Goal: Task Accomplishment & Management: Manage account settings

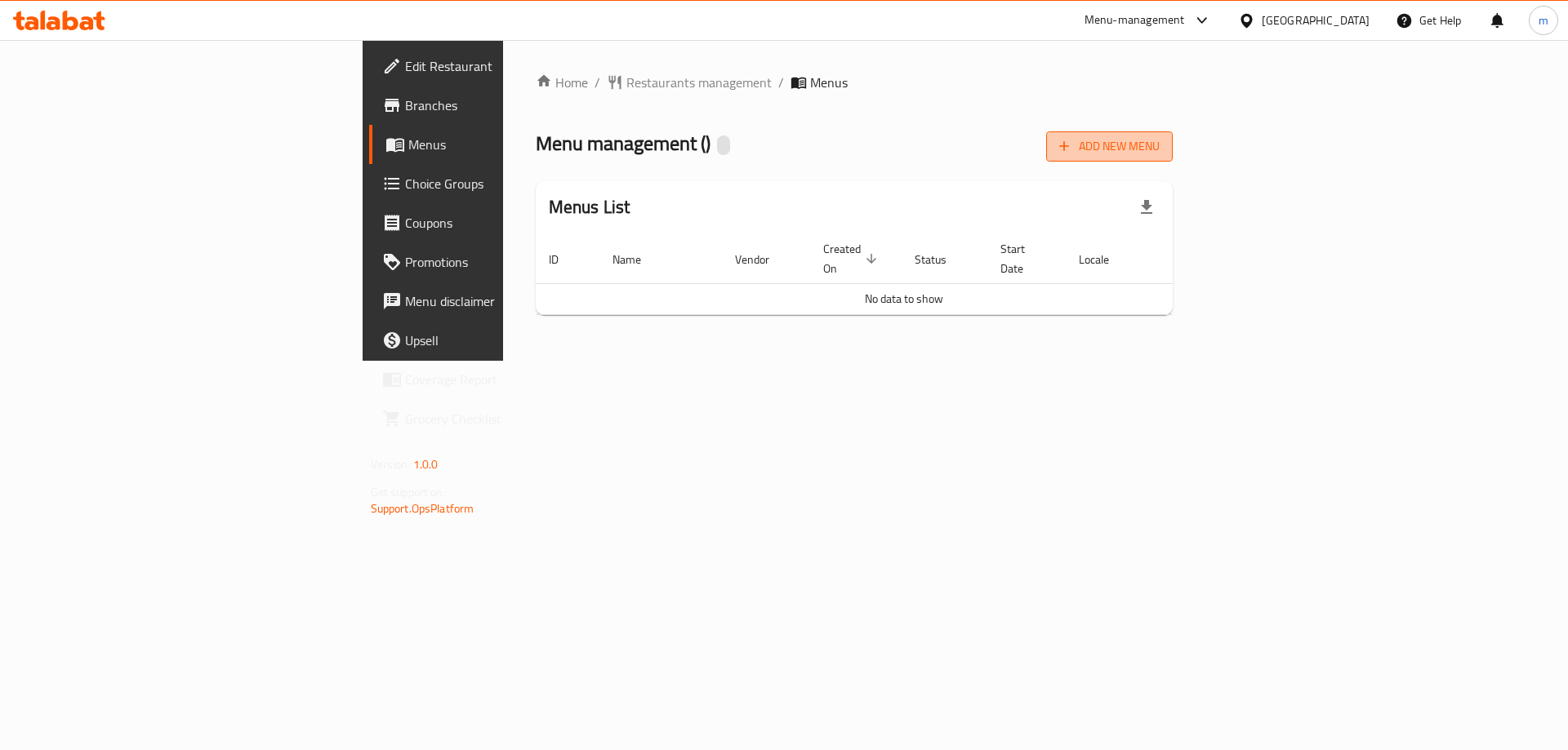
click at [1160, 142] on span "Add New Menu" at bounding box center [1109, 147] width 101 height 20
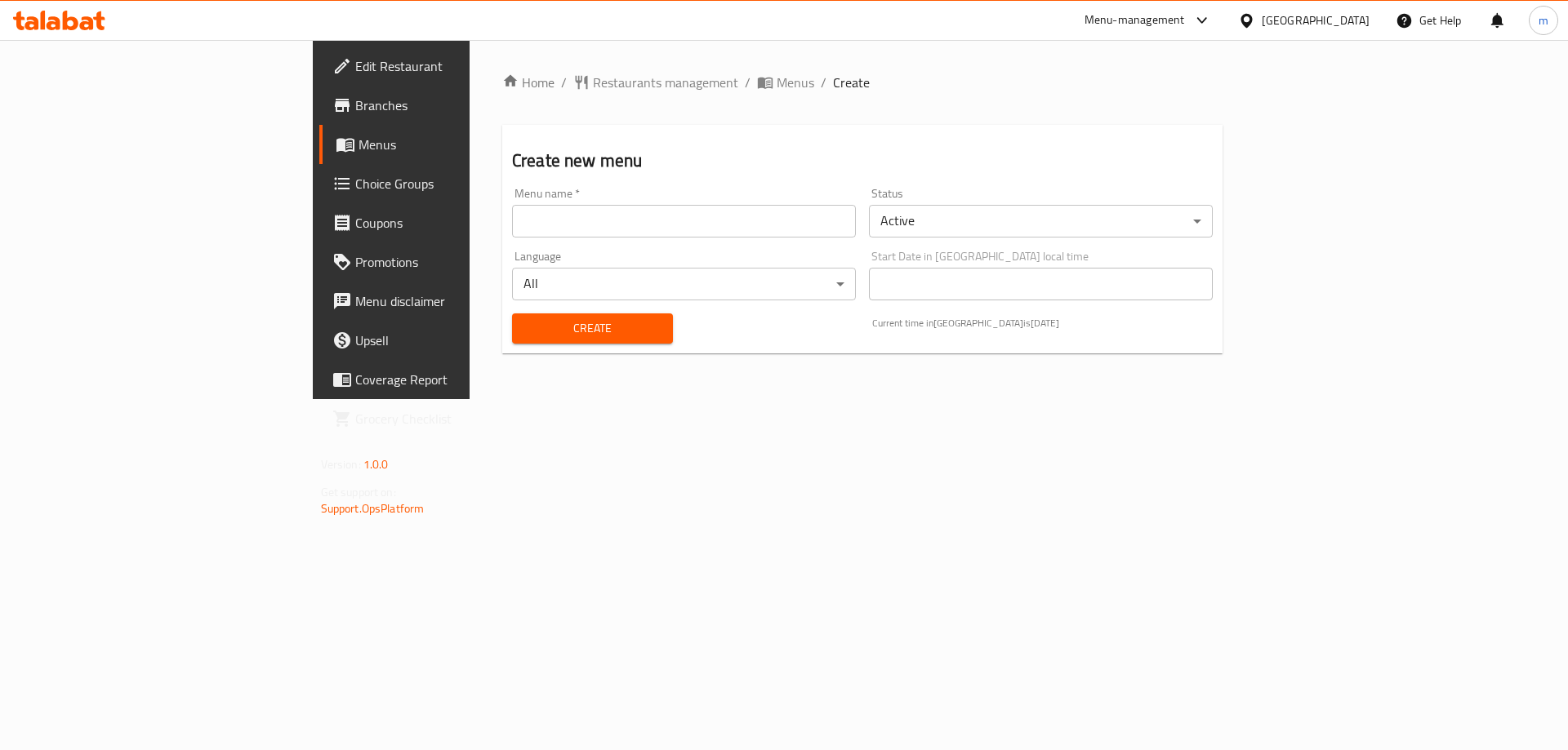
click at [627, 231] on input "text" at bounding box center [684, 221] width 344 height 33
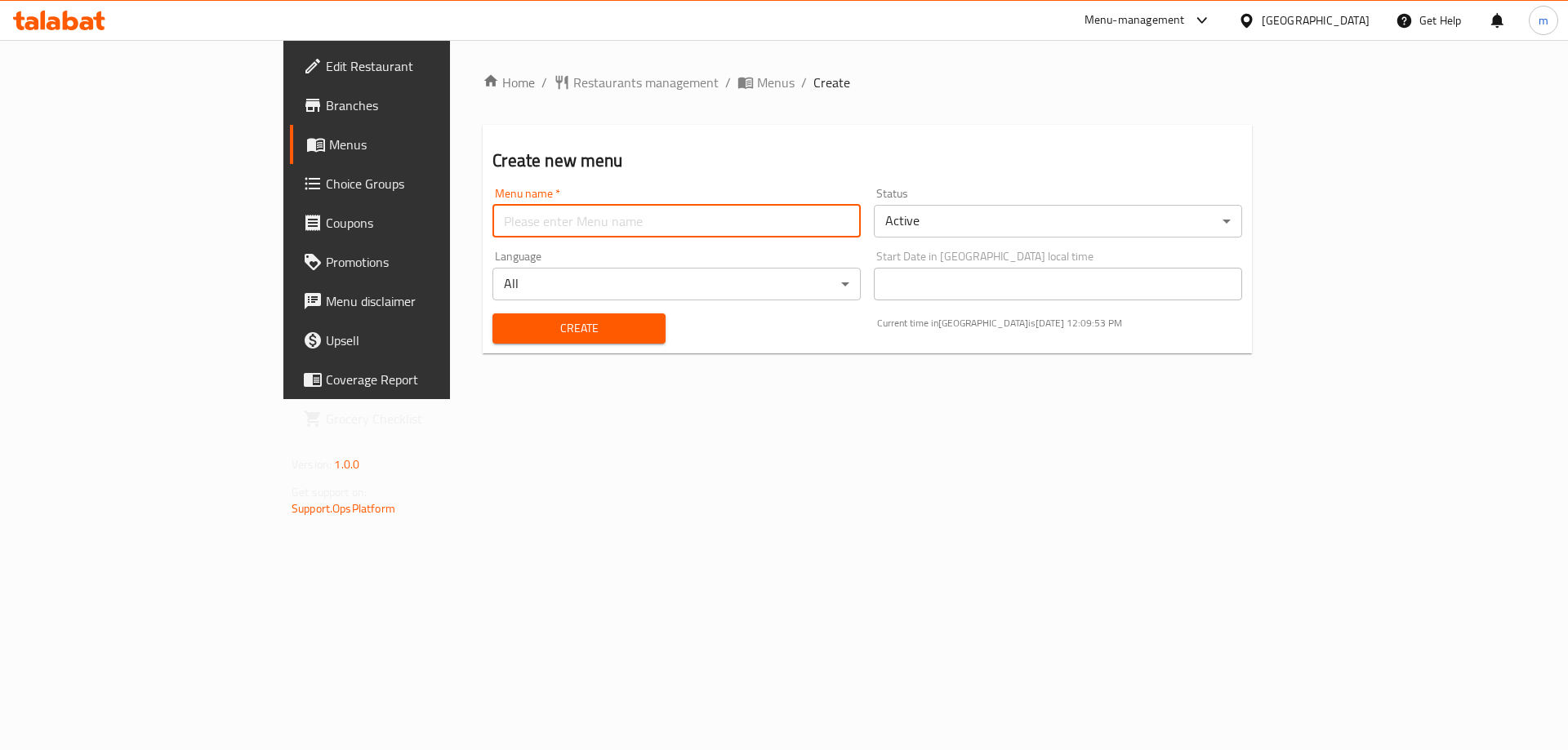
type input "Marwan"
click at [505, 322] on span "Create" at bounding box center [578, 329] width 146 height 20
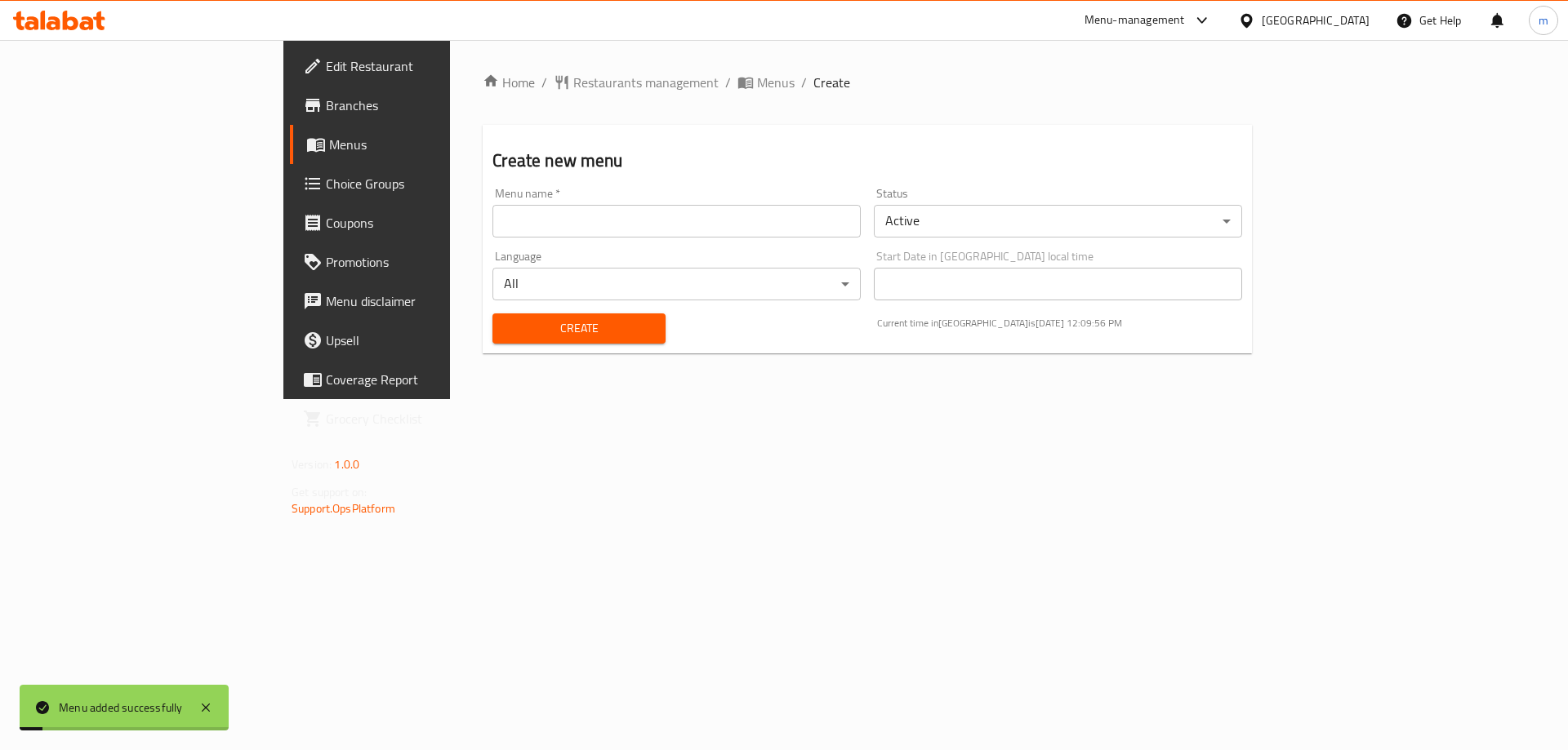
click at [329, 141] on span "Menus" at bounding box center [430, 145] width 204 height 20
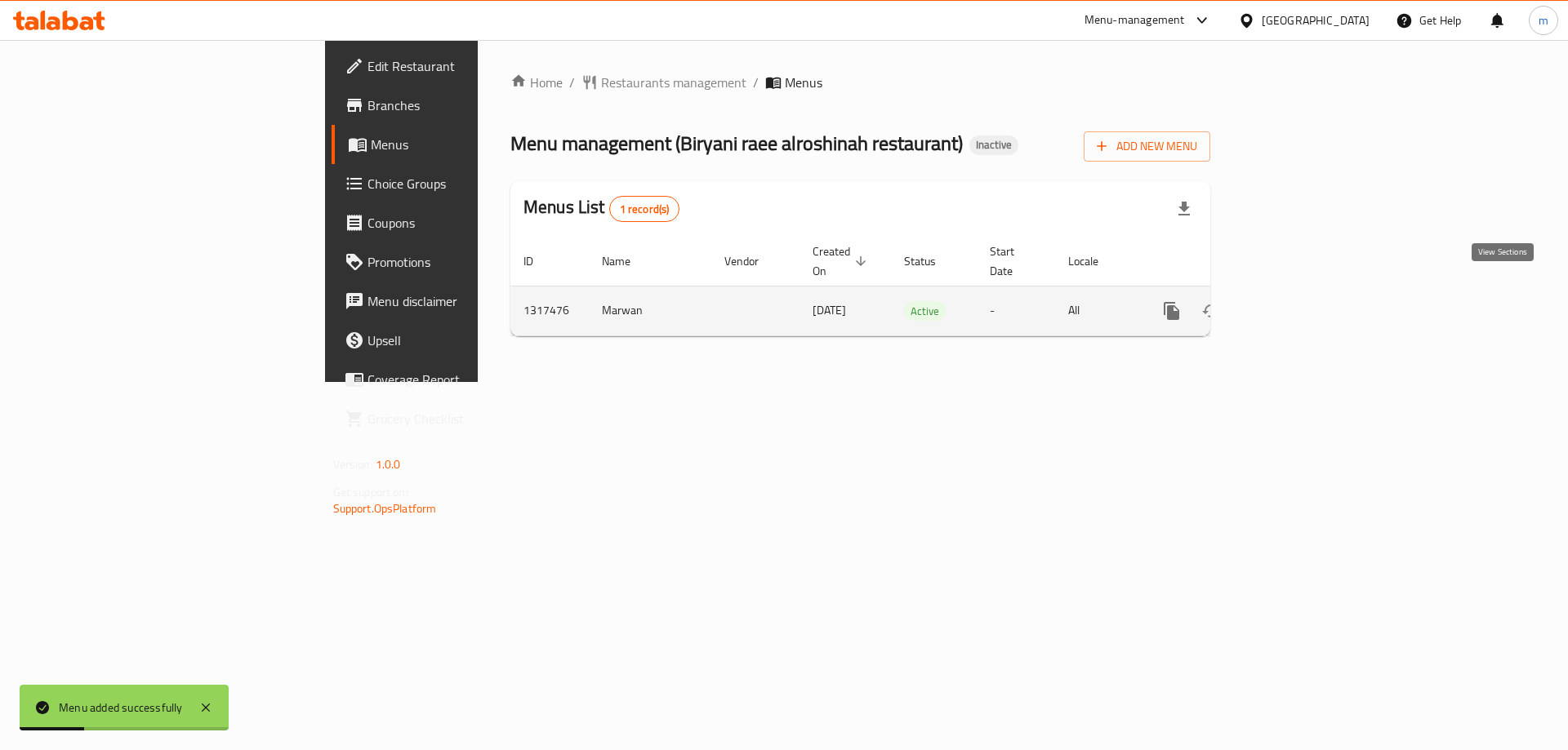
click at [1299, 302] on icon "enhanced table" at bounding box center [1289, 312] width 20 height 20
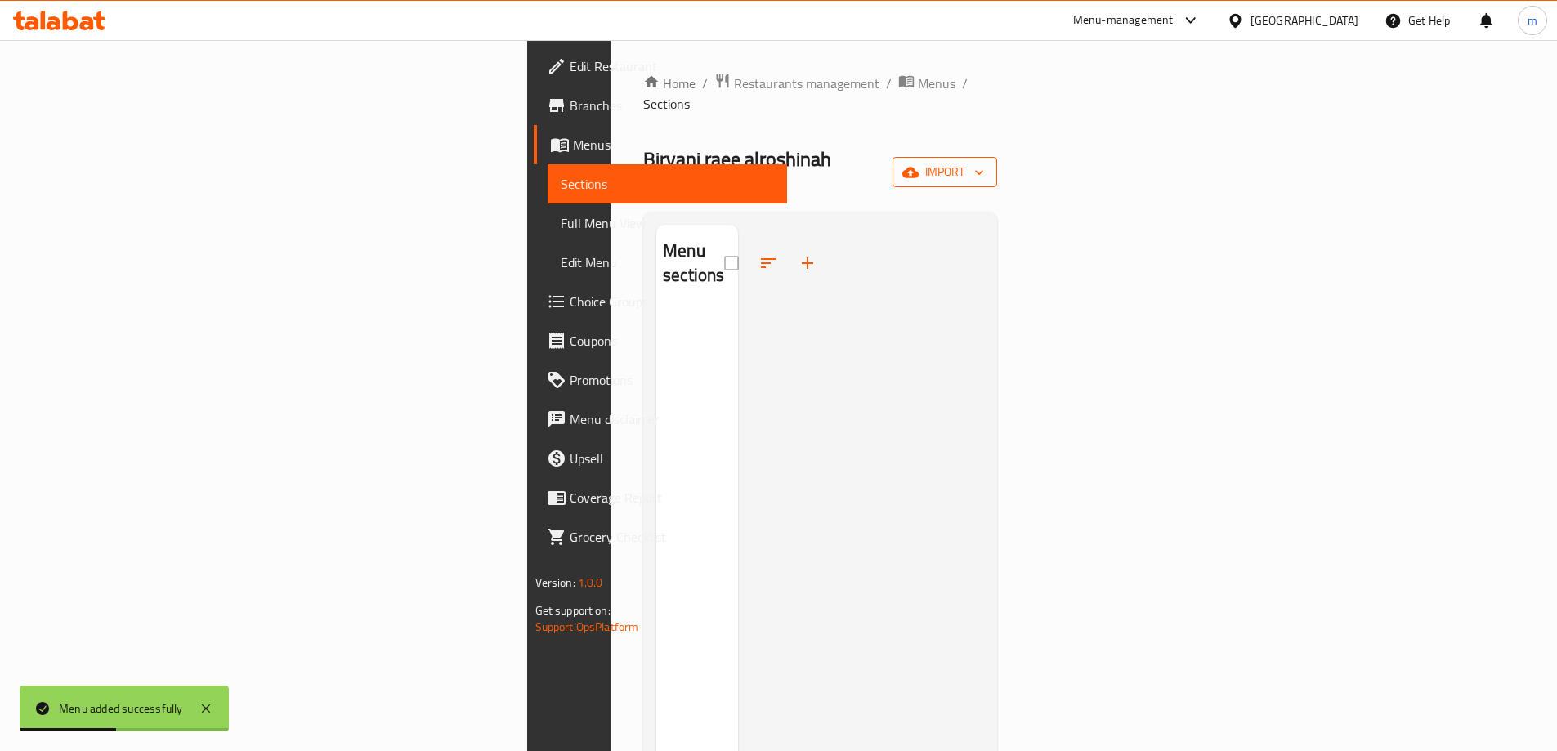
click at [919, 164] on icon "button" at bounding box center [911, 172] width 16 height 16
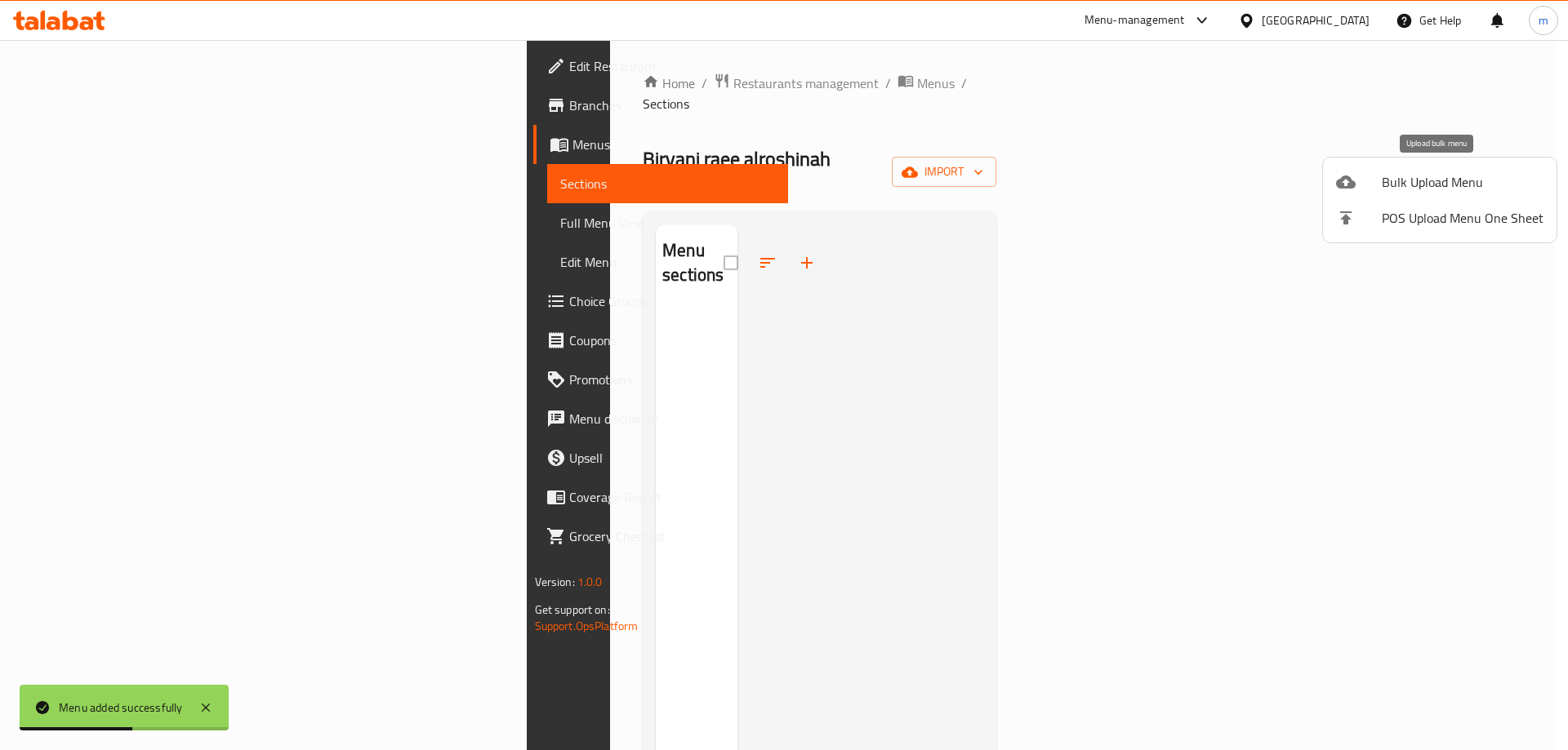
click at [1362, 182] on div at bounding box center [1358, 182] width 46 height 20
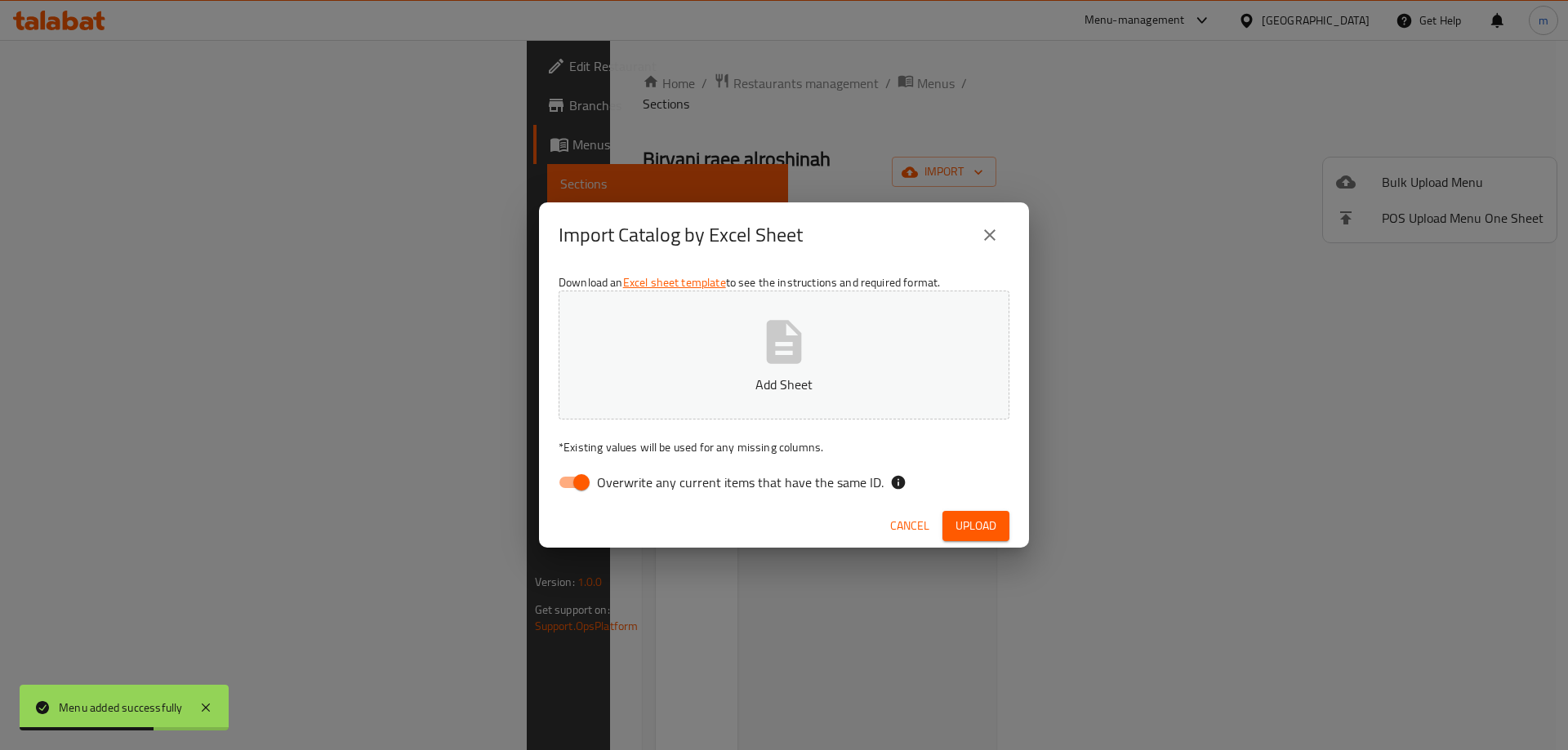
click at [579, 477] on input "Overwrite any current items that have the same ID." at bounding box center [580, 482] width 93 height 31
checkbox input "false"
click at [981, 521] on span "Upload" at bounding box center [975, 526] width 41 height 20
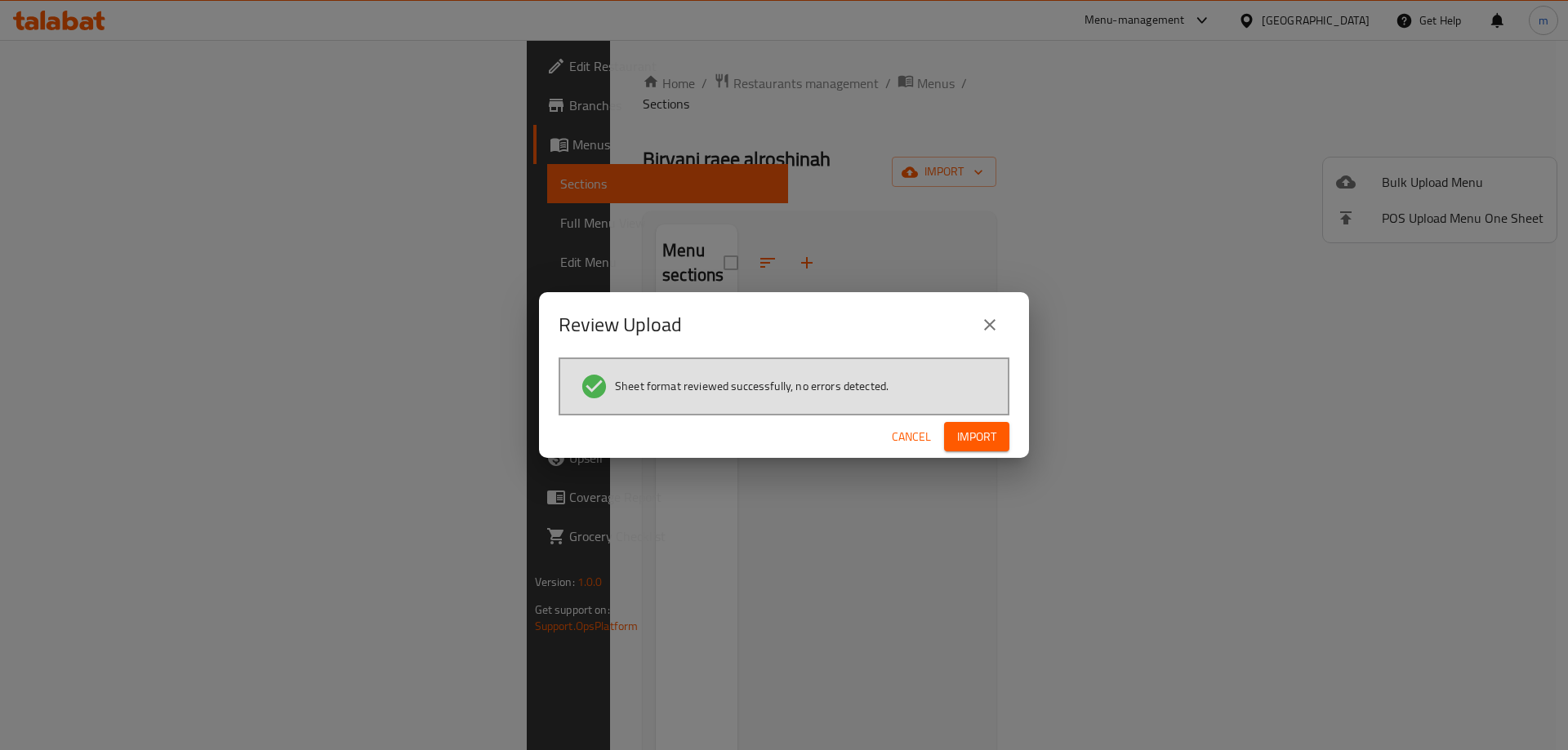
click at [973, 428] on span "Import" at bounding box center [976, 437] width 39 height 20
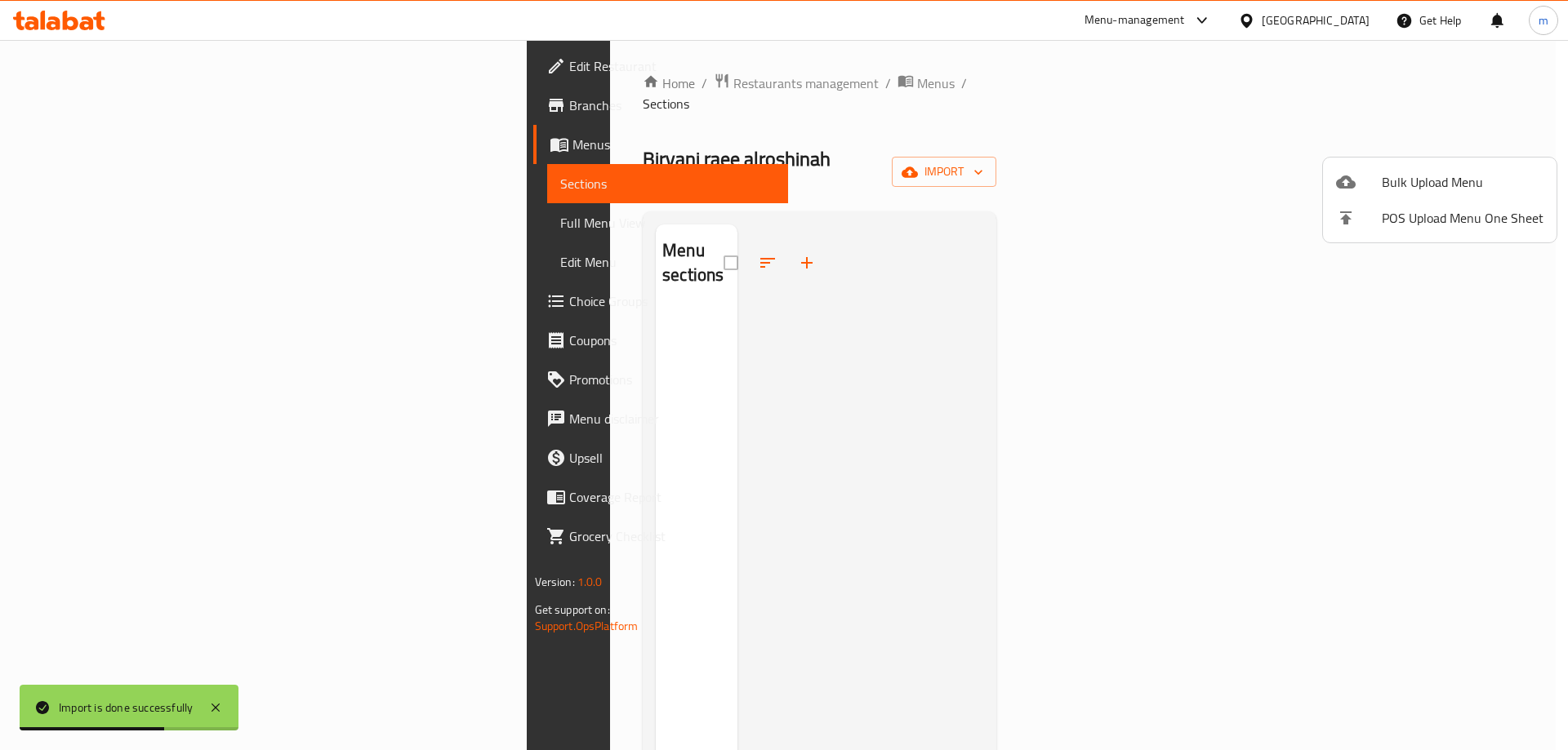
click at [970, 449] on div at bounding box center [784, 375] width 1568 height 750
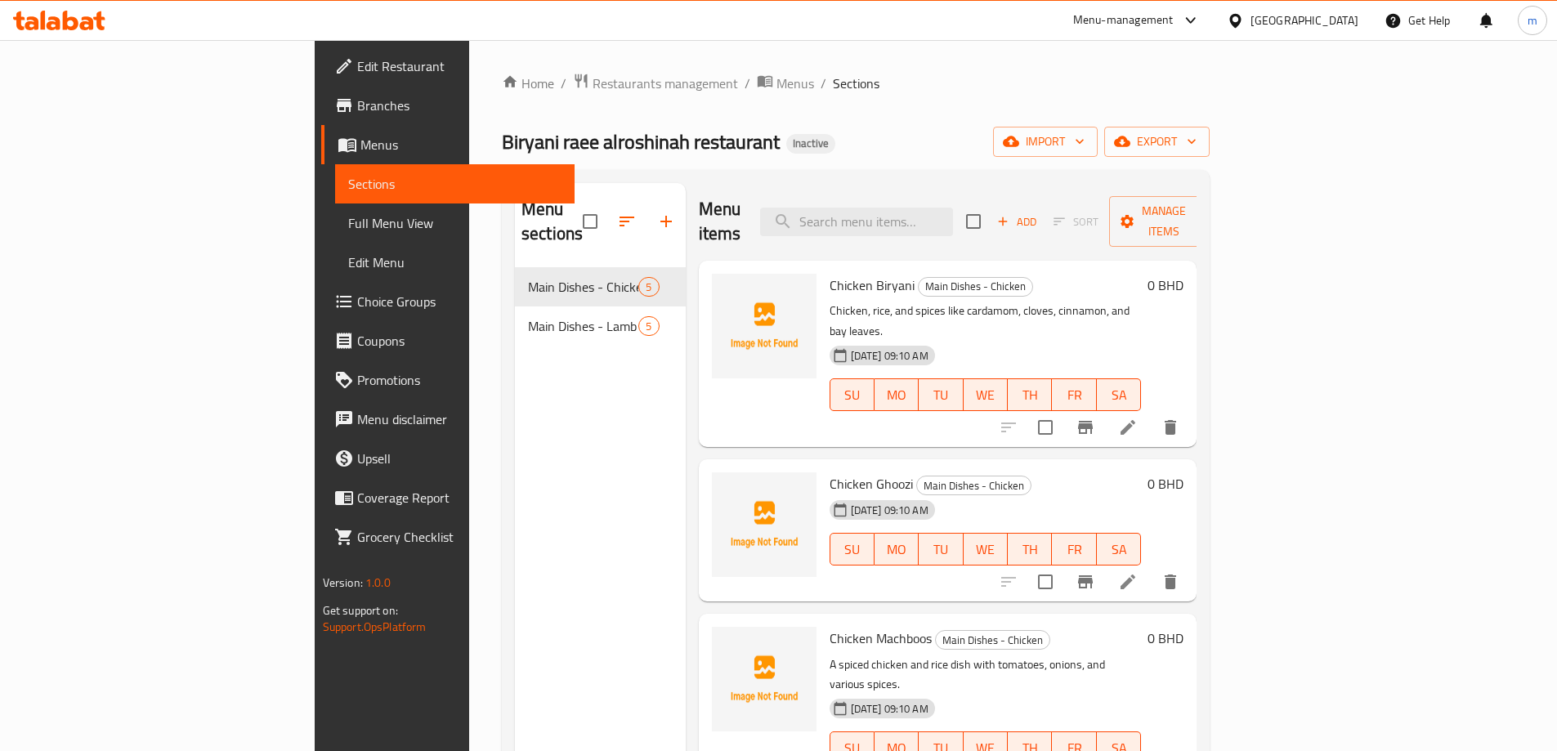
click at [894, 113] on div "Home / Restaurants management / Menus / Sections Biryani raee alroshinah restau…" at bounding box center [856, 510] width 708 height 875
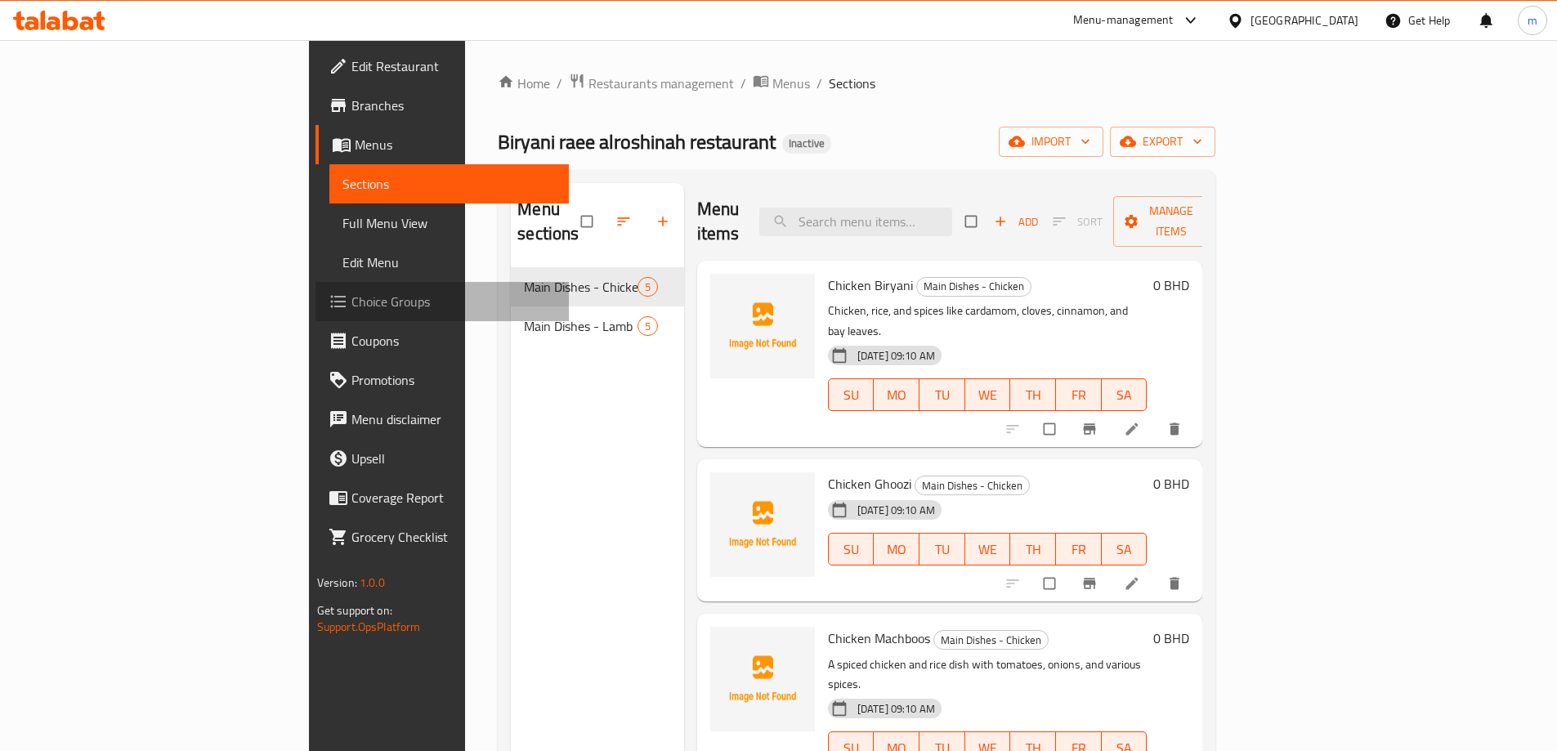
click at [352, 302] on span "Choice Groups" at bounding box center [454, 302] width 204 height 20
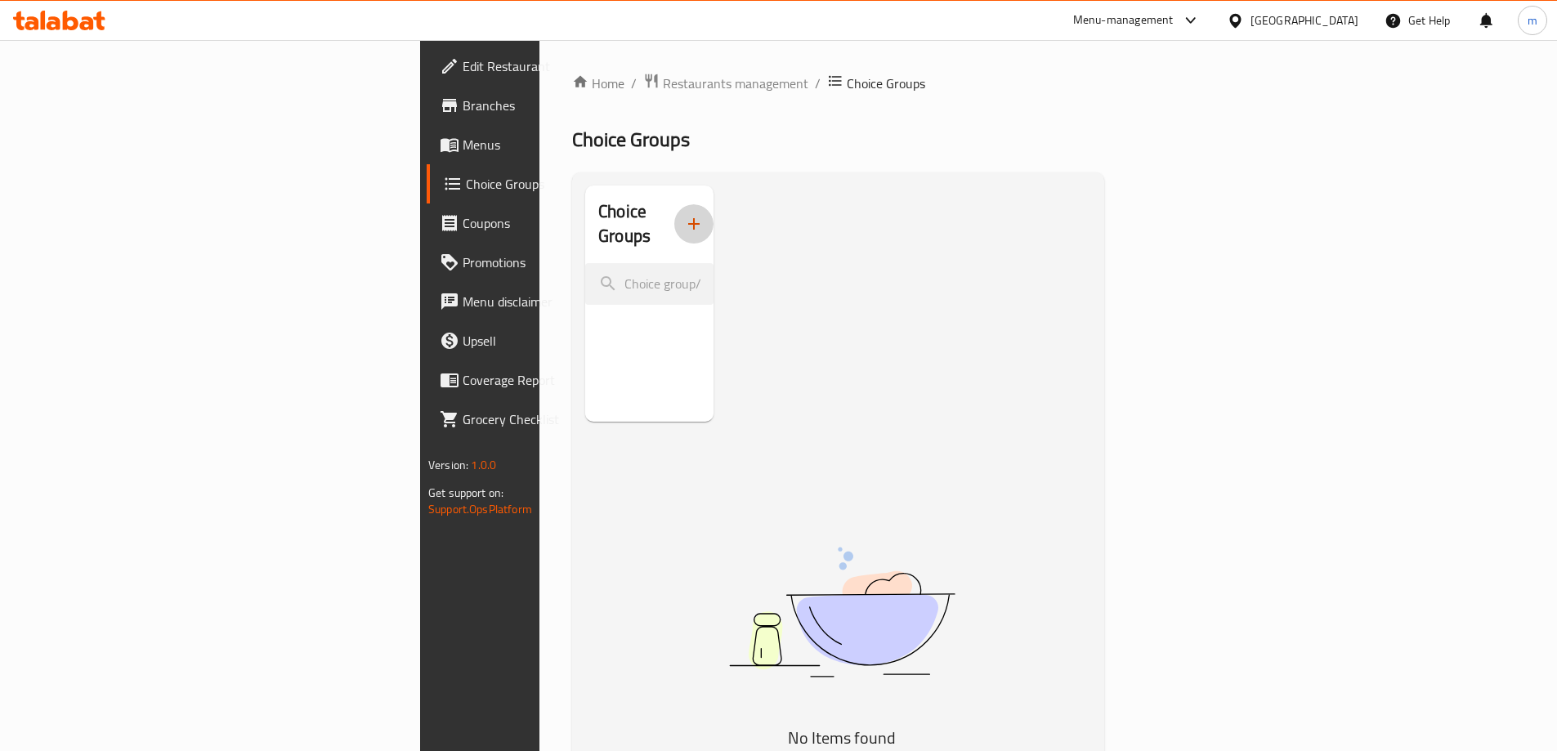
click at [684, 218] on icon "button" at bounding box center [694, 224] width 20 height 20
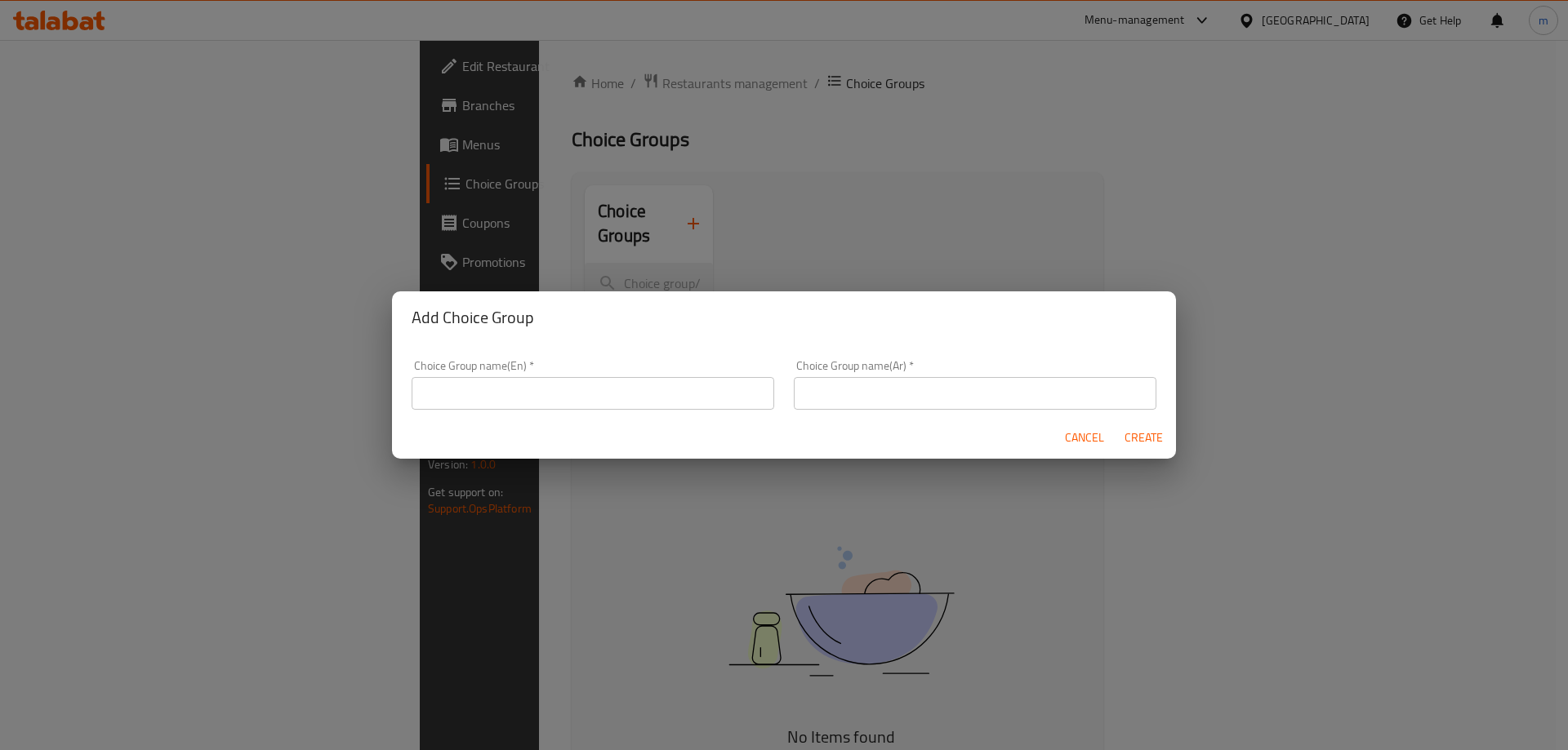
click at [551, 381] on input "text" at bounding box center [592, 393] width 363 height 33
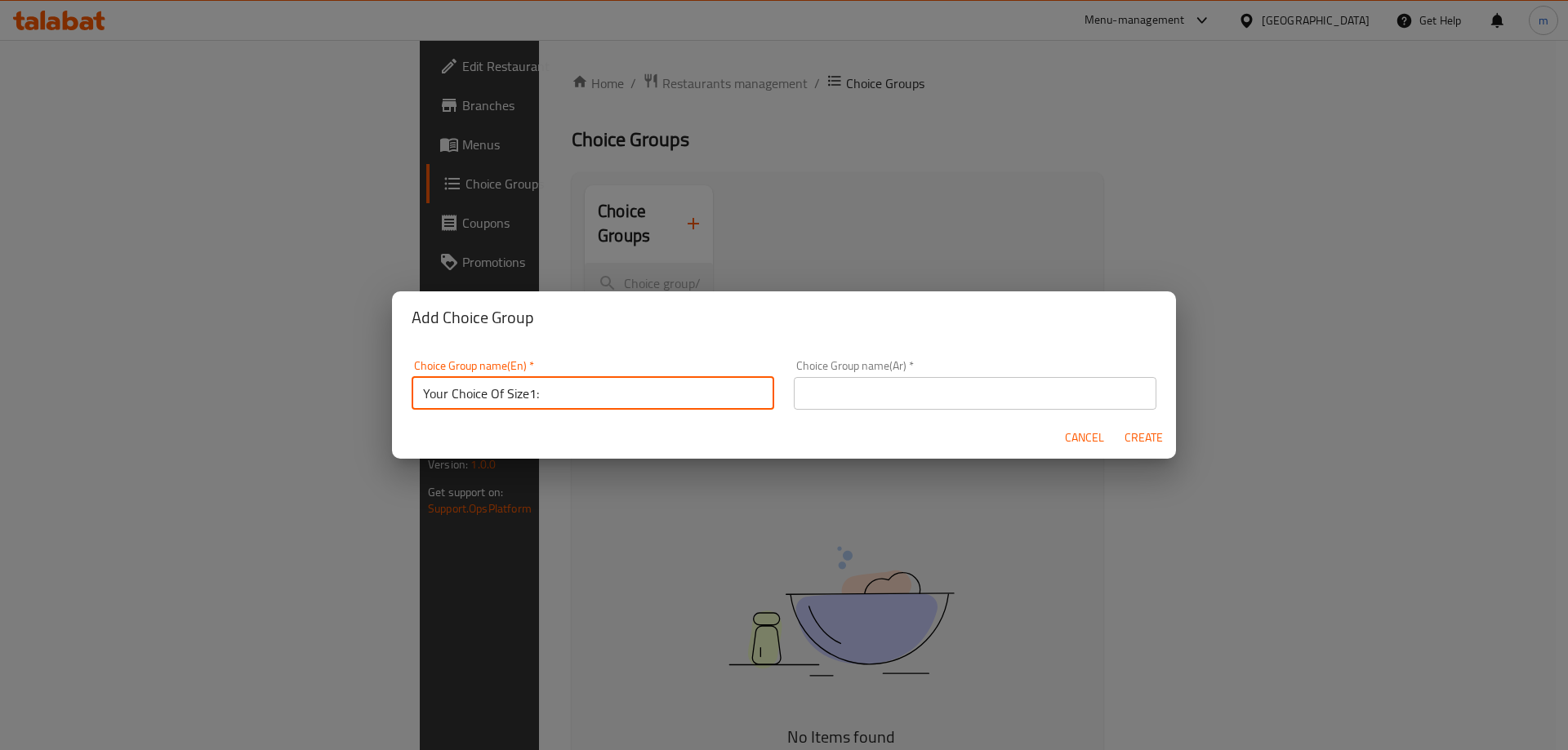
click at [525, 395] on input "Your Choice Of Size1:" at bounding box center [592, 393] width 363 height 33
click at [511, 396] on input "Your Choice Of 1:" at bounding box center [592, 393] width 363 height 33
type input "Your Choice Of :"
click at [839, 398] on input "text" at bounding box center [975, 393] width 363 height 33
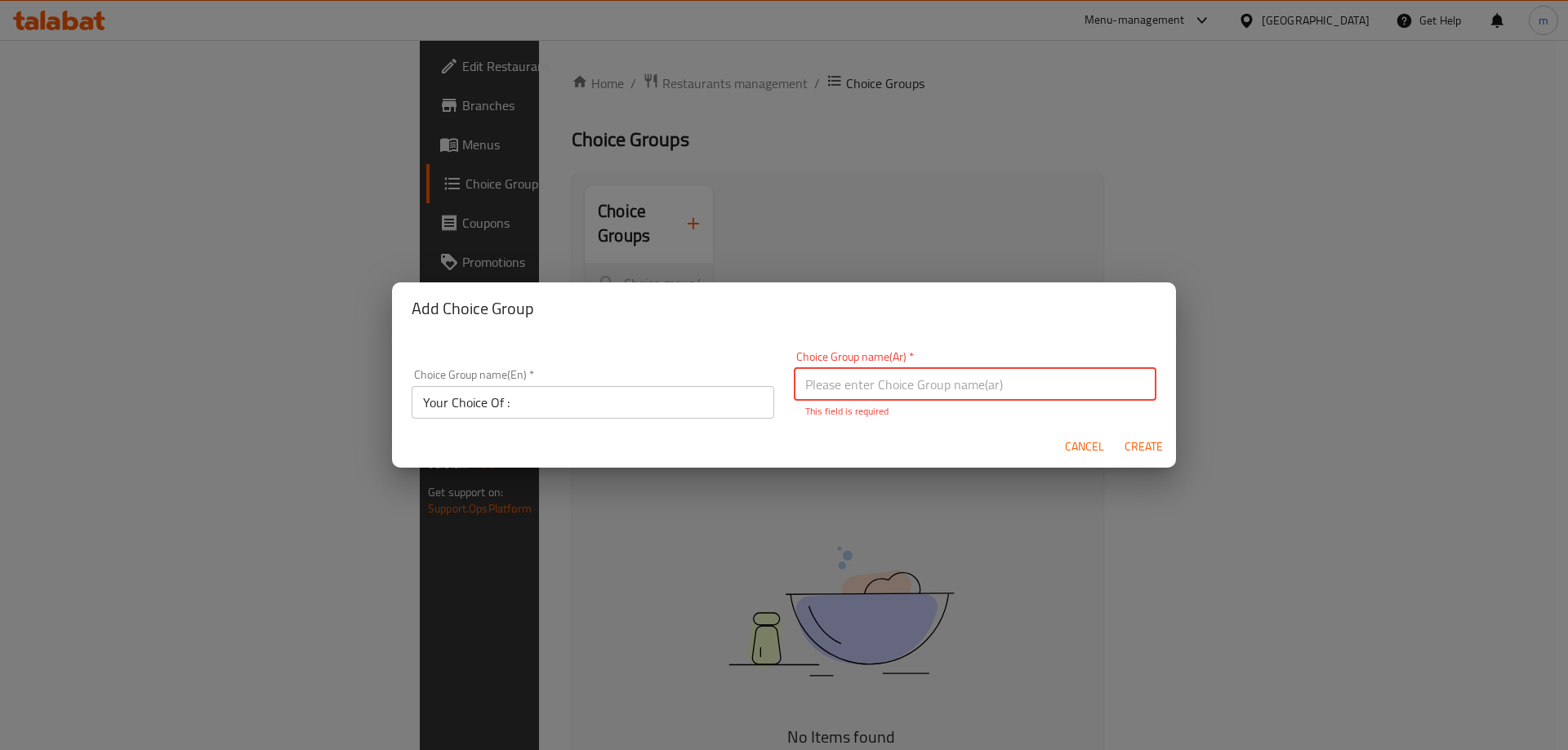
paste input "إختيارك من:"
type input "إختيارك من:"
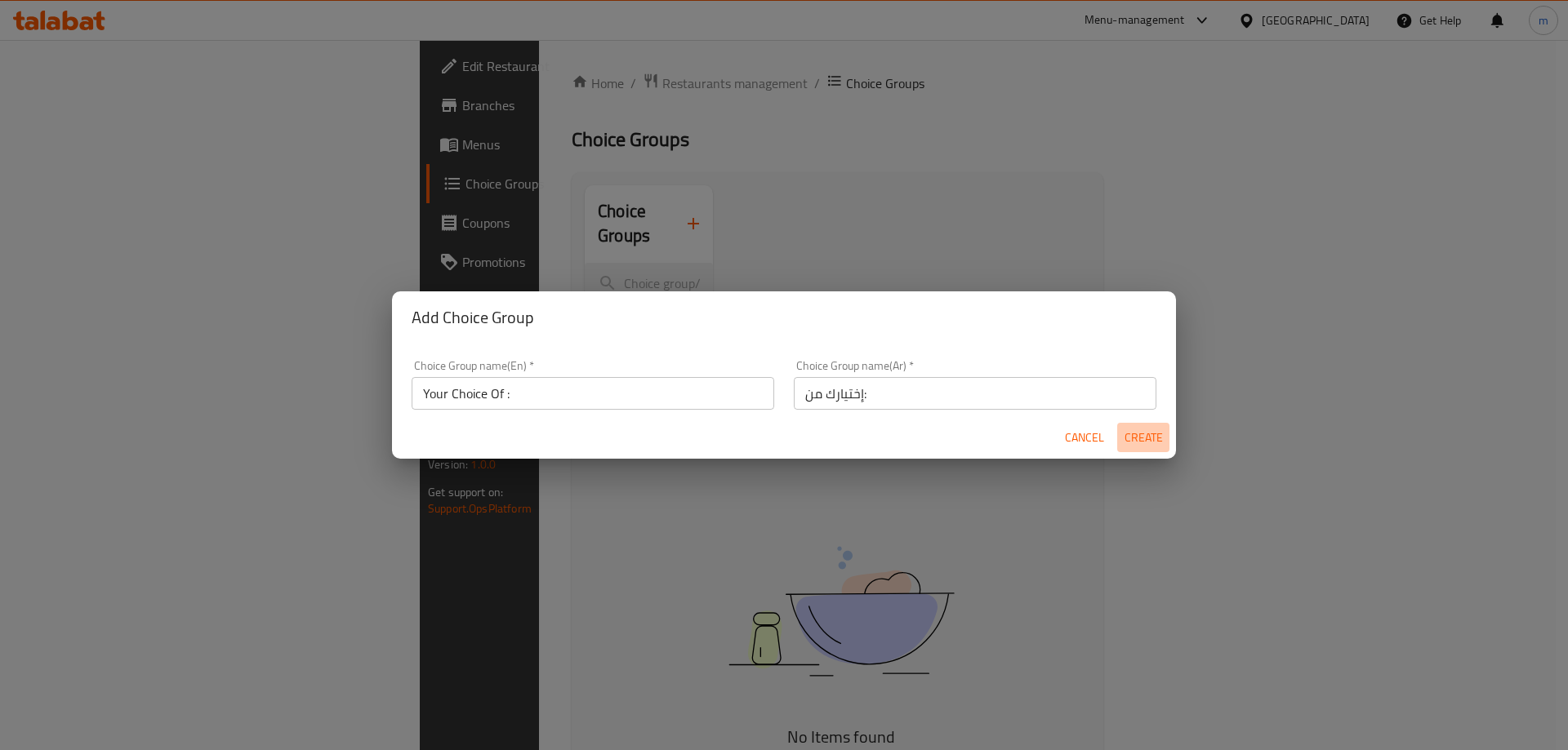
click at [1143, 447] on span "Create" at bounding box center [1143, 437] width 39 height 20
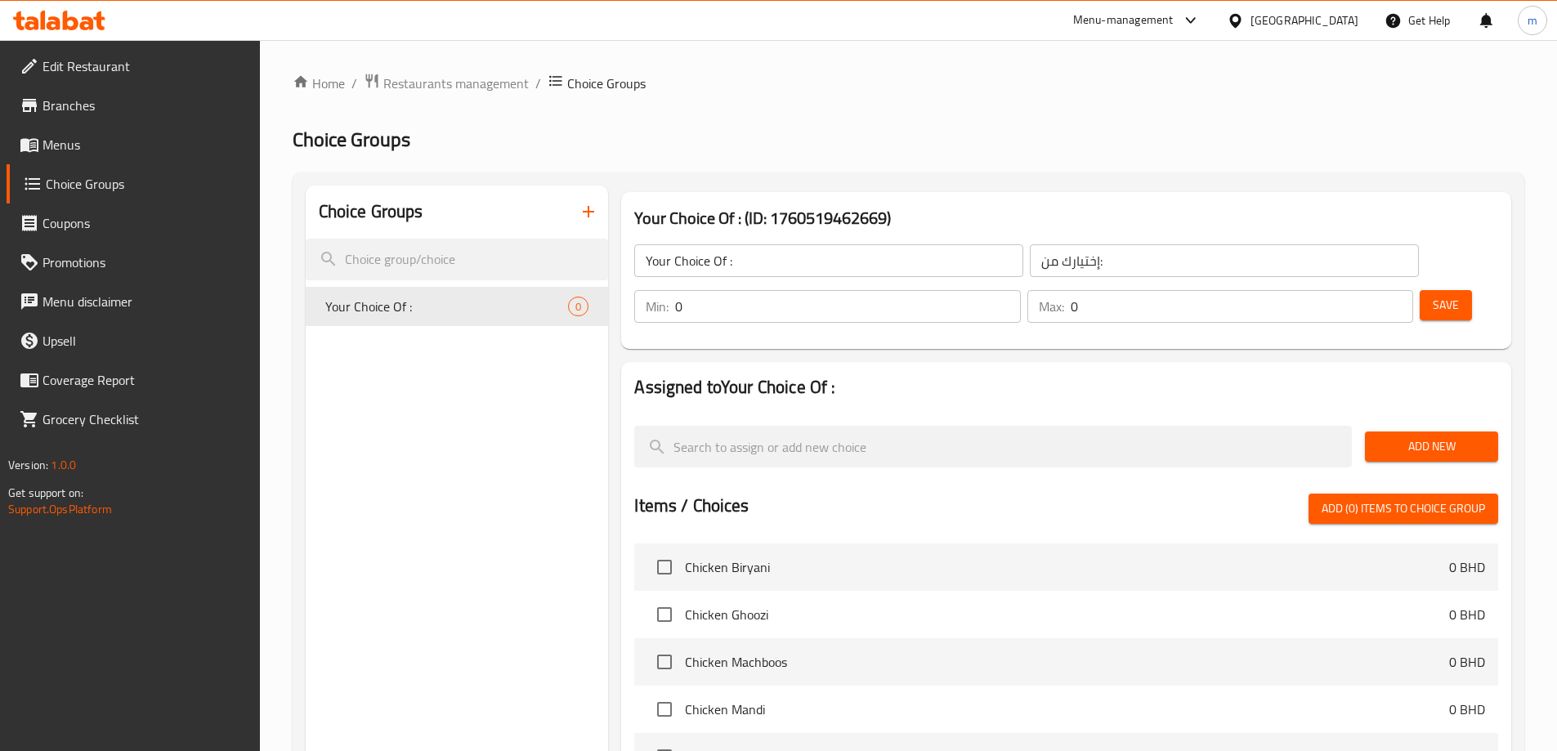
click at [576, 207] on button "button" at bounding box center [588, 211] width 39 height 39
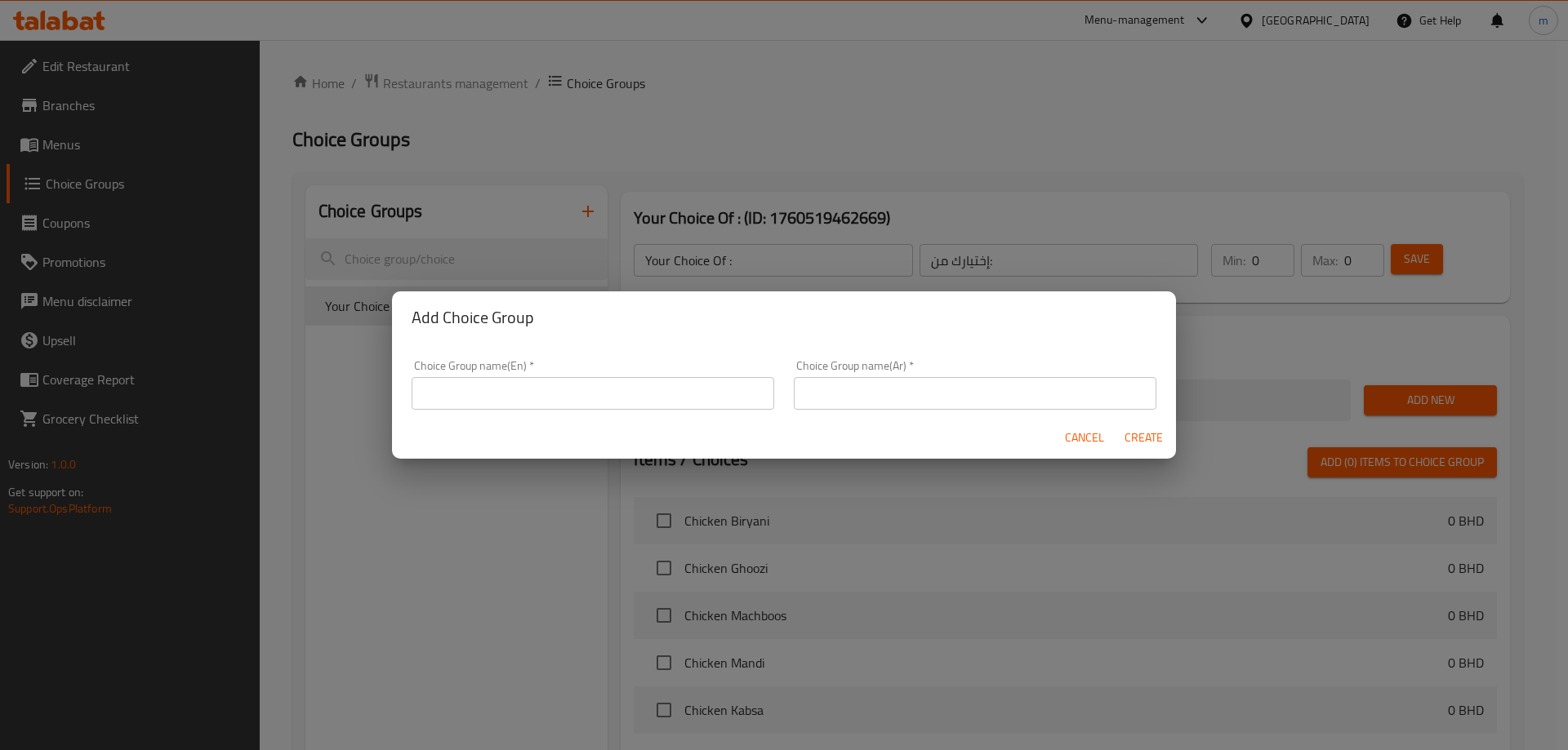
click at [528, 379] on input "text" at bounding box center [592, 393] width 363 height 33
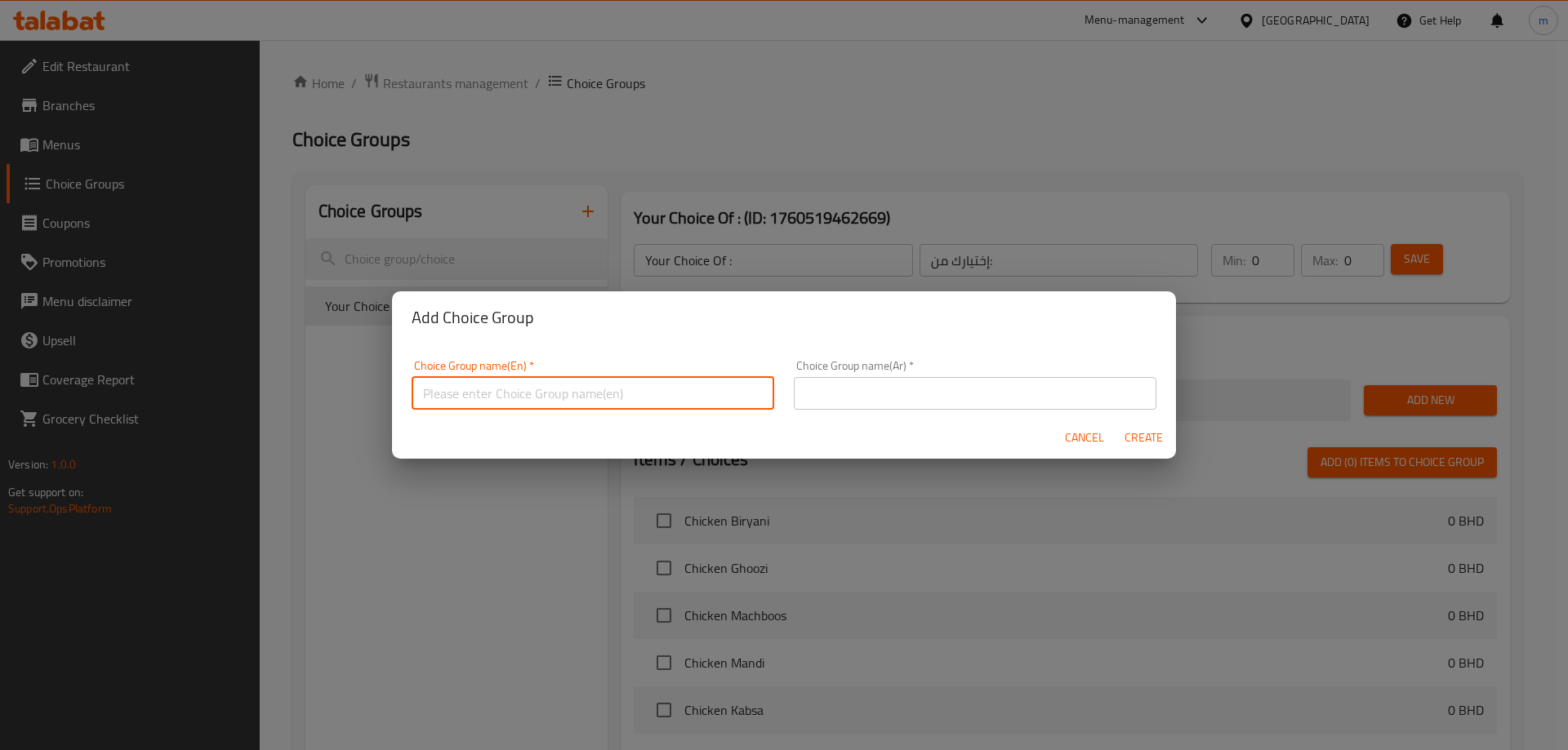
paste input "Your Choice Of:"
type input "Your Choice Of 1:"
click at [976, 377] on input "text" at bounding box center [975, 393] width 363 height 33
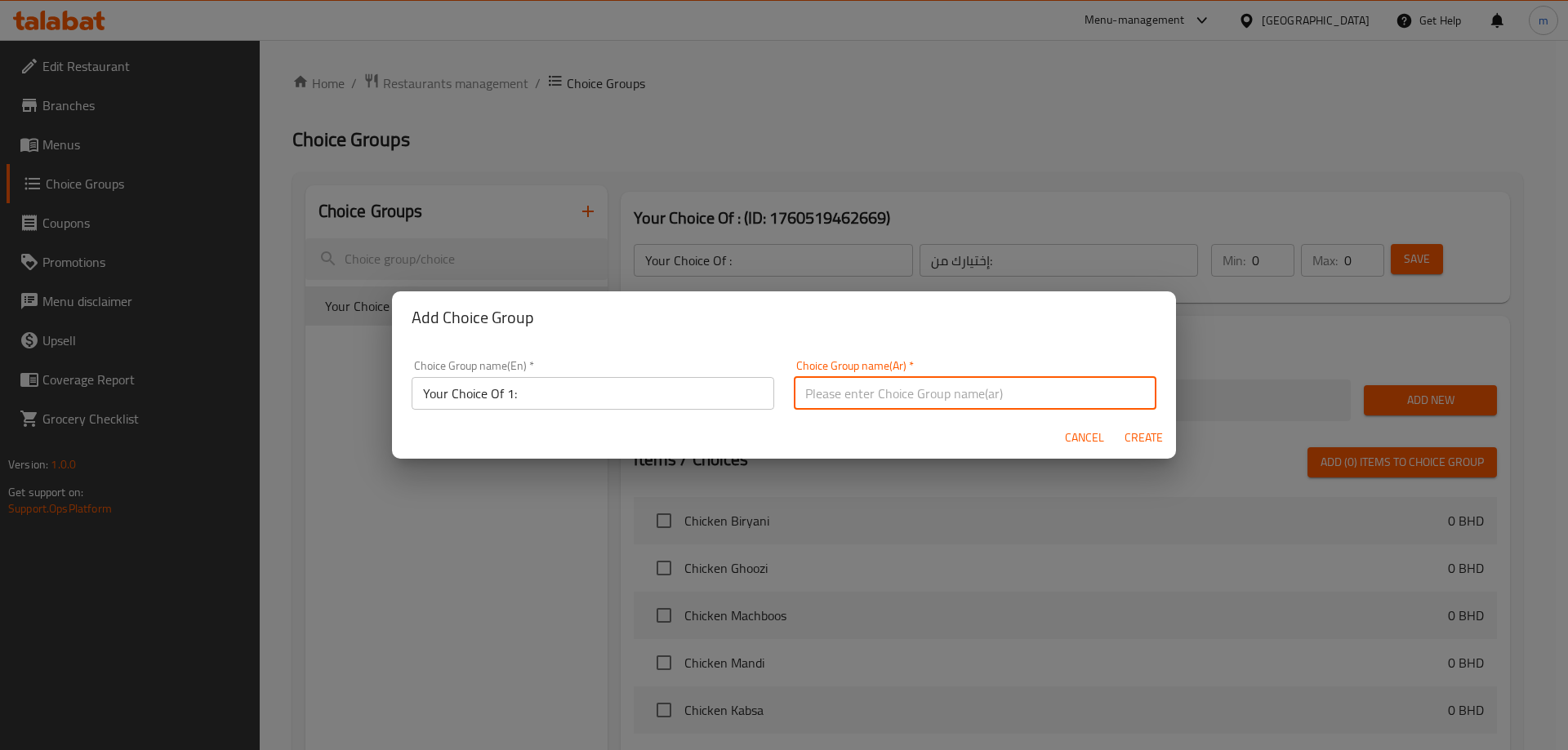
paste input "إختيارك من:"
type input "إختيارك من 1:"
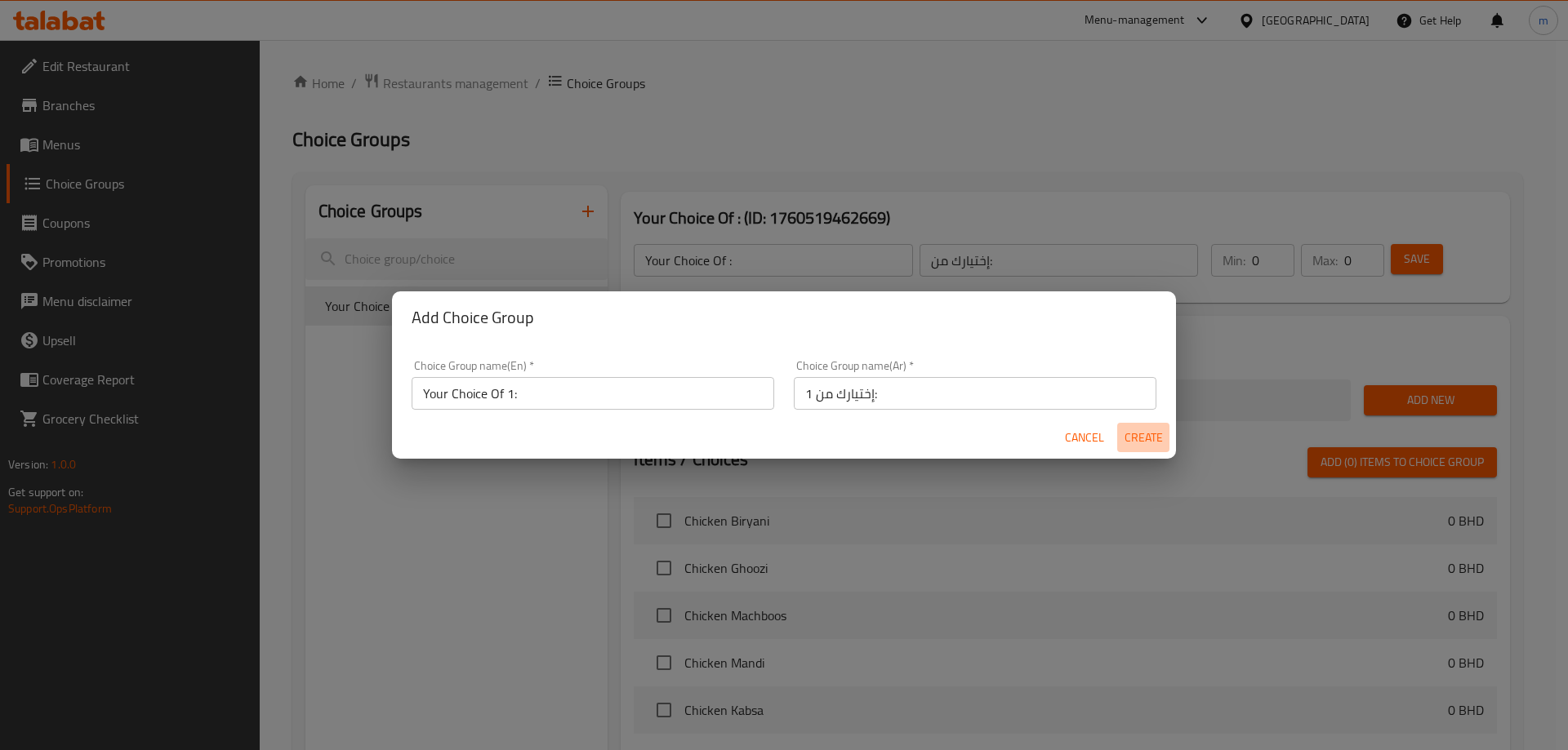
click at [1149, 442] on span "Create" at bounding box center [1143, 437] width 39 height 20
type input "Your Choice Of 1:"
type input "إختيارك من 1:"
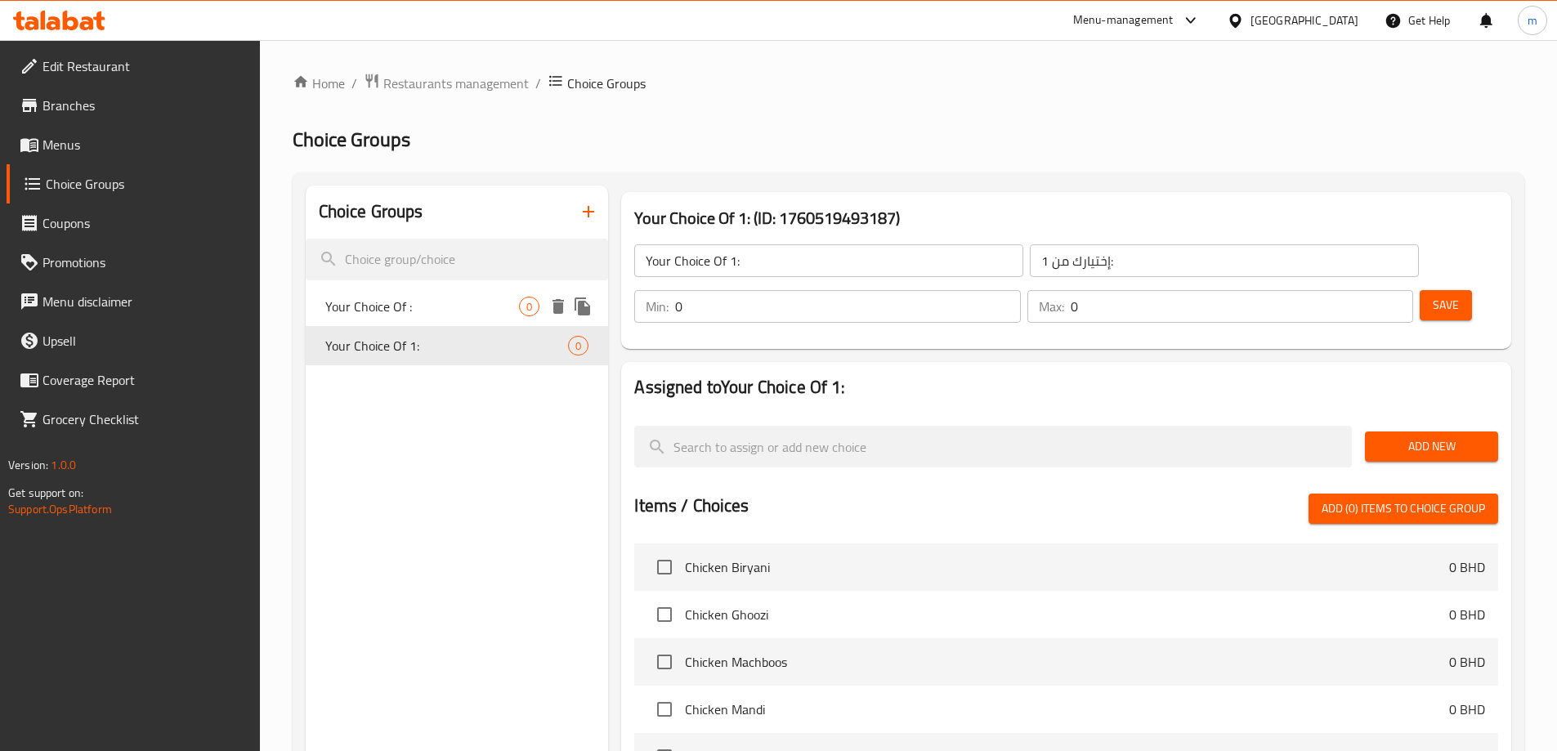
click at [469, 302] on span "Your Choice Of :" at bounding box center [422, 307] width 195 height 20
type input "Your Choice Of :"
type input "إختيارك من:"
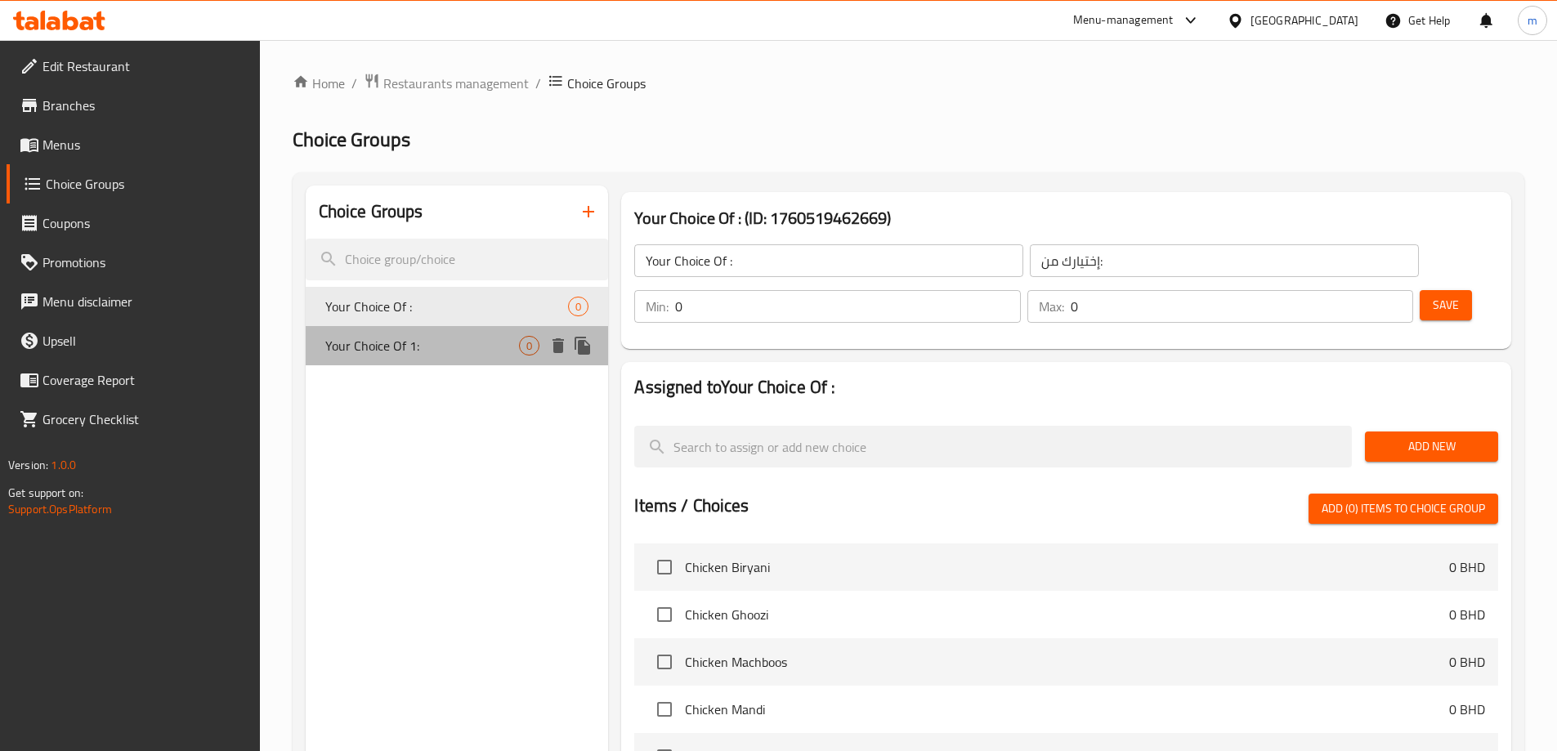
click at [461, 330] on div "Your Choice Of 1: 0" at bounding box center [457, 345] width 303 height 39
type input "Your Choice Of 1:"
type input "إختيارك من 1:"
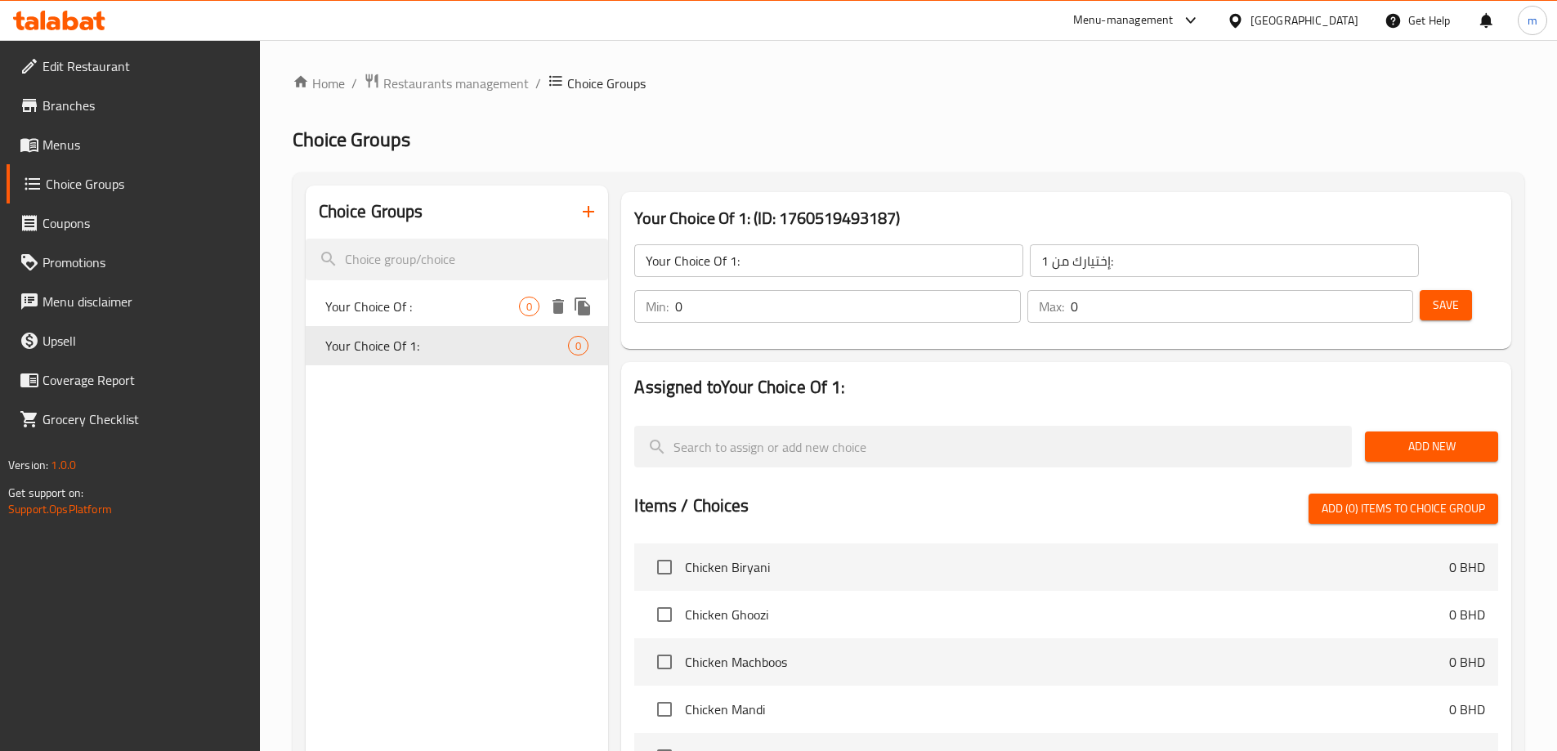
click at [457, 288] on div "Your Choice Of : 0" at bounding box center [457, 306] width 303 height 39
type input "Your Choice Of :"
type input "إختيارك من:"
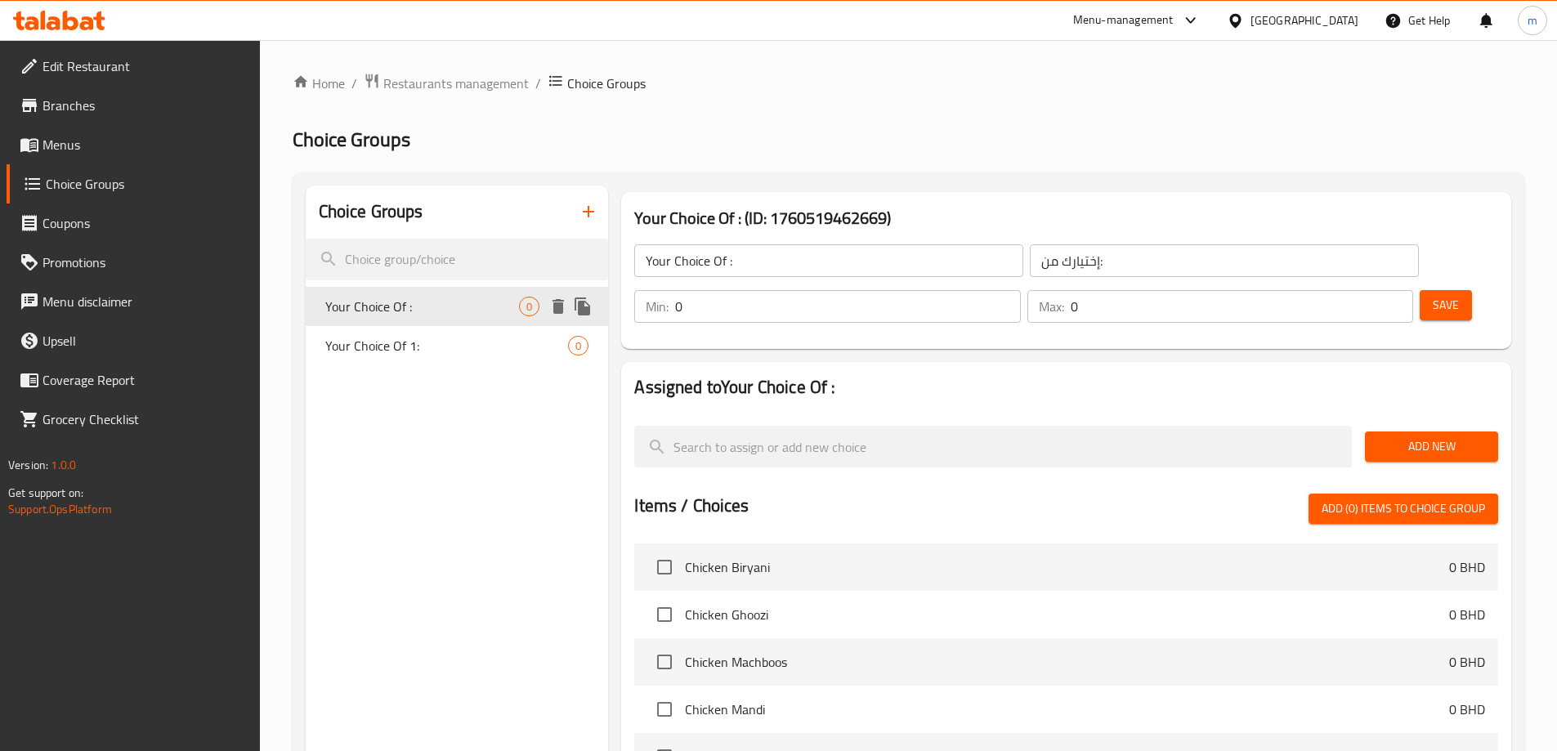
click at [437, 321] on div "Your Choice Of : 0" at bounding box center [457, 306] width 303 height 39
click at [432, 334] on div "Your Choice Of 1: 0" at bounding box center [457, 345] width 303 height 39
type input "Your Choice Of 1:"
type input "إختيارك من 1:"
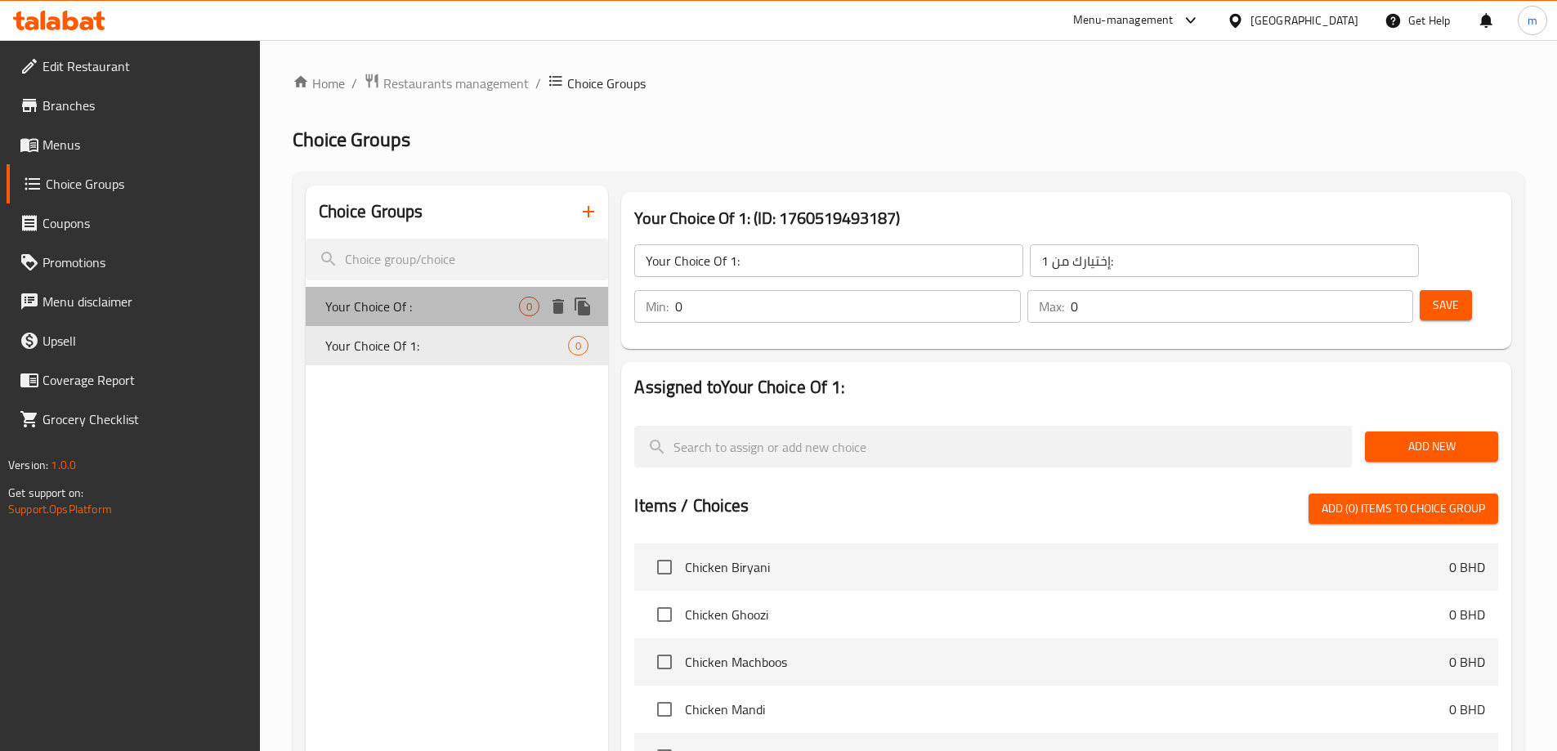
click at [498, 305] on span "Your Choice Of :" at bounding box center [422, 307] width 195 height 20
type input "Your Choice Of :"
type input "إختيارك من:"
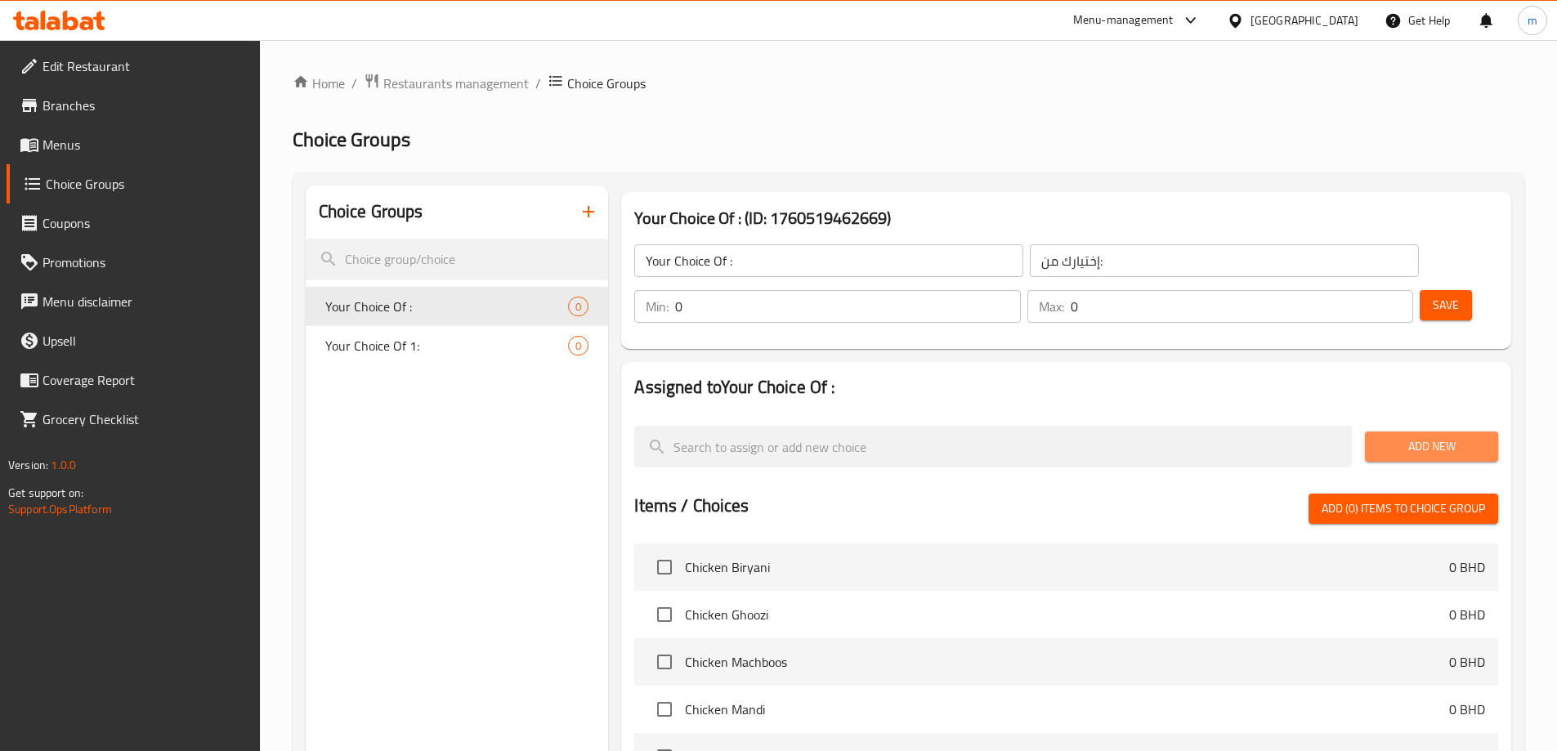
click at [1418, 437] on span "Add New" at bounding box center [1431, 447] width 107 height 20
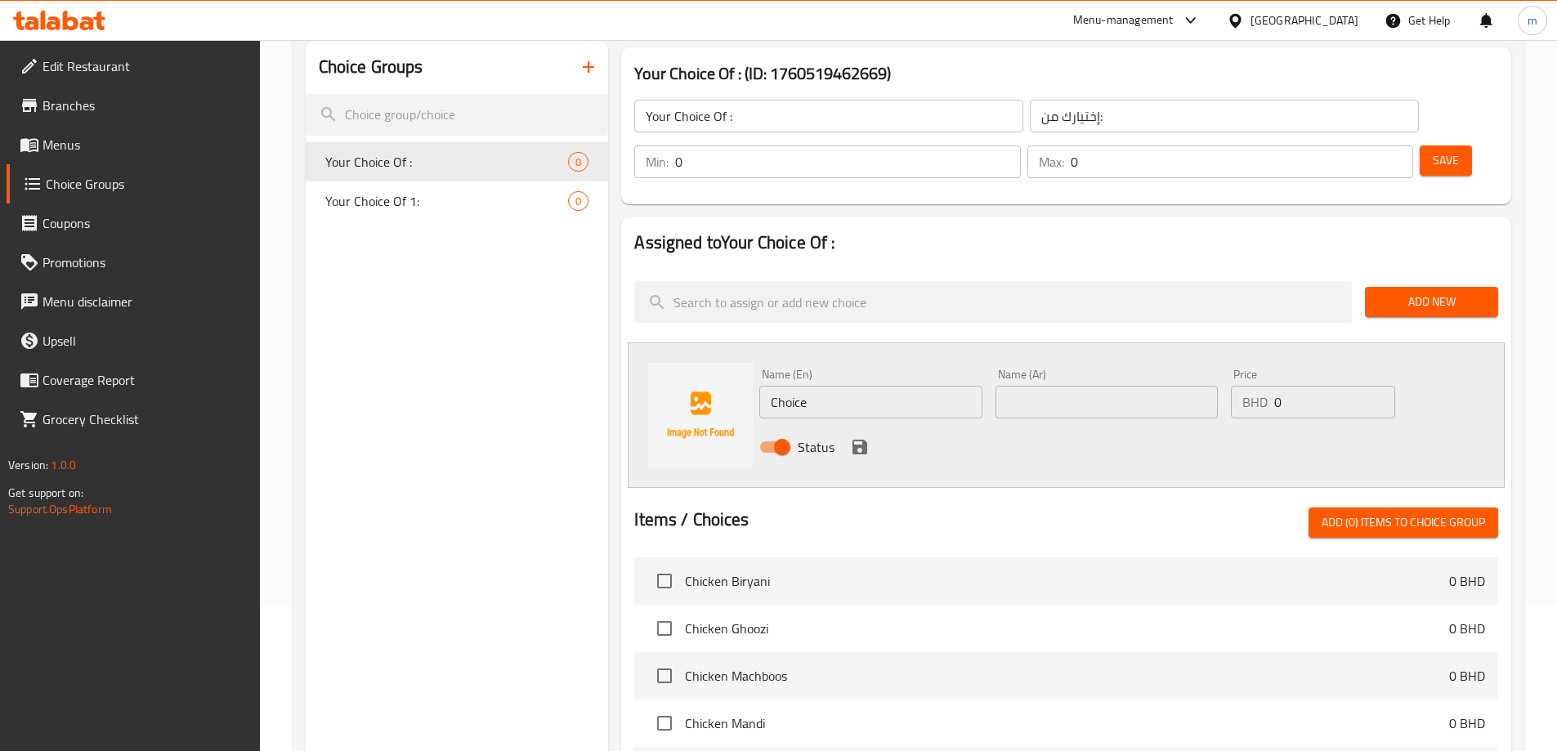
scroll to position [327, 0]
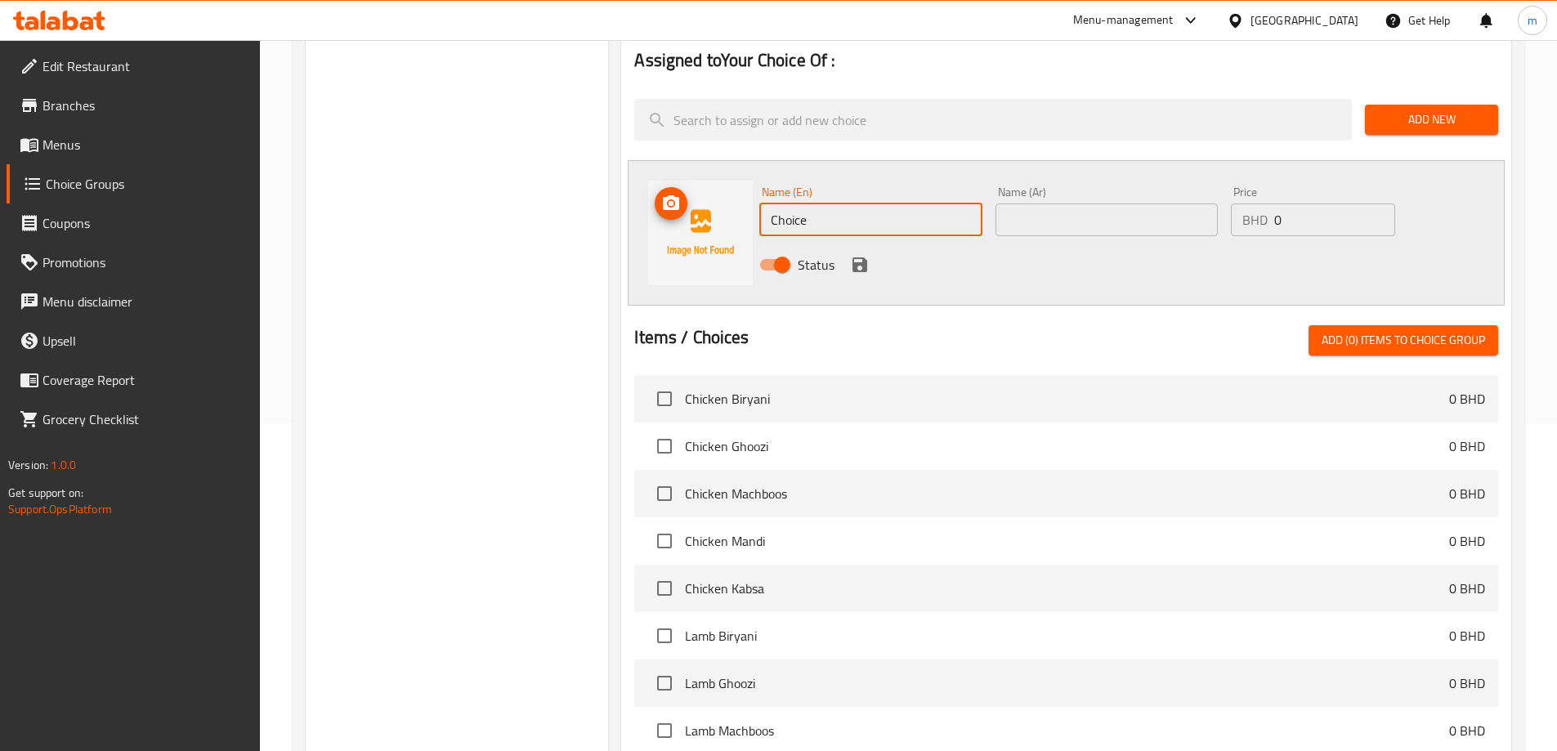
drag, startPoint x: 839, startPoint y: 178, endPoint x: 730, endPoint y: 170, distance: 109.0
click at [730, 170] on div "Name (En) Choice Name (En) Name (Ar) Name (Ar) Price BHD 0 Price Status" at bounding box center [1066, 233] width 877 height 146
click at [872, 204] on input "text" at bounding box center [870, 220] width 222 height 33
drag, startPoint x: 851, startPoint y: 177, endPoint x: 796, endPoint y: 174, distance: 54.9
click at [796, 204] on input "1/4 chicken" at bounding box center [870, 220] width 222 height 33
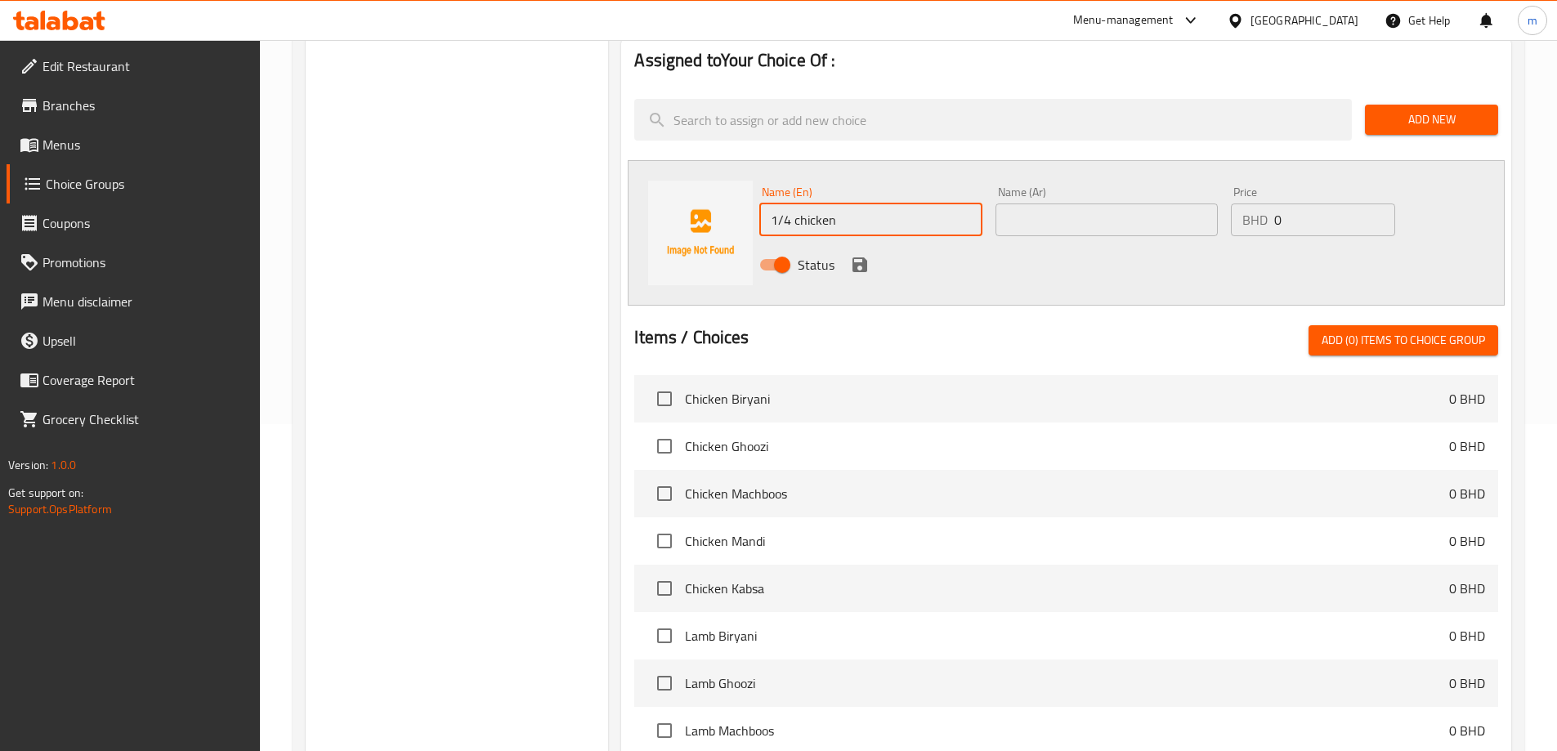
type input "1/4 chicken"
click at [1041, 204] on input "text" at bounding box center [1107, 220] width 222 height 33
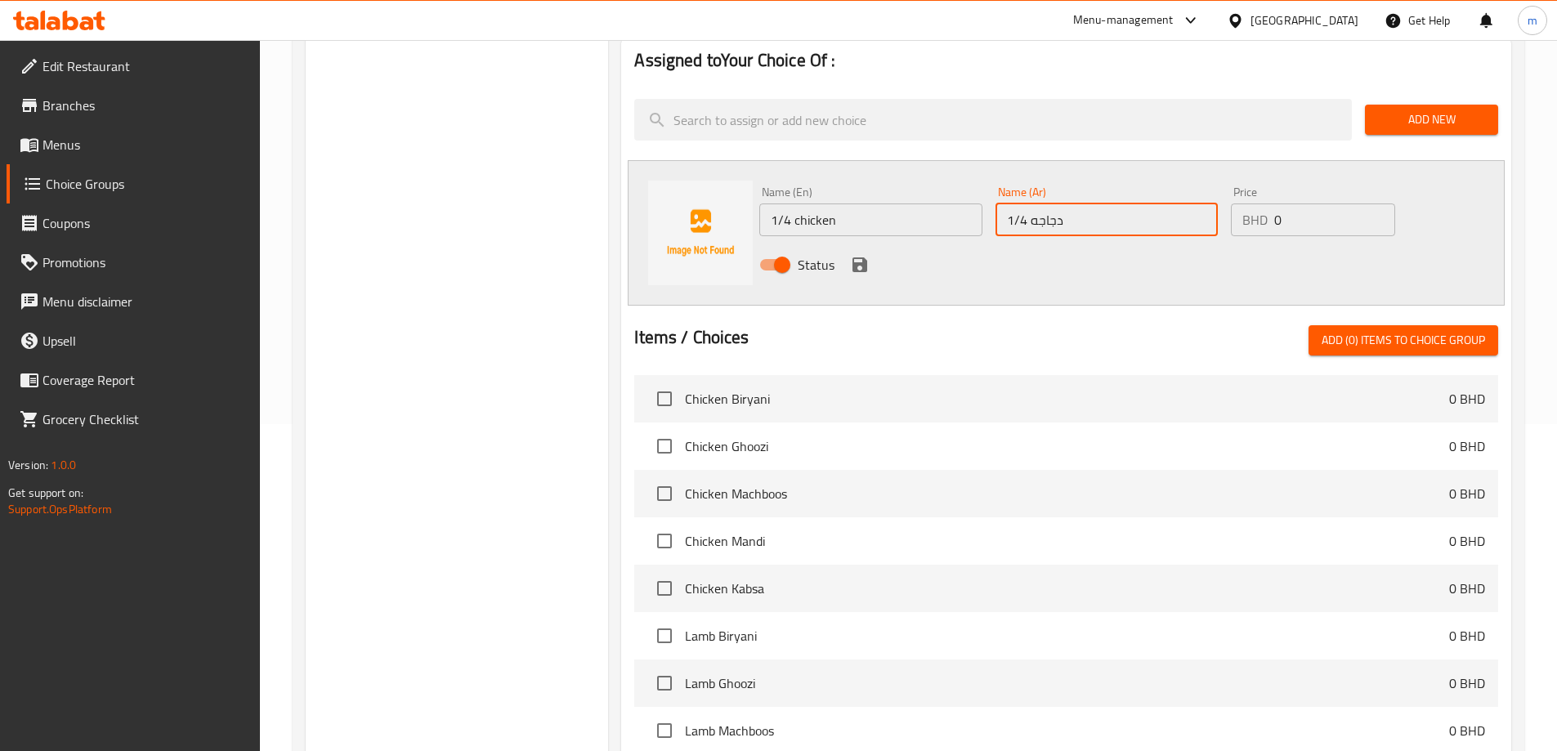
type input "1/4 دجاجه"
click at [990, 243] on div "Status" at bounding box center [1107, 265] width 708 height 44
click at [1297, 204] on input "0" at bounding box center [1334, 220] width 120 height 33
type input "1.300"
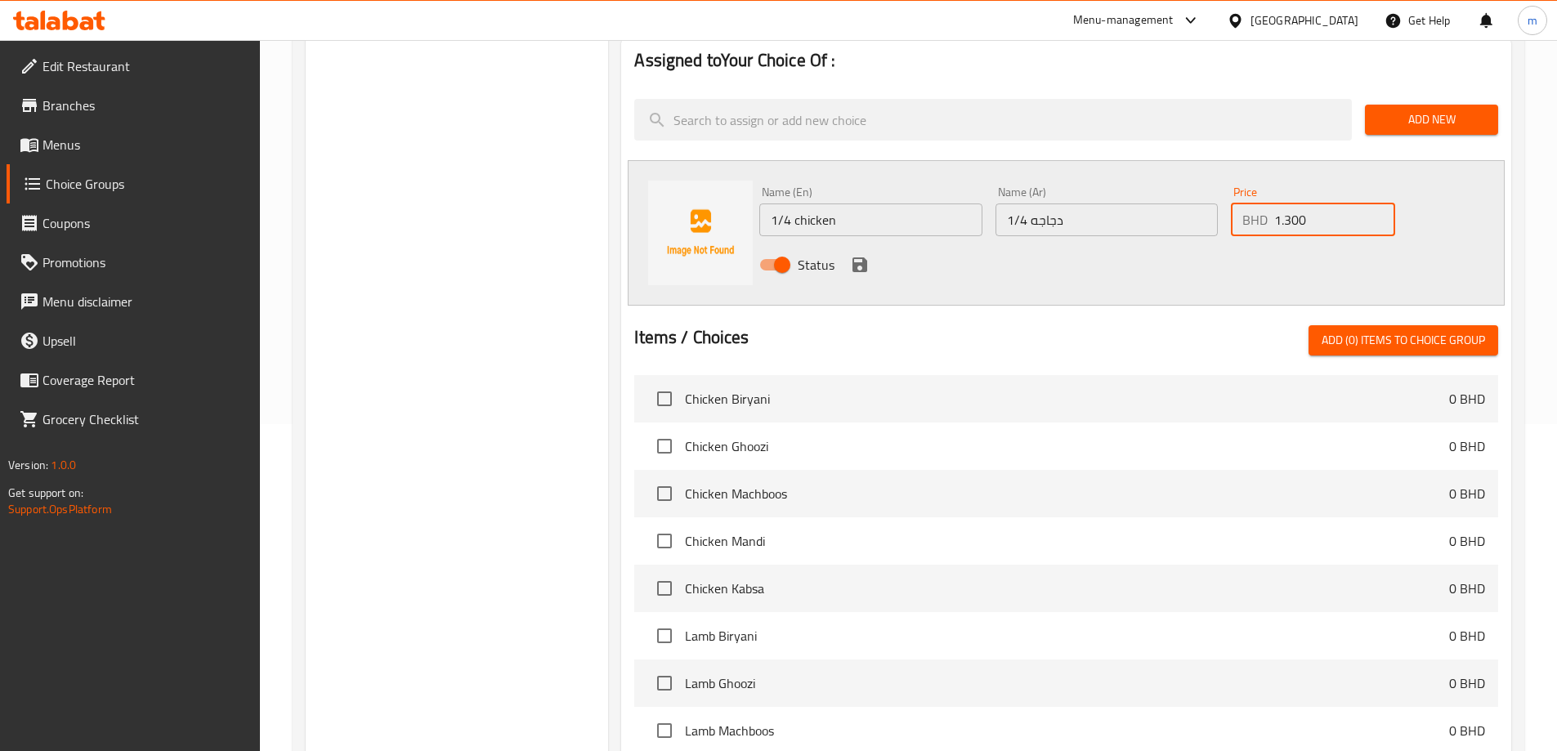
click at [853, 258] on icon "save" at bounding box center [860, 265] width 15 height 15
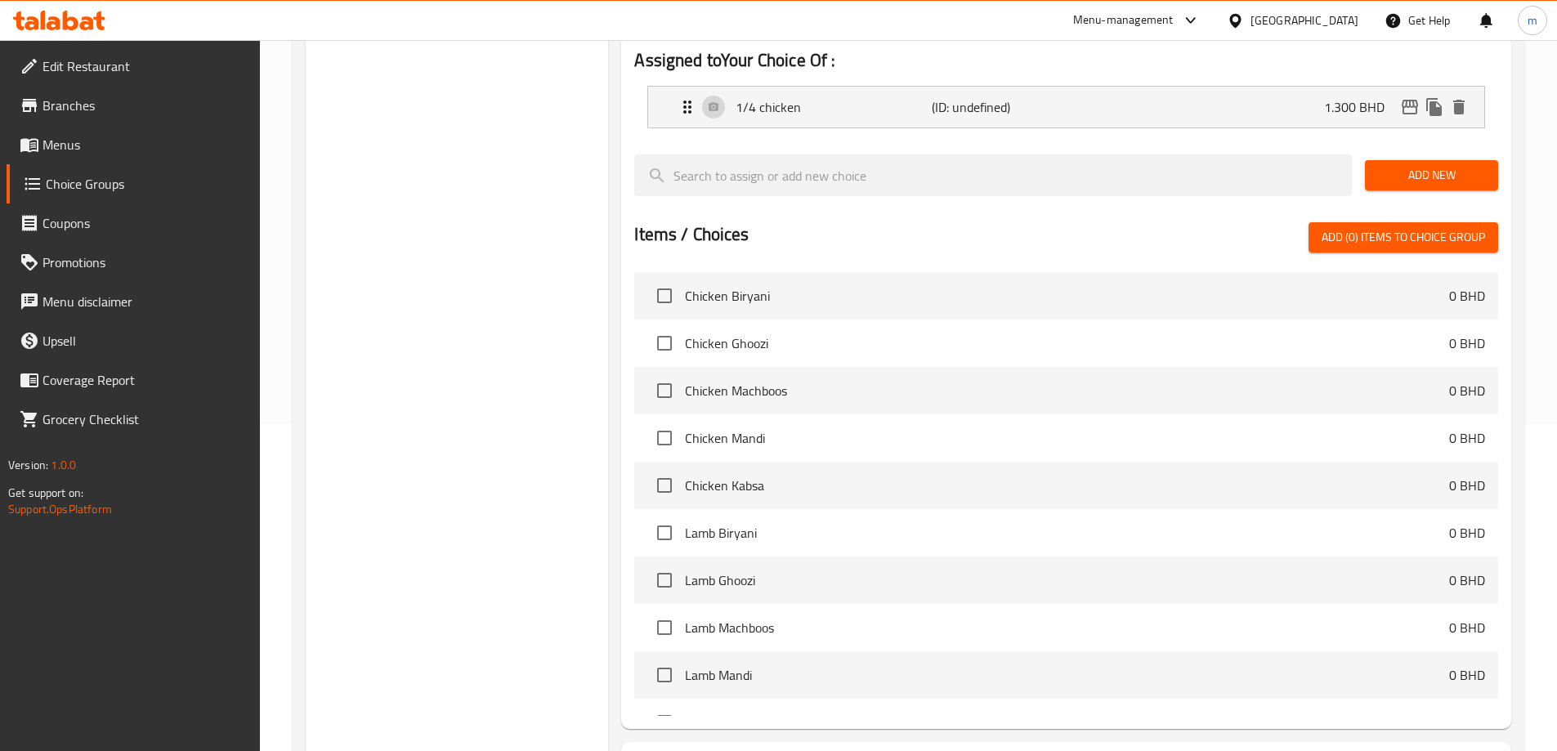
click at [1418, 165] on span "Add New" at bounding box center [1431, 175] width 107 height 20
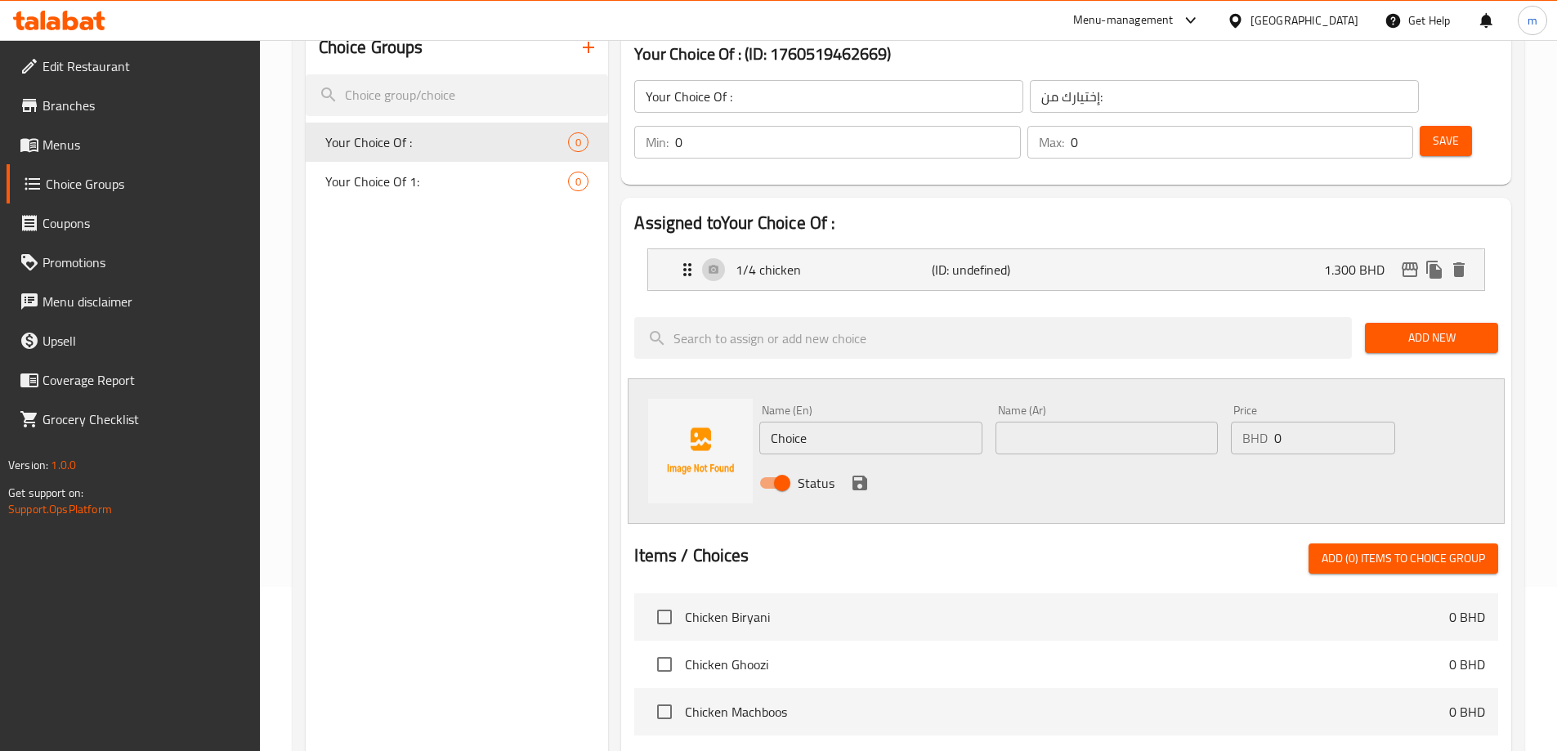
scroll to position [164, 0]
click at [907, 423] on input "Choice" at bounding box center [870, 439] width 222 height 33
type input "C"
type input "1/2 chicken"
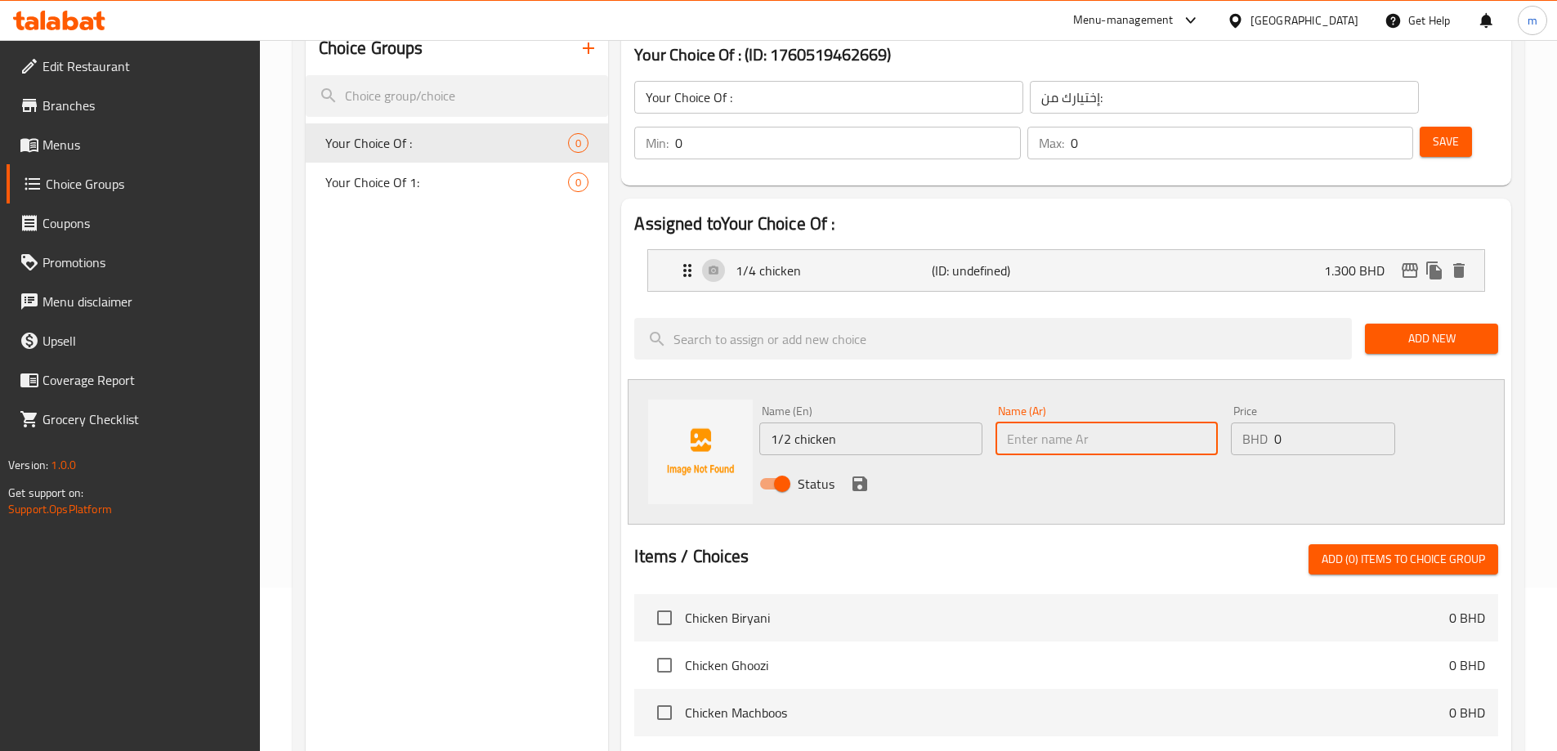
click at [1039, 423] on input "text" at bounding box center [1107, 439] width 222 height 33
click at [1017, 261] on p "(ID: undefined)" at bounding box center [997, 271] width 131 height 20
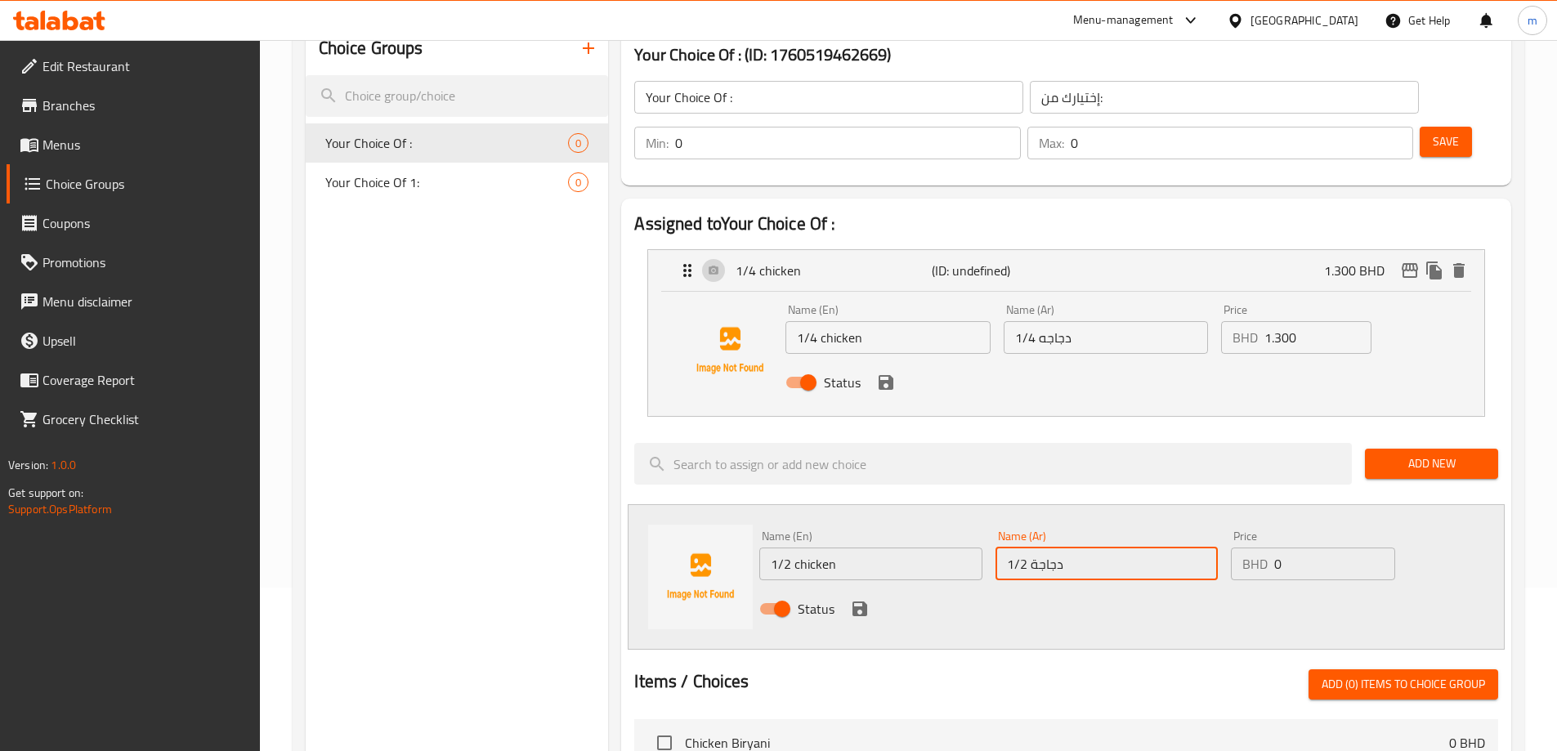
type input "1/2 دجاجة"
click at [1042, 321] on input "1/4 دجاجه" at bounding box center [1106, 337] width 204 height 33
click at [899, 361] on div "Status" at bounding box center [1105, 383] width 653 height 44
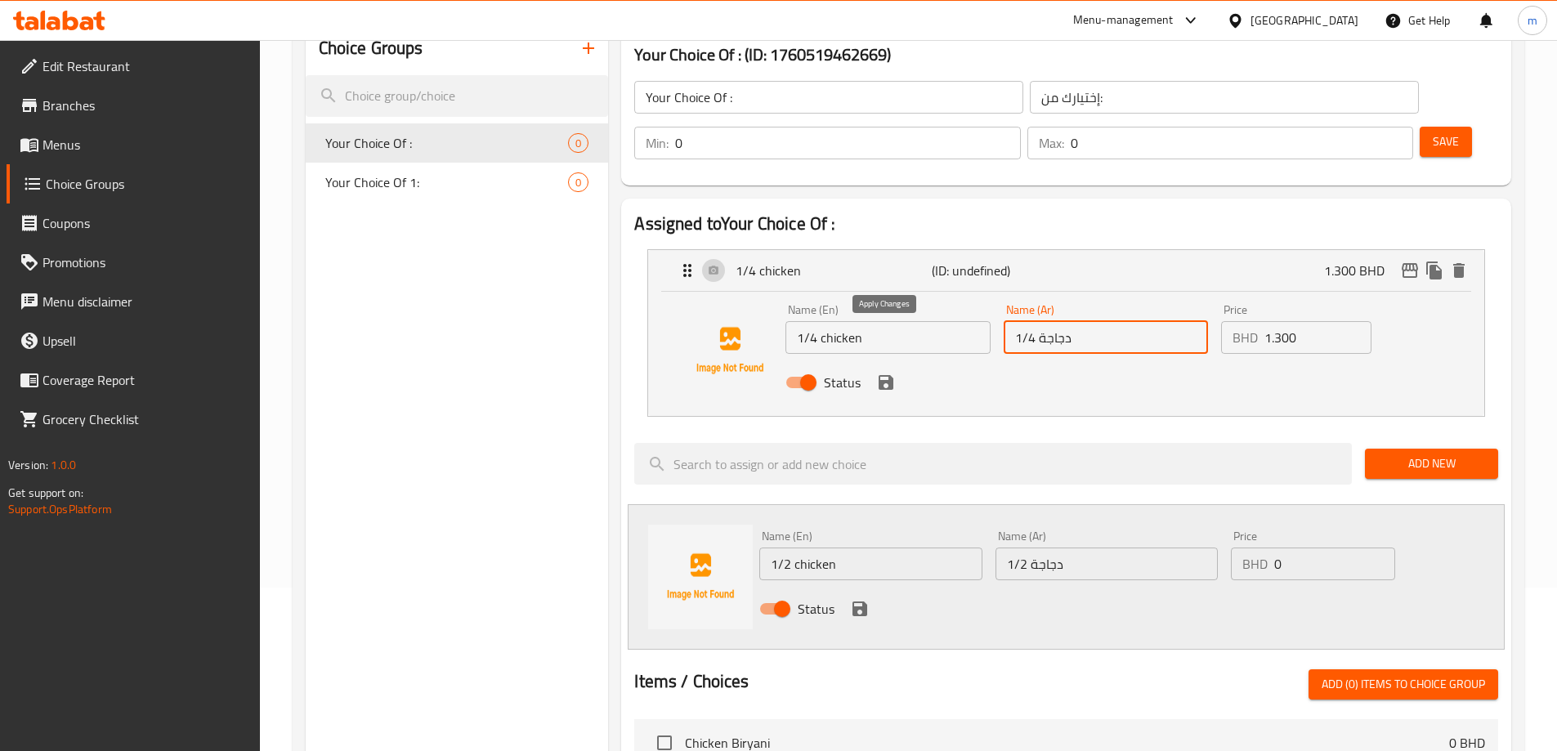
click at [888, 373] on icon "save" at bounding box center [886, 383] width 20 height 20
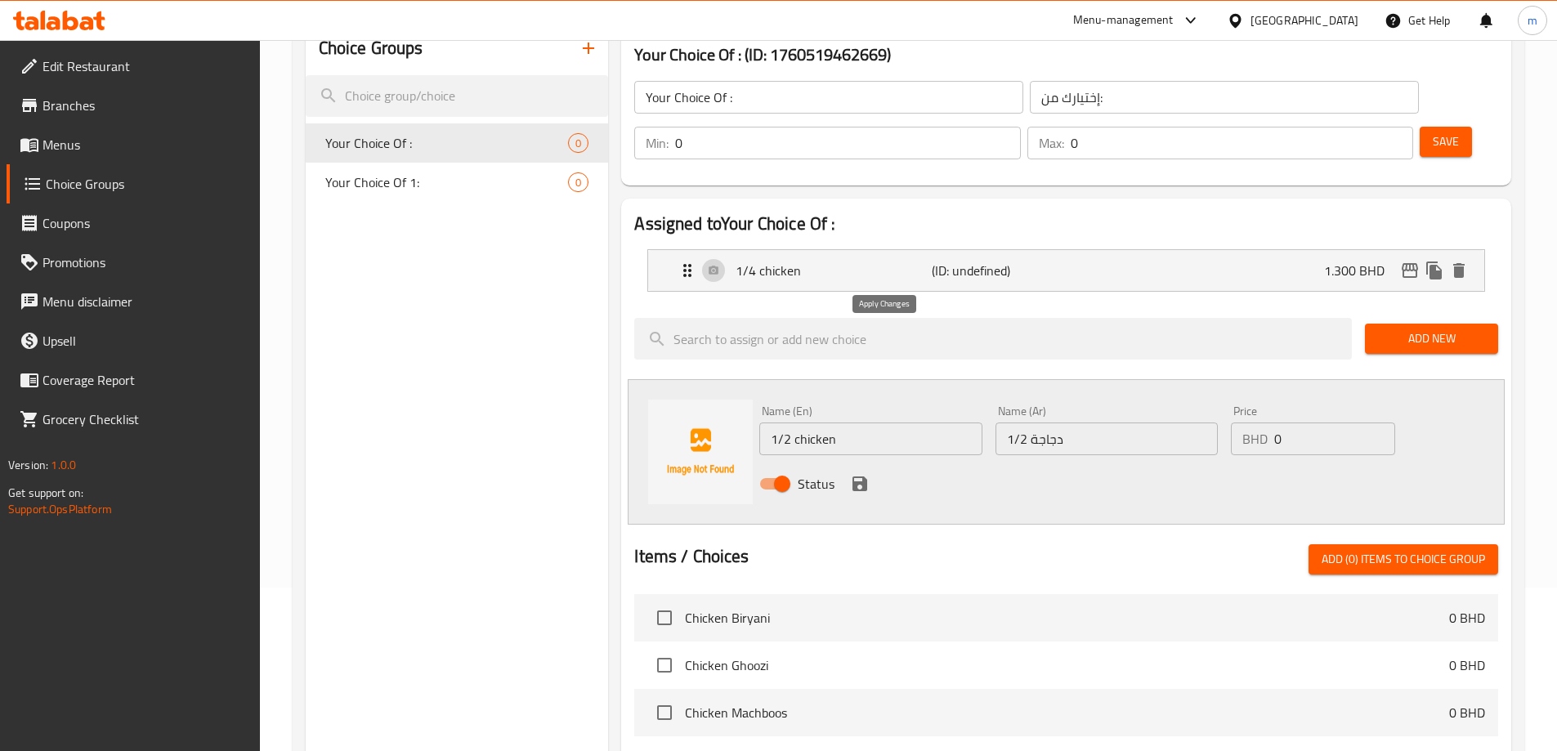
type input "1/4 دجاجة"
click at [1081, 250] on div "1/4 chicken (ID: undefined) 1.300 BHD" at bounding box center [1071, 270] width 787 height 41
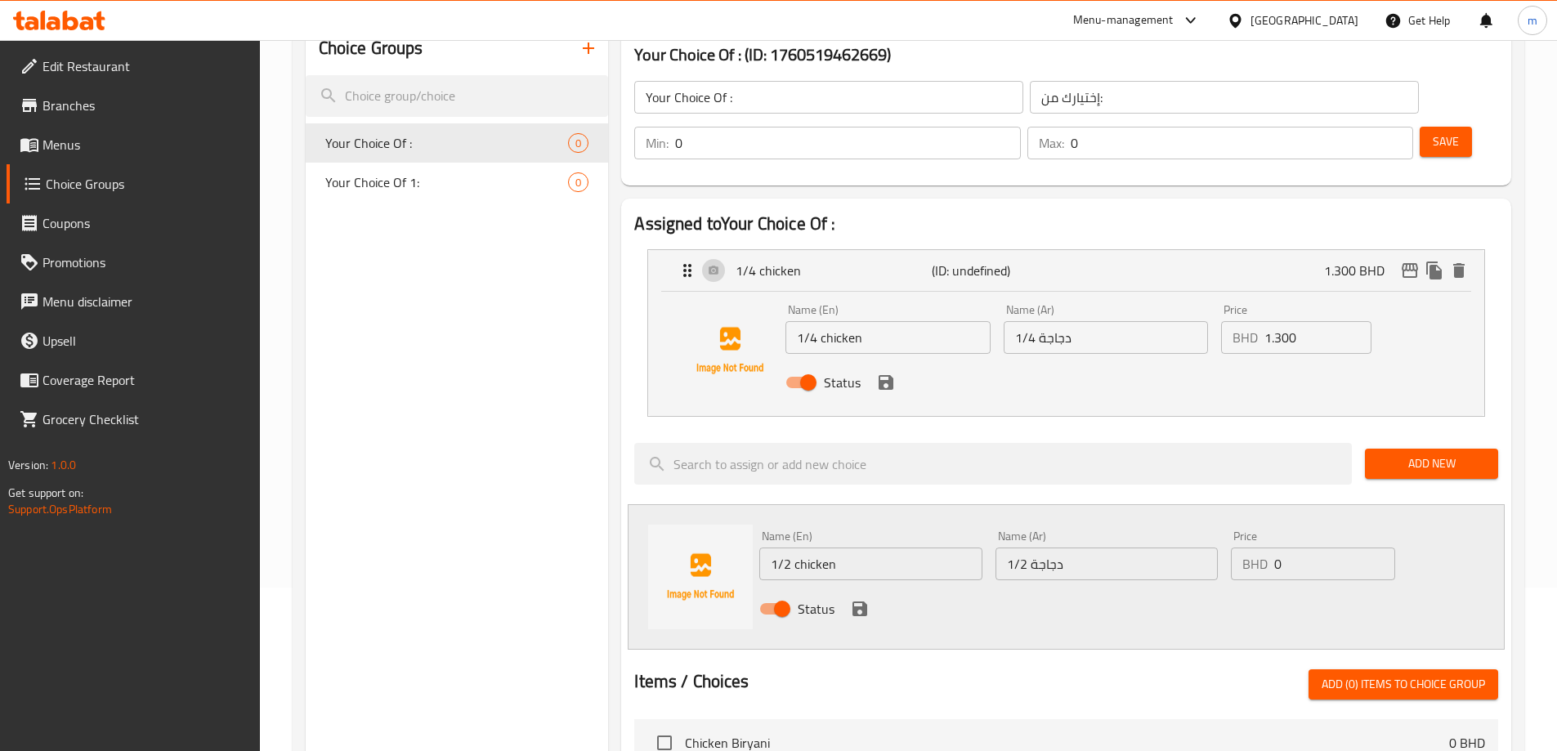
click at [1301, 548] on input "0" at bounding box center [1334, 564] width 120 height 33
type input "2.6000"
click at [855, 602] on icon "save" at bounding box center [860, 609] width 15 height 15
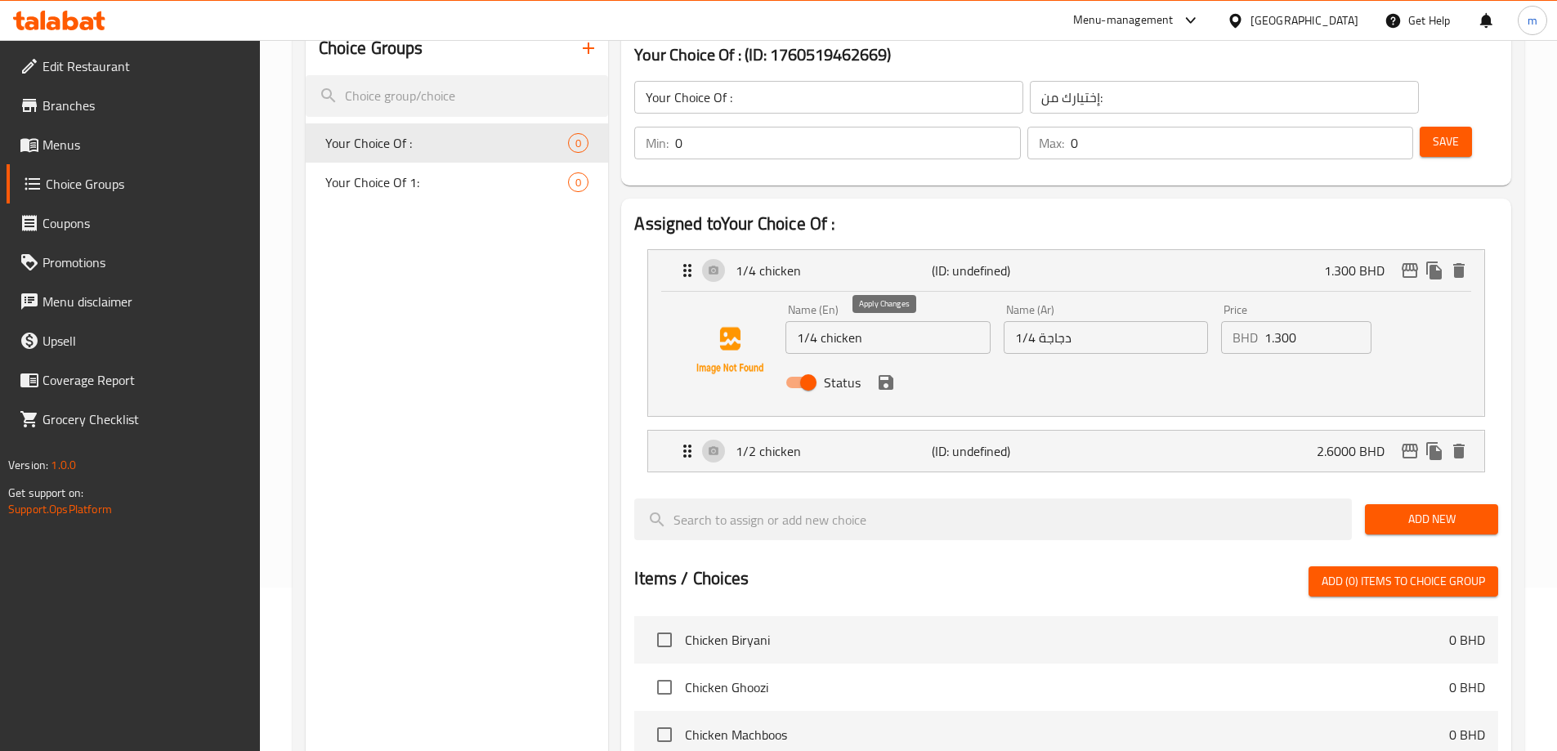
click at [888, 375] on icon "save" at bounding box center [886, 382] width 15 height 15
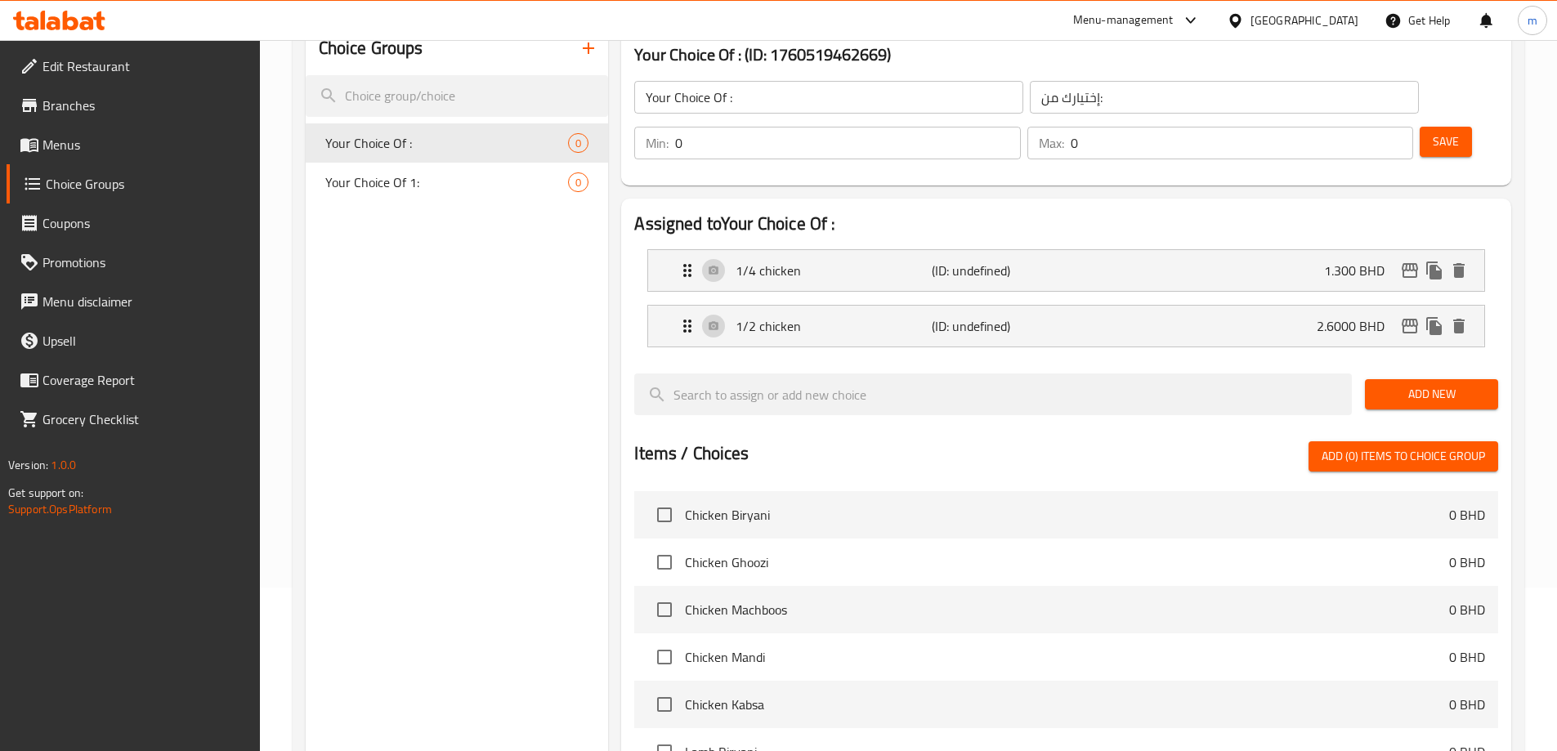
click at [1198, 298] on li "1/2 chicken (ID: undefined) 2.6000 BHD Name (En) 1/2 chicken Name (En) Name (Ar…" at bounding box center [1066, 326] width 864 height 56
click at [1429, 384] on span "Add New" at bounding box center [1431, 394] width 107 height 20
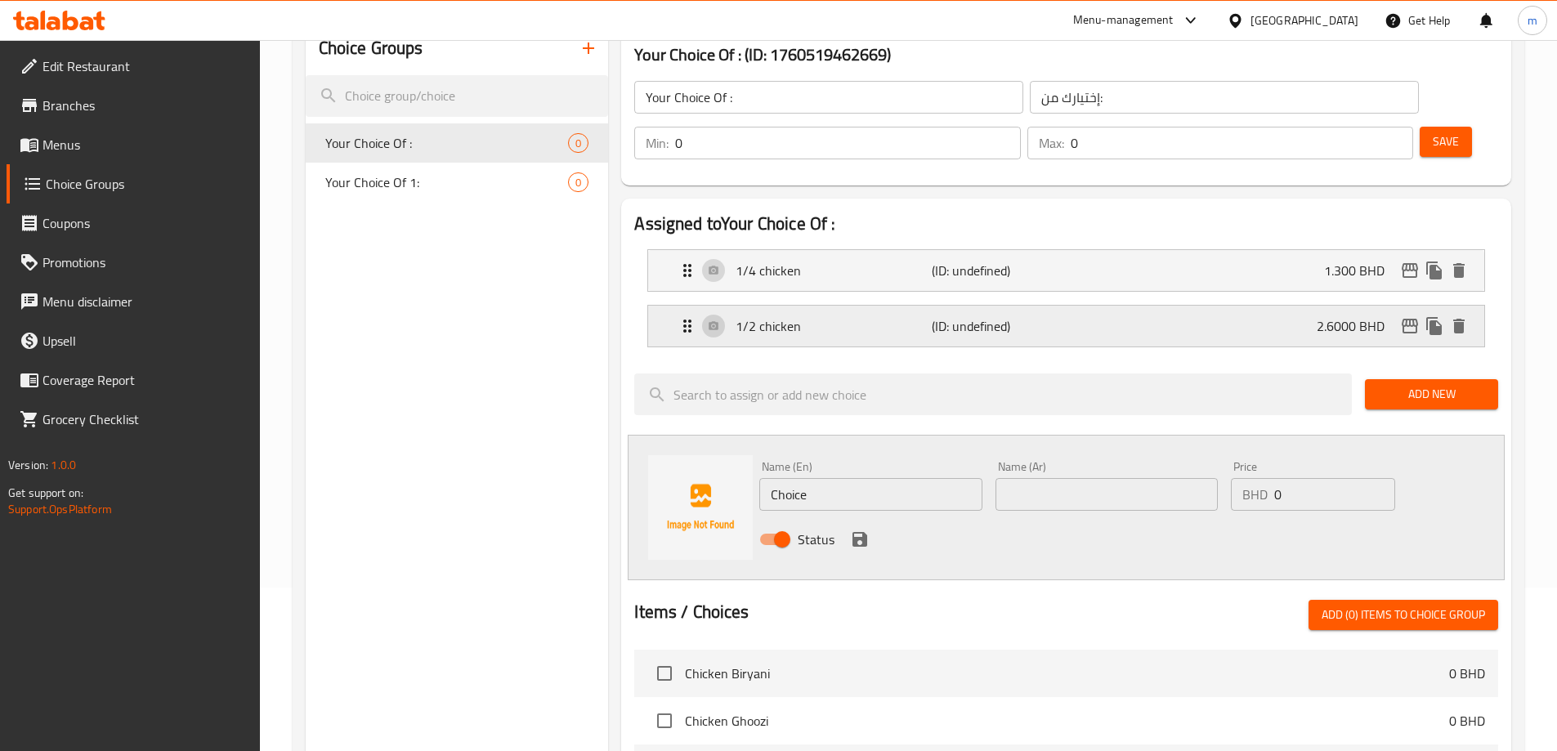
click at [1007, 316] on p "(ID: undefined)" at bounding box center [997, 326] width 131 height 20
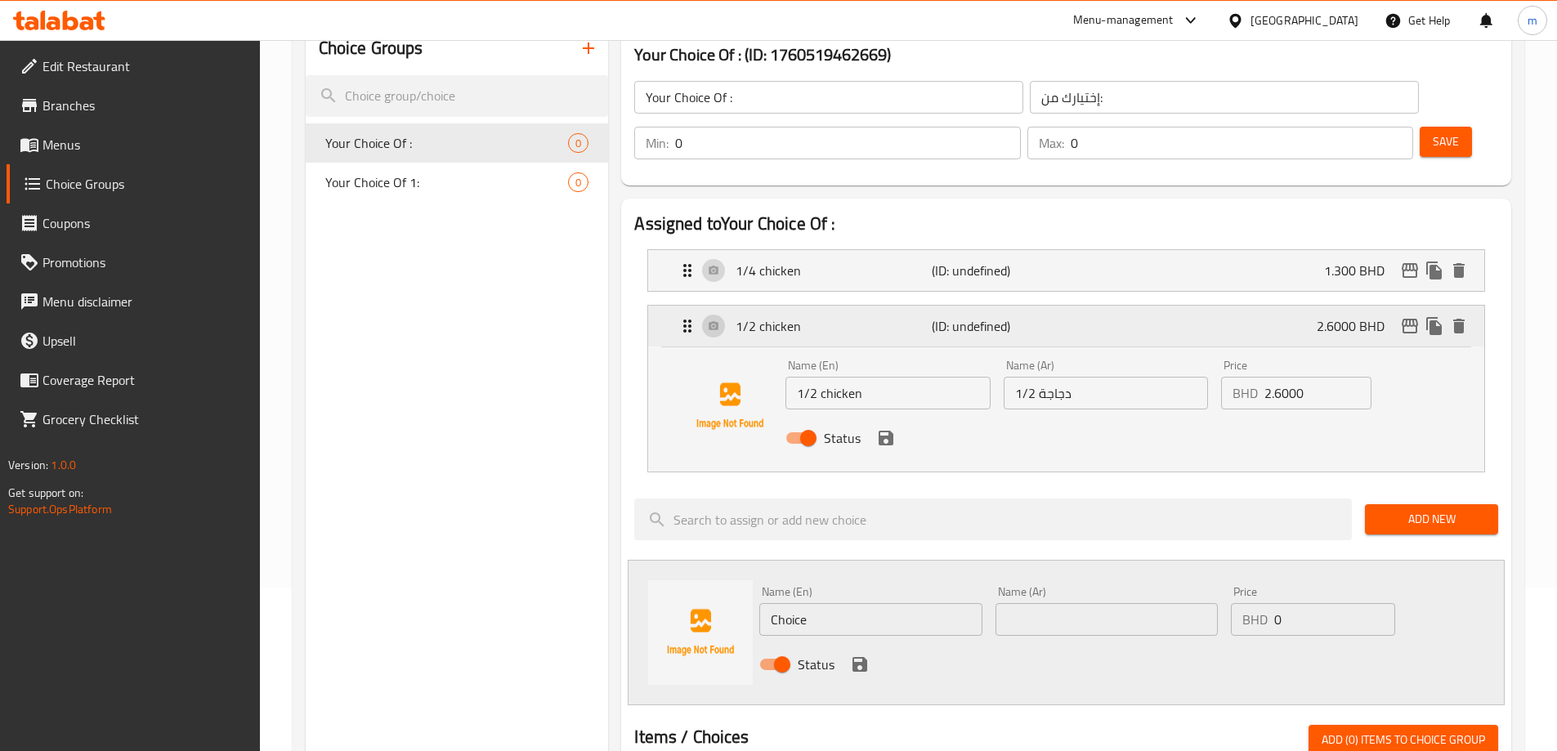
click at [1007, 316] on p "(ID: undefined)" at bounding box center [997, 326] width 131 height 20
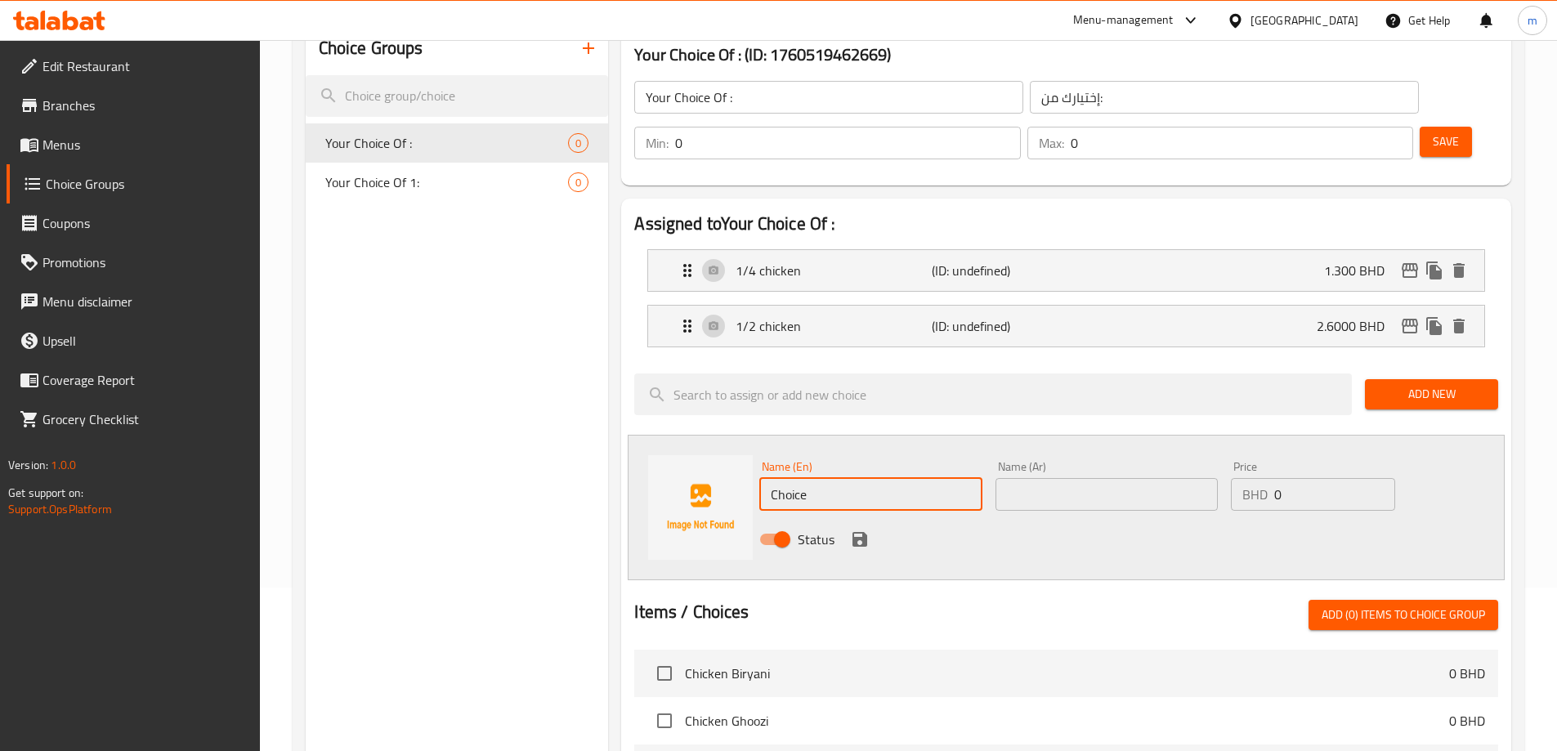
click at [872, 478] on input "Choice" at bounding box center [870, 494] width 222 height 33
type input "3/4 chicken"
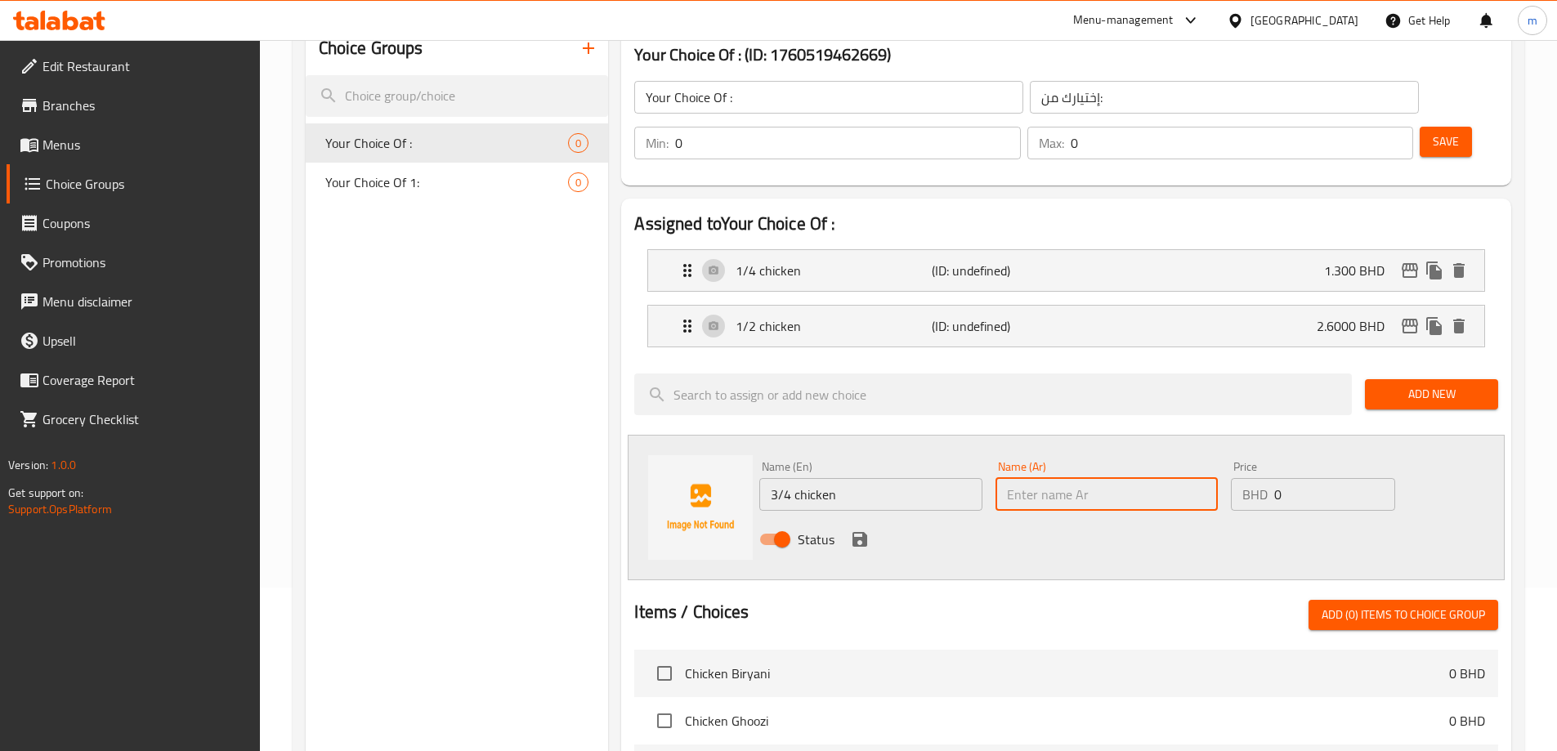
click at [1052, 478] on input "text" at bounding box center [1107, 494] width 222 height 33
type input "3/4 دجاجة"
click at [1300, 478] on input "0" at bounding box center [1334, 494] width 120 height 33
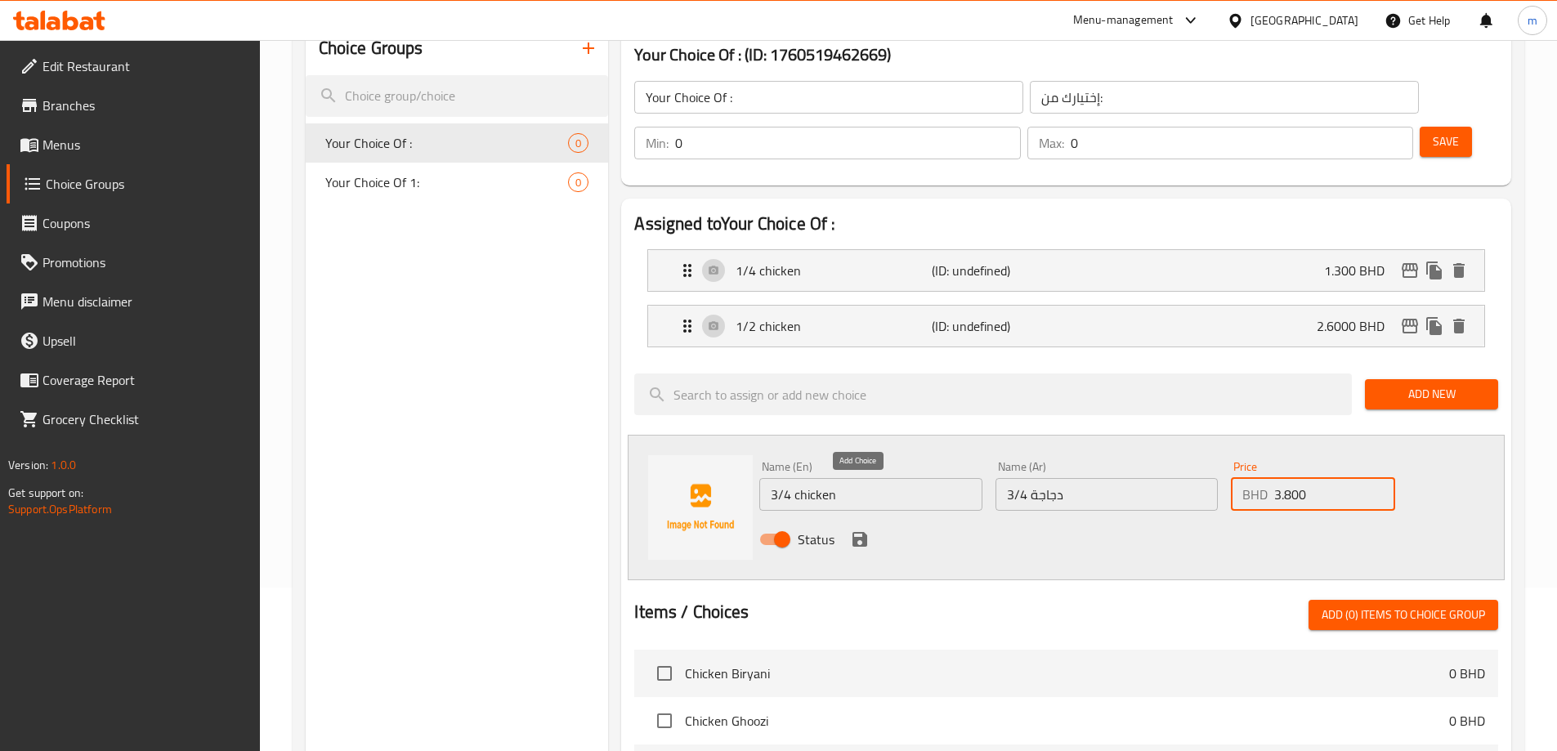
type input "3.800"
click at [855, 532] on icon "save" at bounding box center [860, 539] width 15 height 15
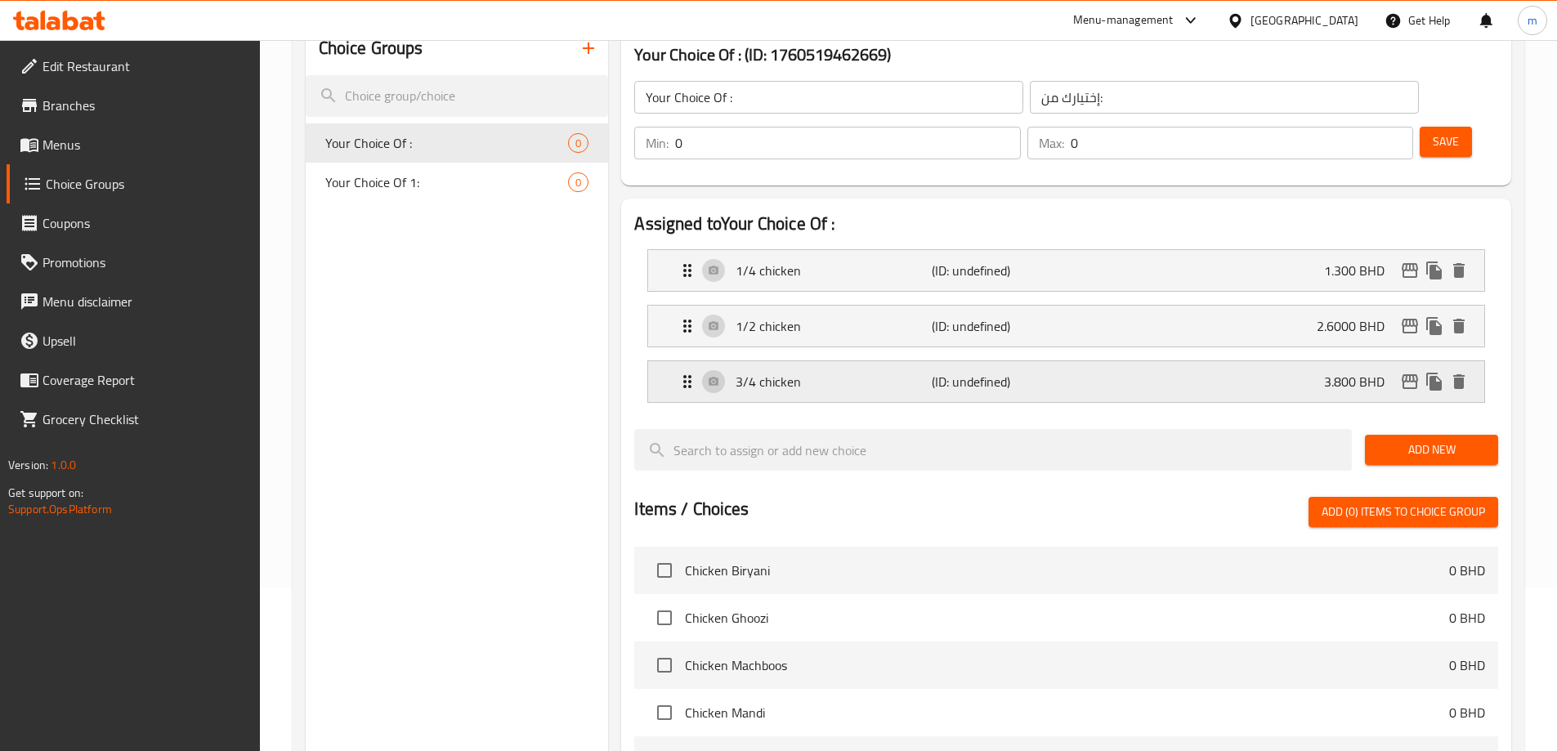
click at [1002, 361] on div "3/4 chicken (ID: undefined) 3.800 BHD" at bounding box center [1071, 381] width 787 height 41
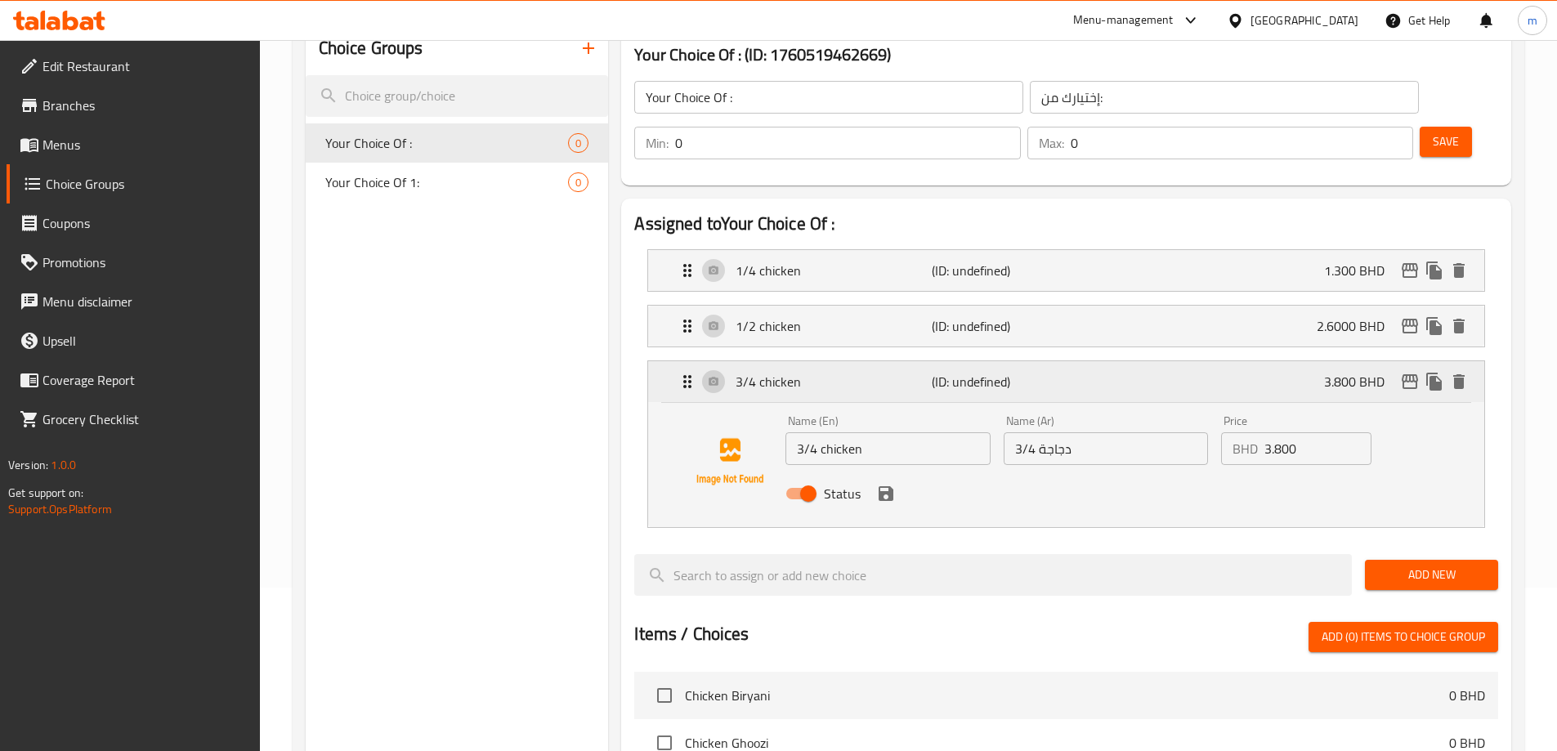
click at [1002, 361] on div "3/4 chicken (ID: undefined) 3.800 BHD" at bounding box center [1071, 381] width 787 height 41
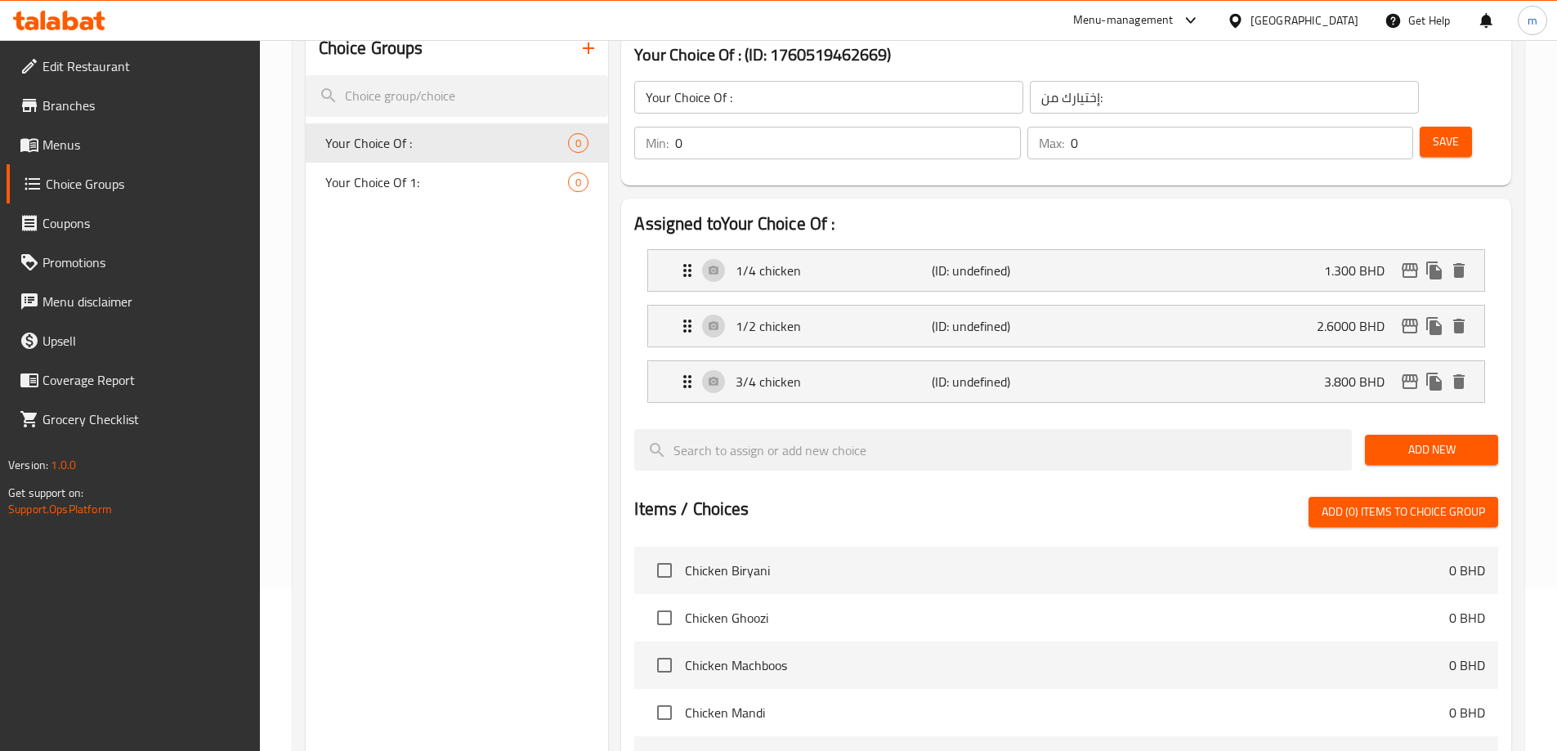
click at [1406, 440] on span "Add New" at bounding box center [1431, 450] width 107 height 20
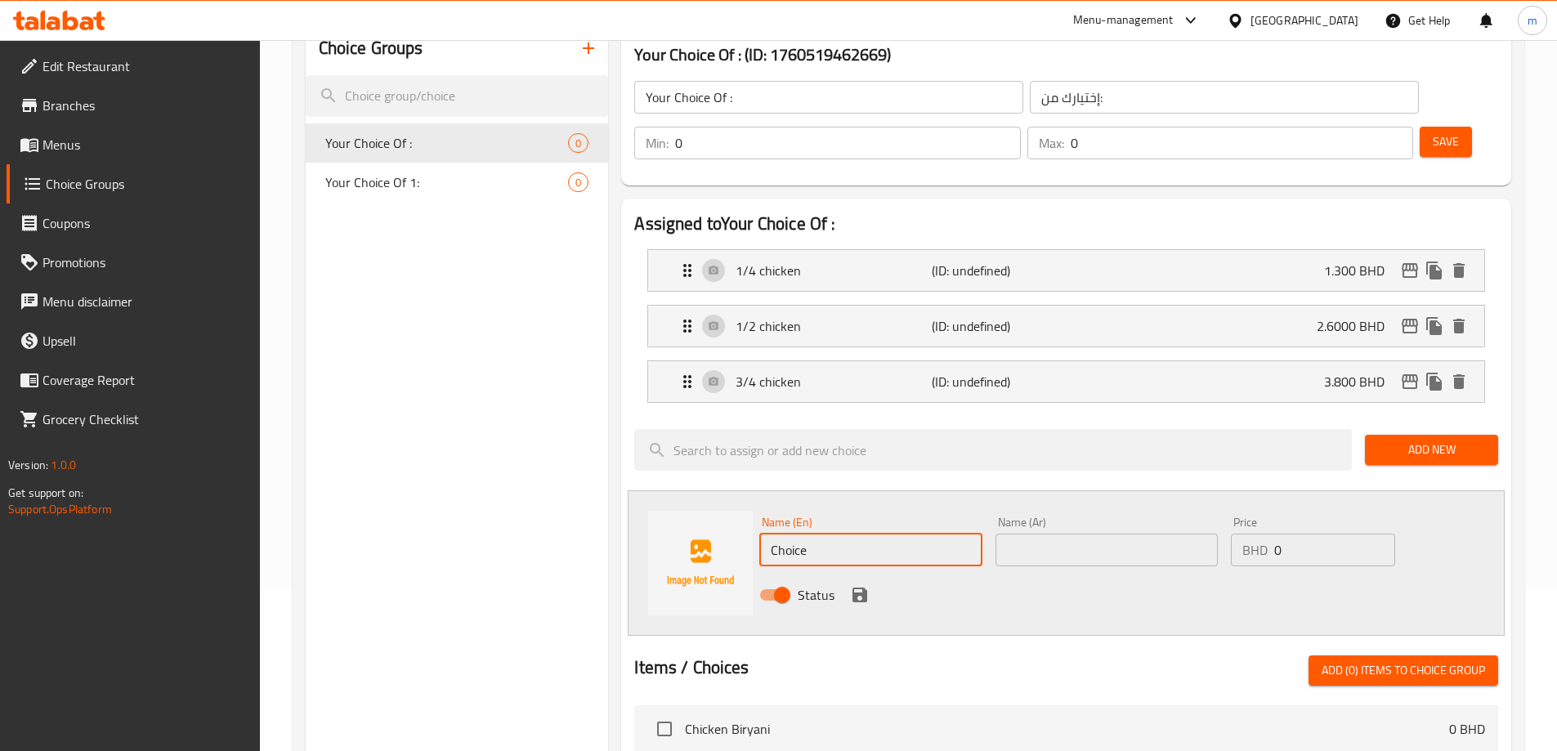
click at [882, 534] on input "Choice" at bounding box center [870, 550] width 222 height 33
type input "C"
type input "1 chicken"
click at [1042, 534] on input "text" at bounding box center [1107, 550] width 222 height 33
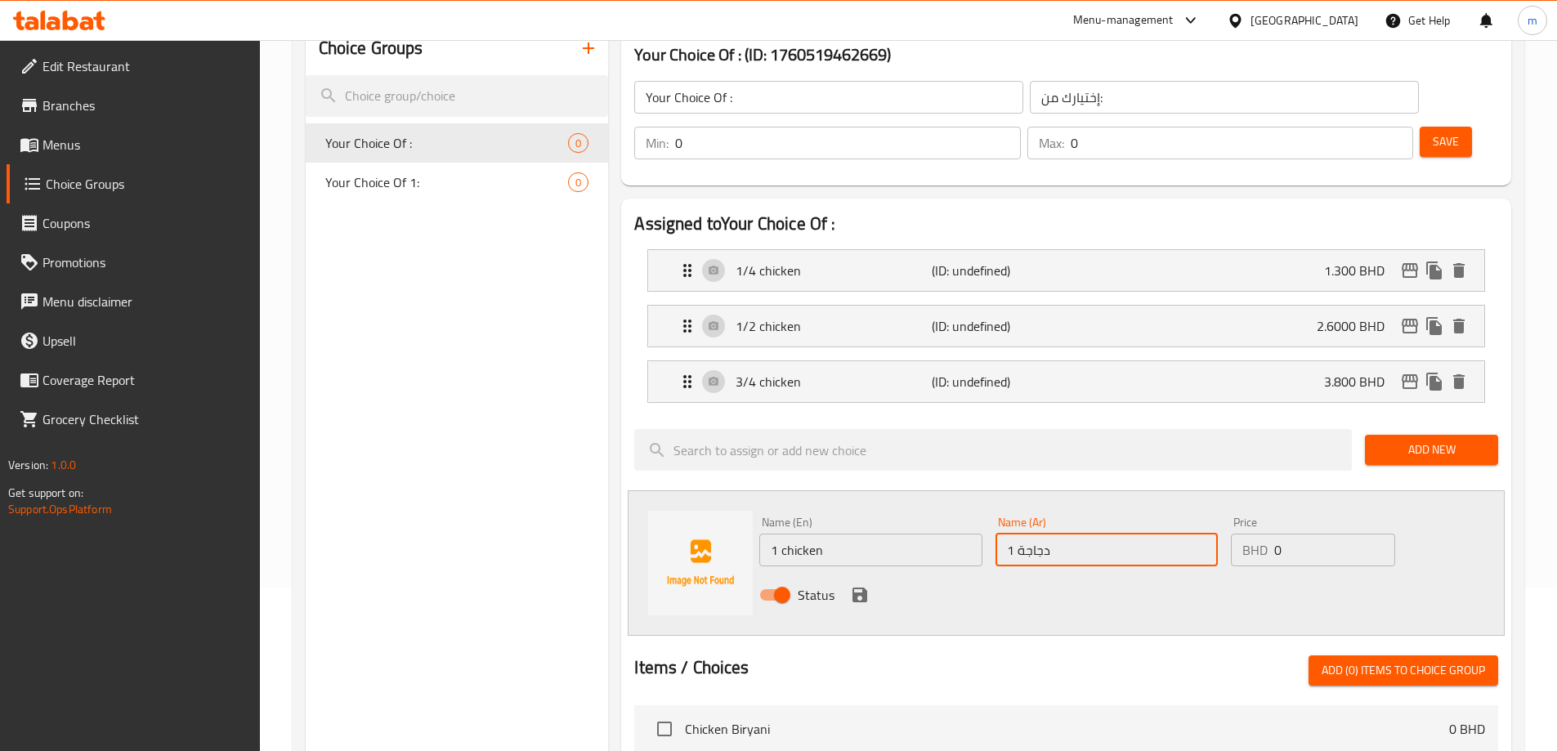
type input "1 دجاجة"
click at [1304, 534] on input "0" at bounding box center [1334, 550] width 120 height 33
click at [1028, 372] on p "(ID: undefined)" at bounding box center [997, 382] width 131 height 20
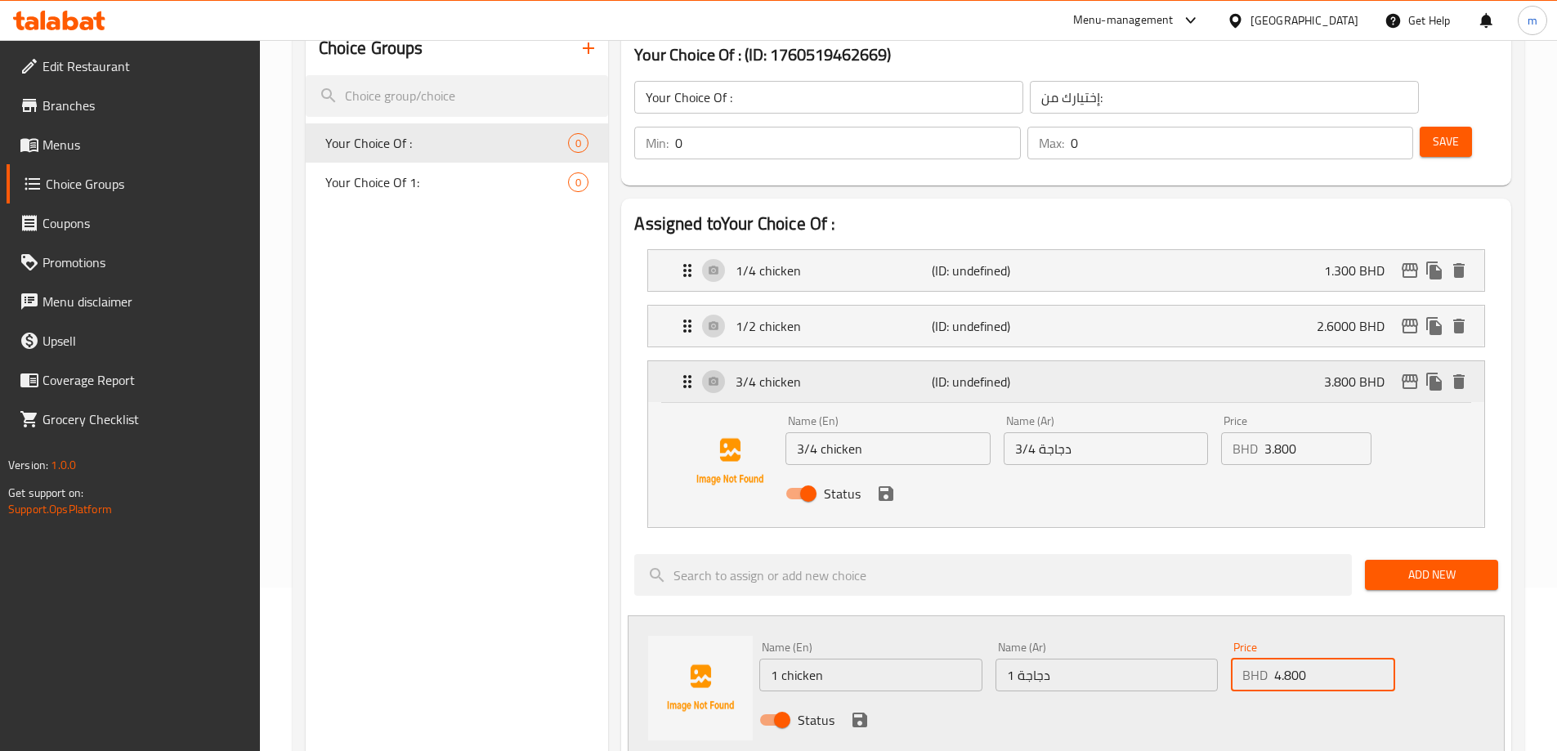
click at [1028, 372] on p "(ID: undefined)" at bounding box center [997, 382] width 131 height 20
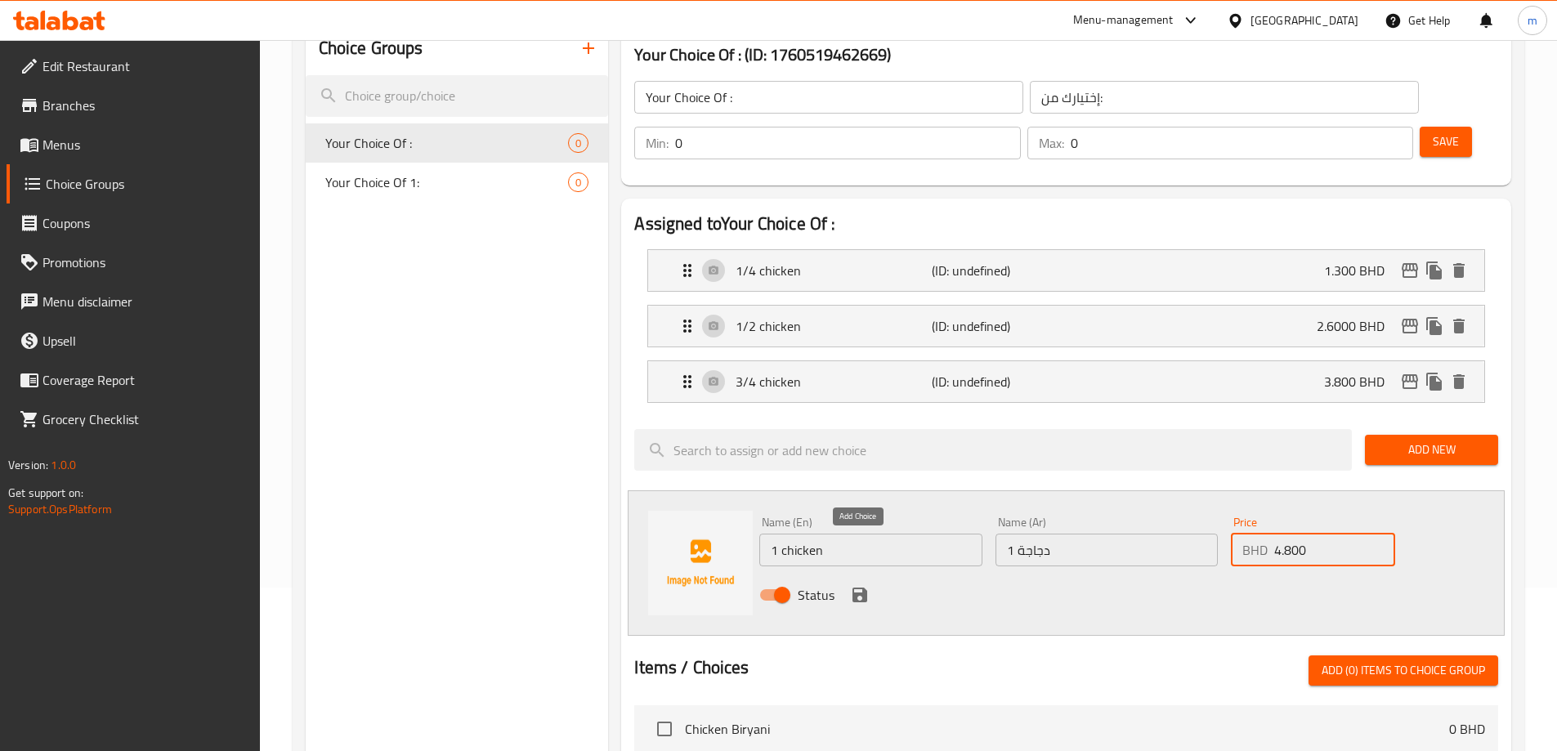
type input "4.800"
click at [868, 585] on icon "save" at bounding box center [860, 595] width 20 height 20
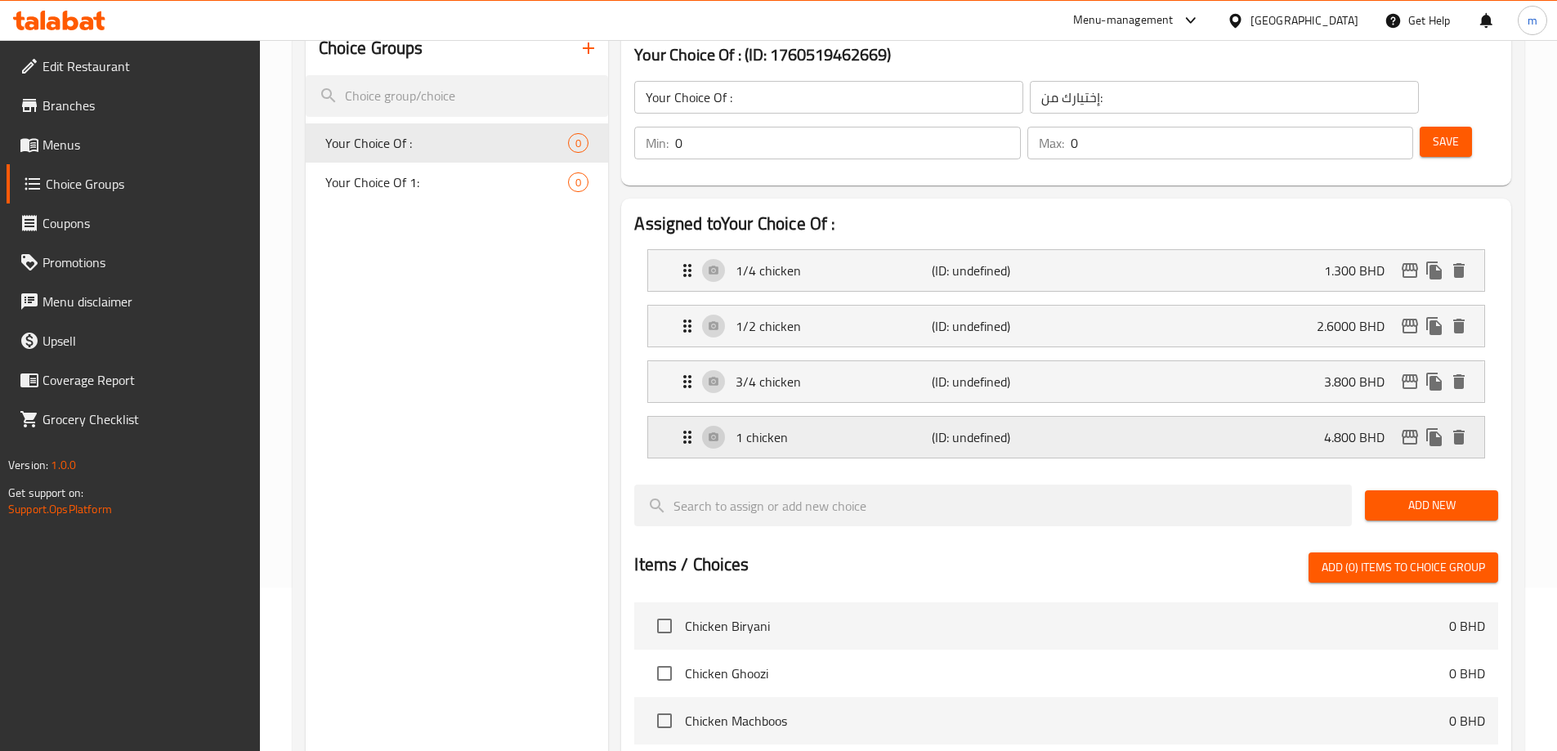
click at [938, 428] on p "(ID: undefined)" at bounding box center [997, 438] width 131 height 20
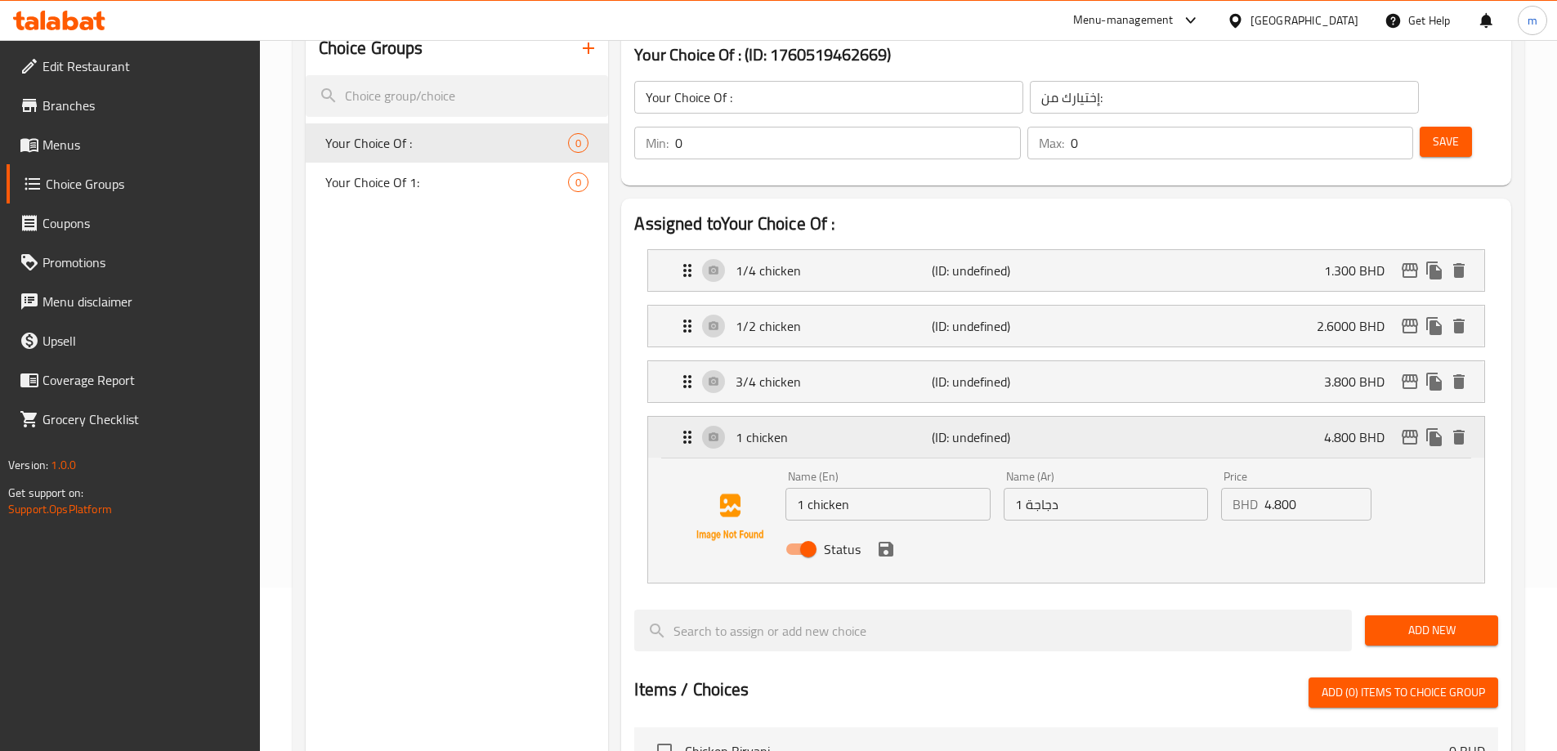
click at [938, 428] on p "(ID: undefined)" at bounding box center [997, 438] width 131 height 20
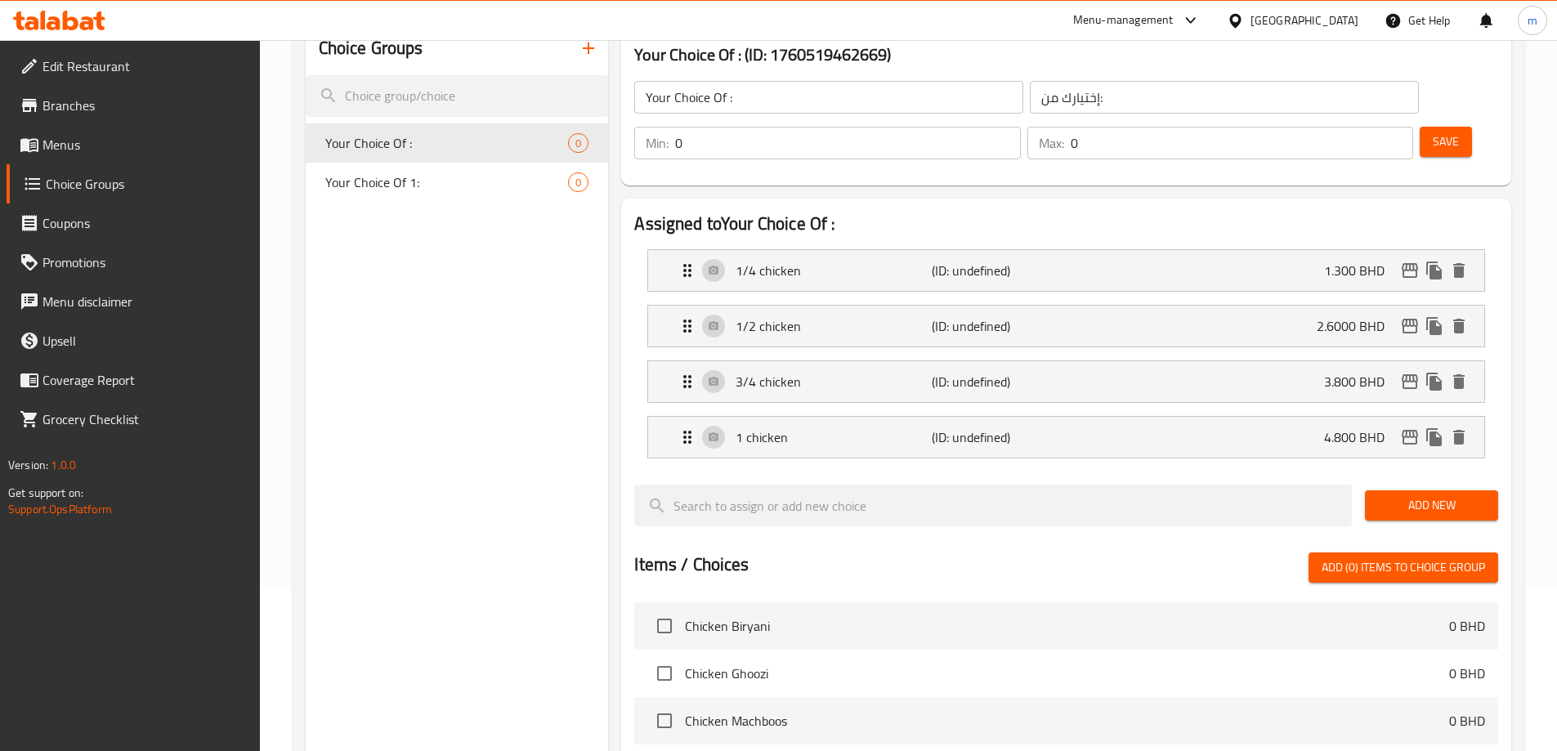
click at [1408, 495] on span "Add New" at bounding box center [1431, 505] width 107 height 20
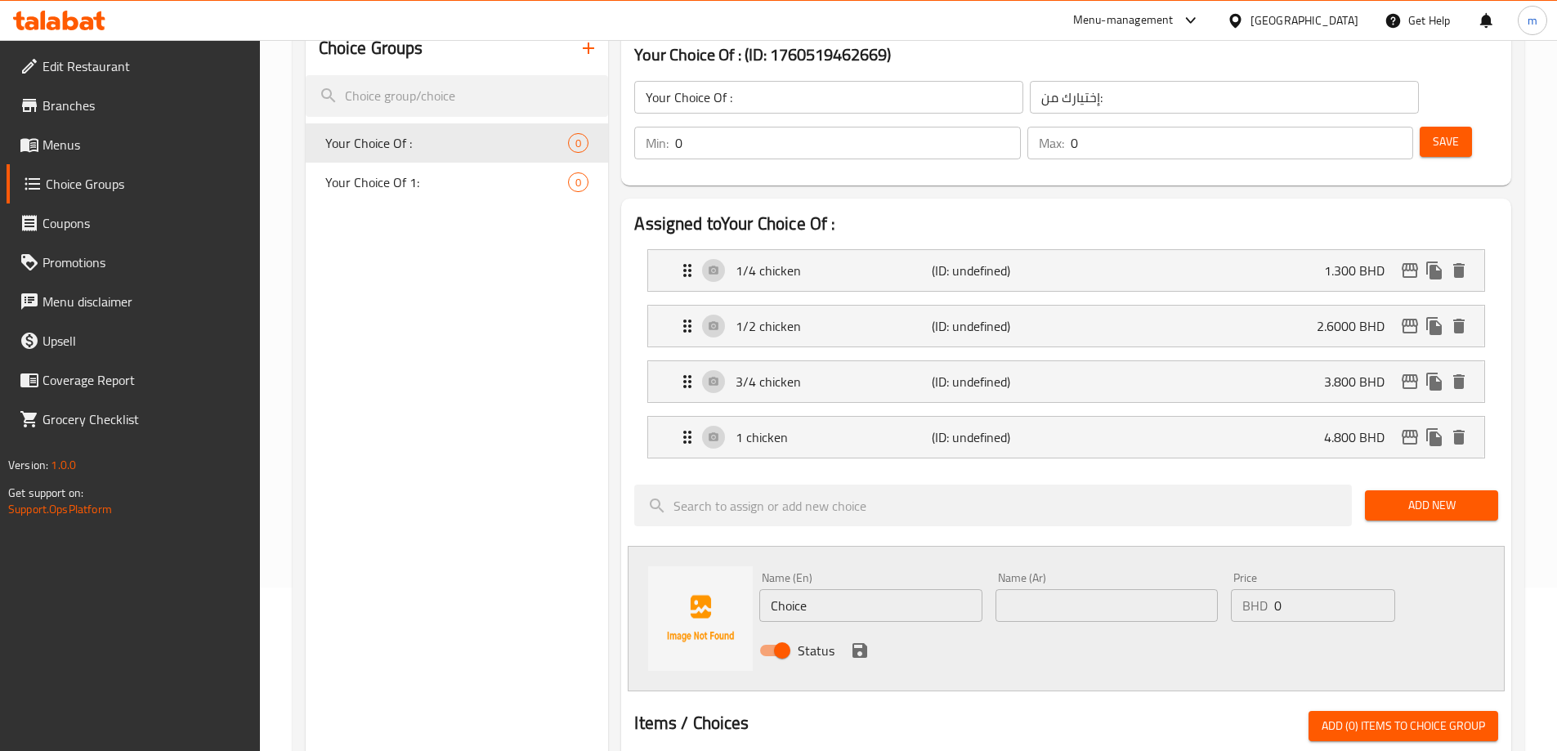
click at [867, 589] on input "Choice" at bounding box center [870, 605] width 222 height 33
type input "C"
type input "1 and 1/4 chicken"
click at [1072, 589] on input "text" at bounding box center [1107, 605] width 222 height 33
click at [791, 589] on input "1 and 1/4 chicken" at bounding box center [870, 605] width 222 height 33
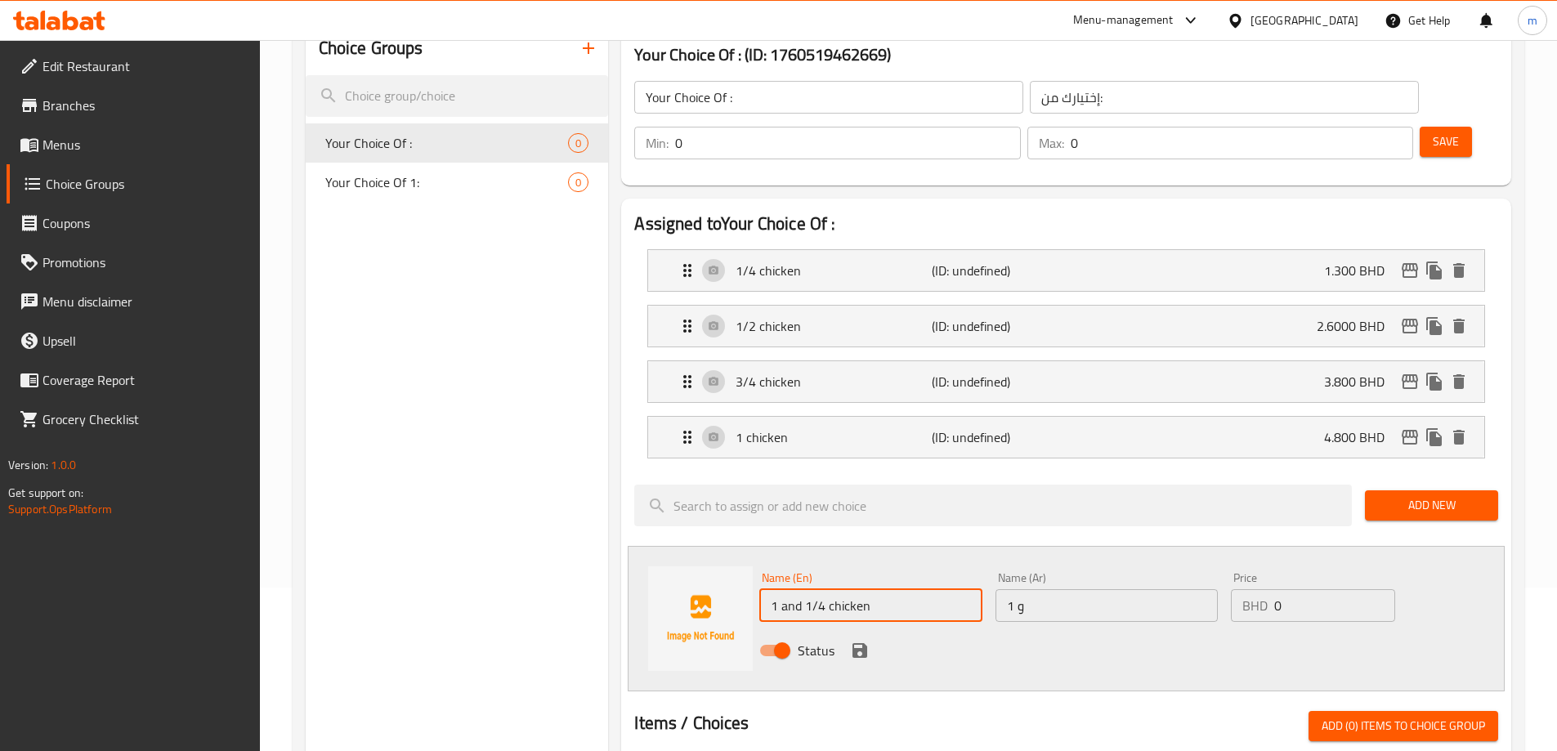
click at [791, 589] on input "1 and 1/4 chicken" at bounding box center [870, 605] width 222 height 33
click at [1073, 589] on input "1 و" at bounding box center [1107, 605] width 222 height 33
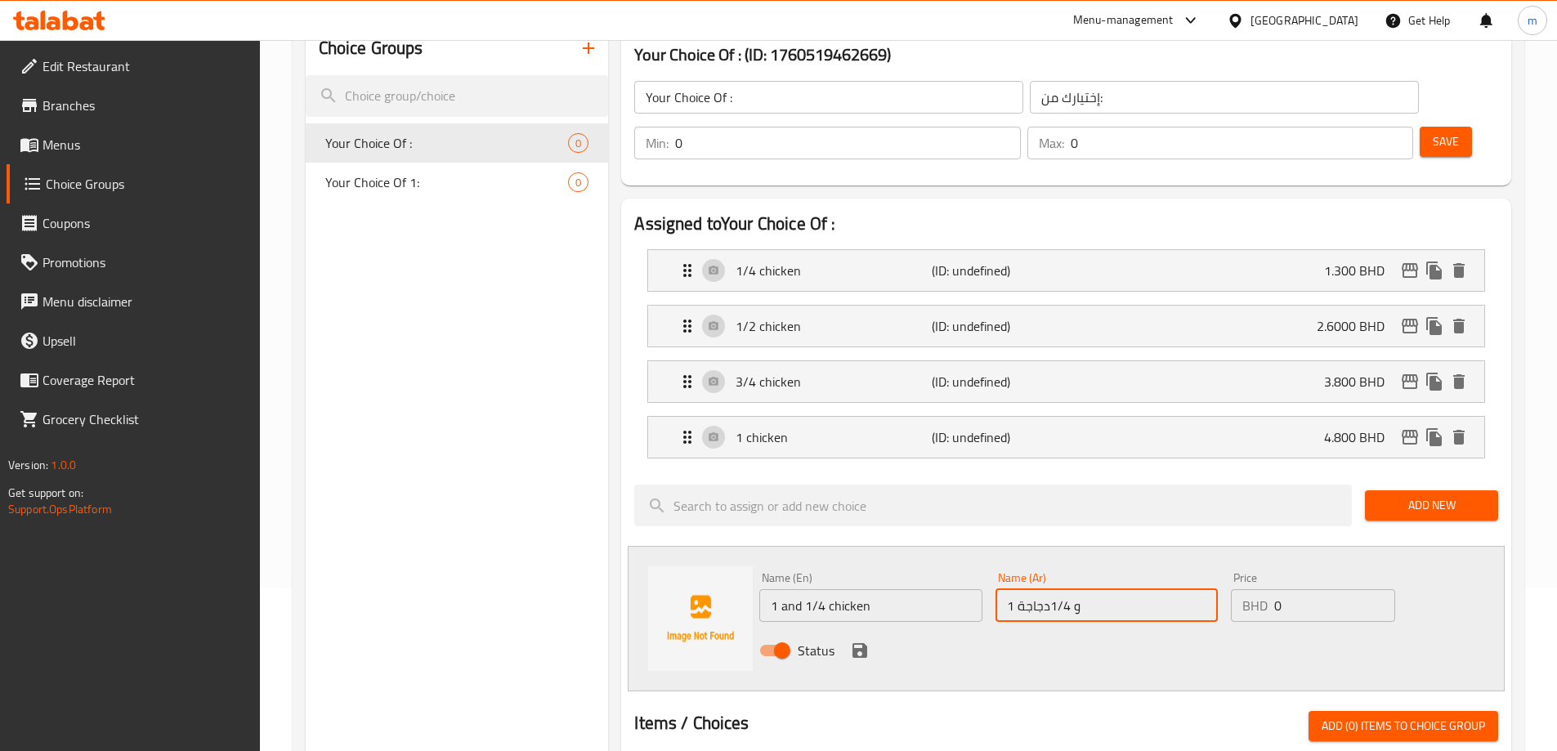
type input "1 و 1/4دجاجة"
click at [1320, 589] on input "0" at bounding box center [1334, 605] width 120 height 33
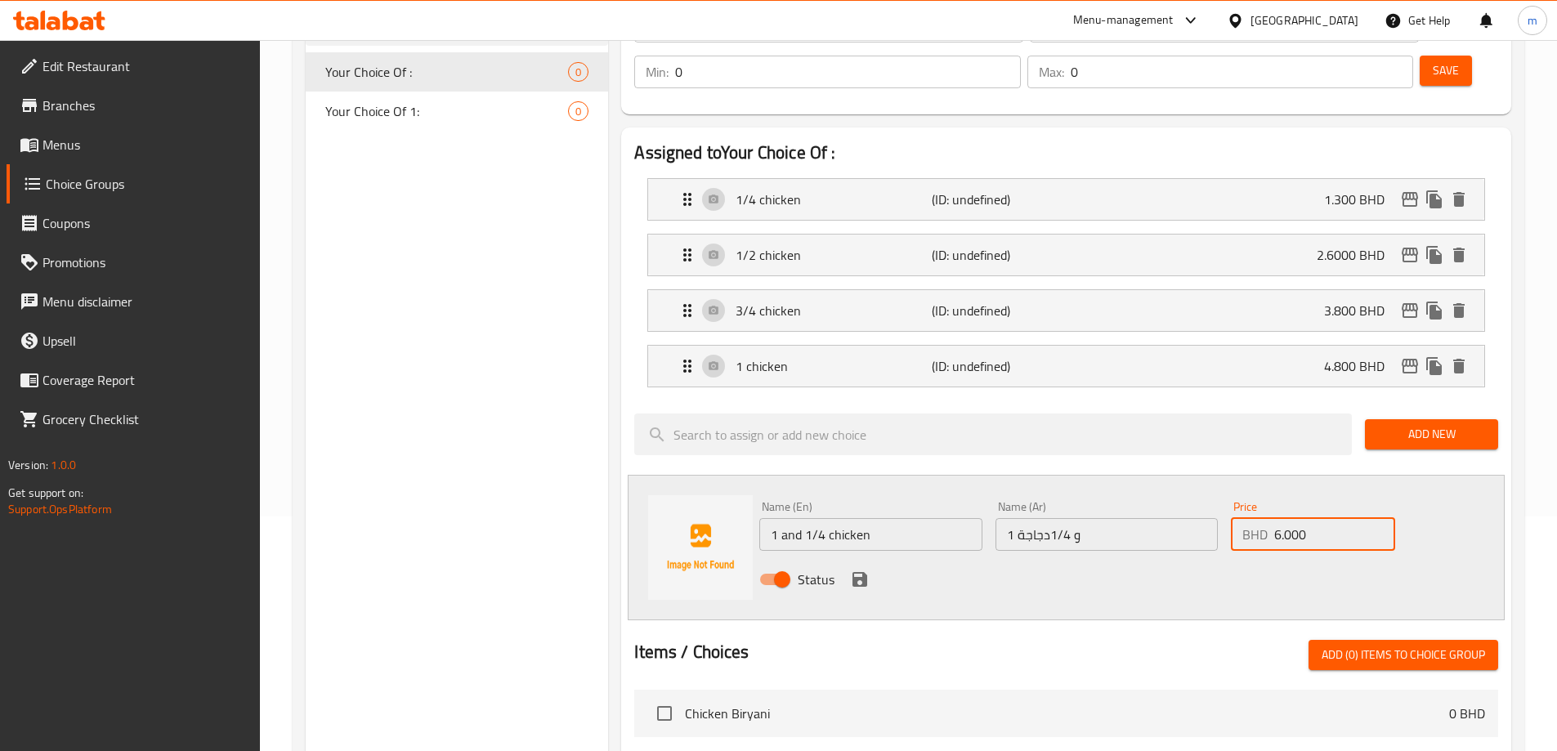
scroll to position [327, 0]
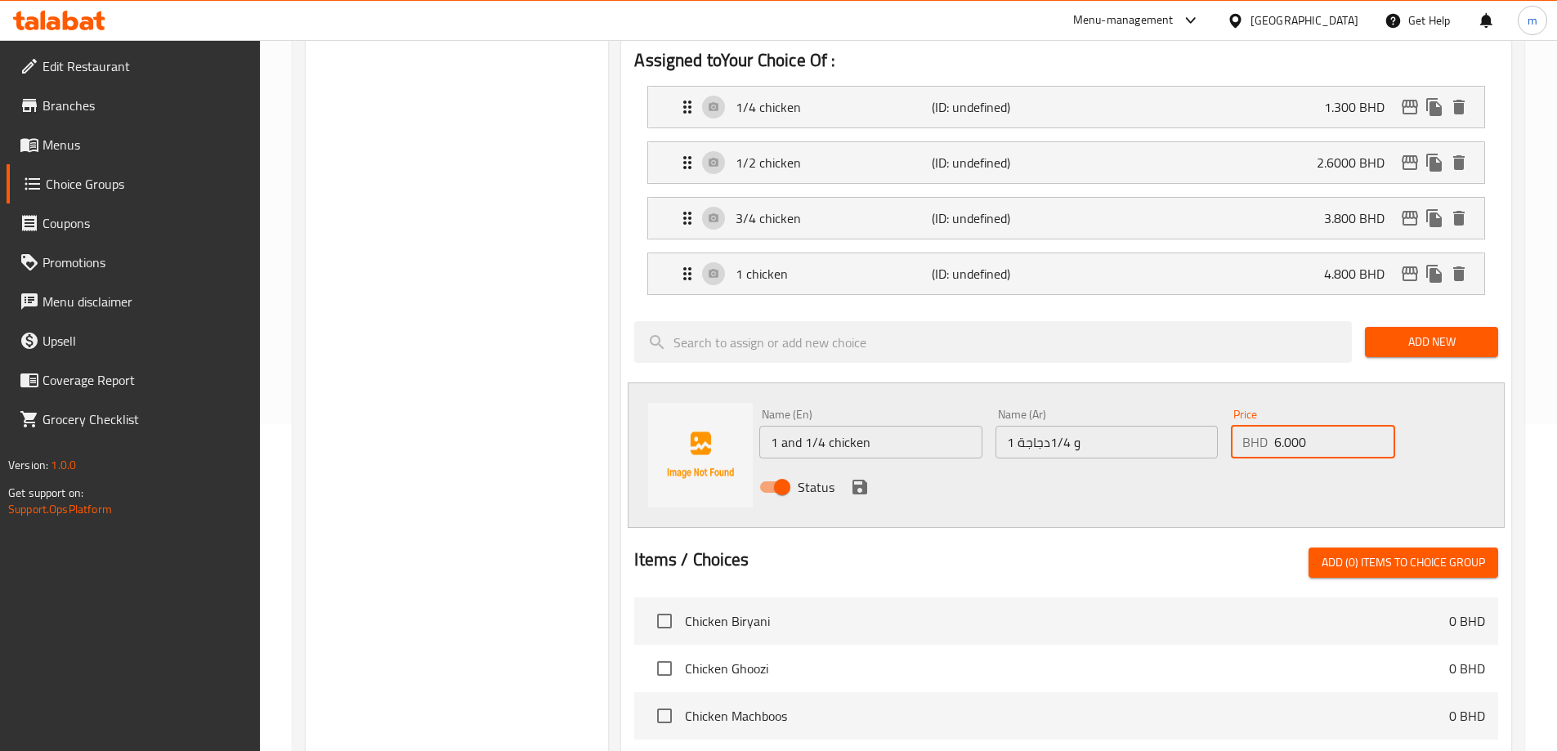
type input "6.000"
click at [1118, 426] on input "1 و 1/4دجاجة" at bounding box center [1107, 442] width 222 height 33
click at [864, 480] on icon "save" at bounding box center [860, 487] width 15 height 15
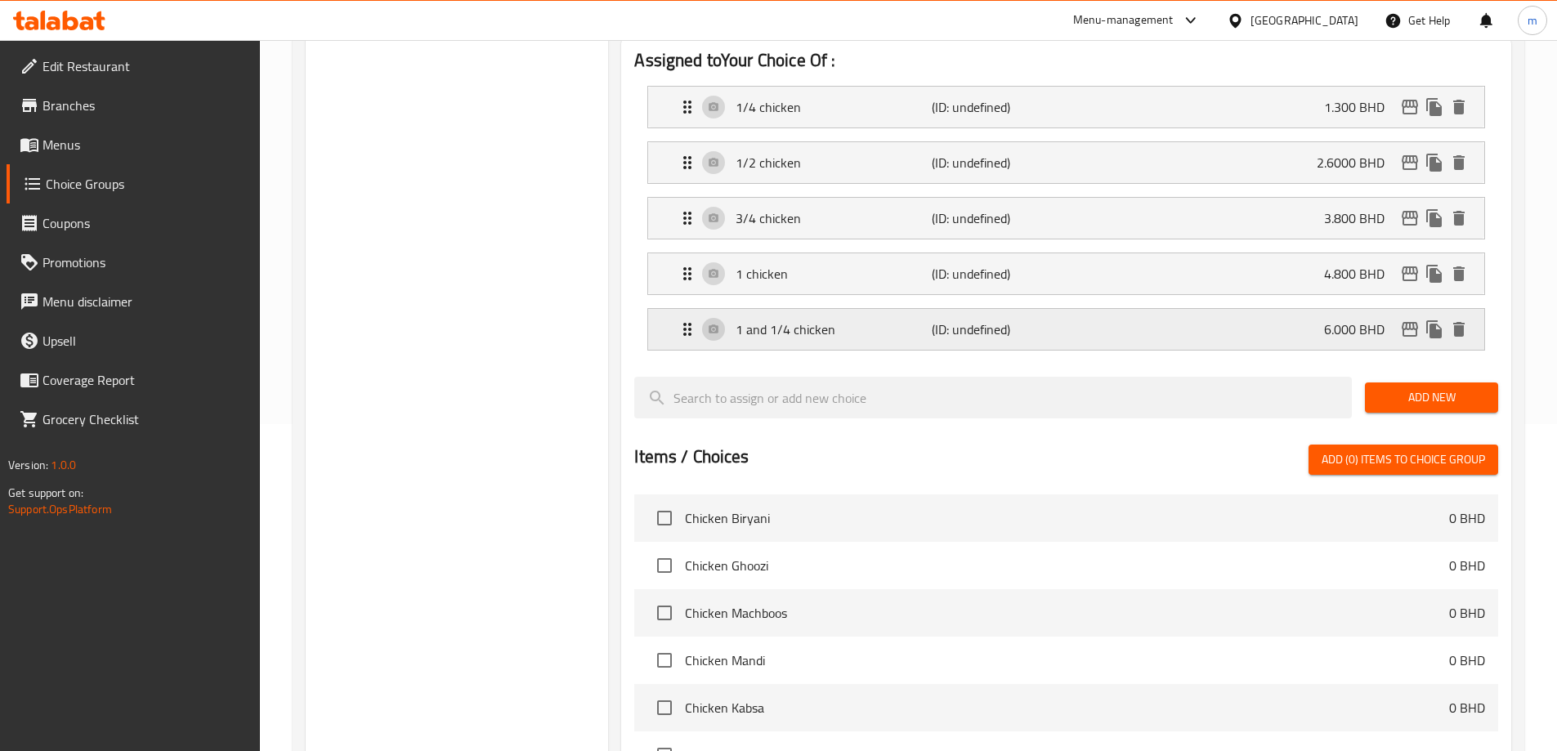
click at [1012, 320] on p "(ID: undefined)" at bounding box center [997, 330] width 131 height 20
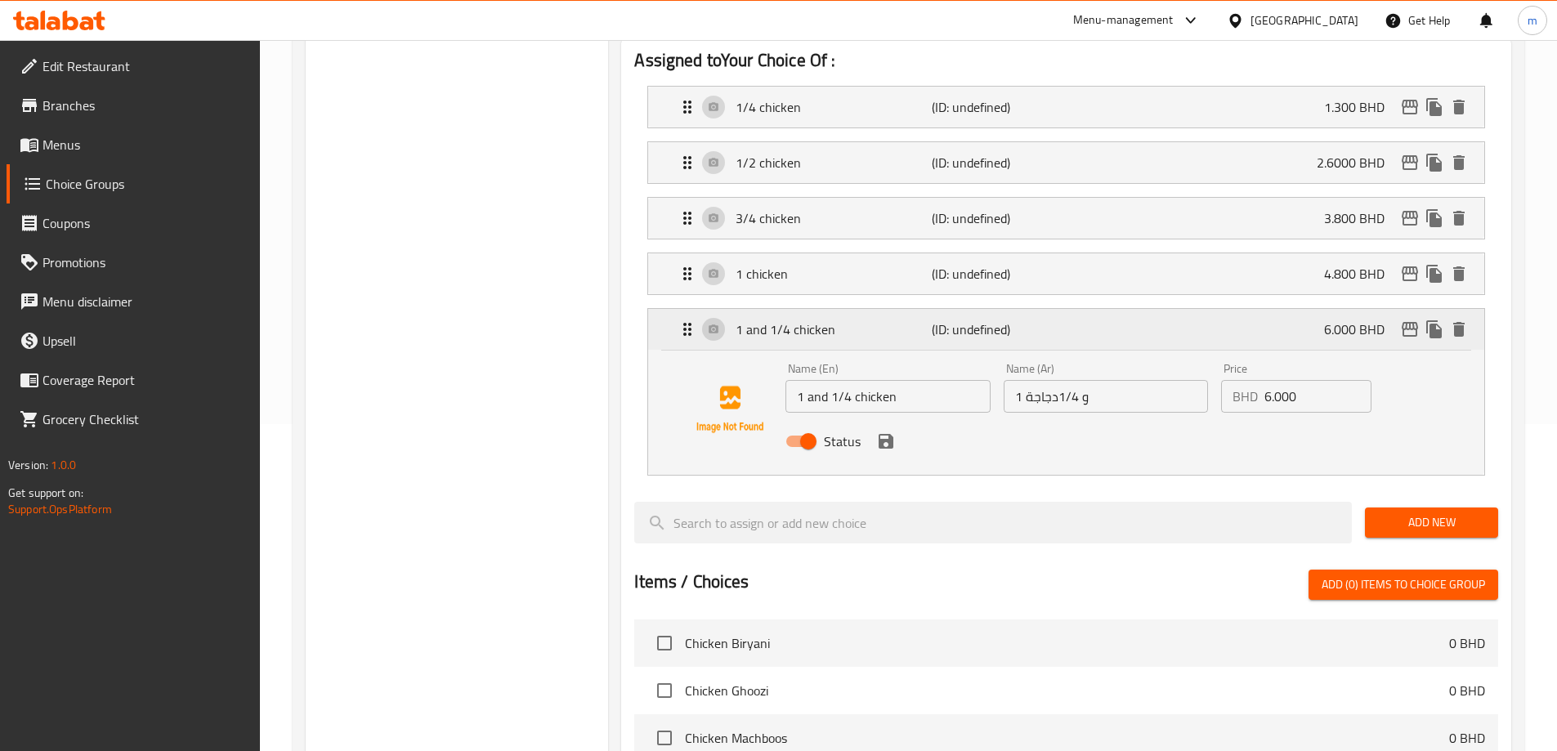
click at [944, 320] on p "(ID: undefined)" at bounding box center [997, 330] width 131 height 20
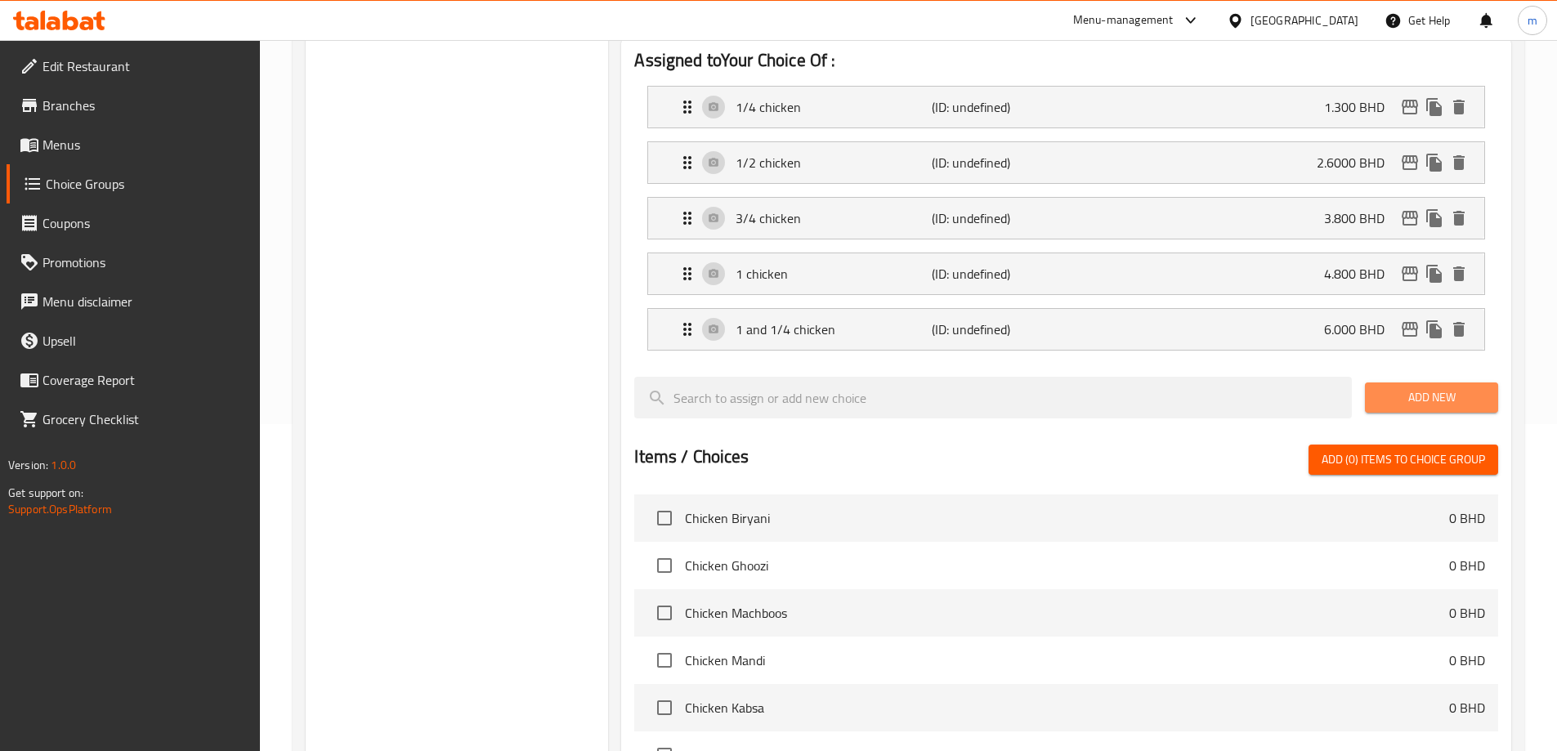
click at [1406, 383] on button "Add New" at bounding box center [1431, 398] width 133 height 30
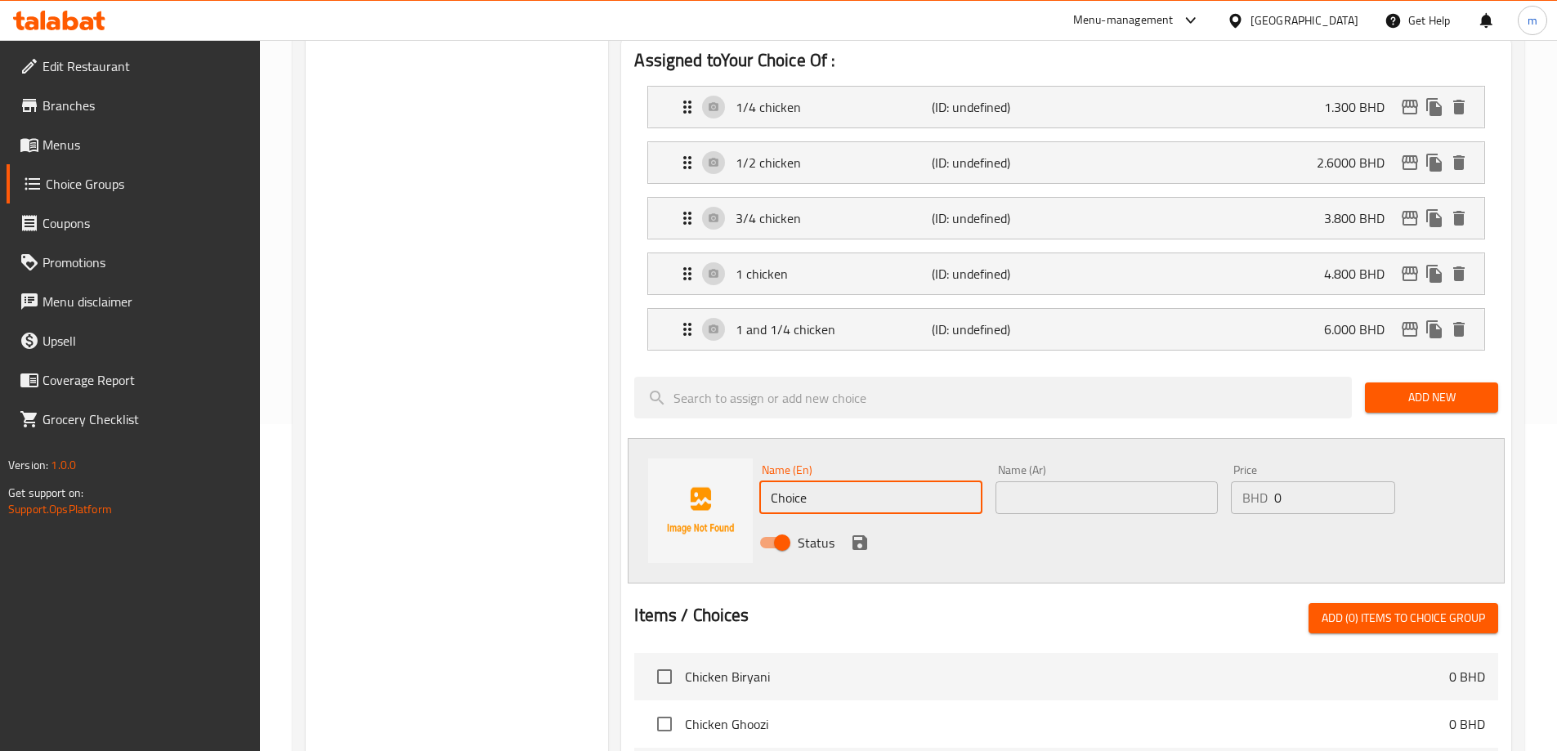
click at [856, 482] on input "Choice" at bounding box center [870, 498] width 222 height 33
type input "C"
type input "1 and 1/2 chicken"
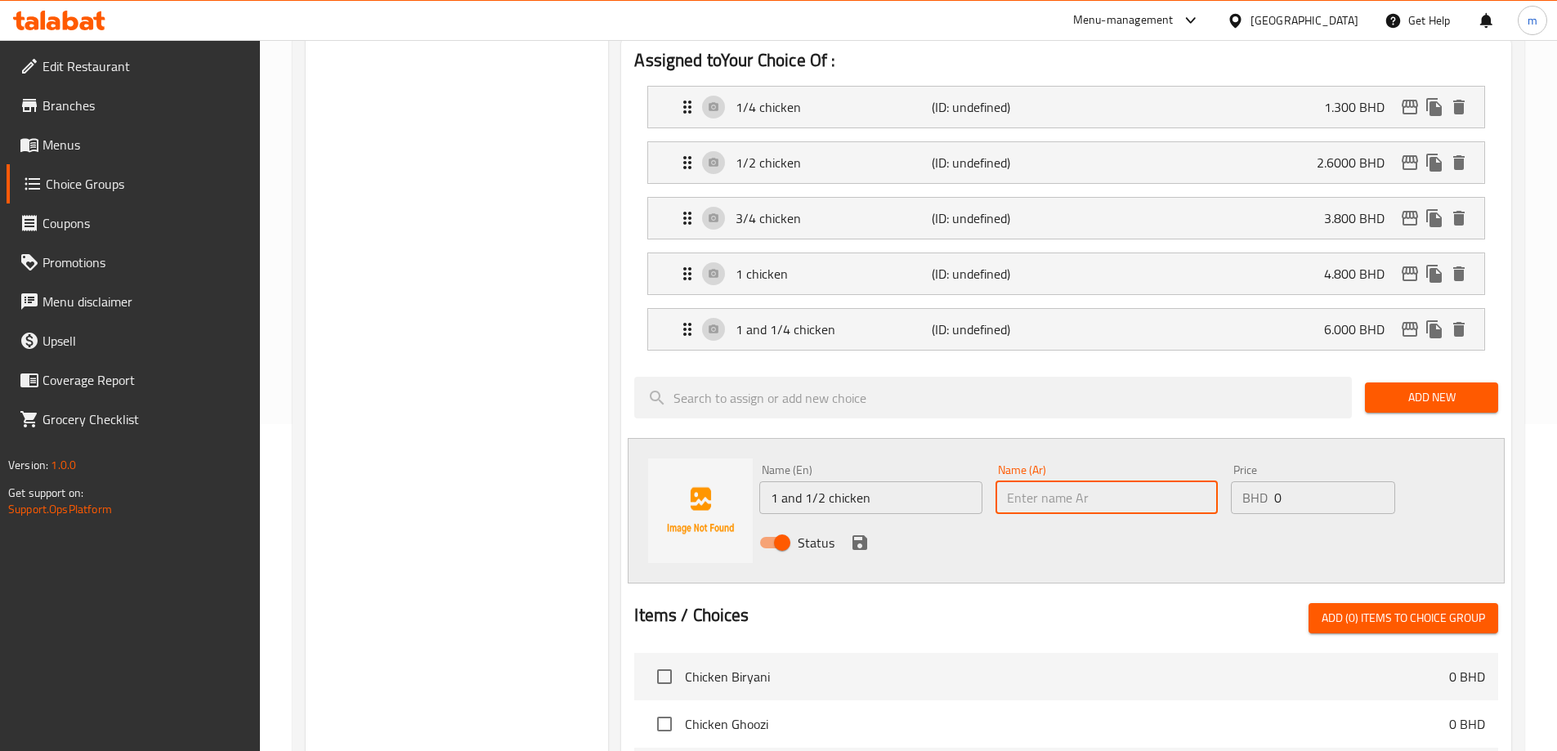
click at [1064, 482] on input "text" at bounding box center [1107, 498] width 222 height 33
type input "1 و 1/2 دجاجة"
click at [1323, 482] on input "0" at bounding box center [1334, 498] width 120 height 33
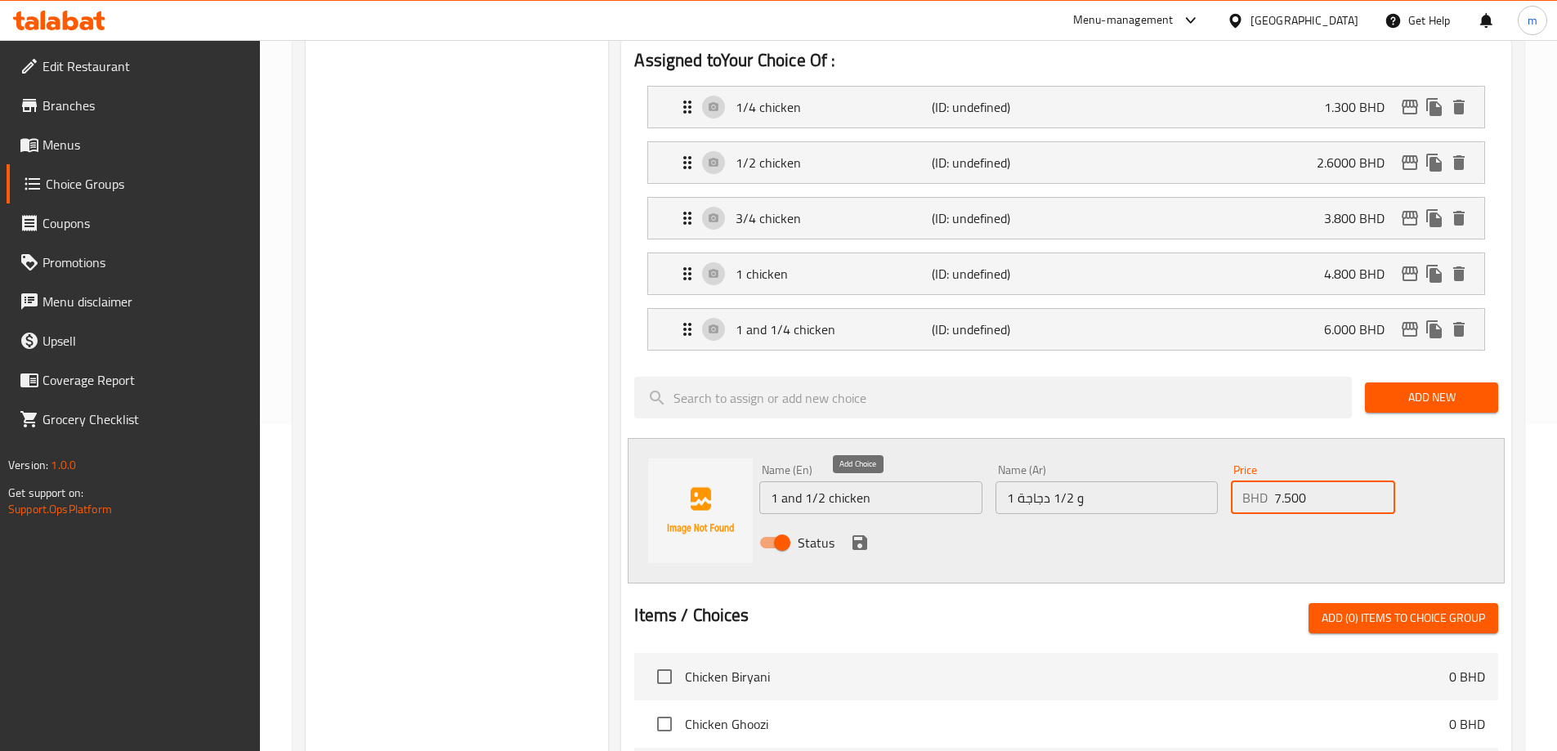
type input "7.500"
click at [854, 535] on icon "save" at bounding box center [860, 542] width 15 height 15
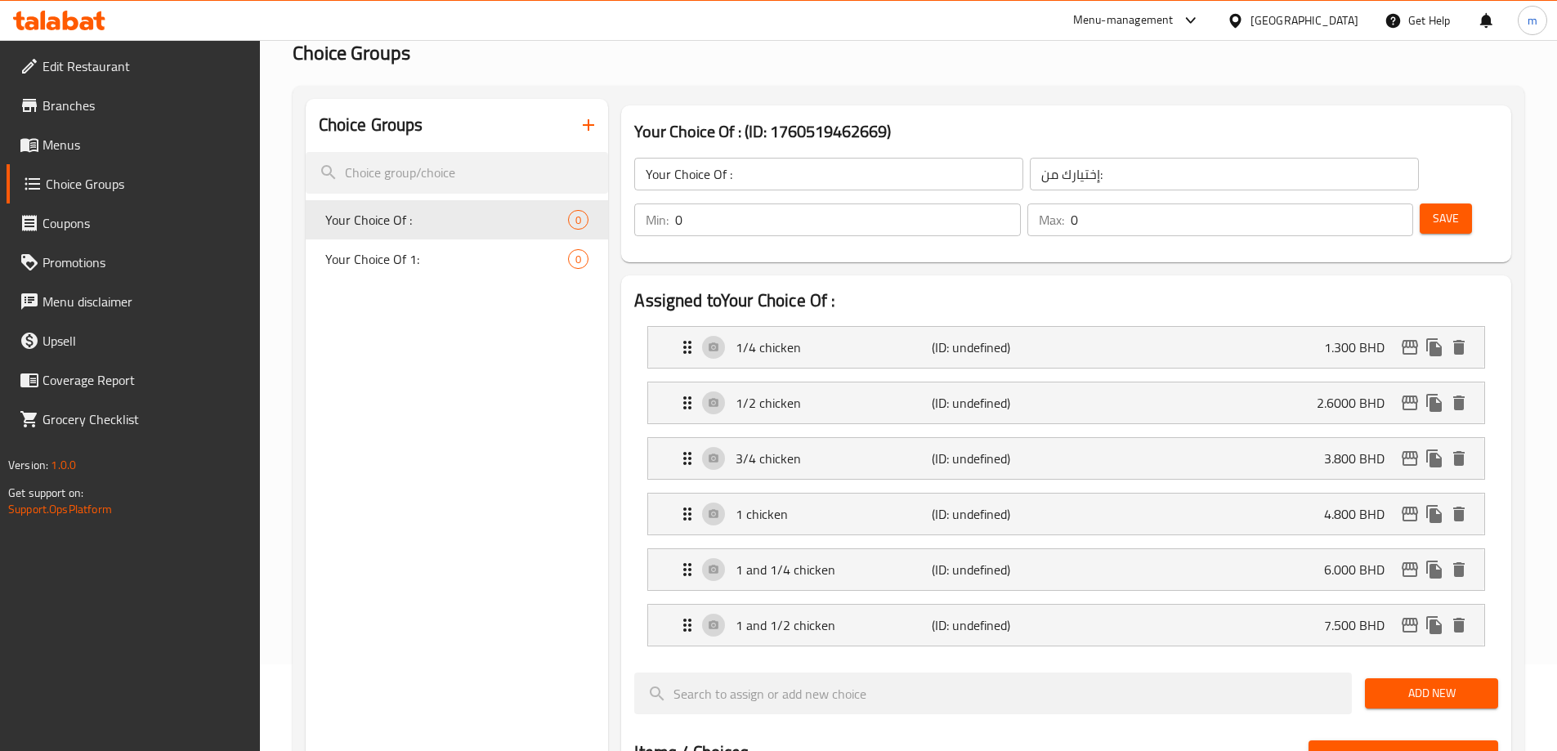
scroll to position [0, 0]
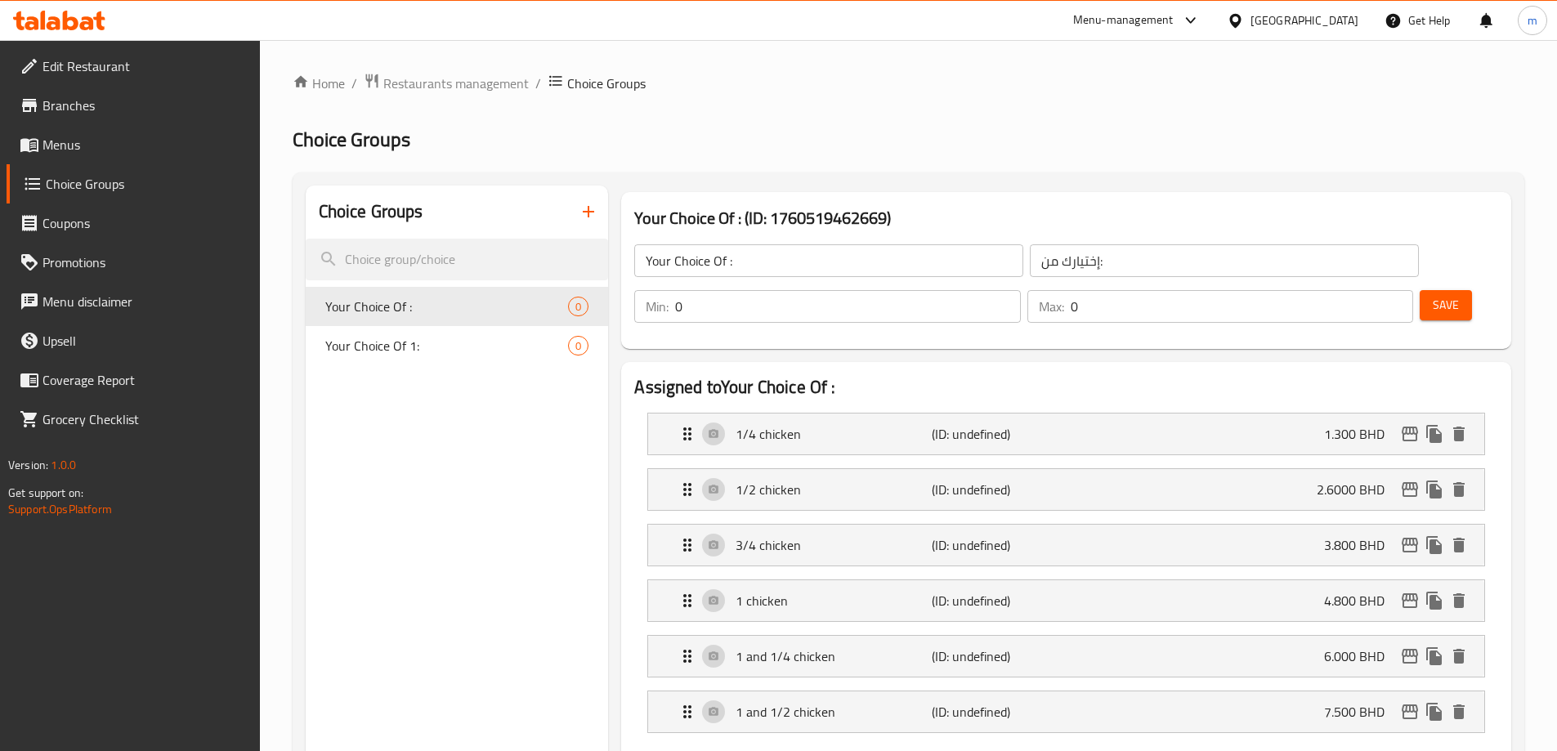
click at [1020, 290] on input "0" at bounding box center [847, 306] width 345 height 33
type input "1"
click at [1349, 290] on input "0" at bounding box center [1242, 306] width 343 height 33
click at [1355, 290] on input "0" at bounding box center [1242, 306] width 343 height 33
type input "0"
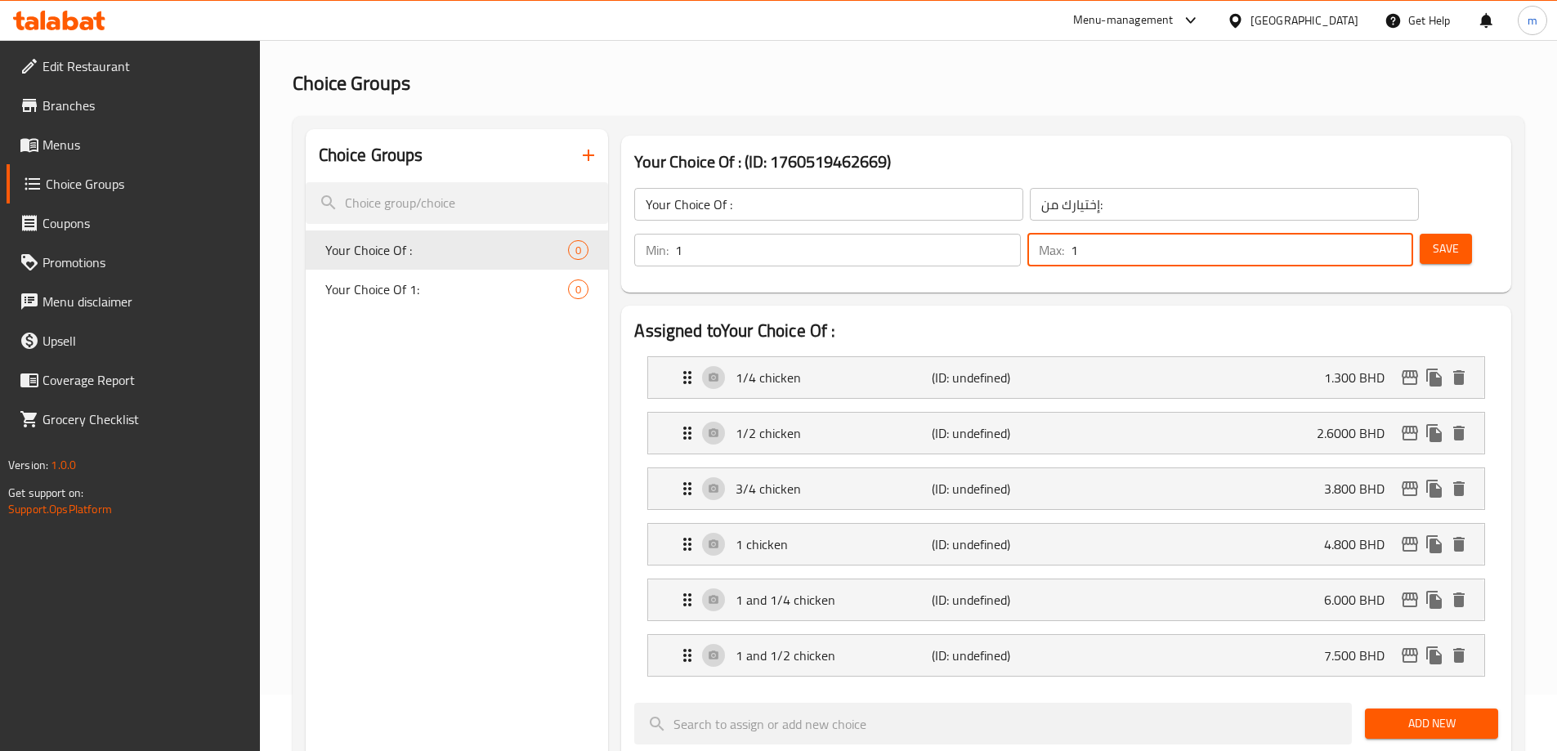
scroll to position [164, 0]
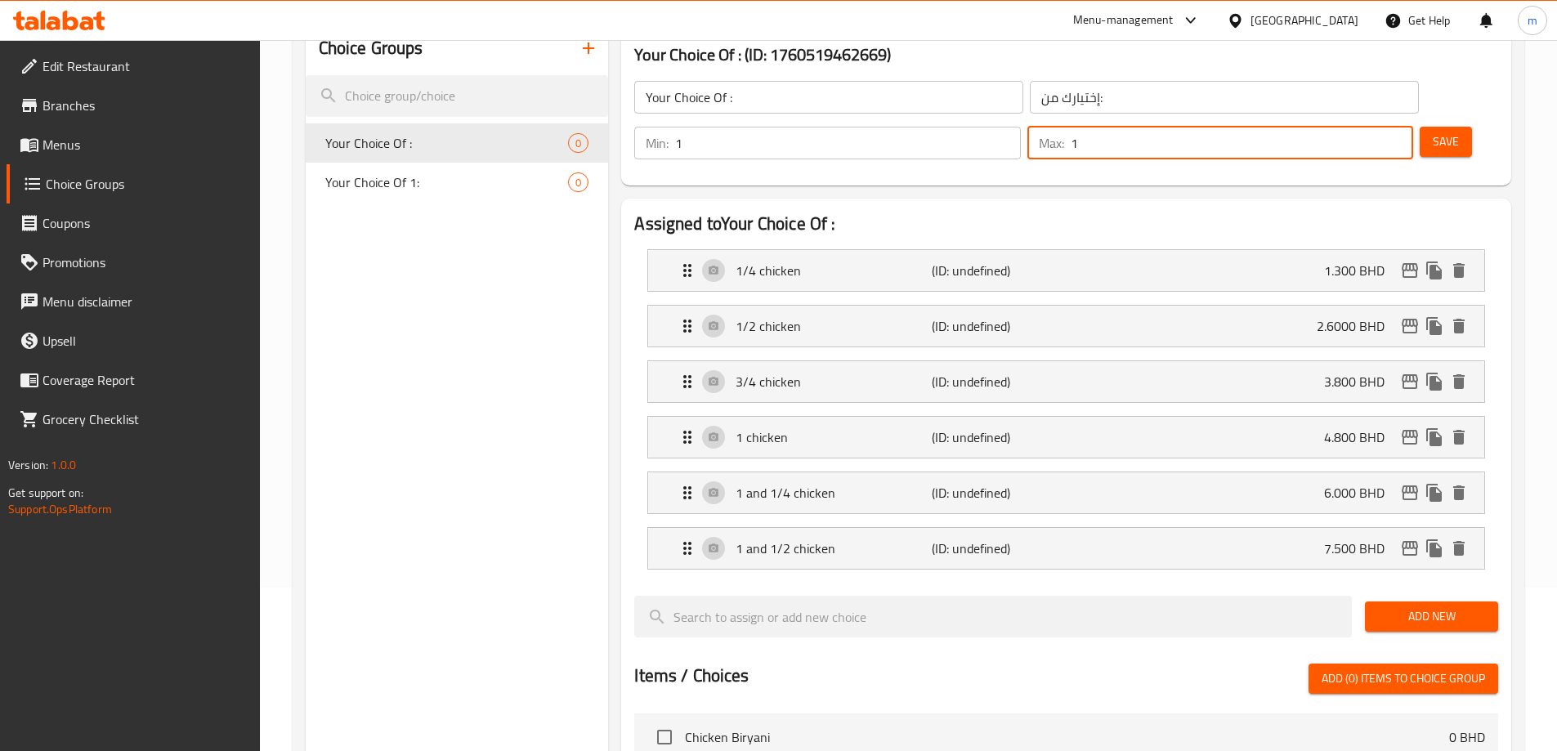
type input "1"
click at [1433, 132] on span "Save" at bounding box center [1446, 142] width 26 height 20
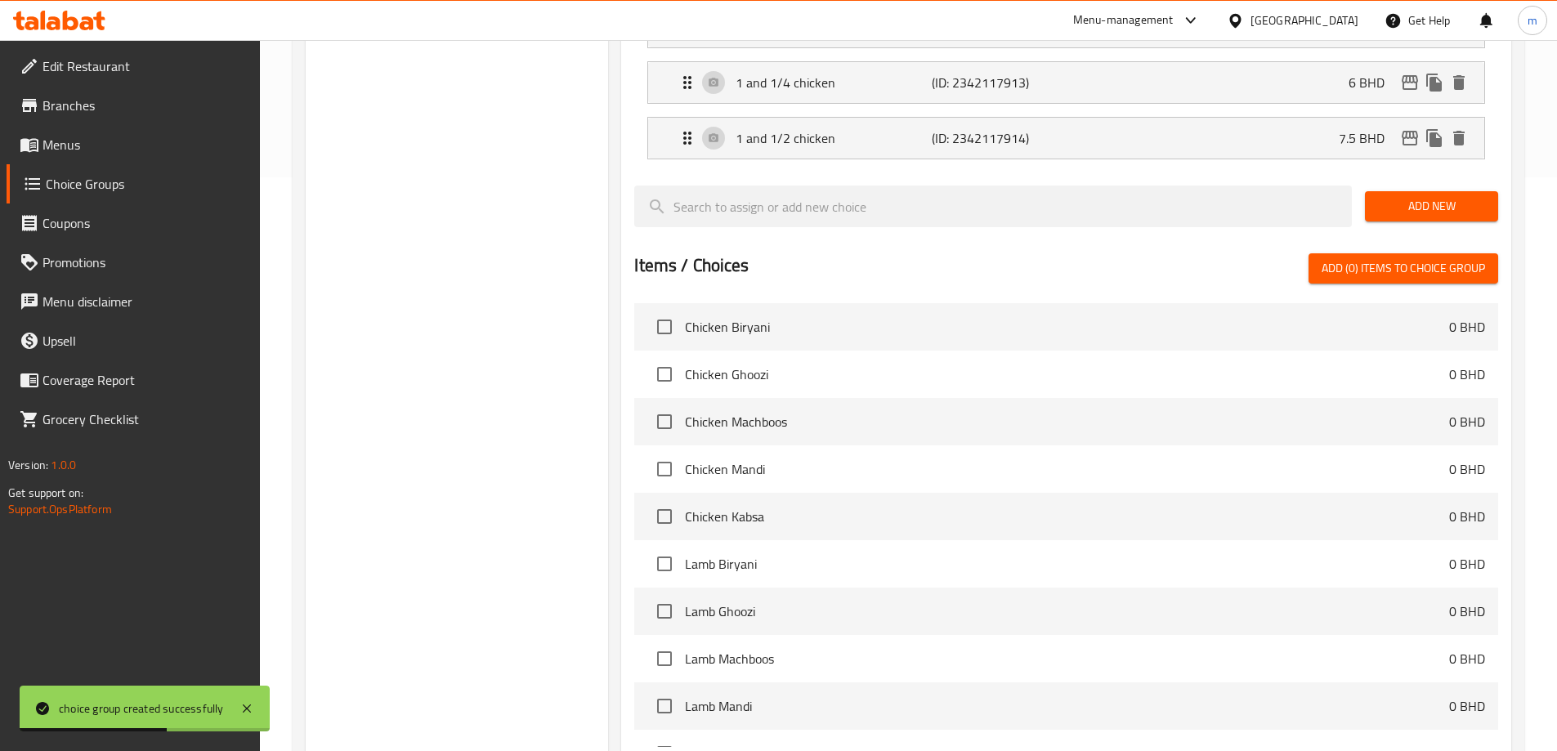
scroll to position [704, 0]
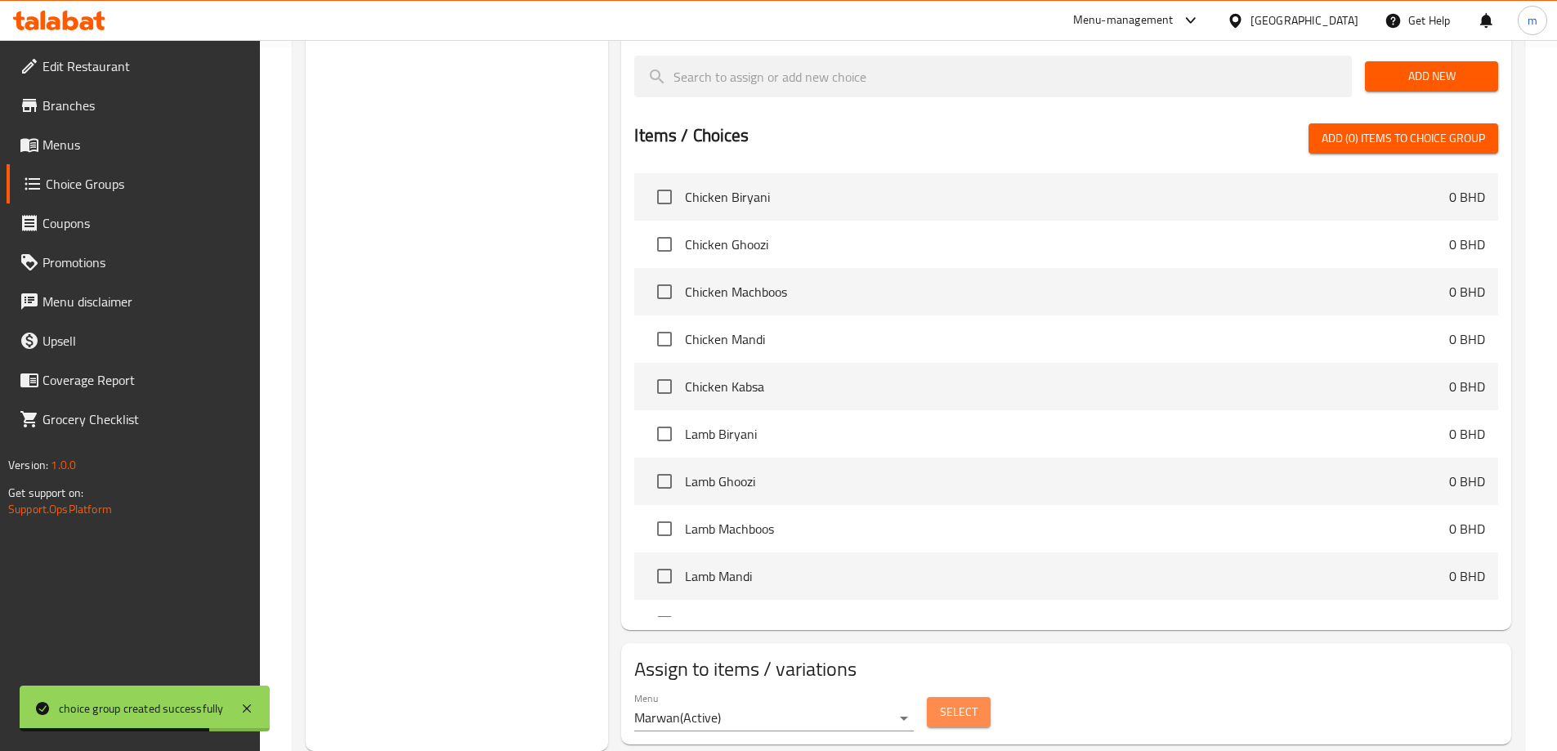
click at [949, 702] on span "Select" at bounding box center [959, 712] width 38 height 20
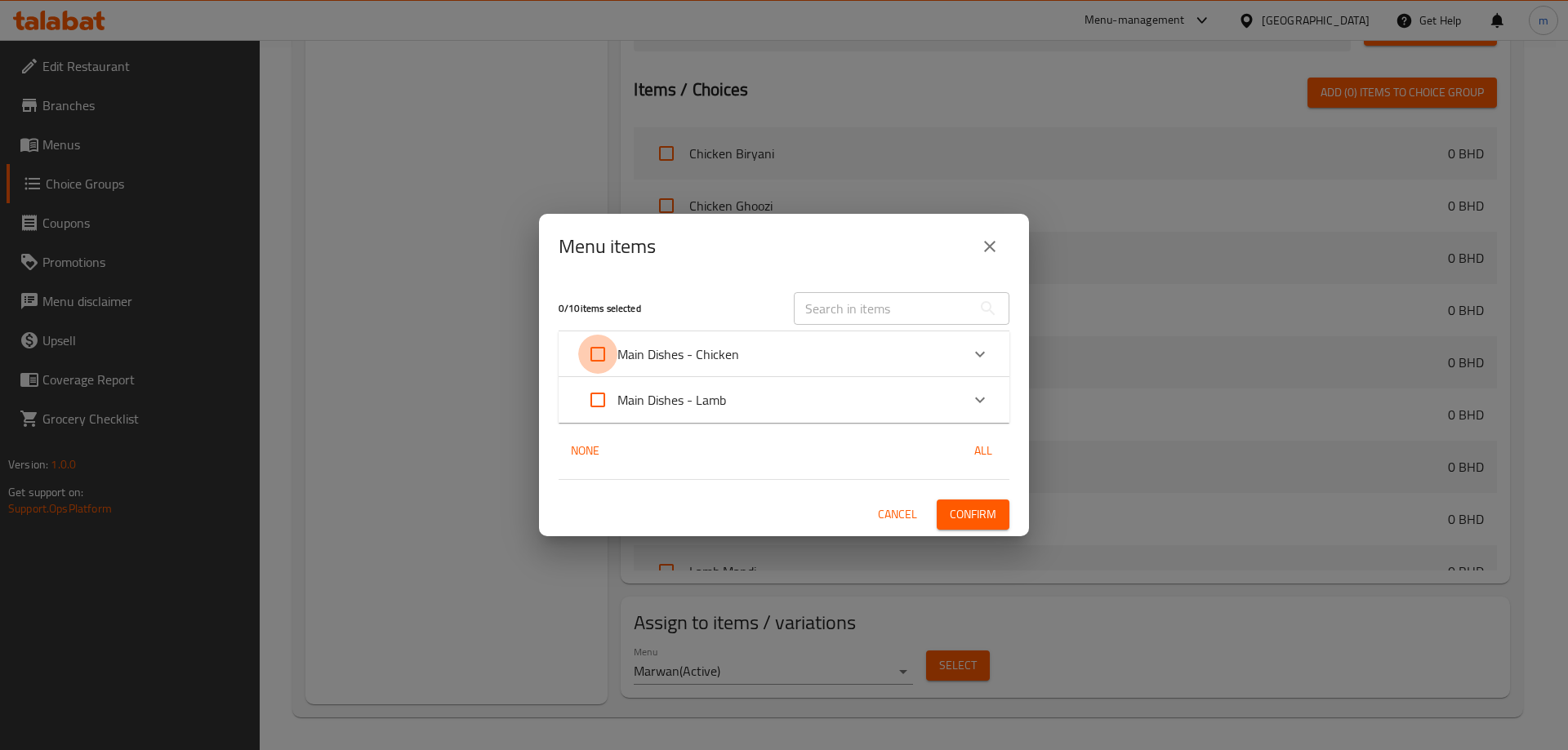
click at [597, 357] on input "Expand" at bounding box center [597, 354] width 39 height 39
checkbox input "true"
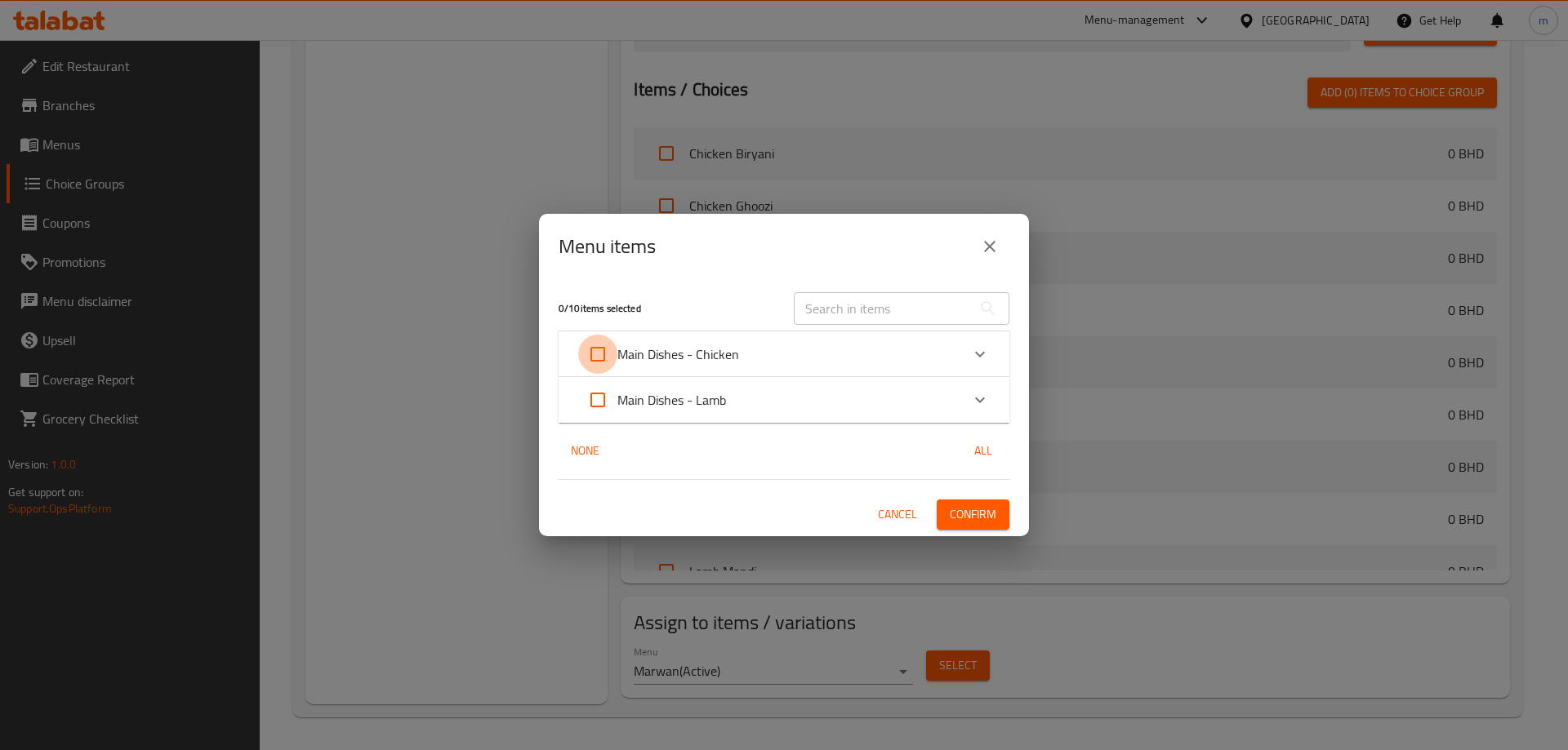
checkbox input "true"
click at [957, 515] on span "Confirm" at bounding box center [973, 514] width 47 height 20
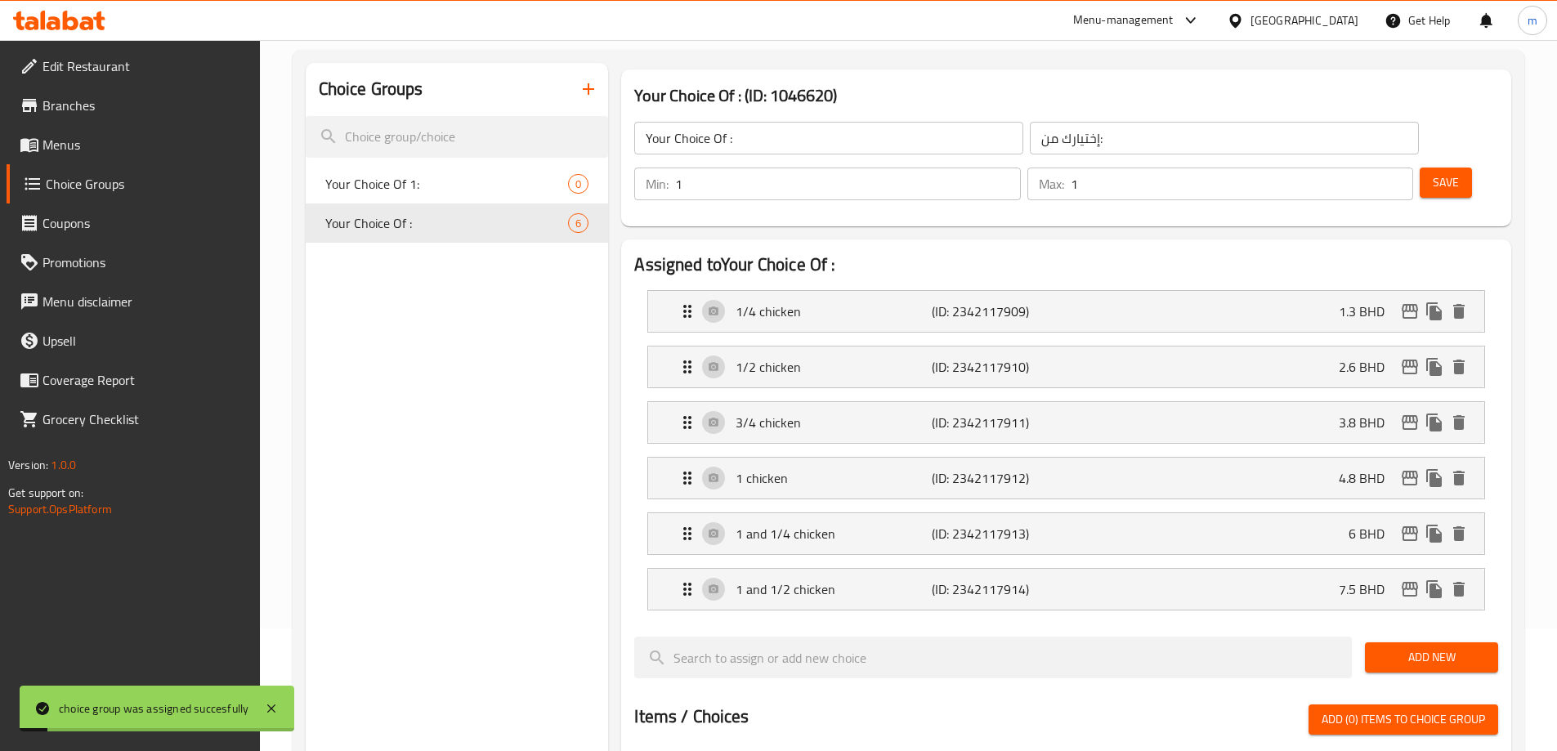
scroll to position [50, 0]
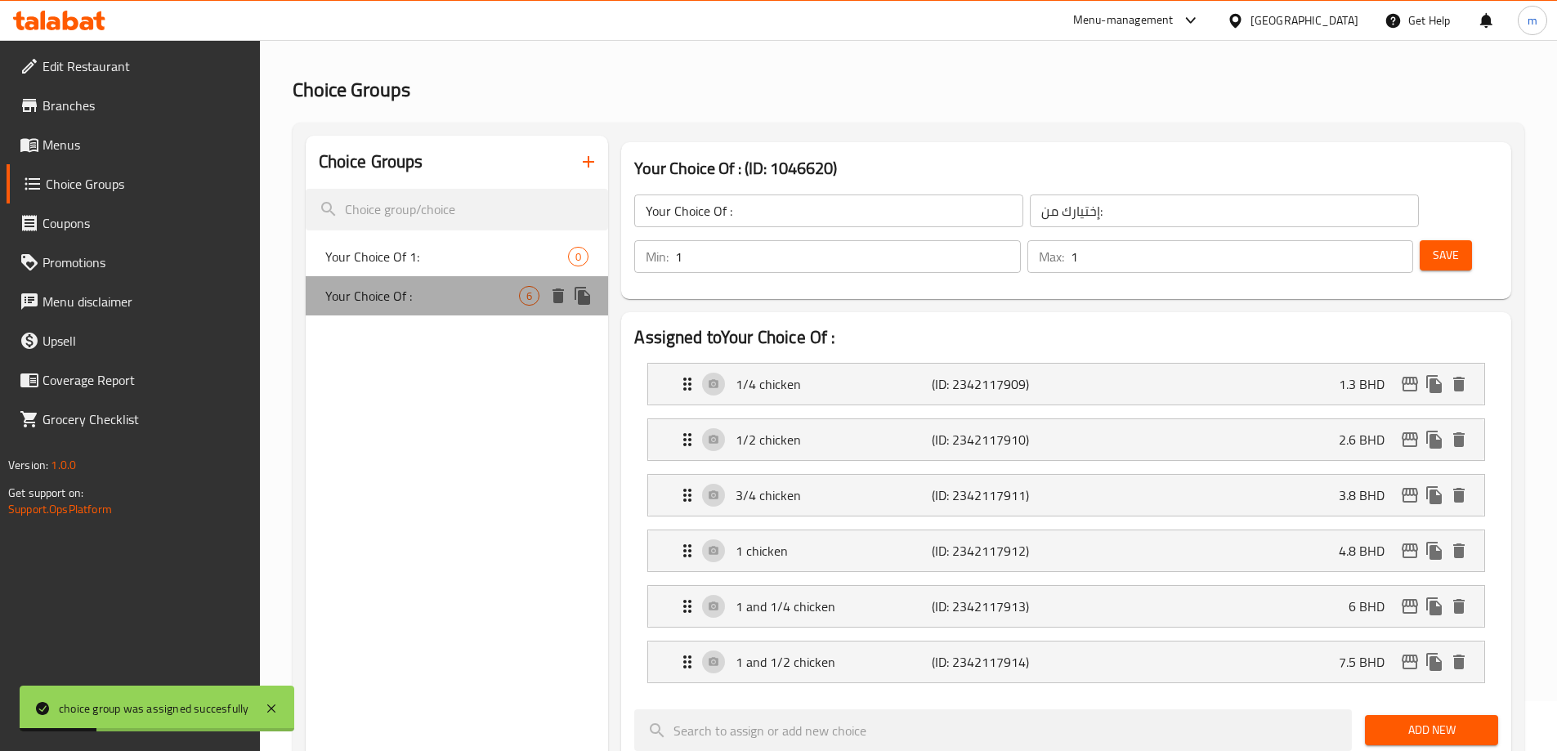
click at [448, 298] on span "Your Choice Of :" at bounding box center [422, 296] width 195 height 20
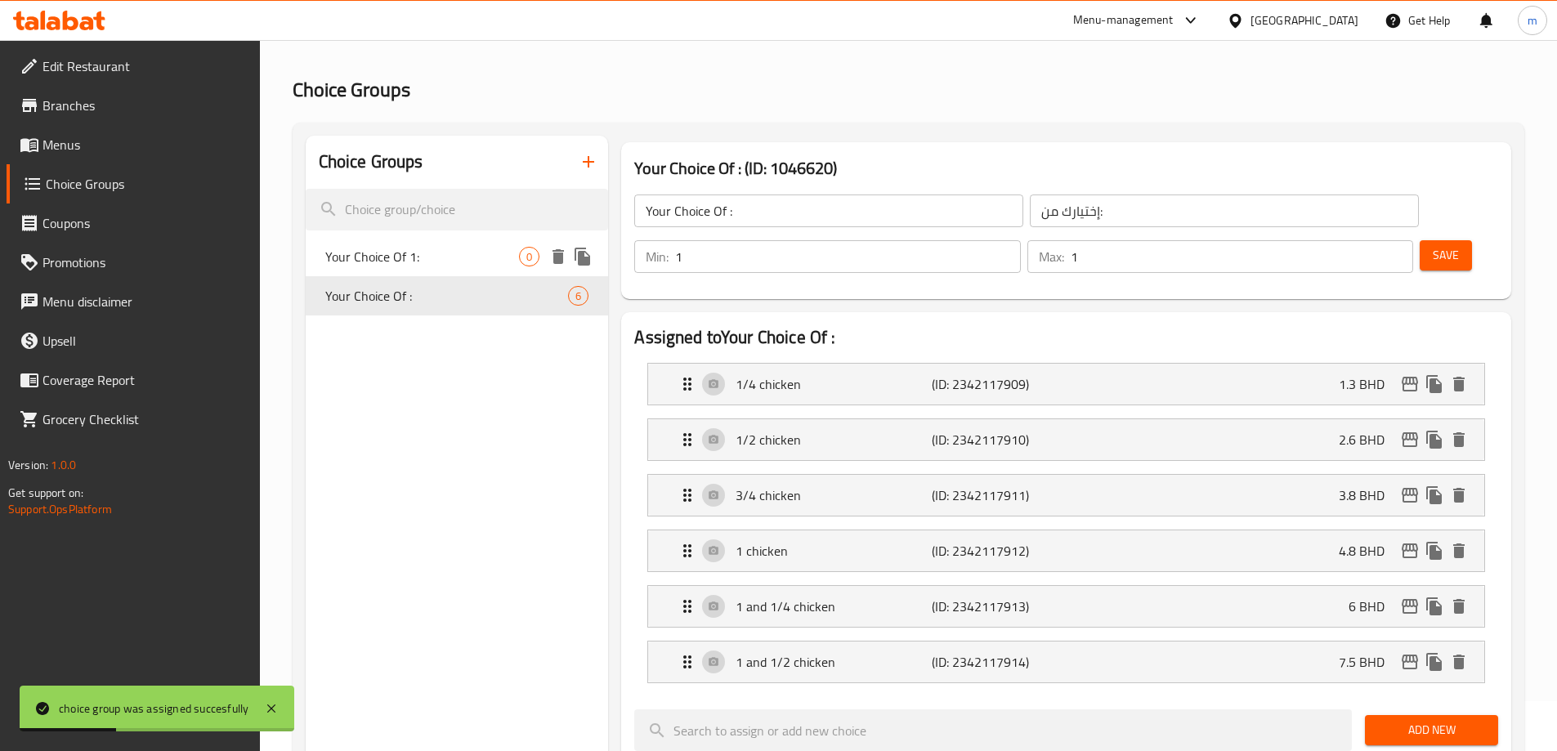
click at [440, 266] on span "Your Choice Of 1:" at bounding box center [422, 257] width 195 height 20
type input "Your Choice Of 1:"
type input "إختيارك من 1:"
type input "0"
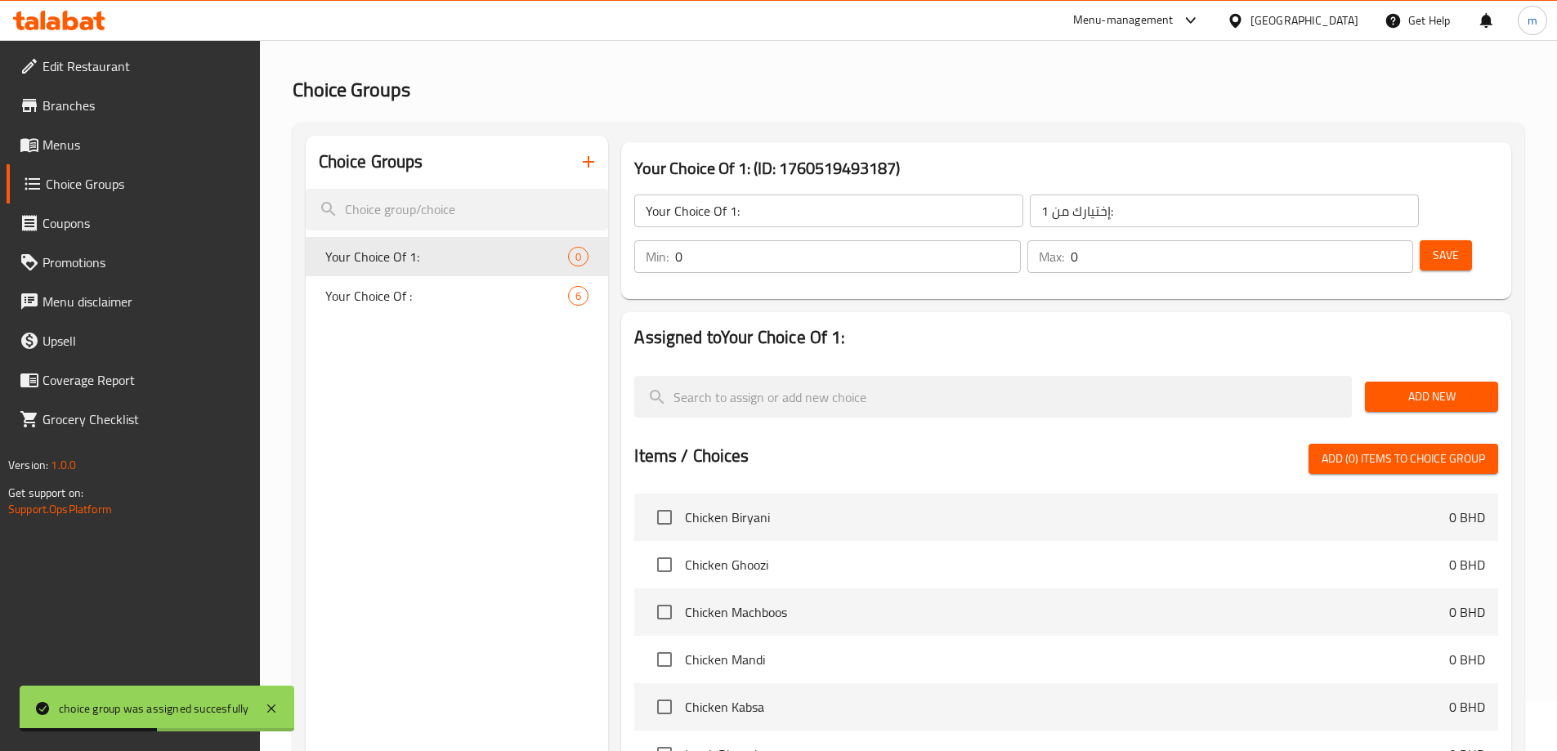
click at [1444, 387] on span "Add New" at bounding box center [1431, 397] width 107 height 20
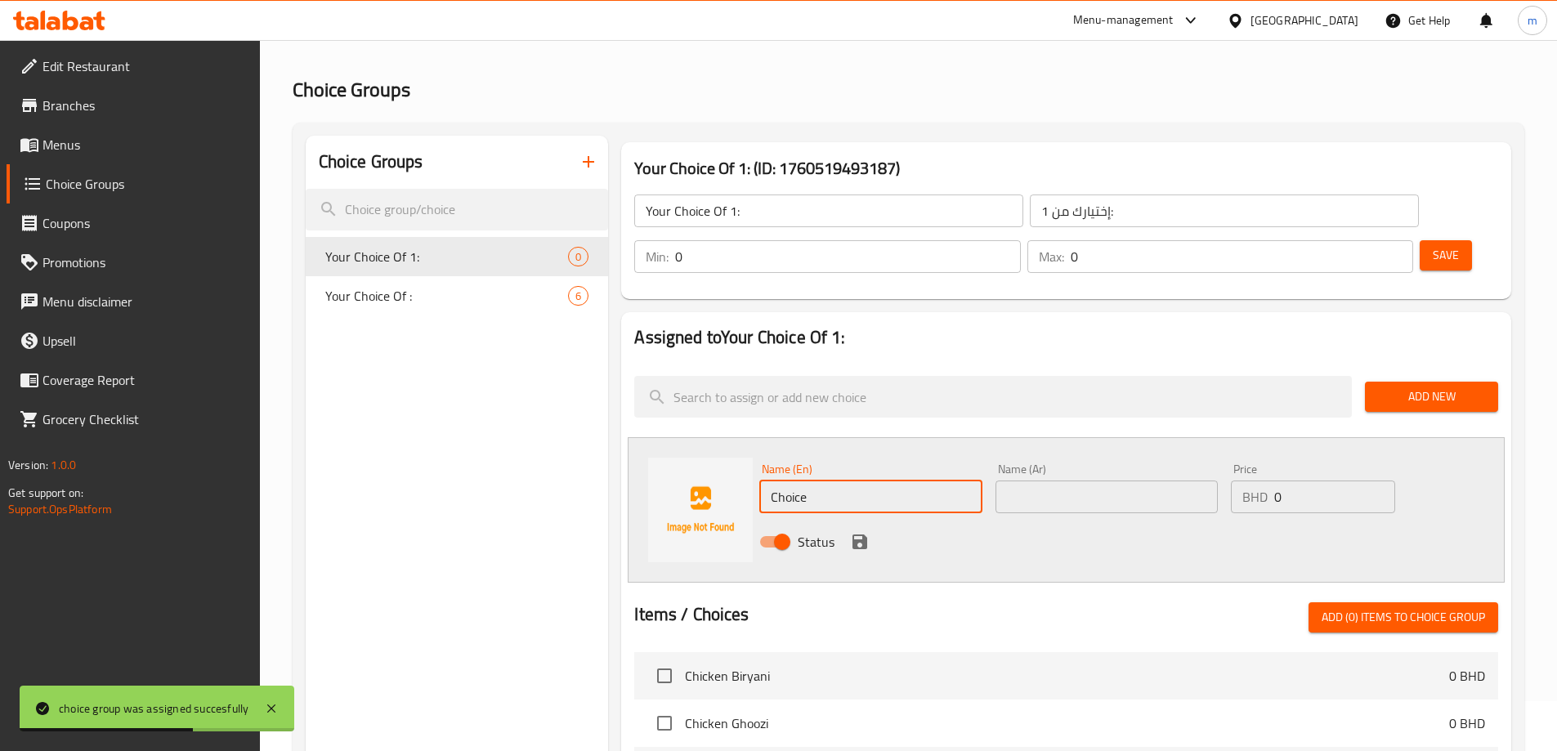
drag, startPoint x: 829, startPoint y: 459, endPoint x: 748, endPoint y: 447, distance: 81.9
click at [748, 447] on div "Name (En) Choice Name (En) Name (Ar) Name (Ar) Price BHD 0 Price Status" at bounding box center [1066, 510] width 877 height 146
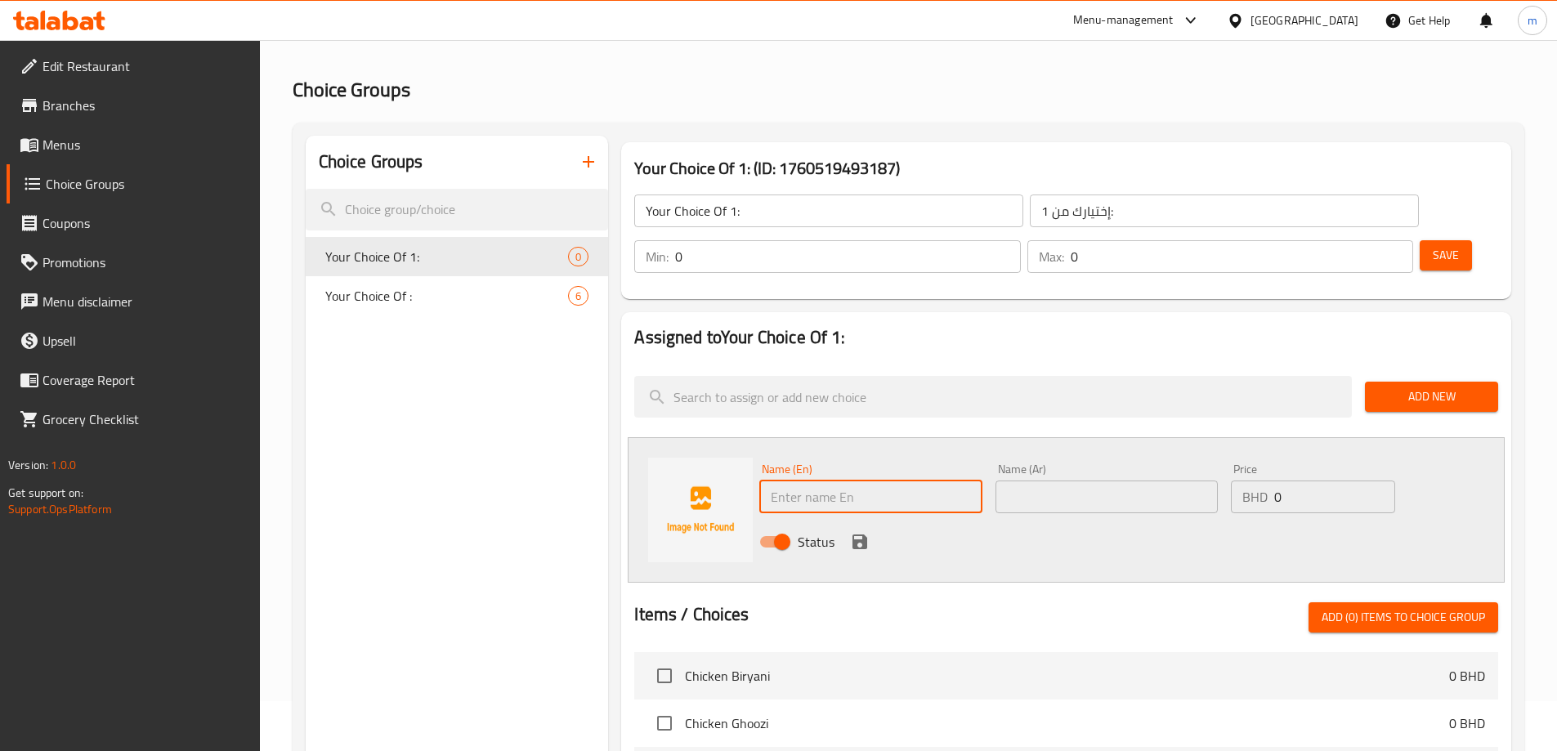
click at [795, 481] on input "text" at bounding box center [870, 497] width 222 height 33
paste input "S"
type input "S"
click at [797, 576] on div at bounding box center [1066, 582] width 864 height 13
click at [862, 535] on icon "save" at bounding box center [860, 542] width 15 height 15
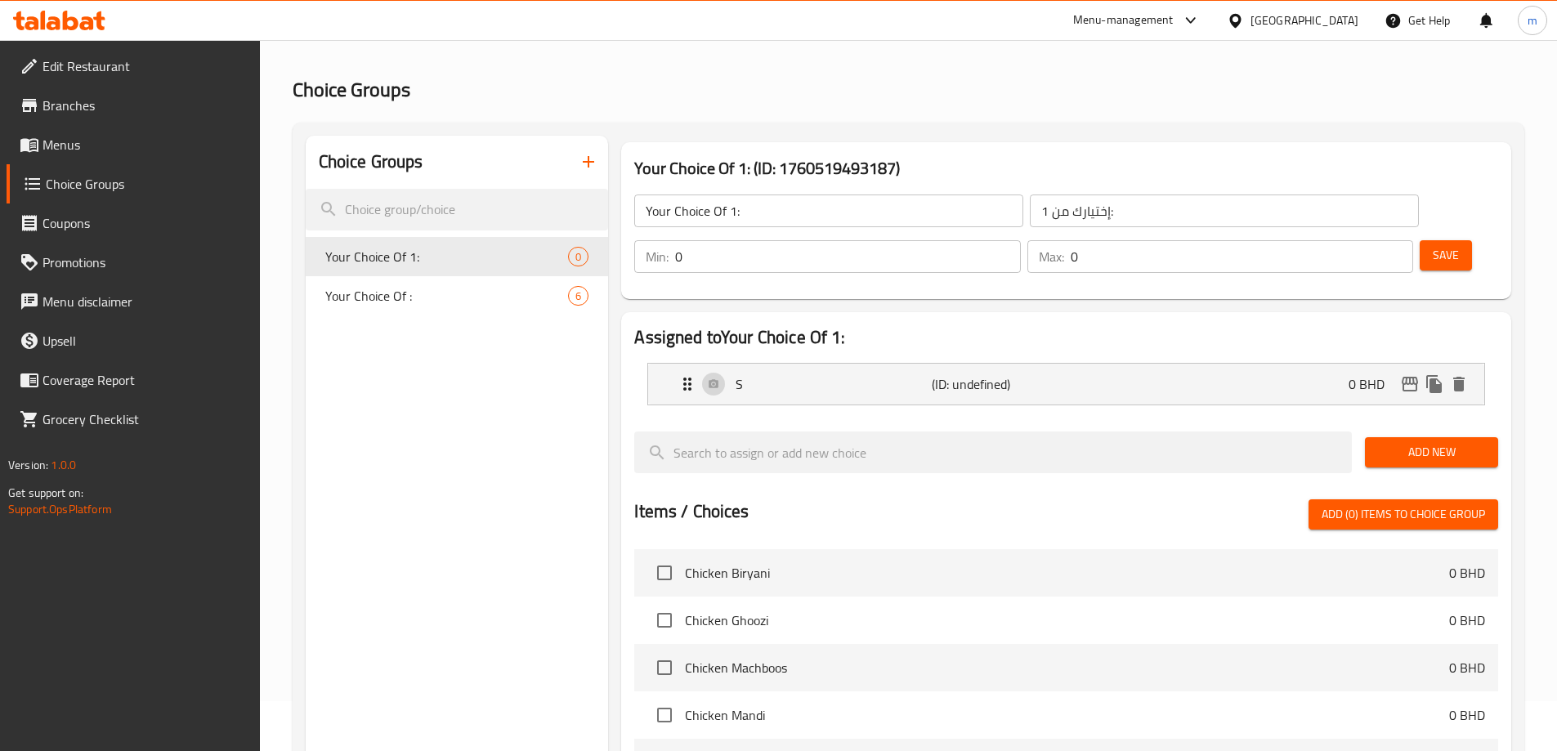
click at [1388, 442] on span "Add New" at bounding box center [1431, 452] width 107 height 20
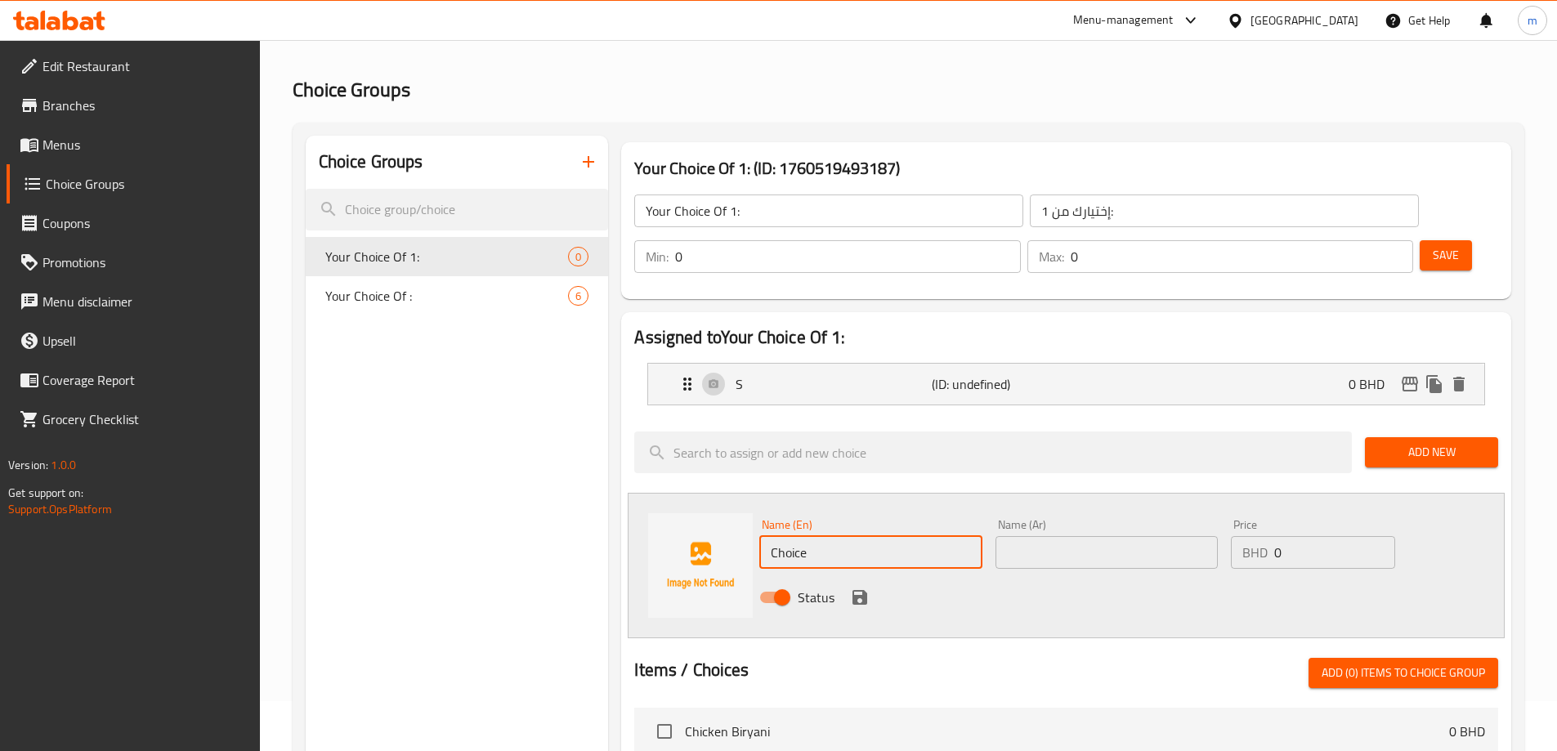
drag, startPoint x: 826, startPoint y: 508, endPoint x: 733, endPoint y: 501, distance: 92.7
click at [733, 501] on div "Name (En) Choice Name (En) Name (Ar) Name (Ar) Price BHD 0 Price Status" at bounding box center [1066, 566] width 877 height 146
click at [843, 536] on input "Choice" at bounding box center [870, 552] width 222 height 33
paste input "M"
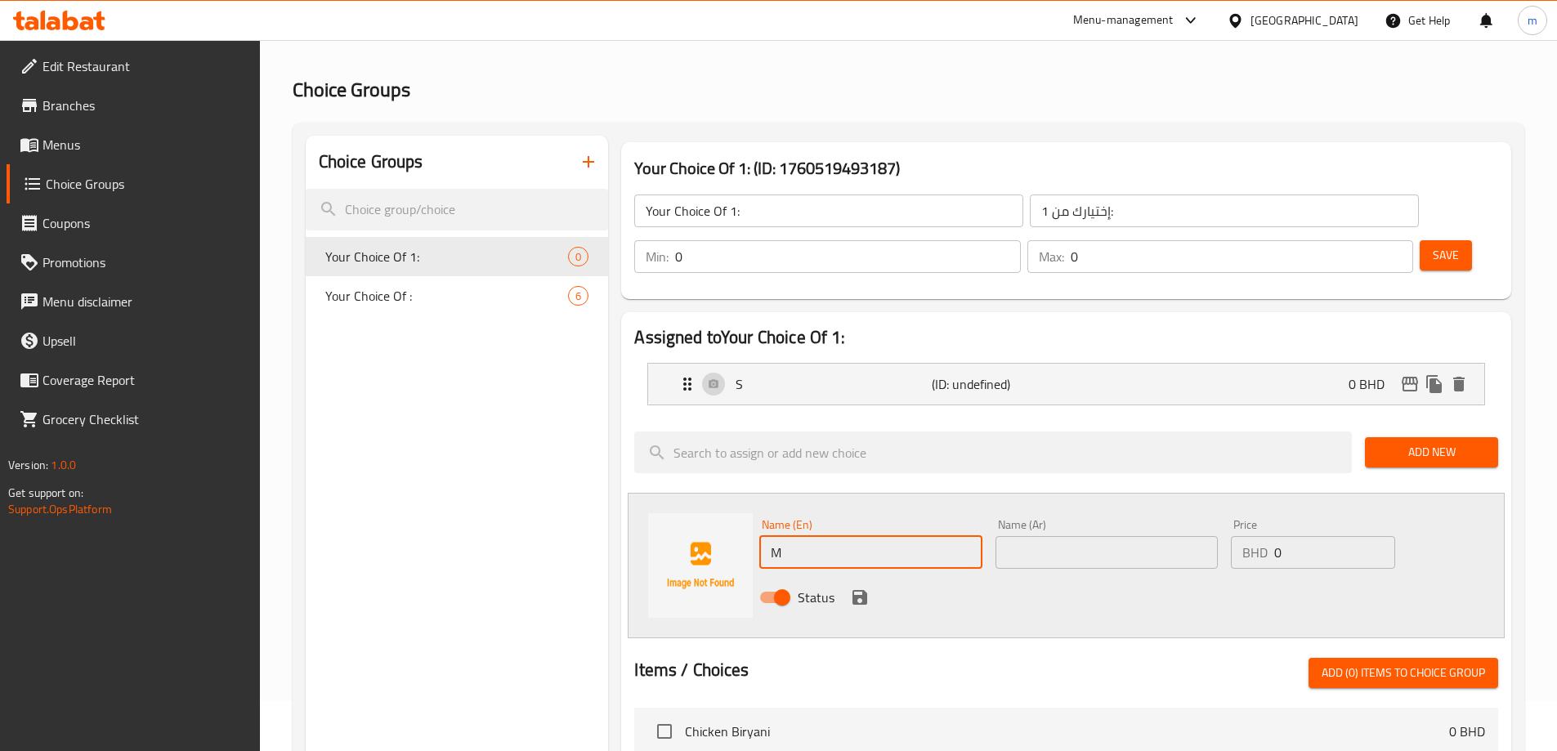
type input "M"
drag, startPoint x: 1055, startPoint y: 571, endPoint x: 1037, endPoint y: 573, distance: 17.3
click at [1055, 576] on div "Status" at bounding box center [1107, 598] width 708 height 44
click at [857, 590] on icon "save" at bounding box center [860, 597] width 15 height 15
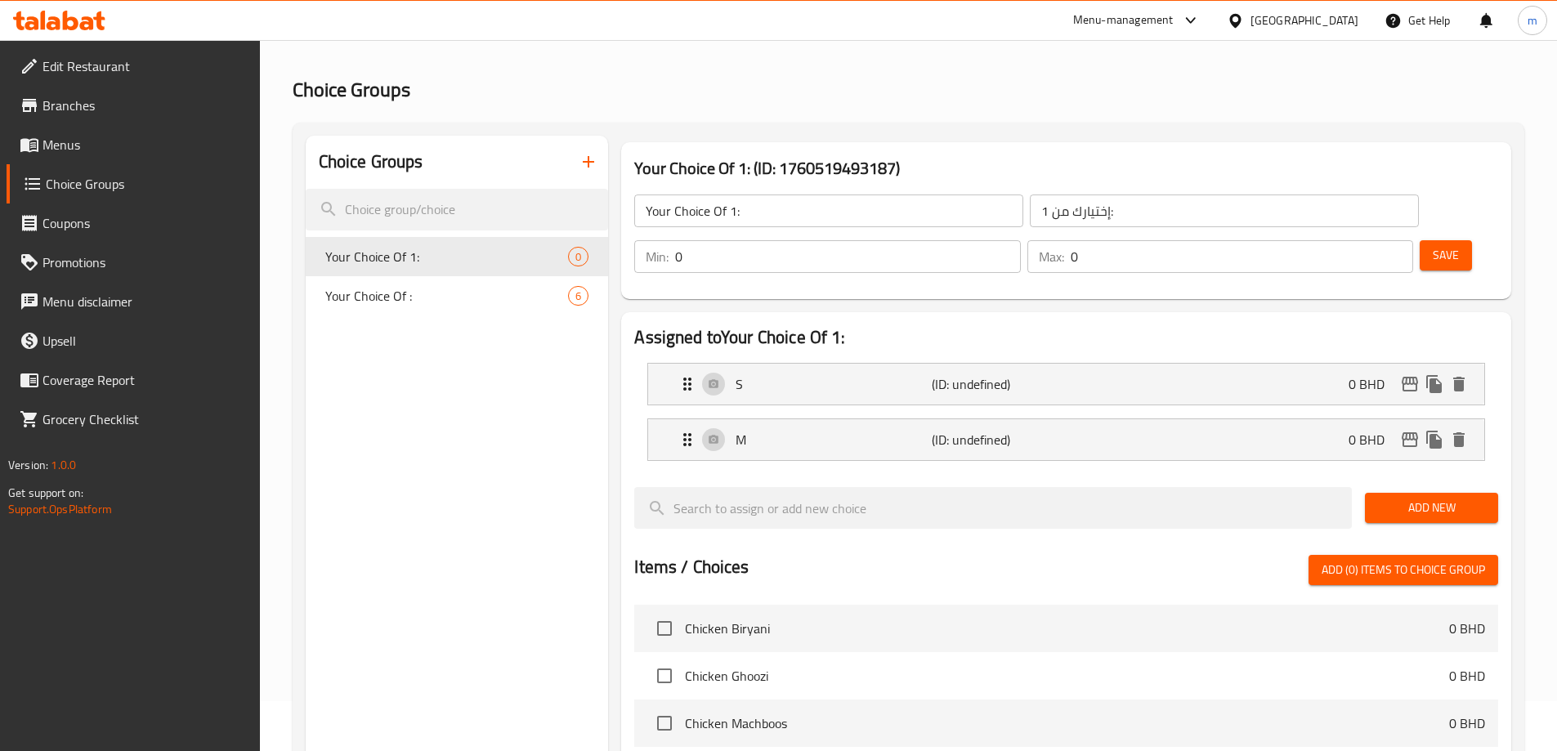
click at [1419, 498] on span "Add New" at bounding box center [1431, 508] width 107 height 20
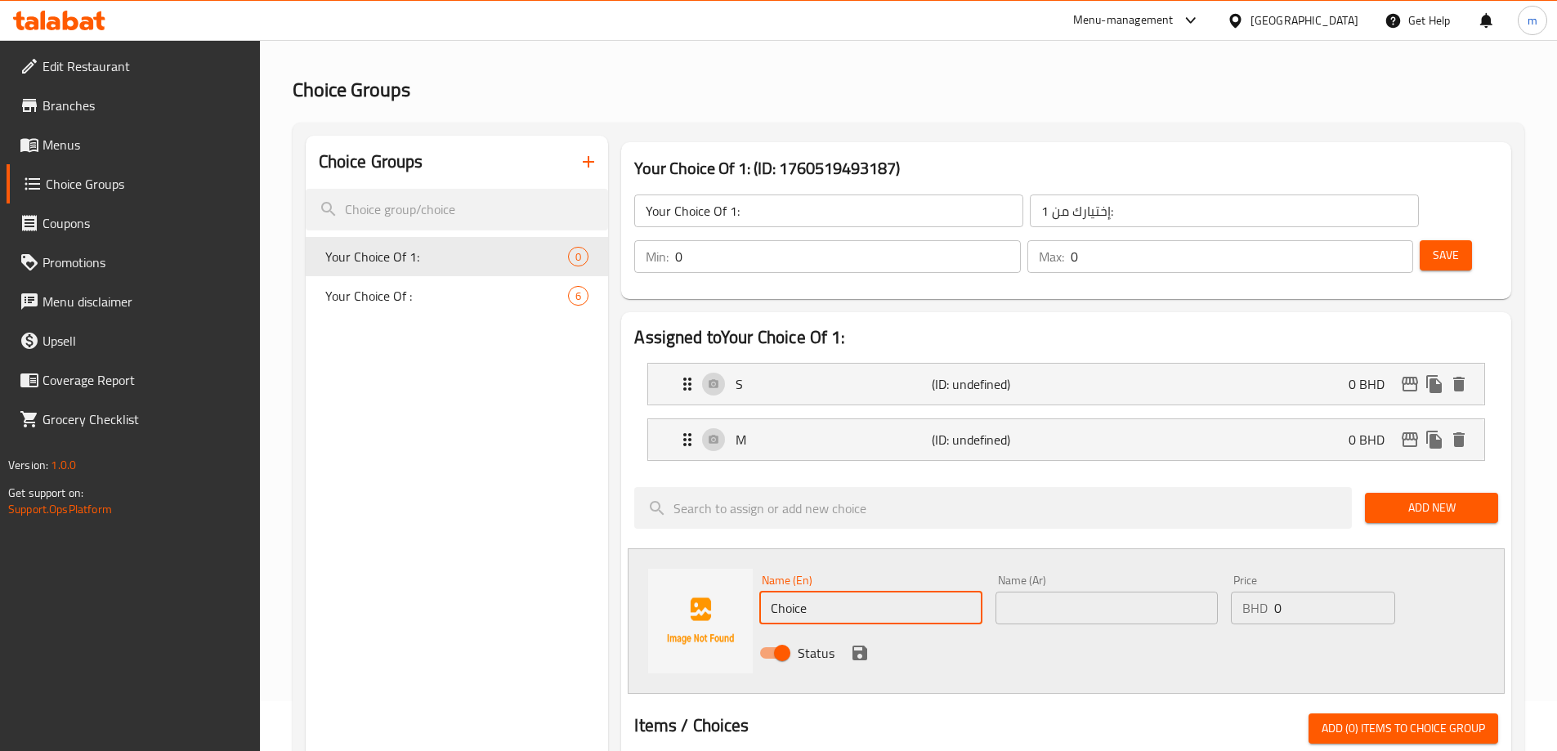
drag, startPoint x: 831, startPoint y: 569, endPoint x: 722, endPoint y: 558, distance: 110.1
click at [722, 558] on div "Name (En) Choice Name (En) Name (Ar) Name (Ar) Price BHD 0 Price Status" at bounding box center [1066, 622] width 877 height 146
paste input "L"
type input "L"
drag, startPoint x: 862, startPoint y: 599, endPoint x: 851, endPoint y: 599, distance: 11.4
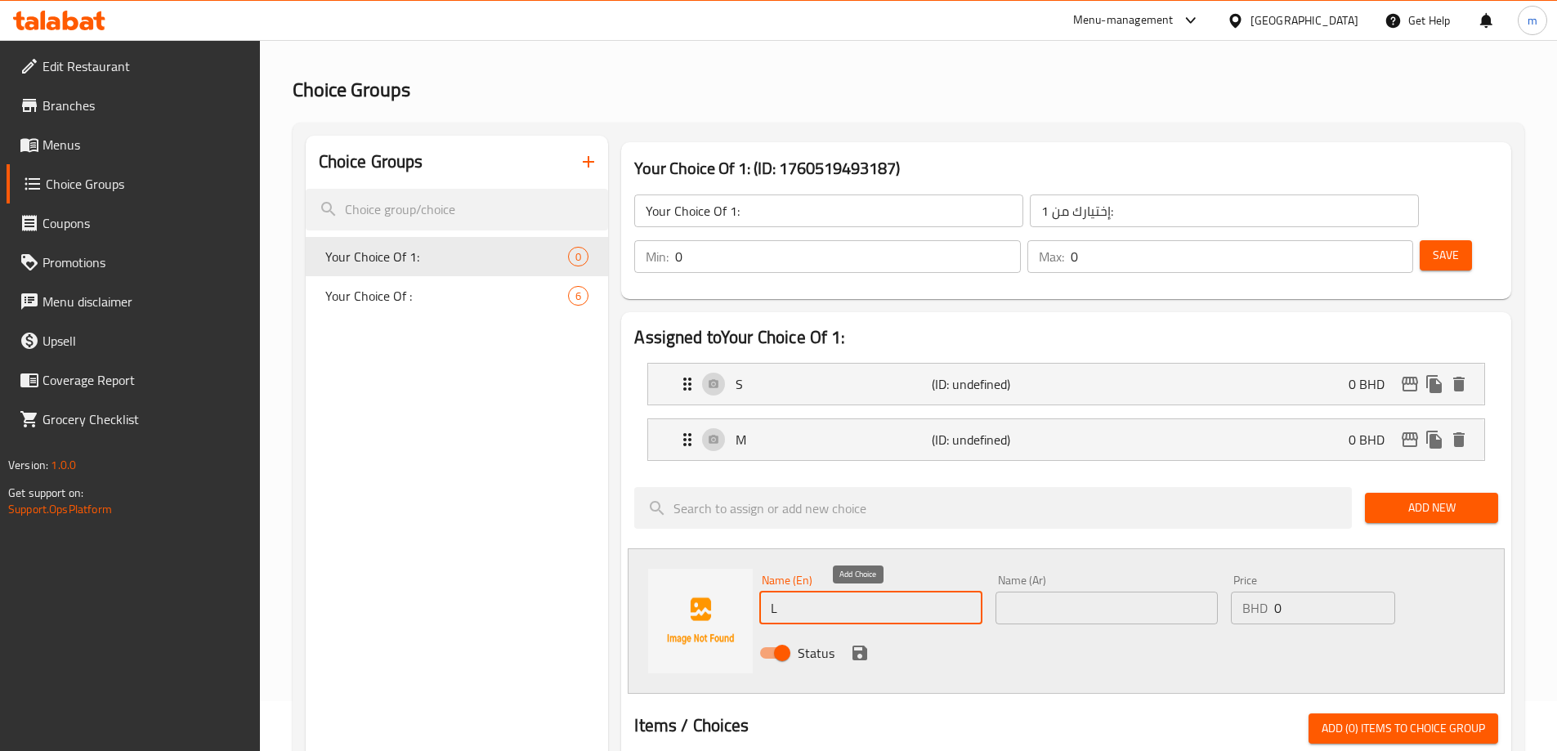
click at [862, 643] on icon "save" at bounding box center [860, 653] width 20 height 20
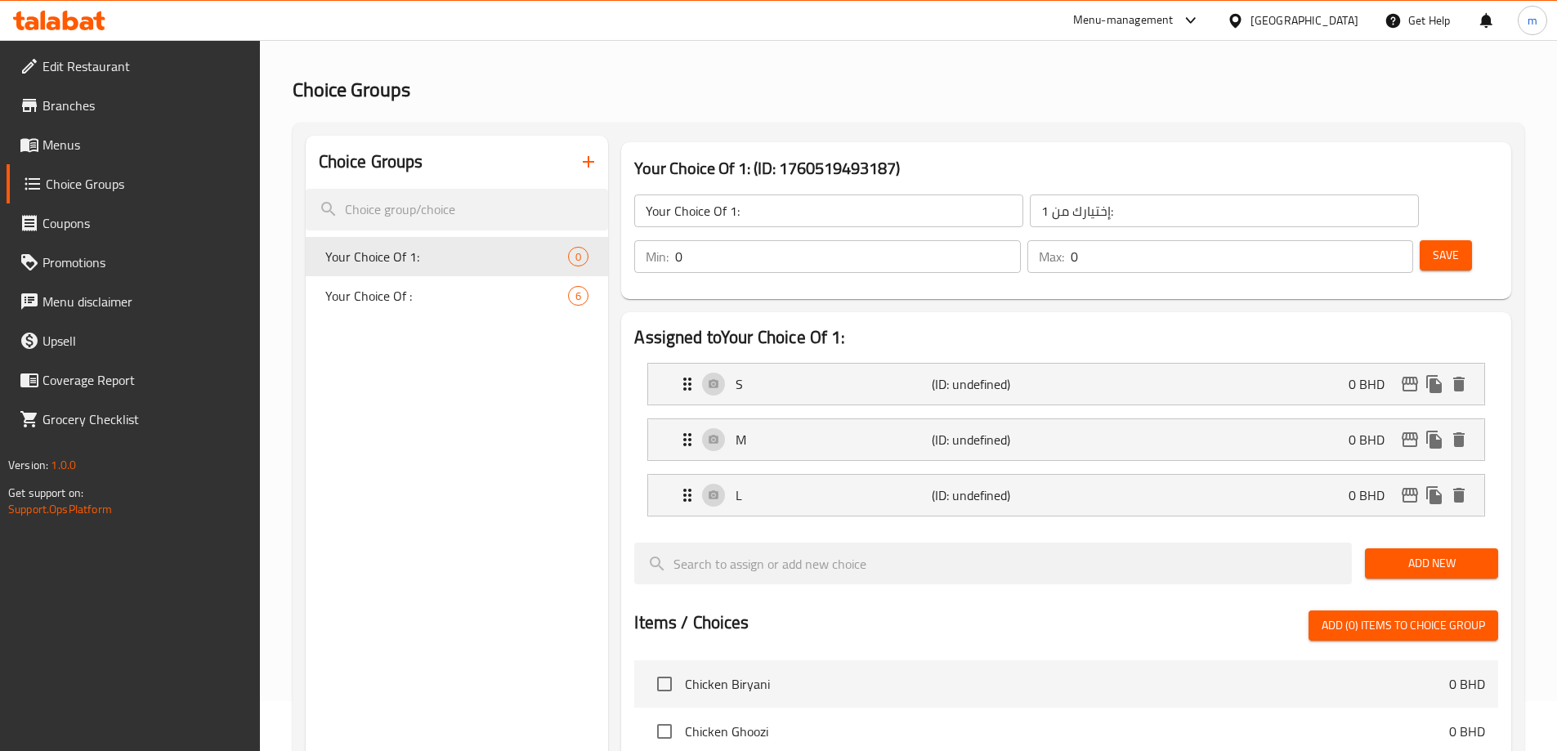
click at [1442, 553] on span "Add New" at bounding box center [1431, 563] width 107 height 20
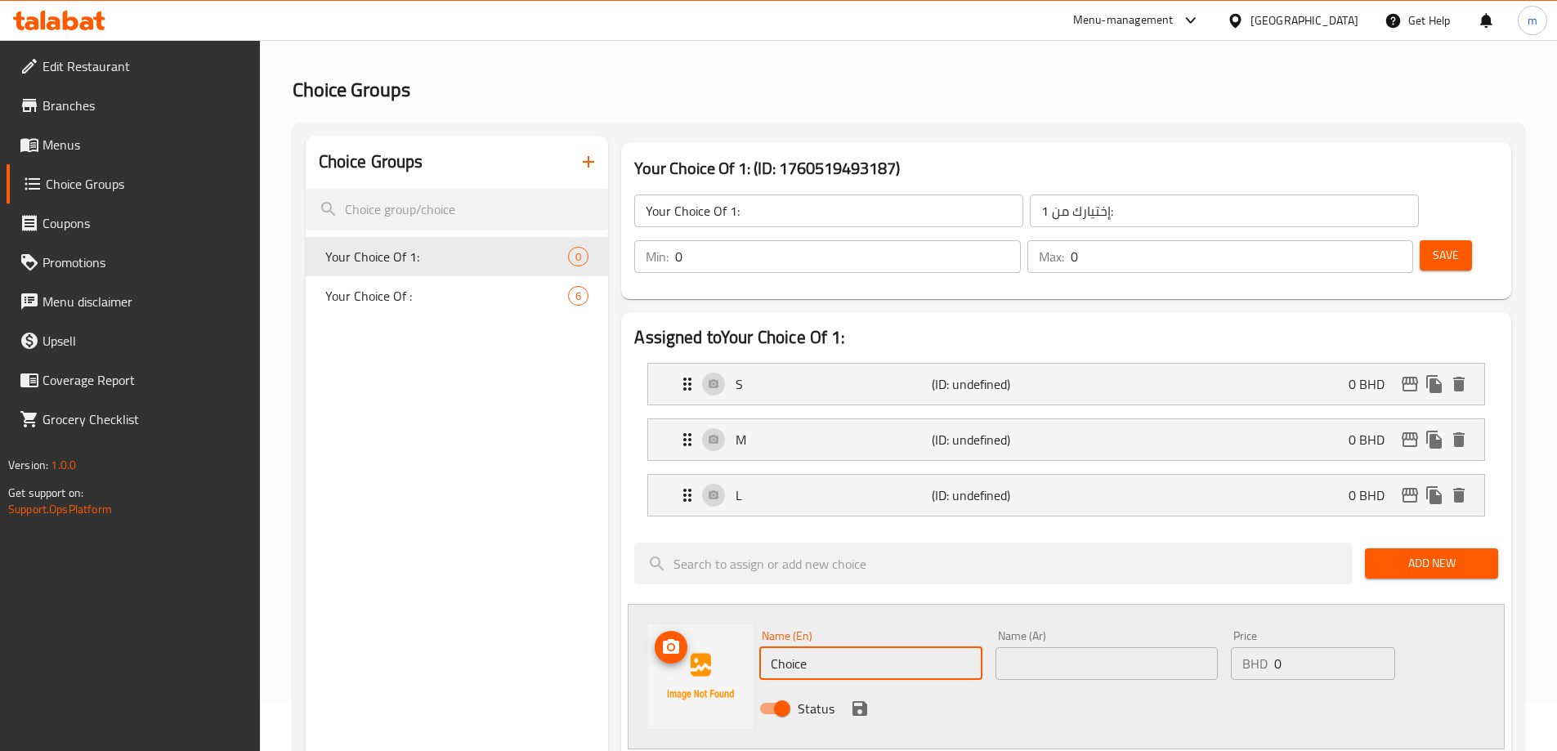
drag, startPoint x: 827, startPoint y: 619, endPoint x: 753, endPoint y: 614, distance: 74.6
click at [753, 614] on div "Name (En) Choice Name (En) Name (Ar) Name (Ar) Price BHD 0 Price Status" at bounding box center [1066, 677] width 877 height 146
paste input "XL"
type input "XL"
click at [851, 699] on icon "save" at bounding box center [860, 709] width 20 height 20
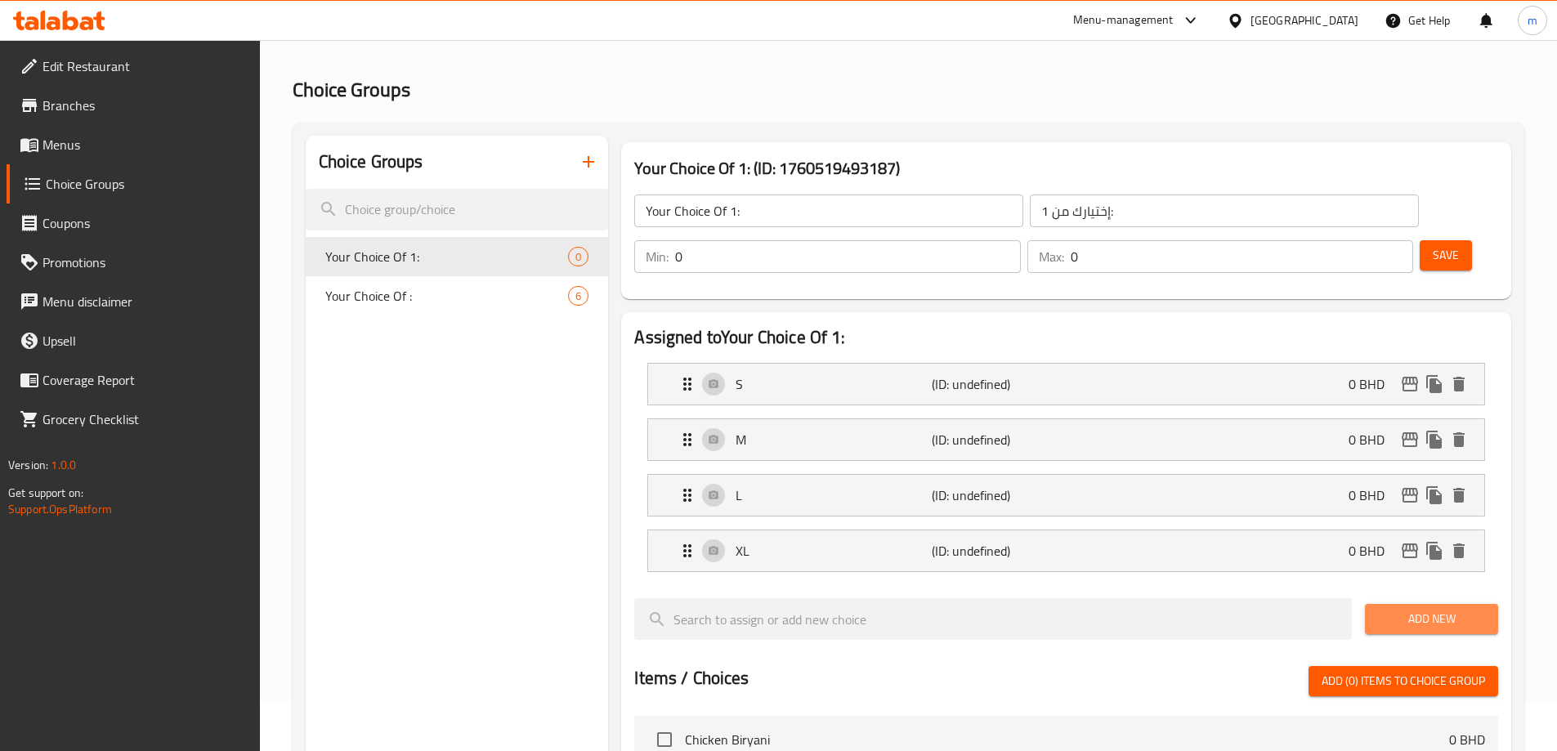
click at [1398, 609] on span "Add New" at bounding box center [1431, 619] width 107 height 20
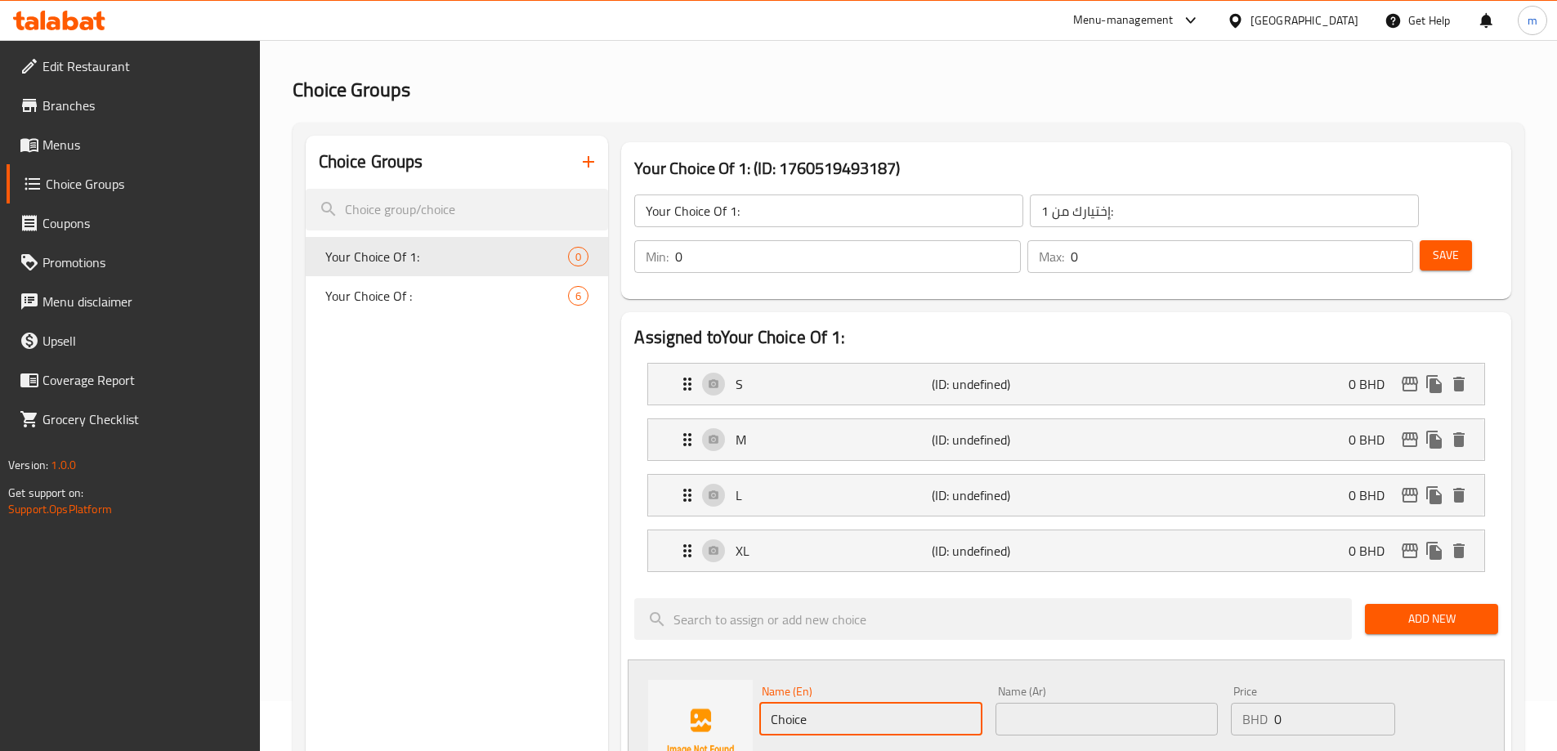
drag, startPoint x: 859, startPoint y: 678, endPoint x: 761, endPoint y: 671, distance: 98.3
click at [761, 703] on input "Choice" at bounding box center [870, 719] width 222 height 33
paste input "XXL"
type input "XXL"
click at [861, 750] on icon "save" at bounding box center [860, 765] width 20 height 20
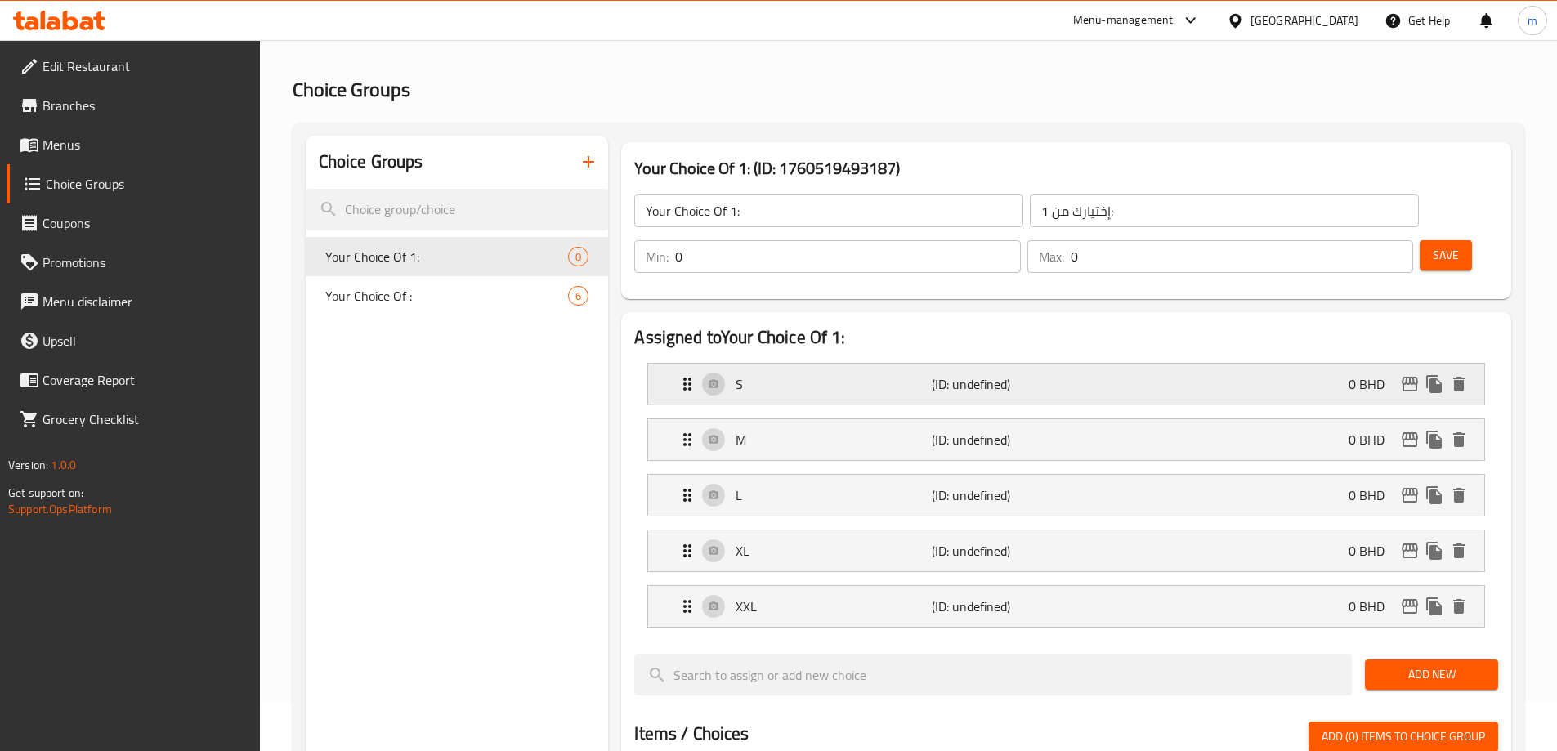
click at [887, 374] on p "S" at bounding box center [833, 384] width 195 height 20
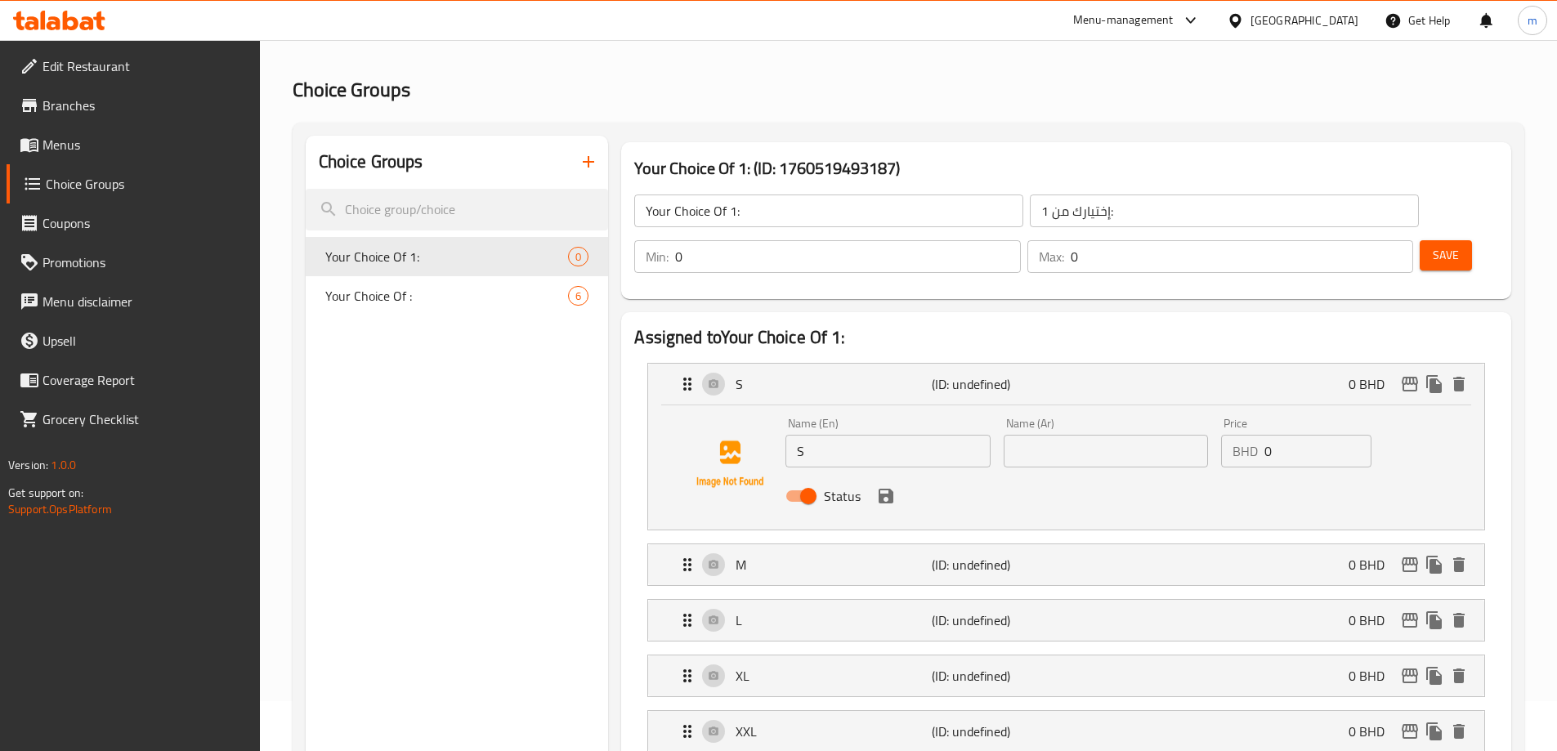
click at [1097, 435] on input "text" at bounding box center [1106, 451] width 204 height 33
type input "w"
click at [1068, 544] on div "M (ID: undefined) 0 BHD" at bounding box center [1071, 564] width 787 height 41
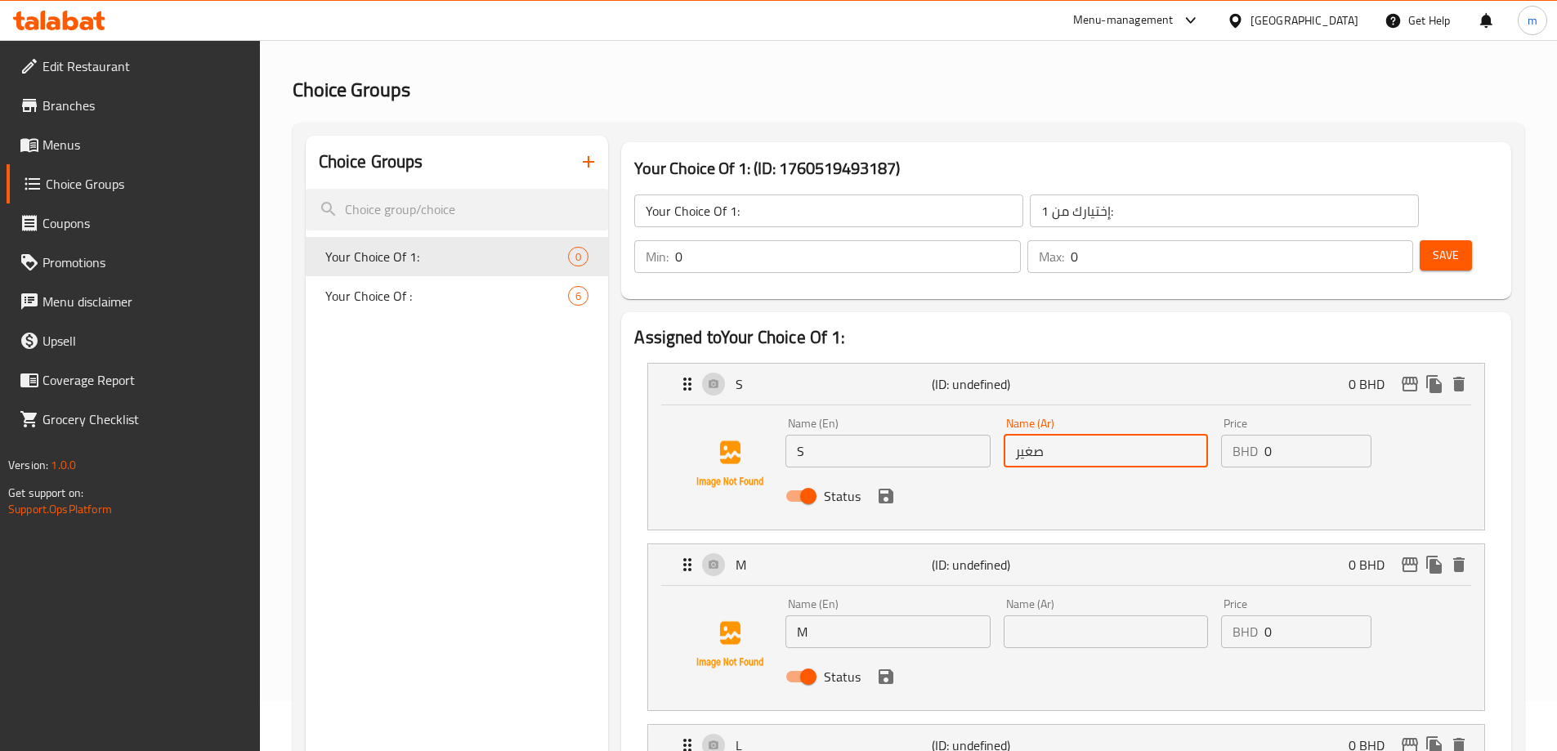
type input "صغير"
click at [1289, 435] on input "0" at bounding box center [1318, 451] width 107 height 33
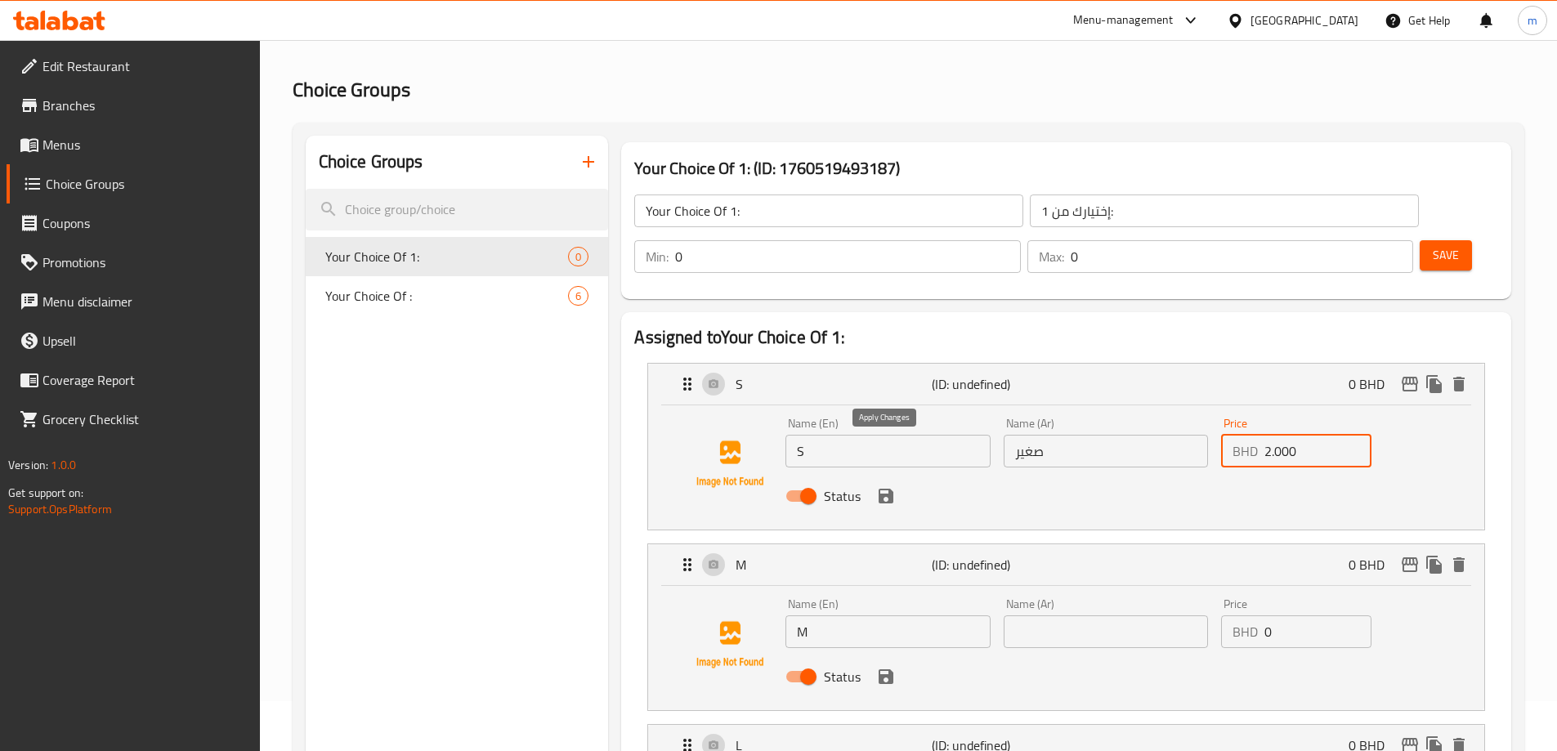
type input "2.000"
click at [896, 484] on button "save" at bounding box center [886, 496] width 25 height 25
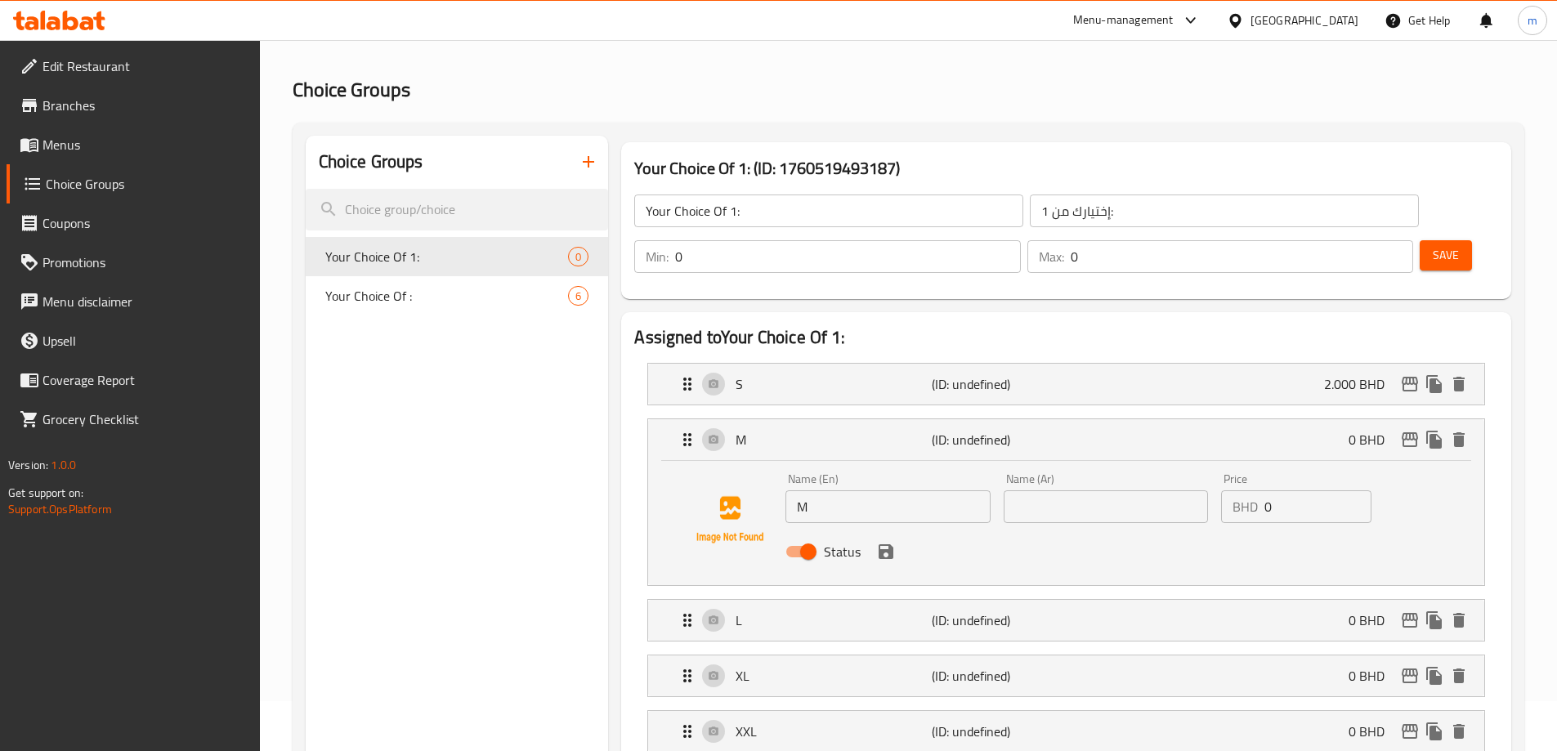
scroll to position [132, 0]
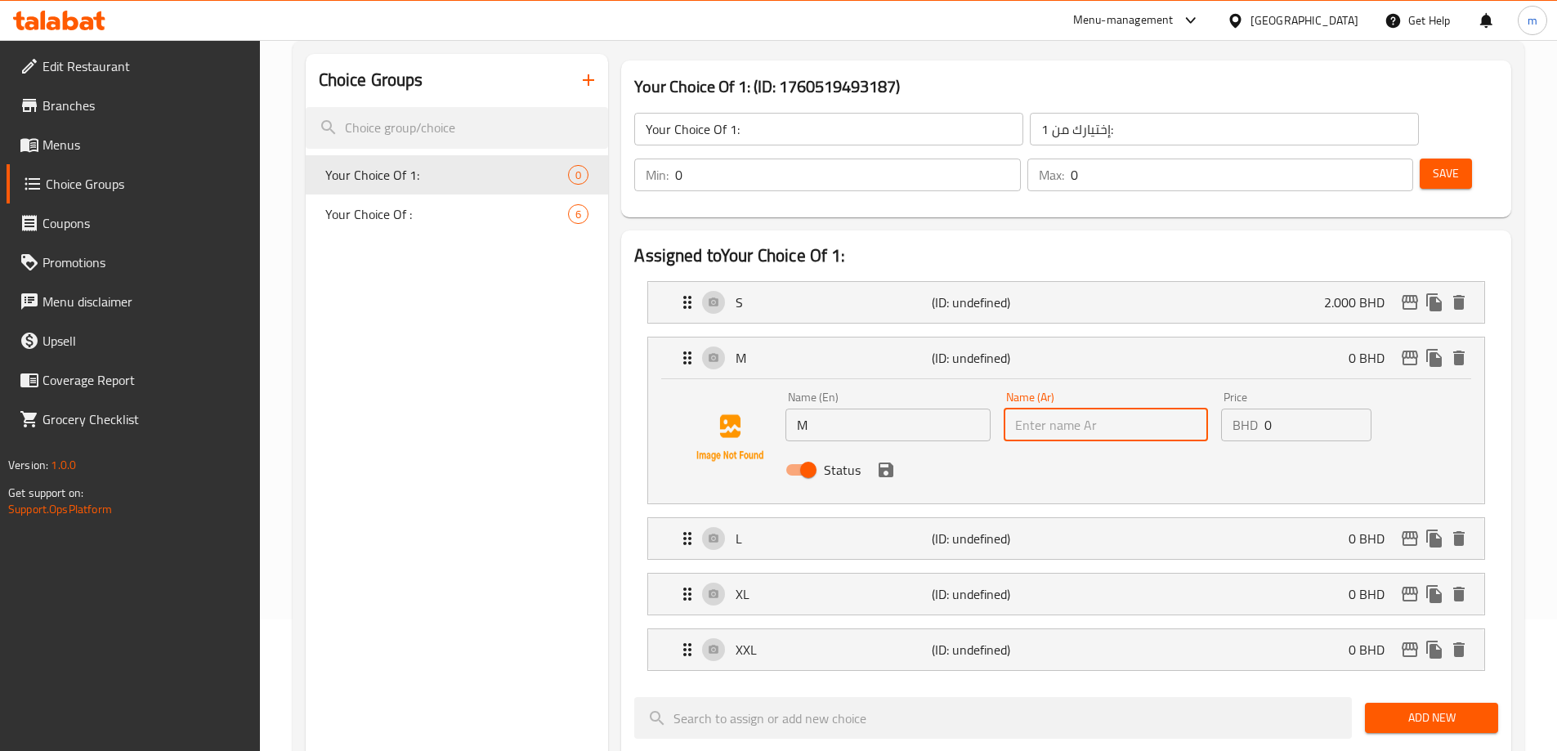
click at [1073, 409] on input "text" at bounding box center [1106, 425] width 204 height 33
type input "وسط"
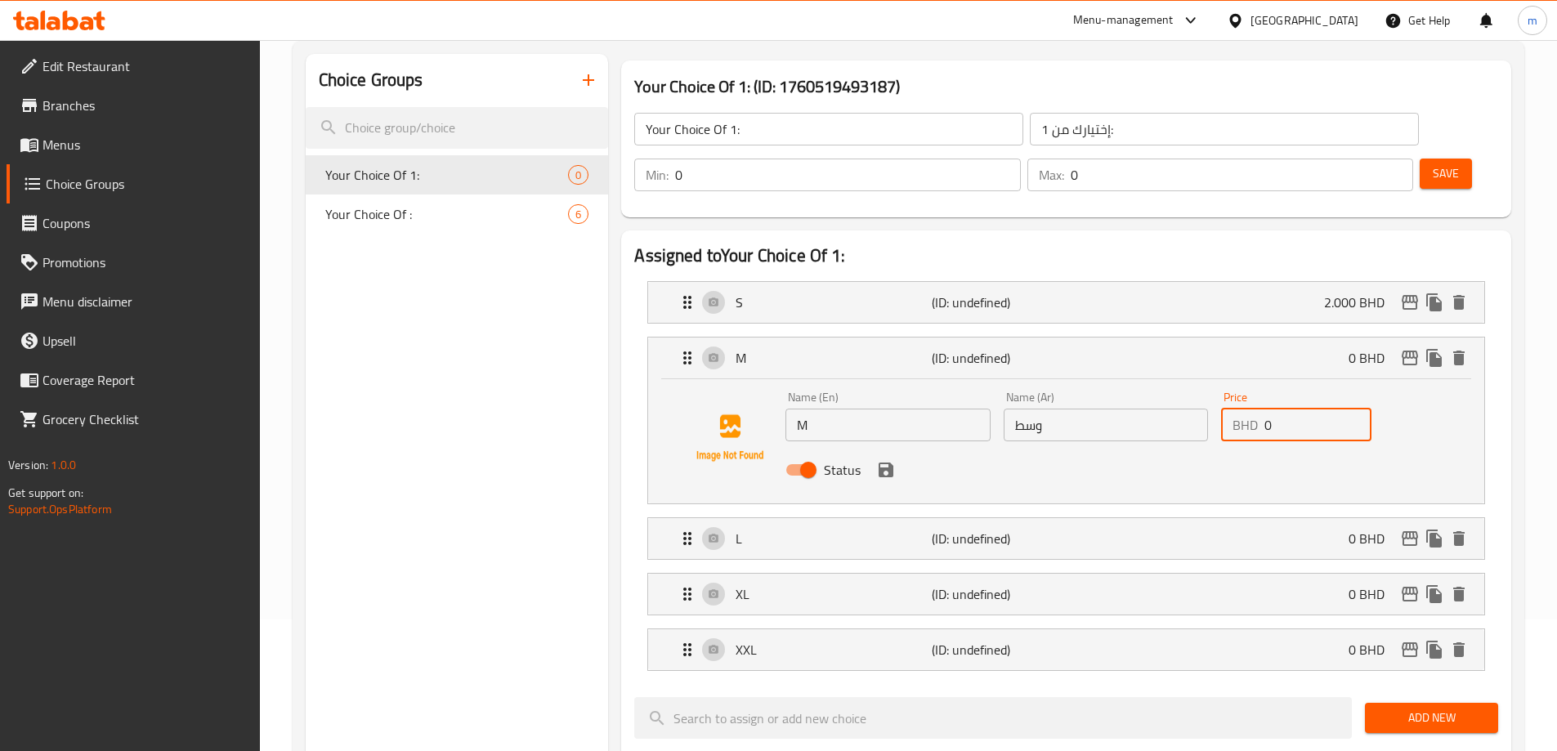
click at [1306, 409] on input "0" at bounding box center [1318, 425] width 107 height 33
click at [887, 463] on icon "save" at bounding box center [886, 470] width 15 height 15
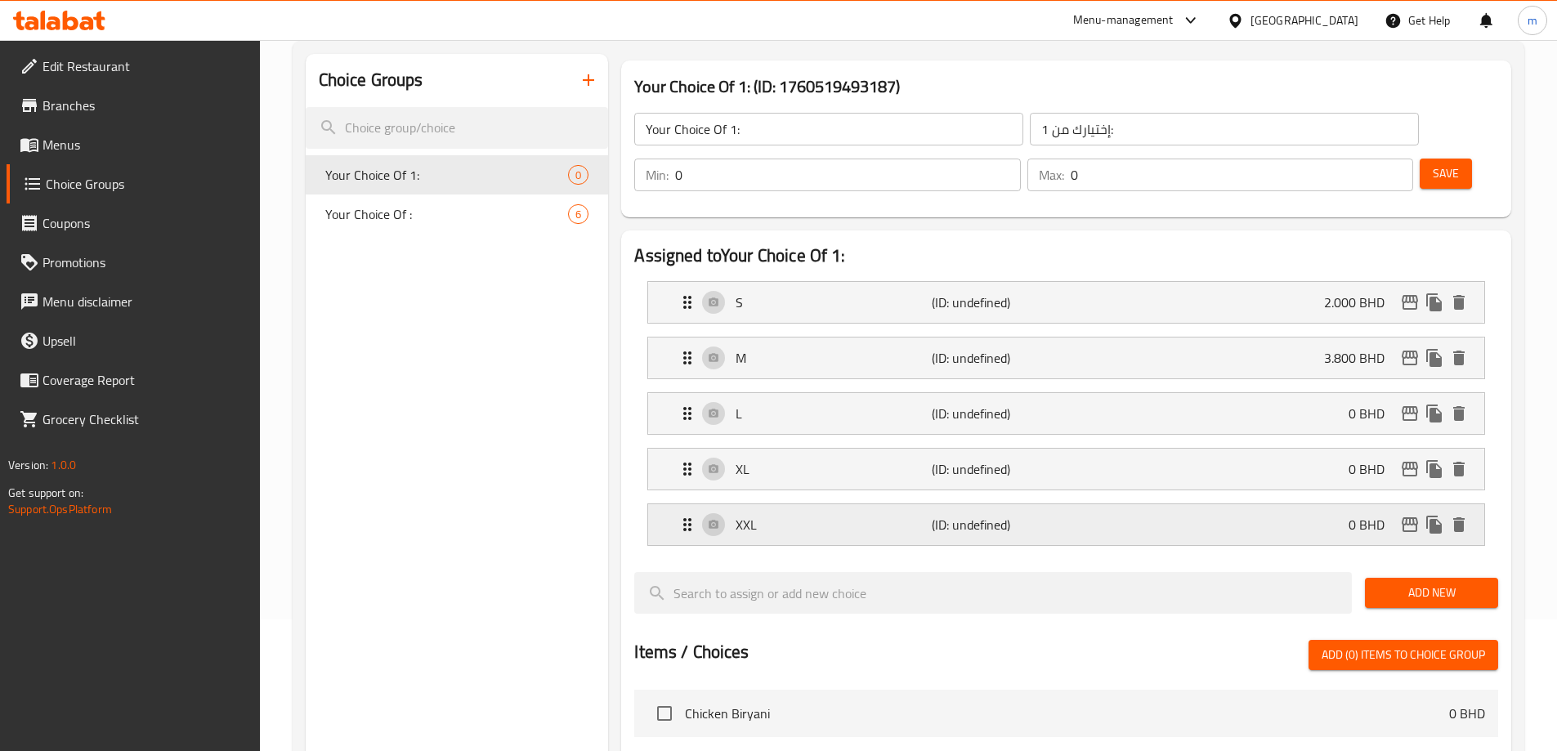
type input "3.800"
click at [853, 393] on div "L (ID: undefined) 0 BHD" at bounding box center [1071, 413] width 787 height 41
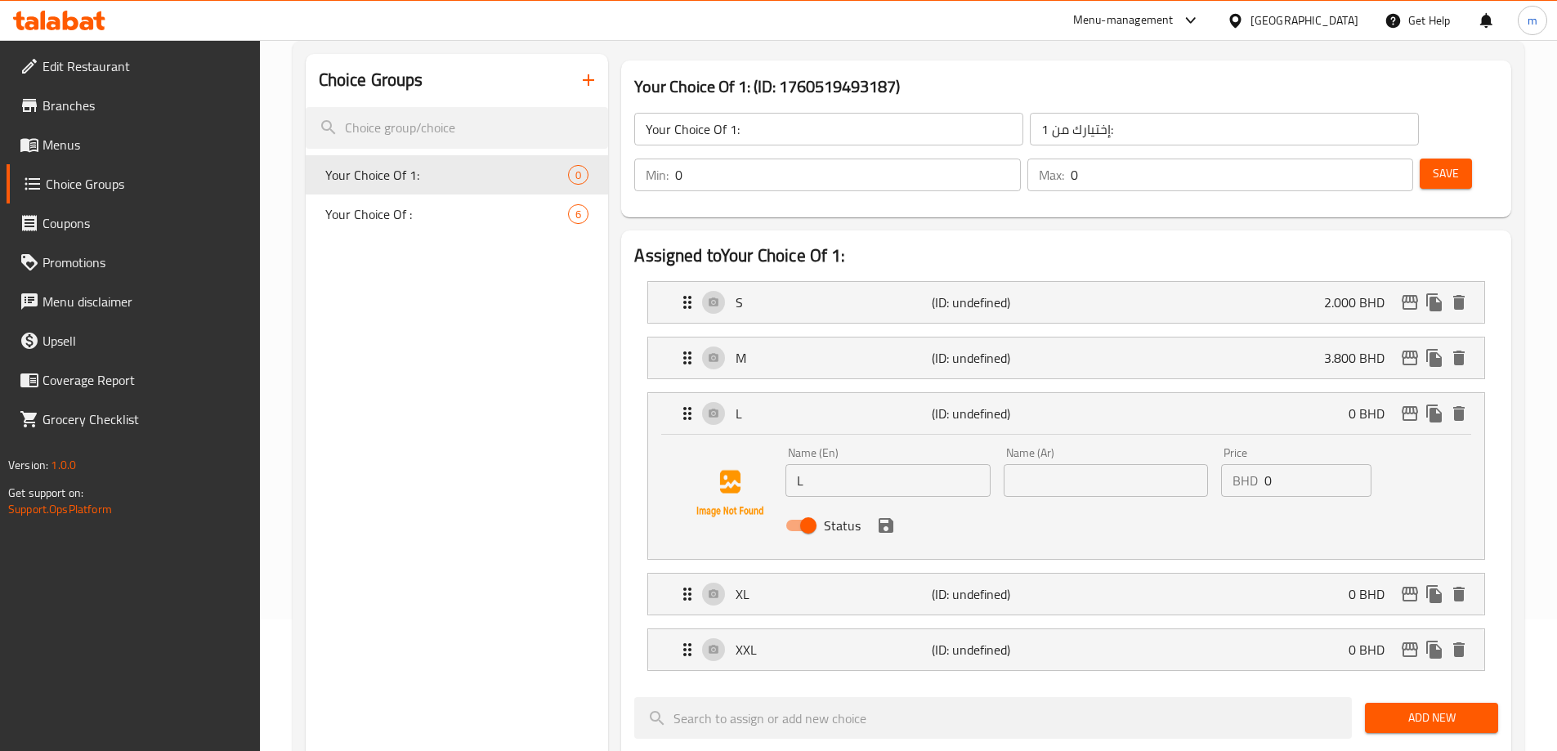
click at [1046, 464] on input "text" at bounding box center [1106, 480] width 204 height 33
type input "كبير"
click at [1301, 464] on input "0" at bounding box center [1318, 480] width 107 height 33
click at [880, 516] on icon "save" at bounding box center [886, 526] width 20 height 20
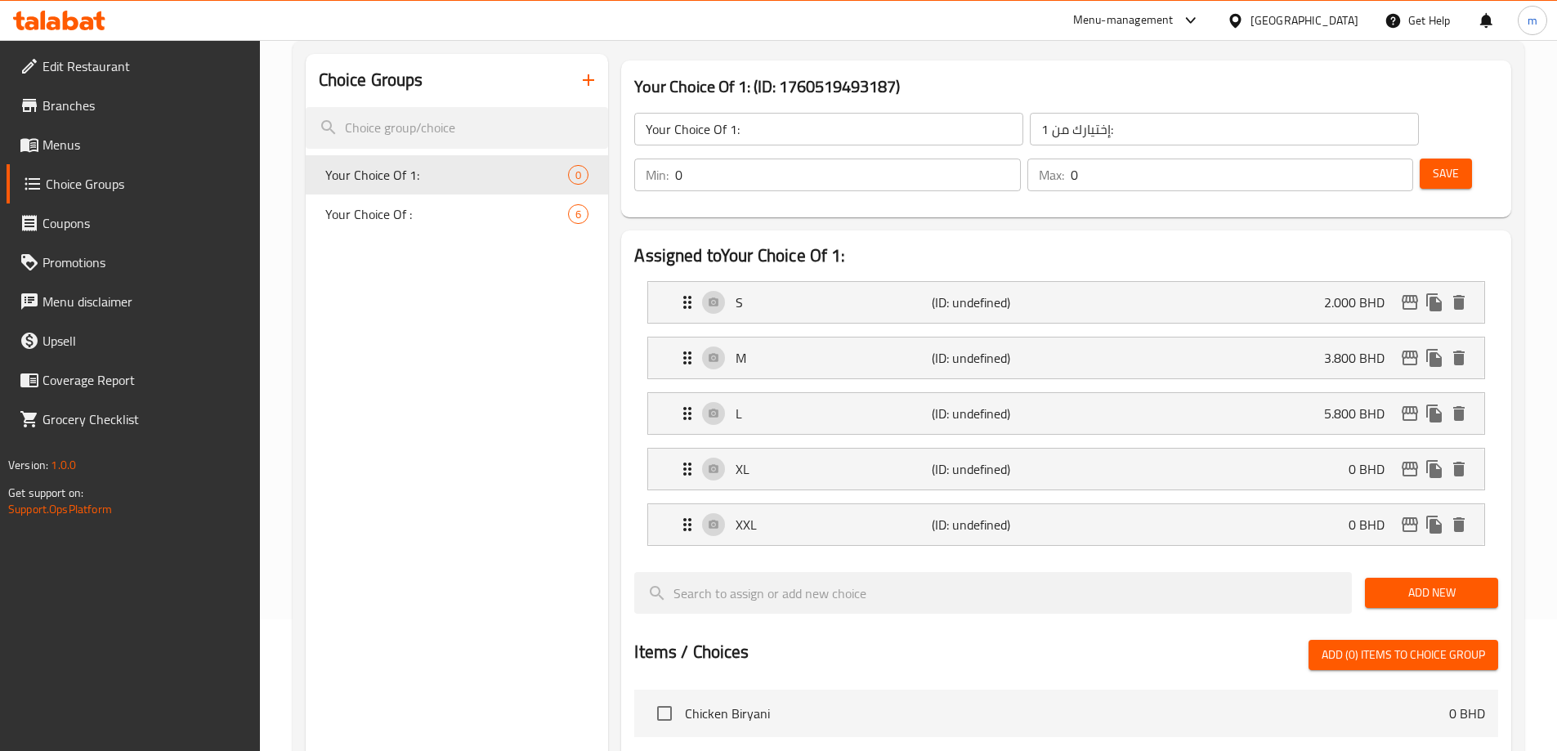
type input "5.800"
click at [838, 459] on p "XL" at bounding box center [833, 469] width 195 height 20
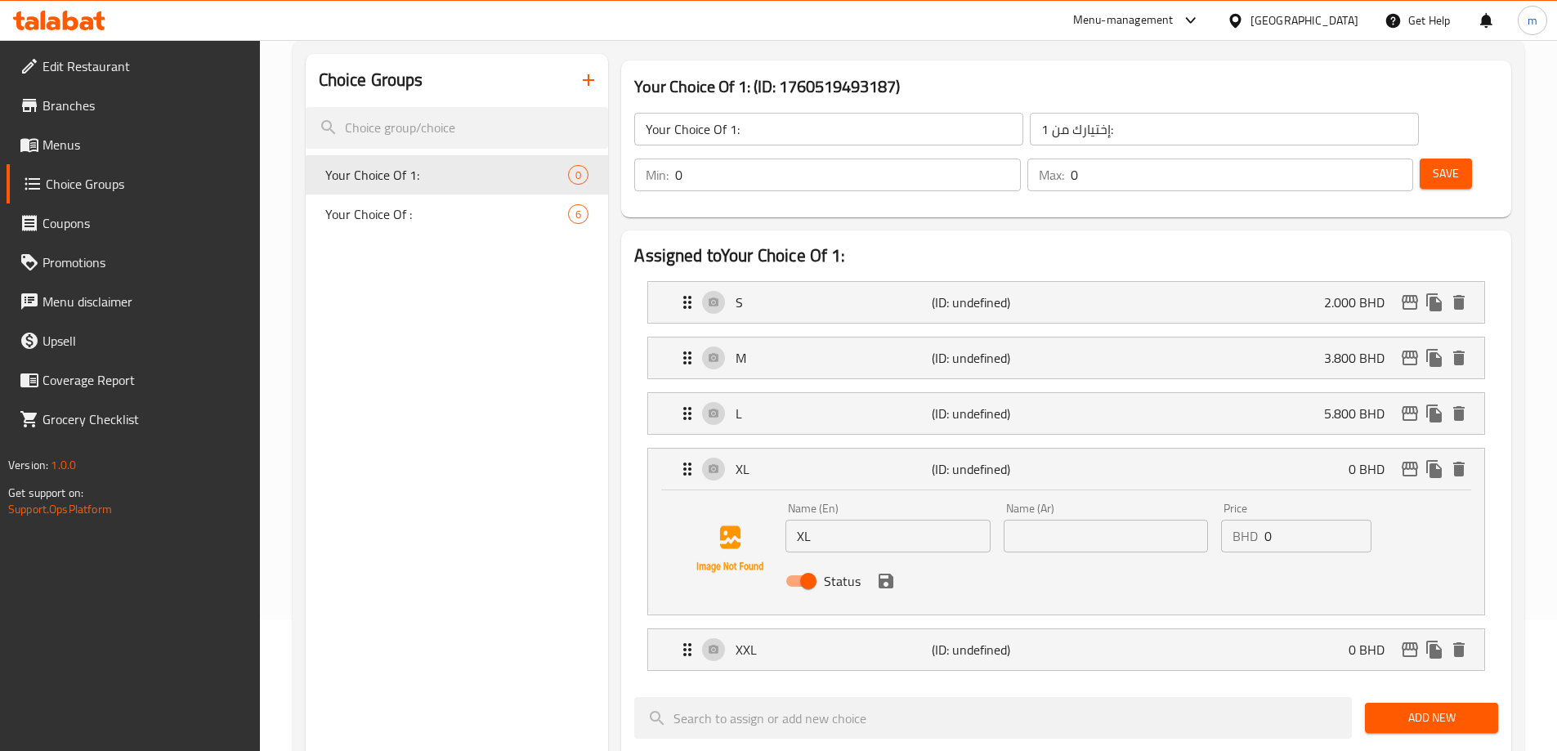
click at [1077, 520] on input "text" at bounding box center [1106, 536] width 204 height 33
type input "حجم أكبر"
click at [1307, 520] on input "0" at bounding box center [1318, 536] width 107 height 33
click at [892, 559] on div "Status" at bounding box center [1105, 581] width 653 height 44
type input "7.800"
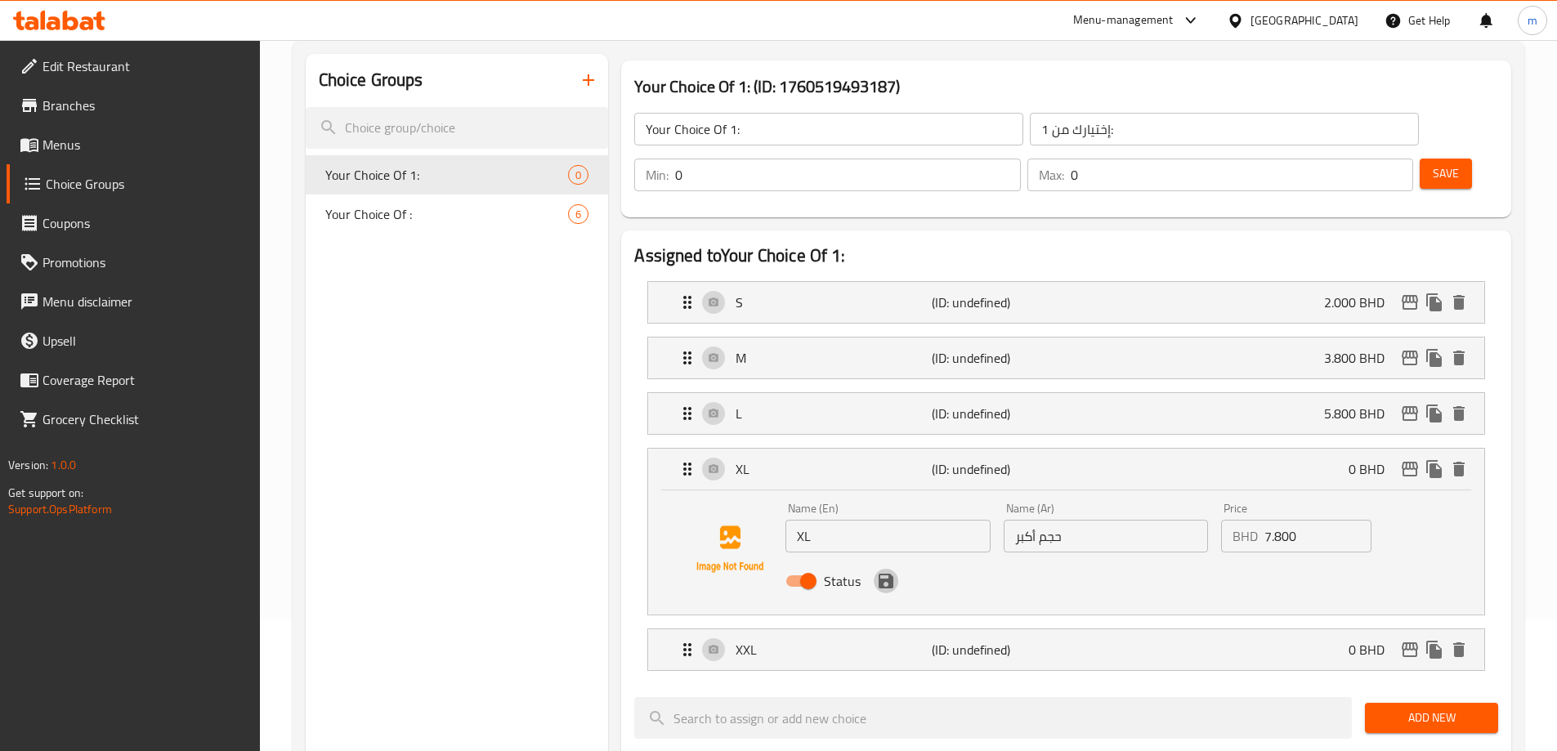
click at [890, 569] on button "save" at bounding box center [886, 581] width 25 height 25
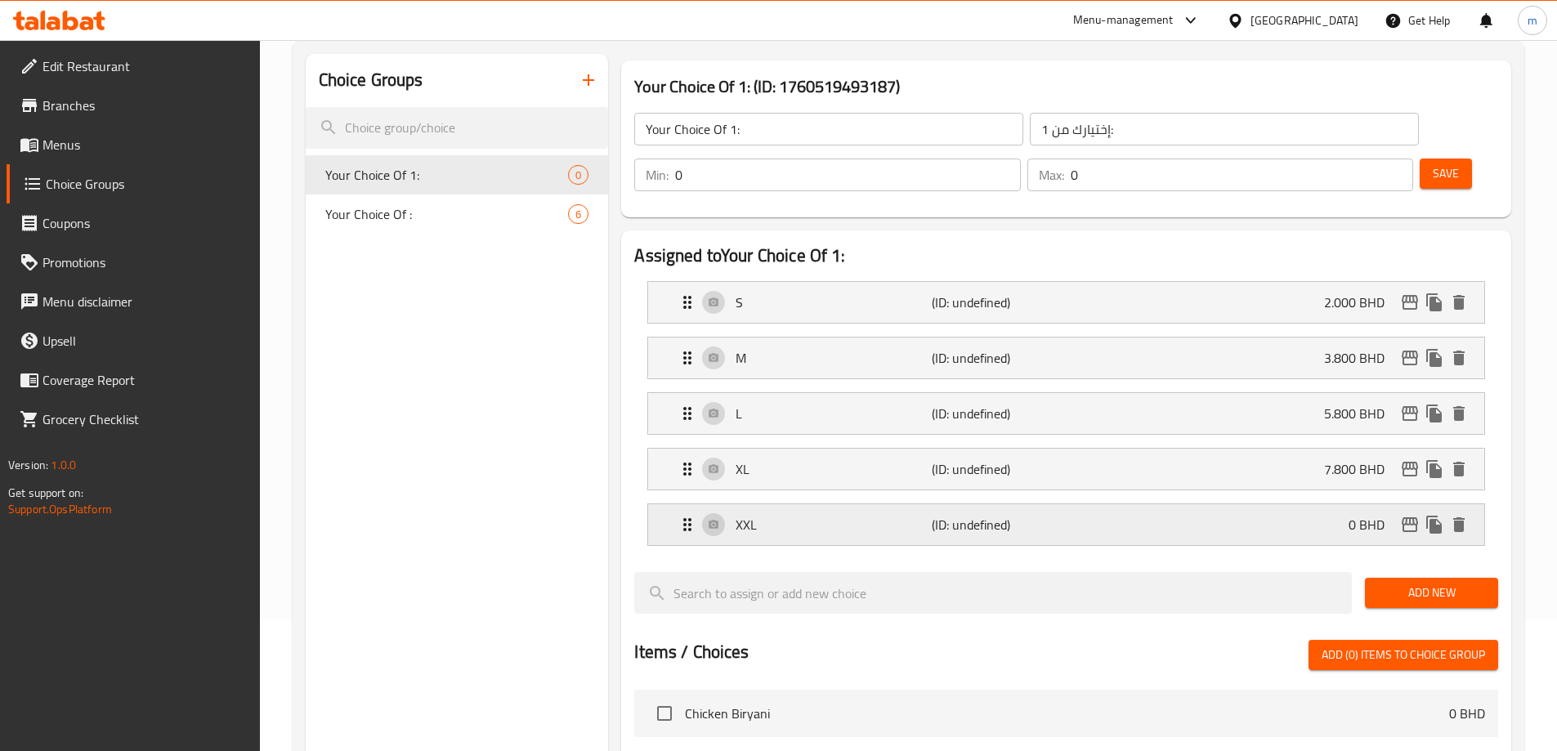
click at [873, 504] on div "XXL (ID: undefined) 0 BHD" at bounding box center [1071, 524] width 787 height 41
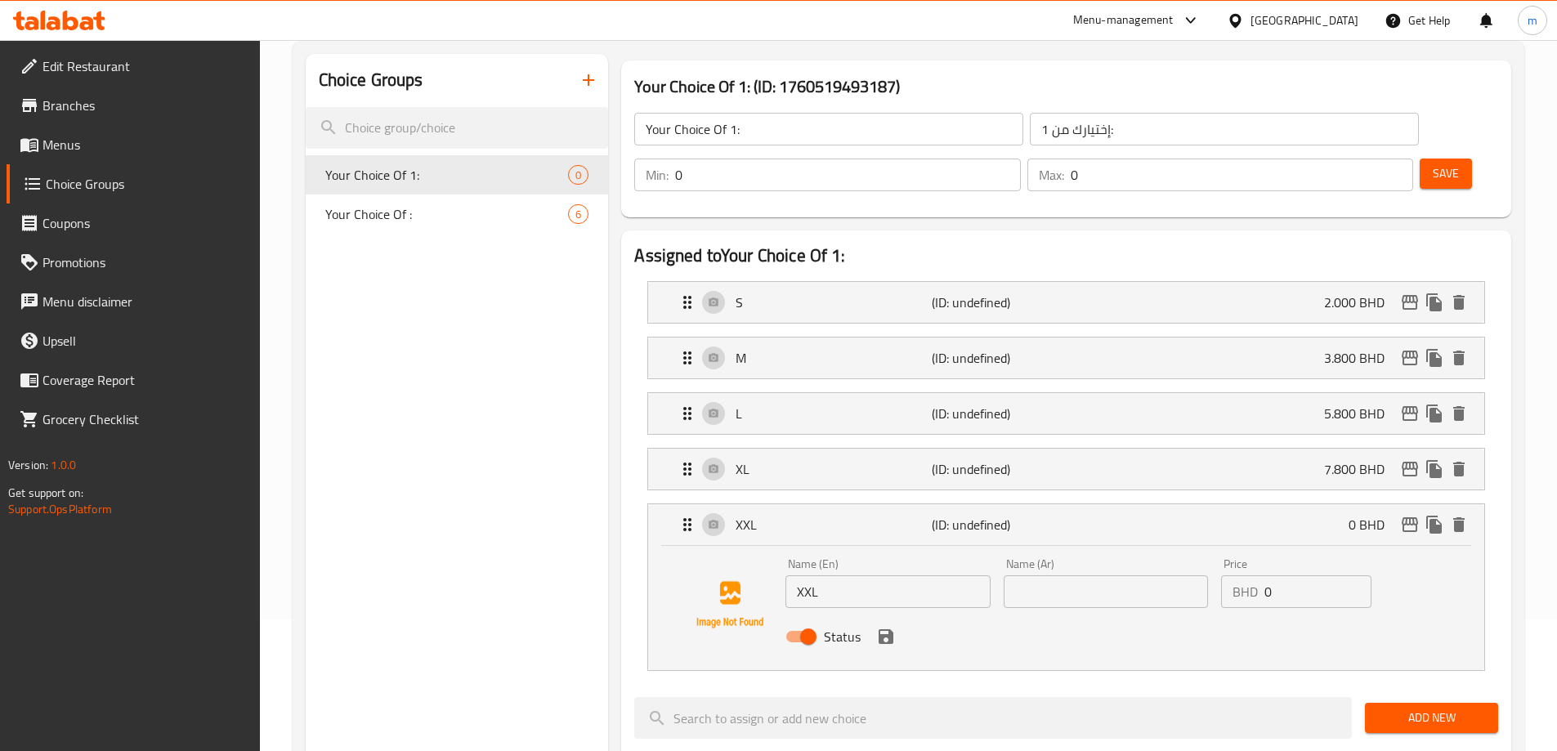
click at [1095, 576] on input "text" at bounding box center [1106, 592] width 204 height 33
click at [1233, 504] on div "XXL (ID: undefined) 0 BHD" at bounding box center [1071, 524] width 787 height 41
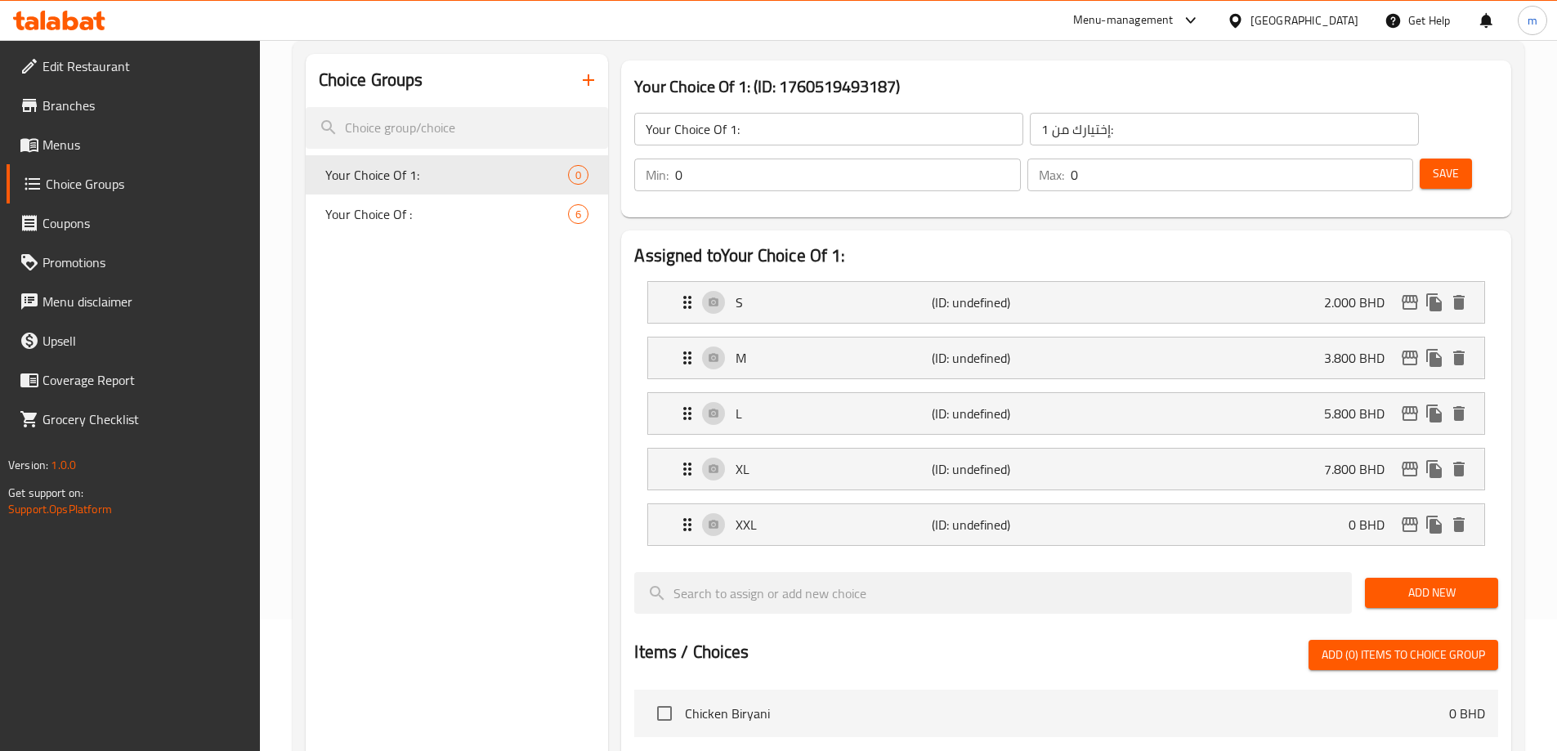
type input "حجم كبير جدا"
click at [1274, 504] on div "XXL (ID: undefined) 0 BHD" at bounding box center [1071, 524] width 787 height 41
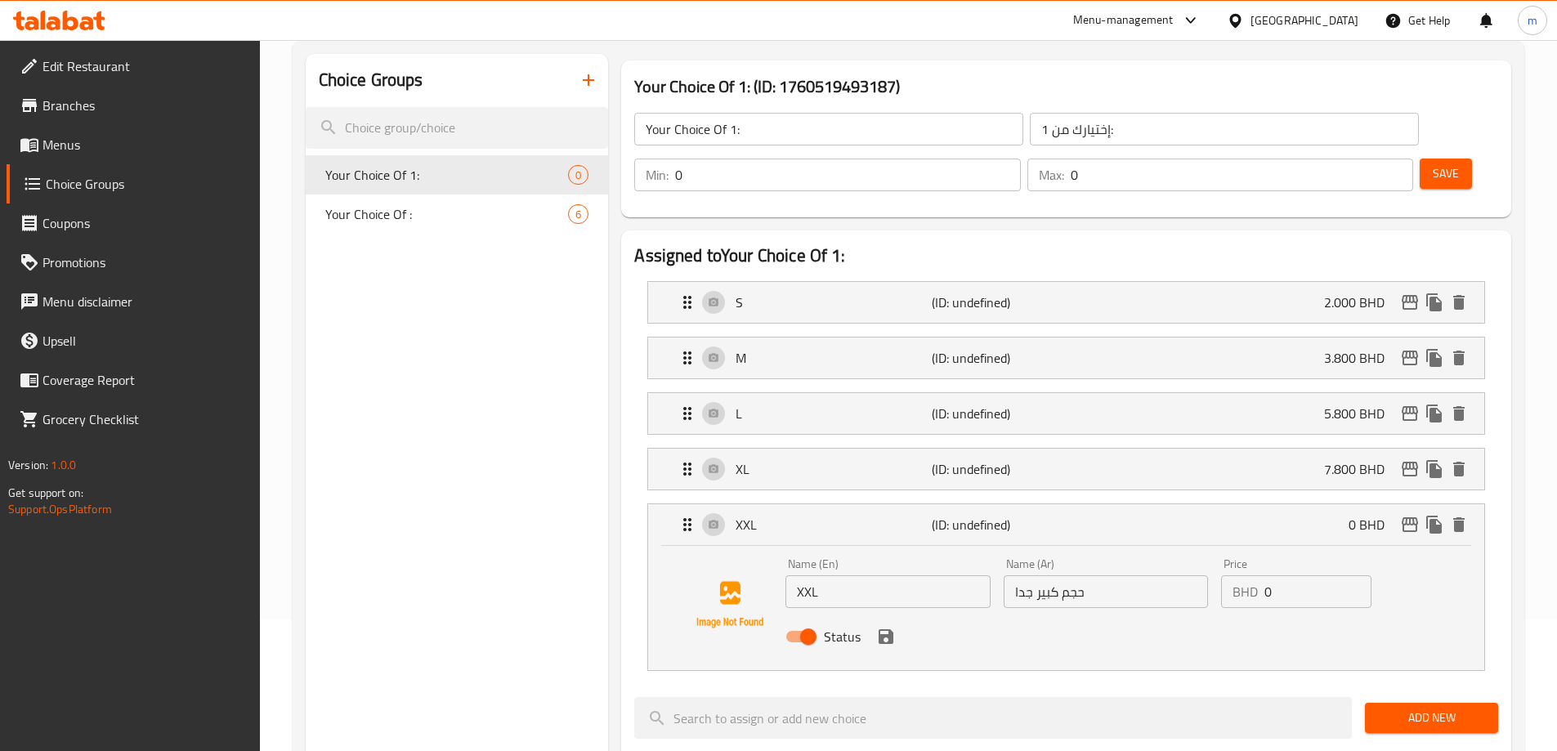
click at [1289, 576] on input "0" at bounding box center [1318, 592] width 107 height 33
click at [883, 629] on icon "save" at bounding box center [886, 636] width 15 height 15
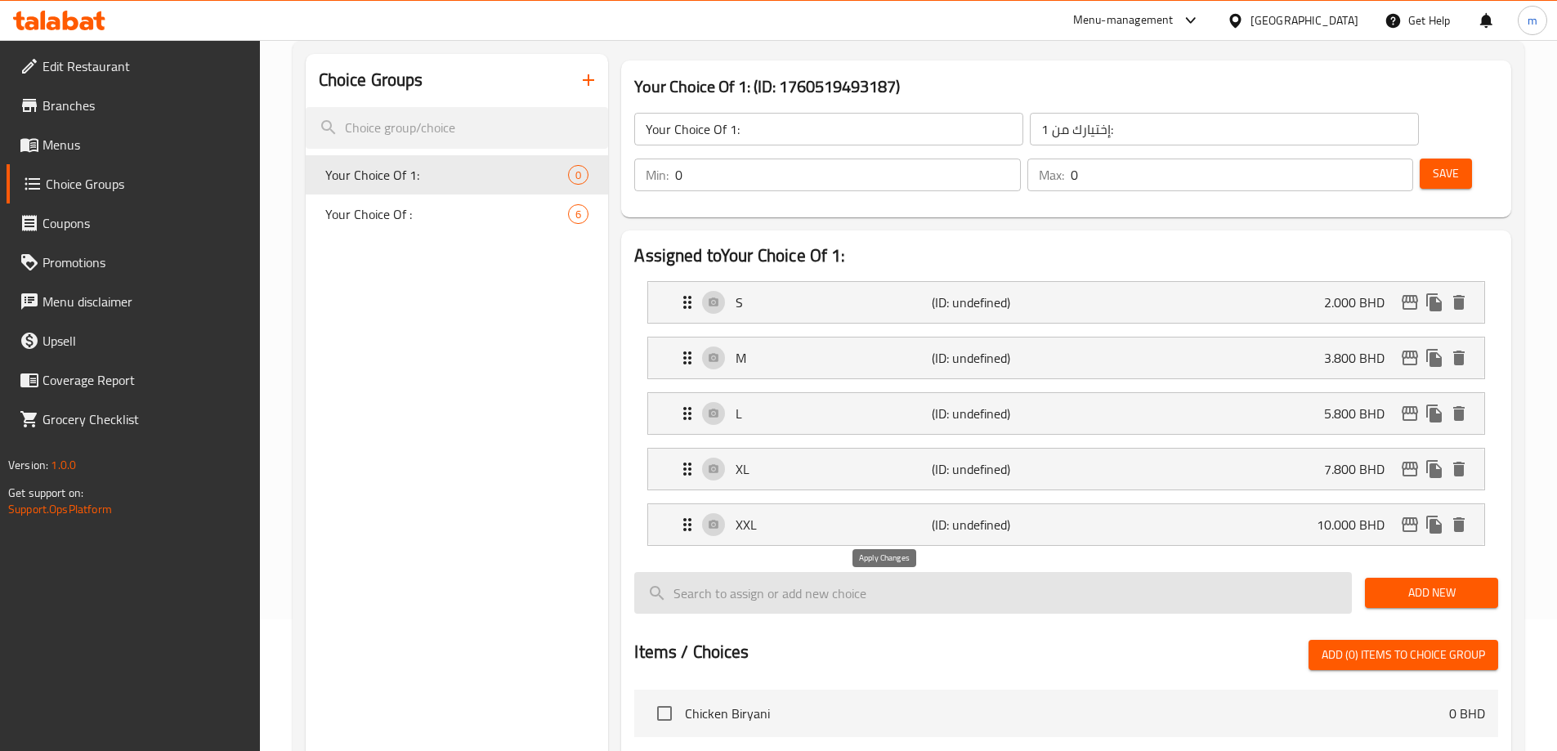
type input "10.000"
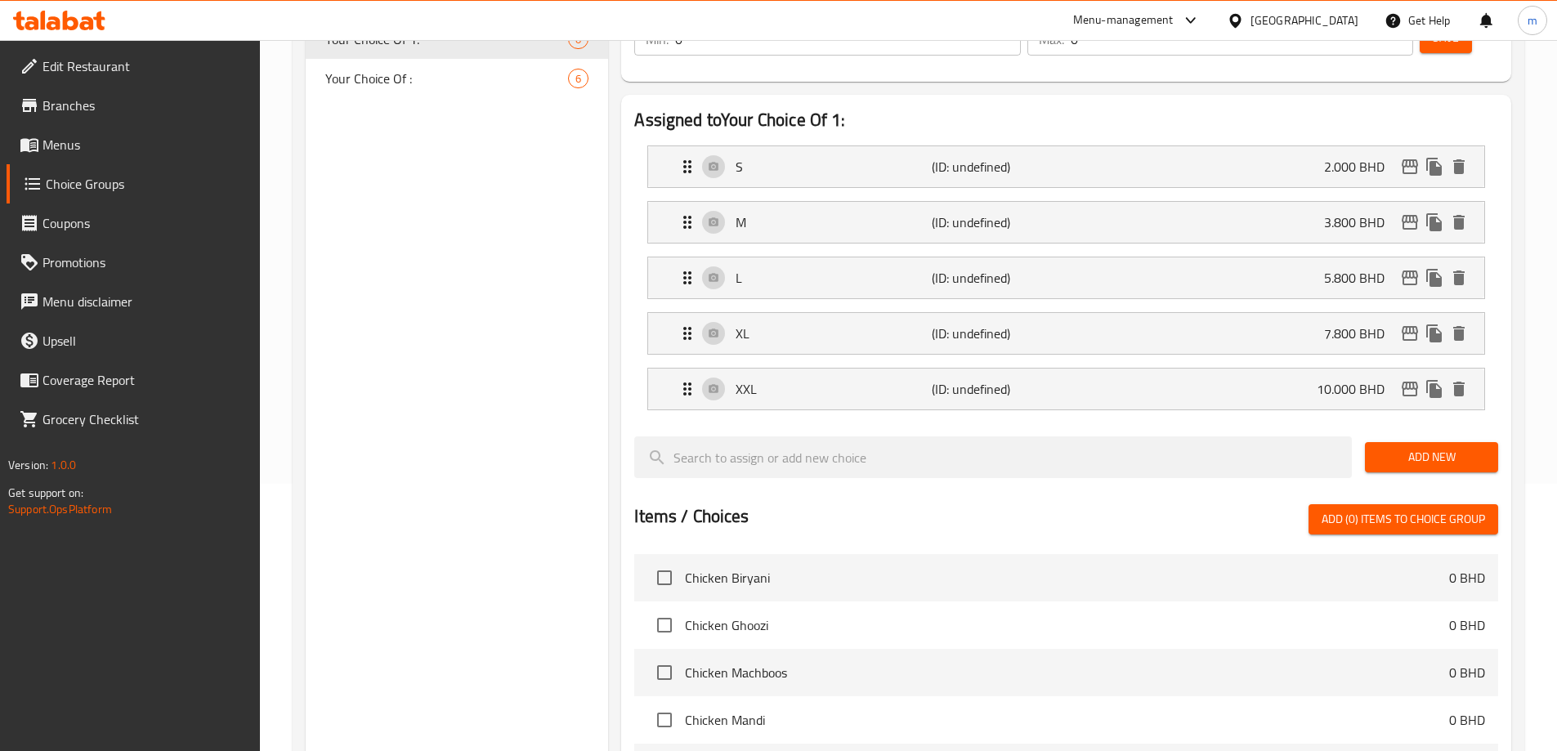
scroll to position [648, 0]
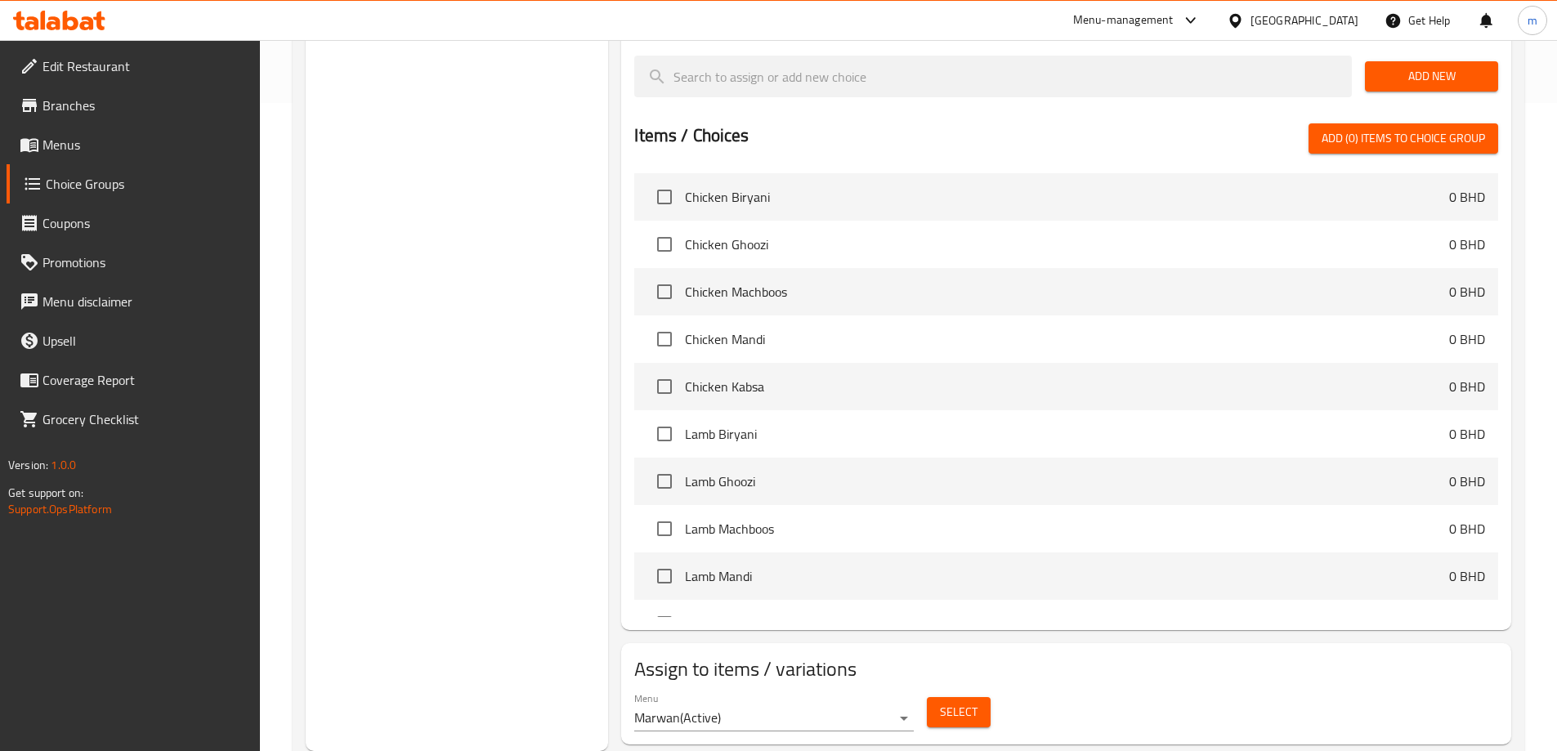
click at [957, 702] on span "Select" at bounding box center [959, 712] width 38 height 20
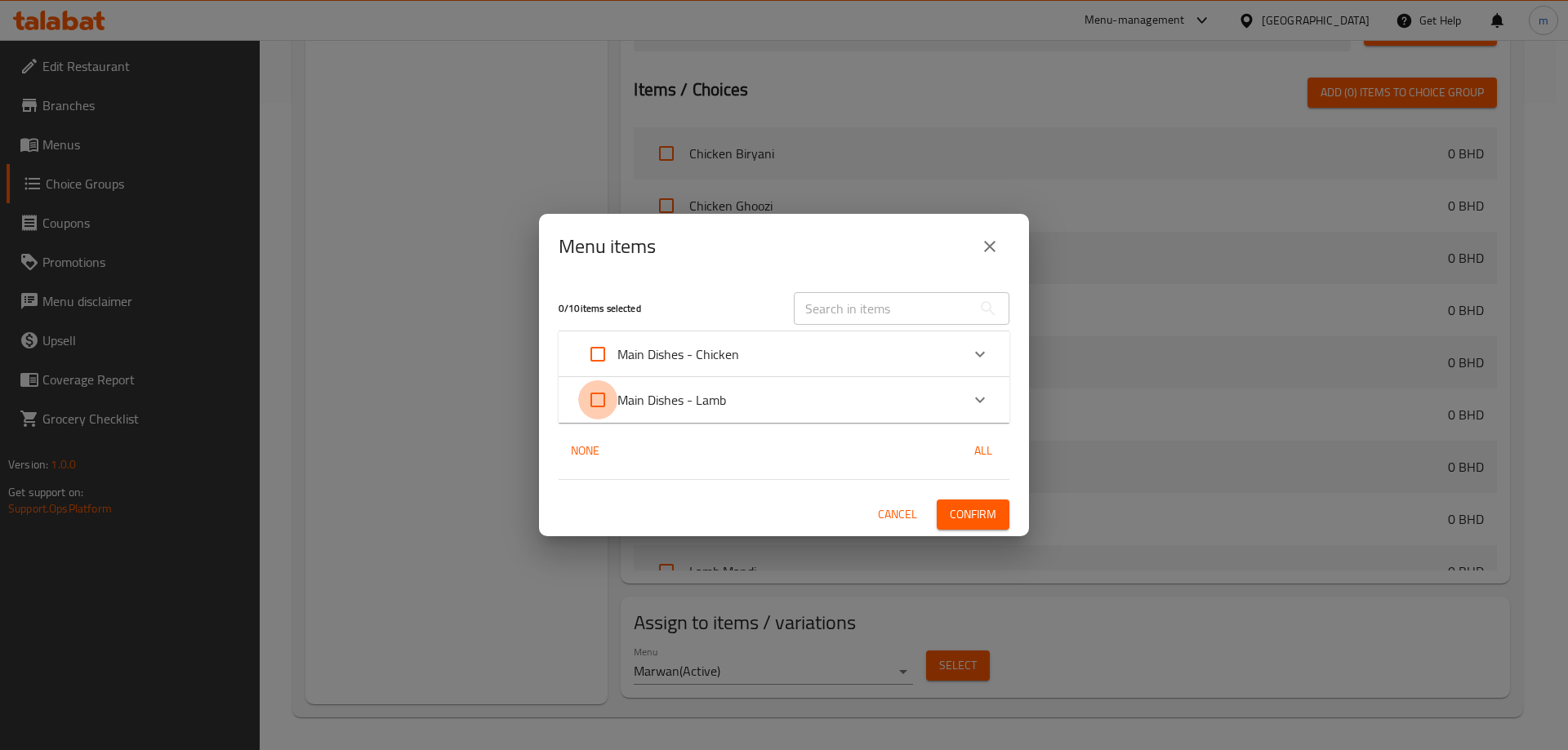
click at [597, 400] on input "Expand" at bounding box center [597, 399] width 39 height 39
checkbox input "true"
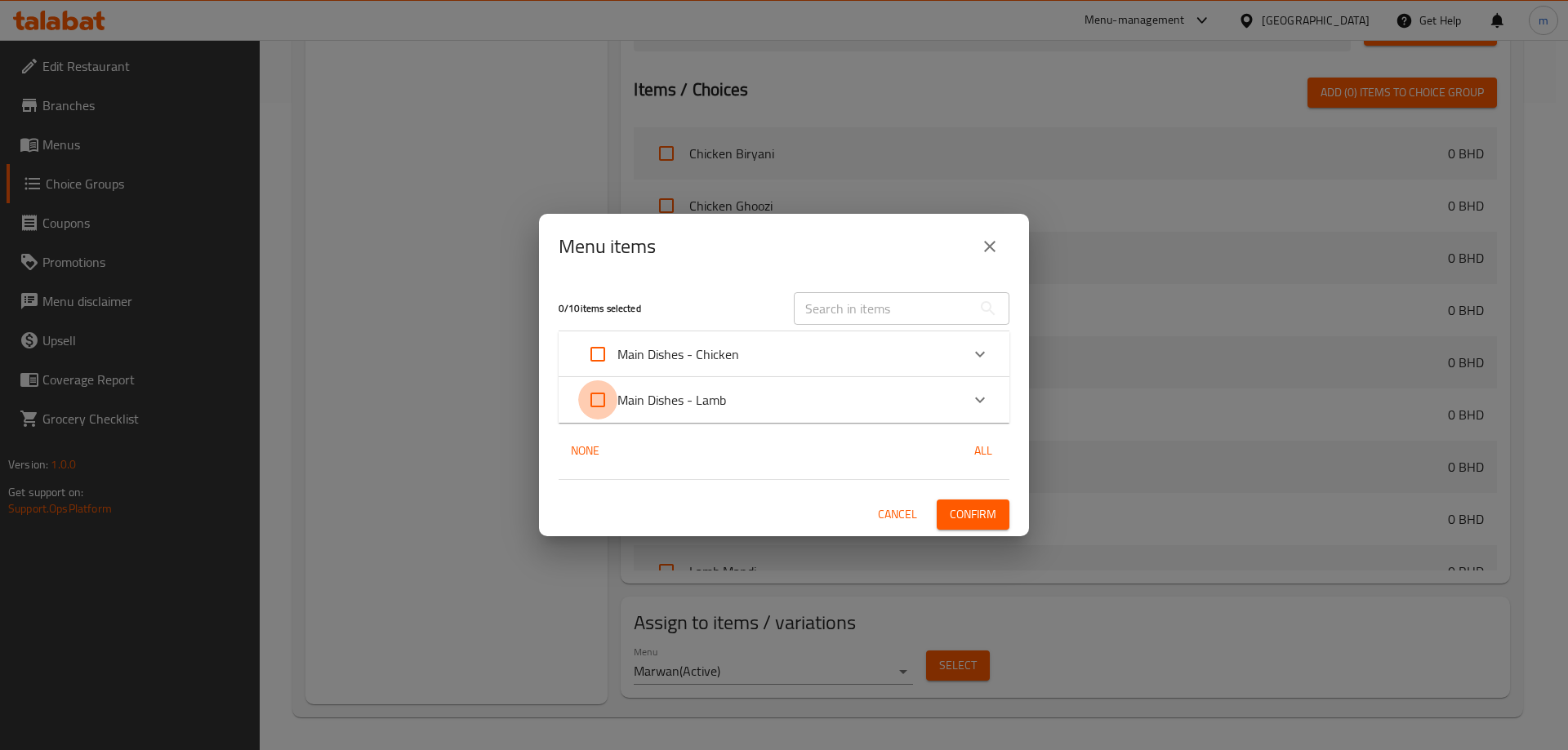
checkbox input "true"
click at [988, 512] on span "Confirm" at bounding box center [973, 514] width 47 height 20
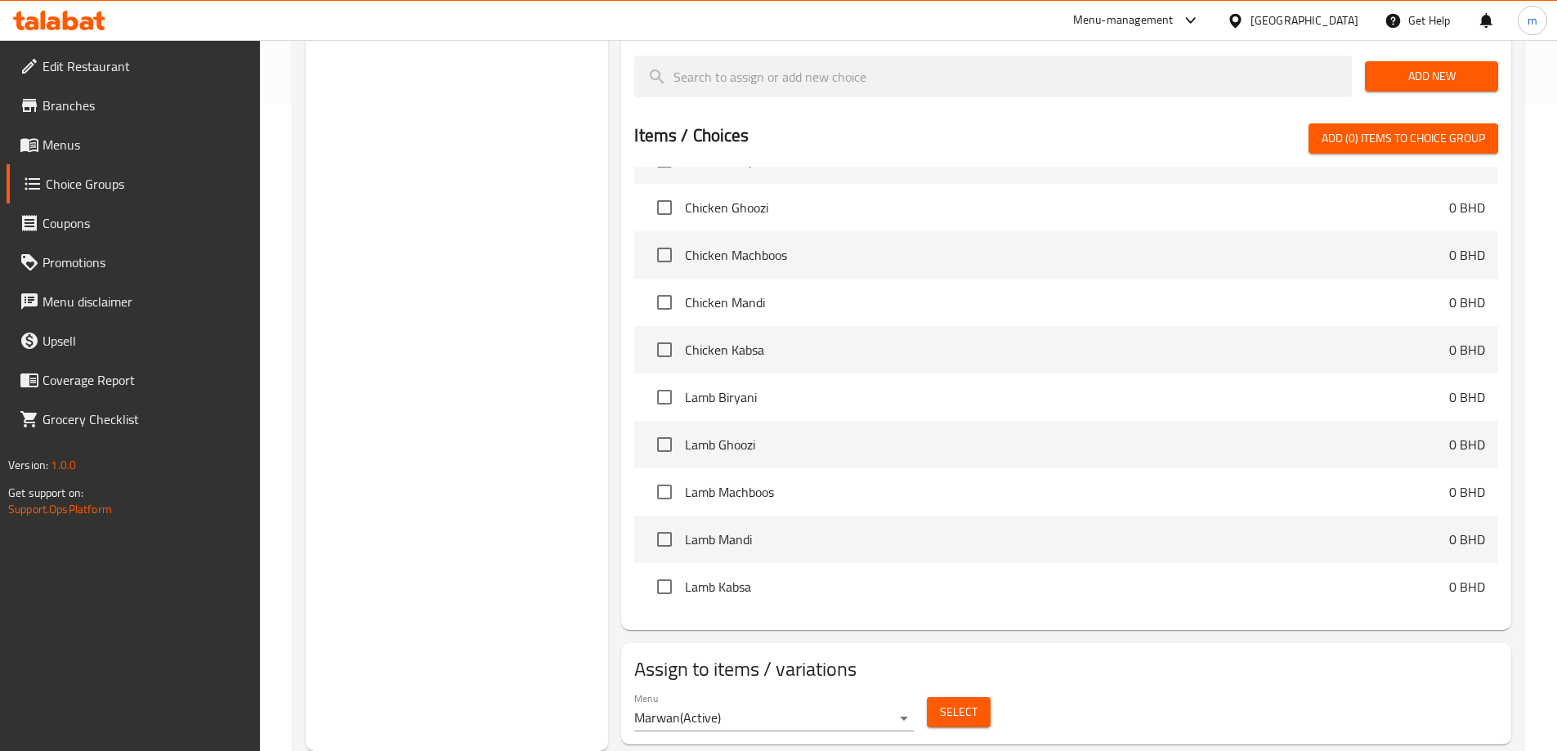
click at [948, 702] on span "Select" at bounding box center [959, 712] width 38 height 20
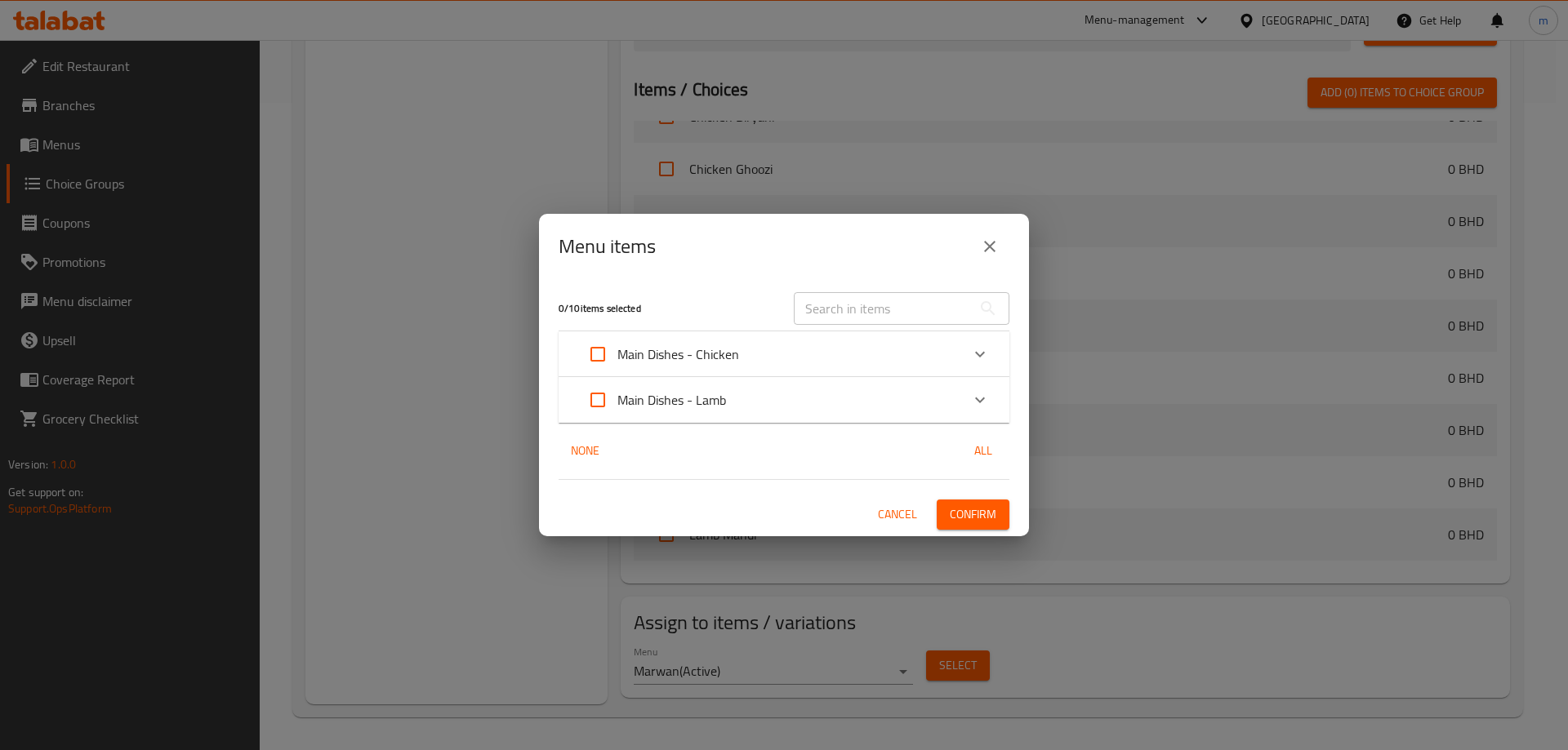
click at [597, 392] on input "Expand" at bounding box center [597, 399] width 39 height 39
checkbox input "true"
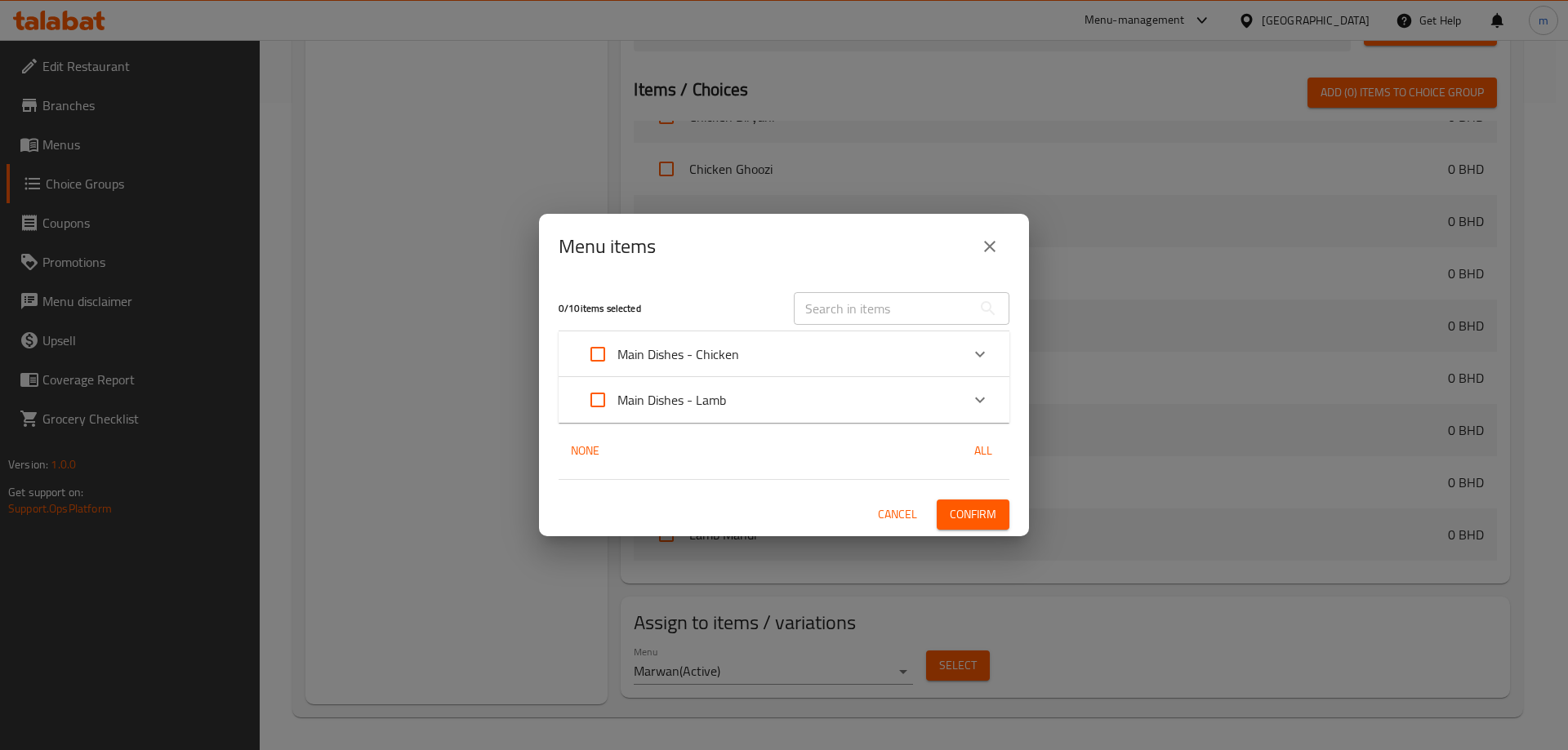
checkbox input "true"
click at [1000, 520] on button "Confirm" at bounding box center [973, 514] width 73 height 30
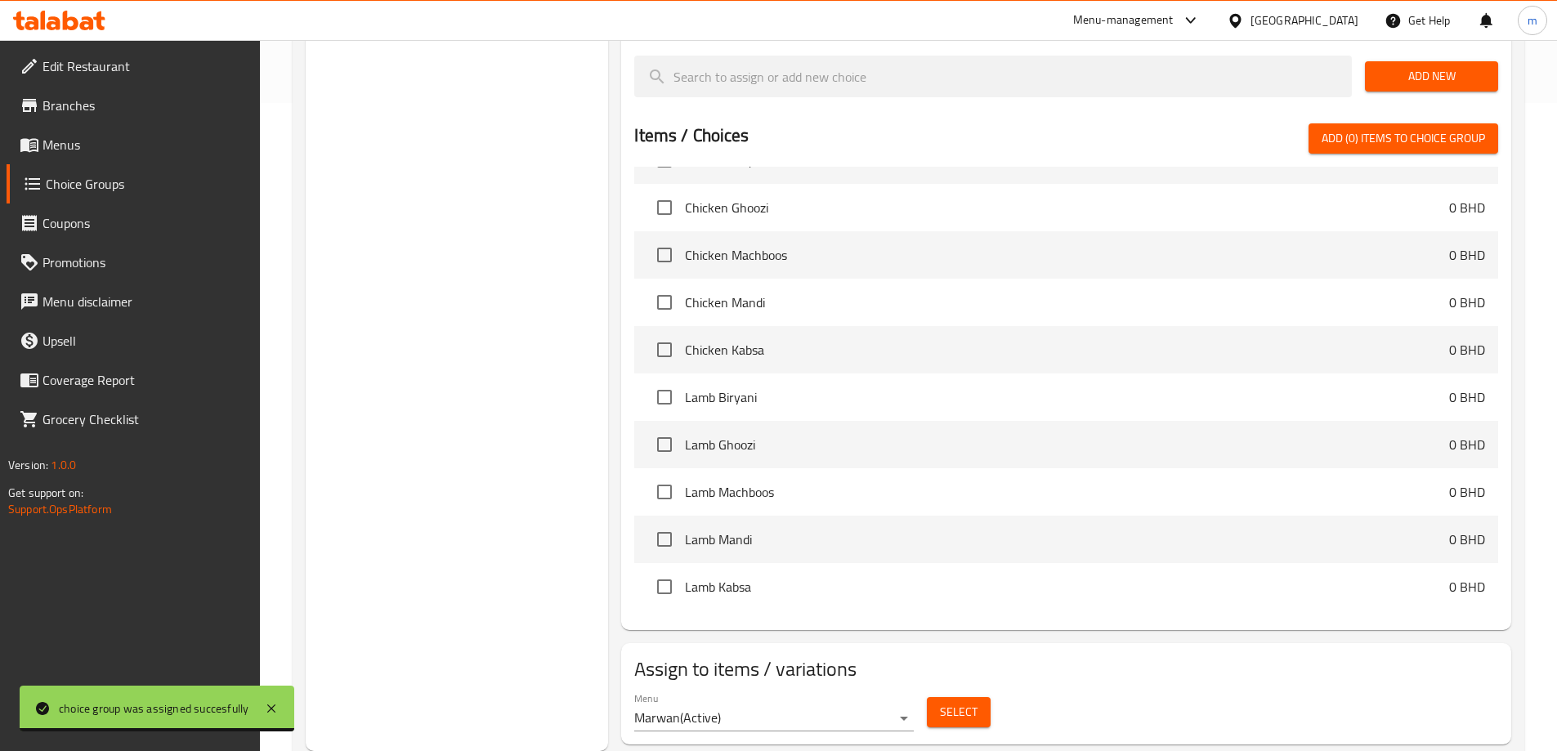
click at [963, 702] on span "Select" at bounding box center [959, 712] width 38 height 20
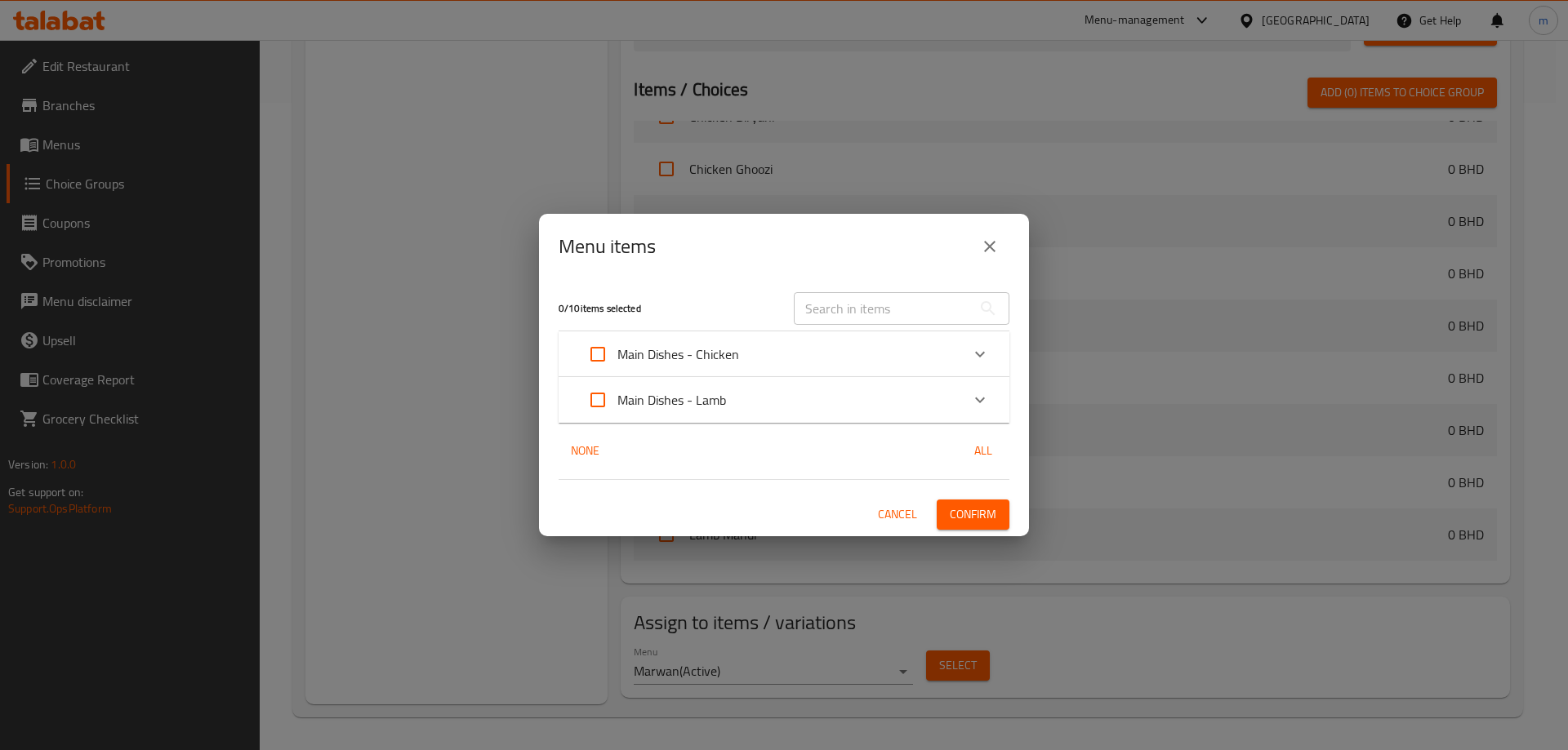
click at [985, 398] on icon "Expand" at bounding box center [980, 400] width 20 height 20
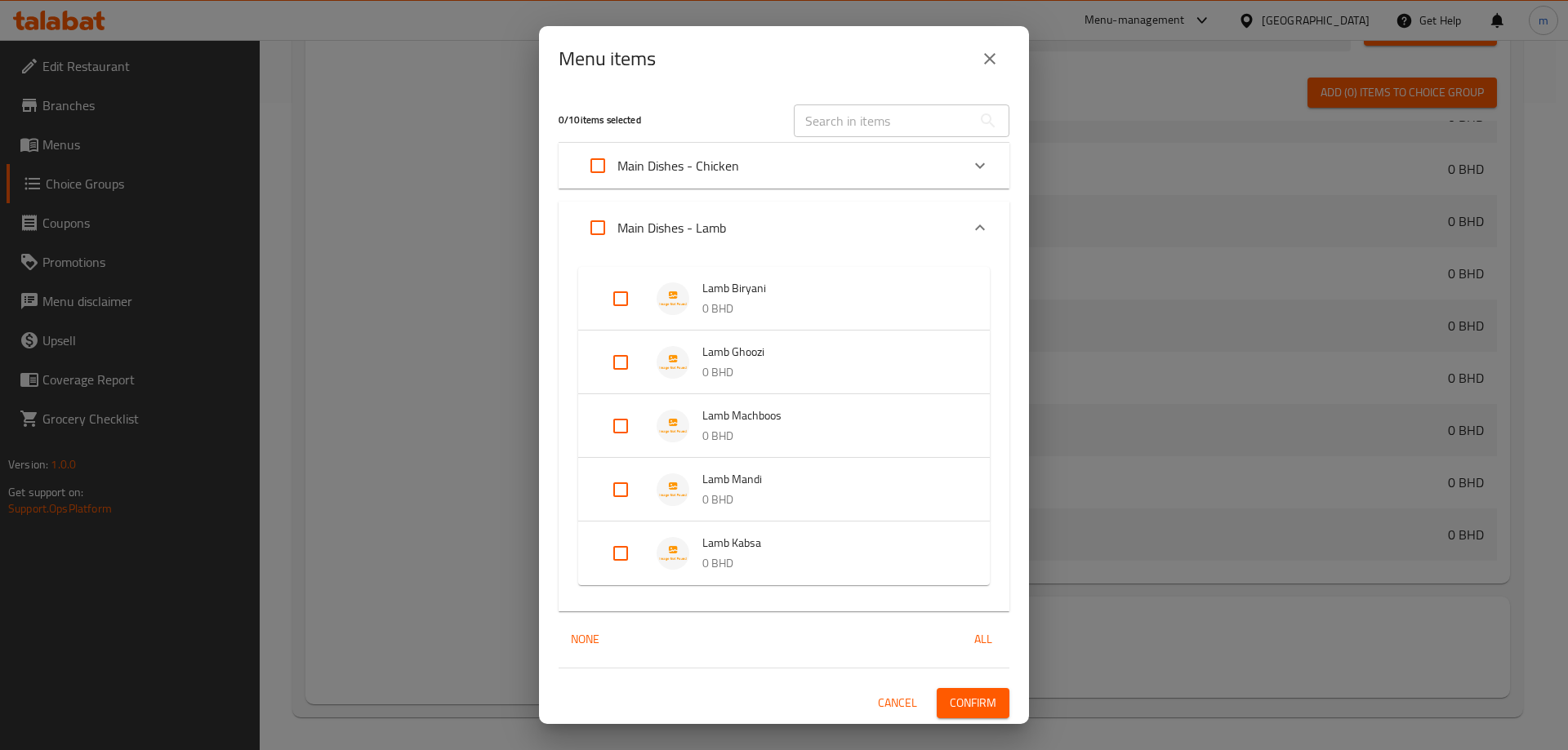
click at [619, 299] on input "Expand" at bounding box center [620, 299] width 39 height 39
checkbox input "true"
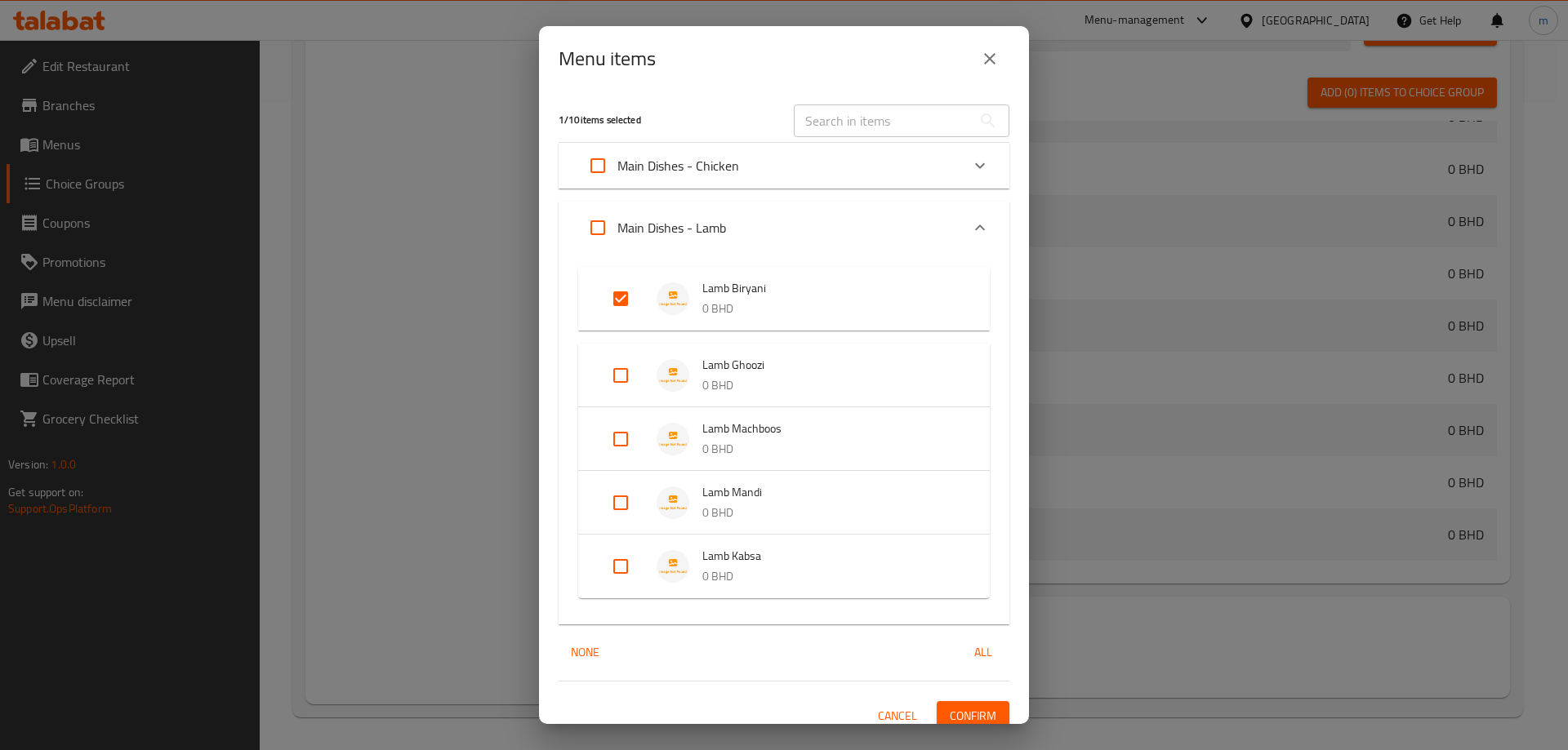
click at [620, 372] on input "Expand" at bounding box center [620, 375] width 39 height 39
checkbox input "true"
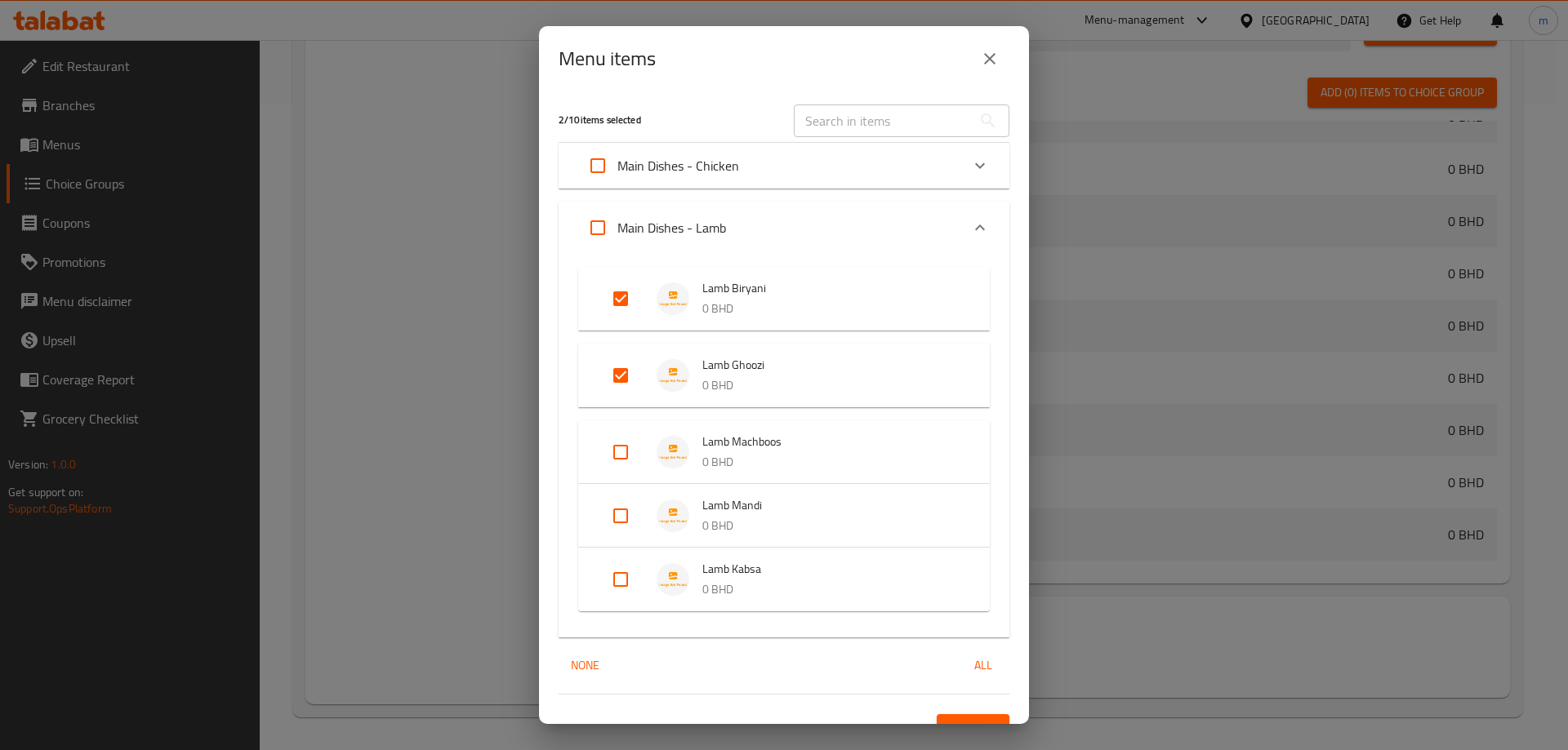
click at [622, 441] on input "Expand" at bounding box center [620, 451] width 39 height 39
checkbox input "true"
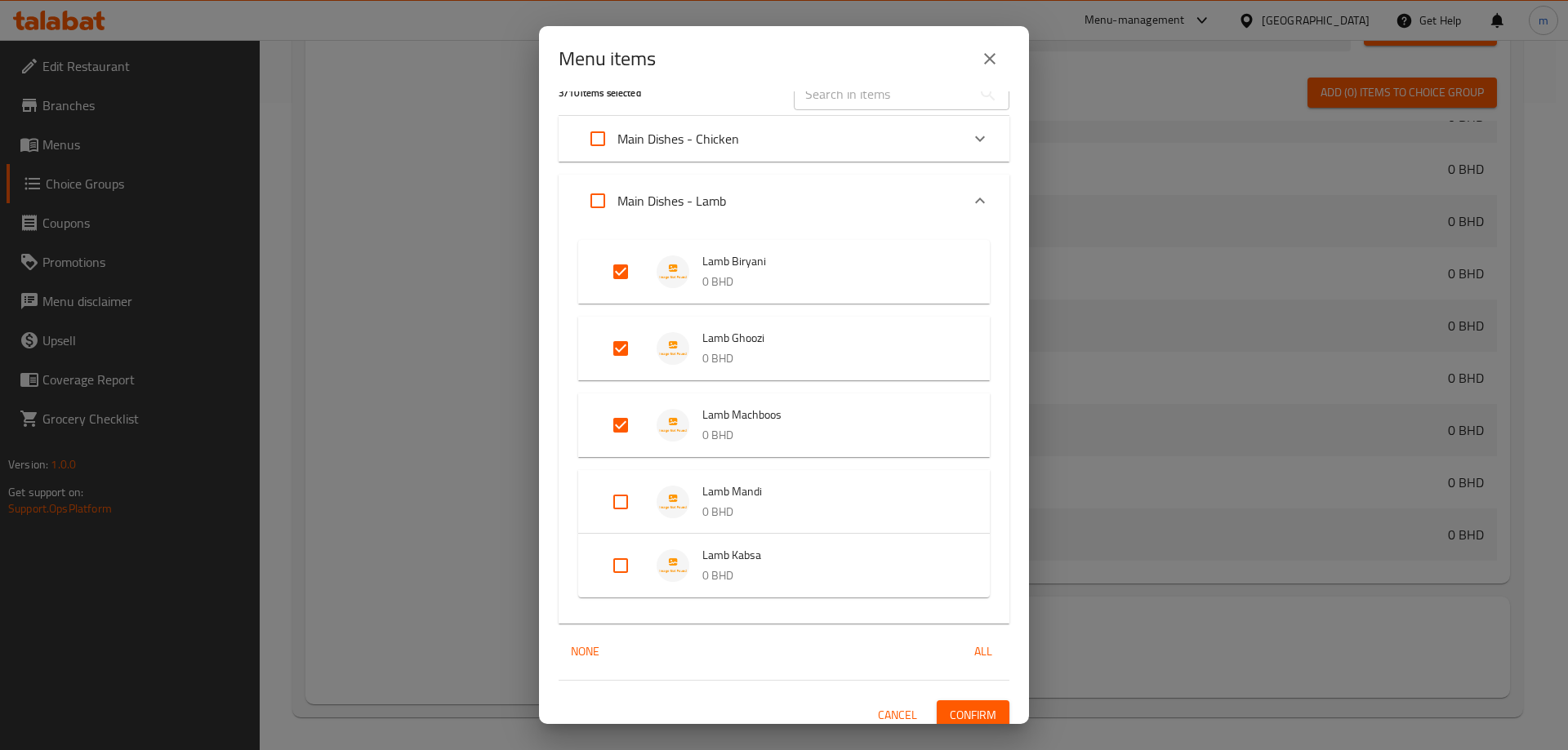
scroll to position [40, 0]
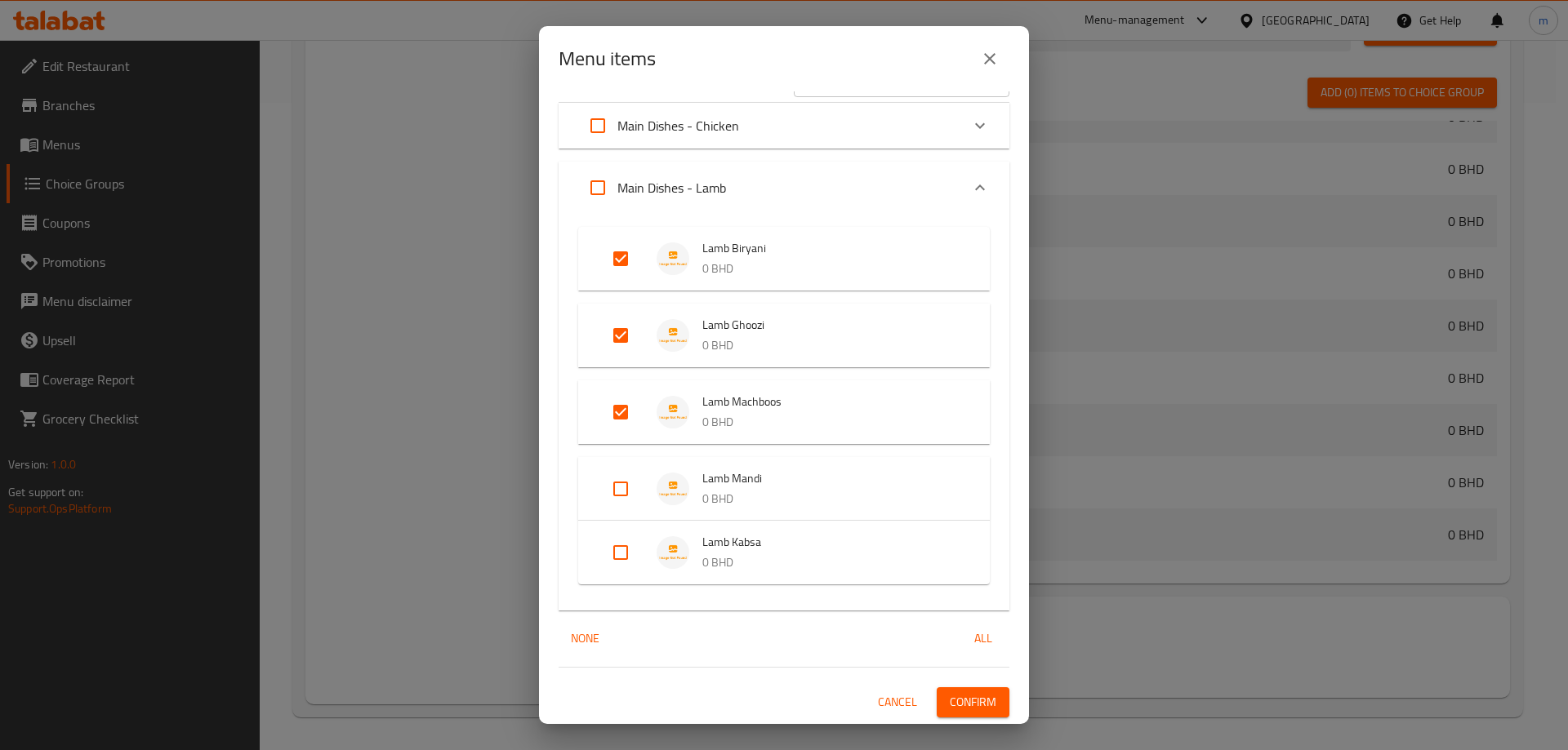
click at [627, 490] on input "Expand" at bounding box center [620, 488] width 39 height 39
checkbox input "true"
click at [611, 563] on input "Expand" at bounding box center [620, 565] width 39 height 39
checkbox input "true"
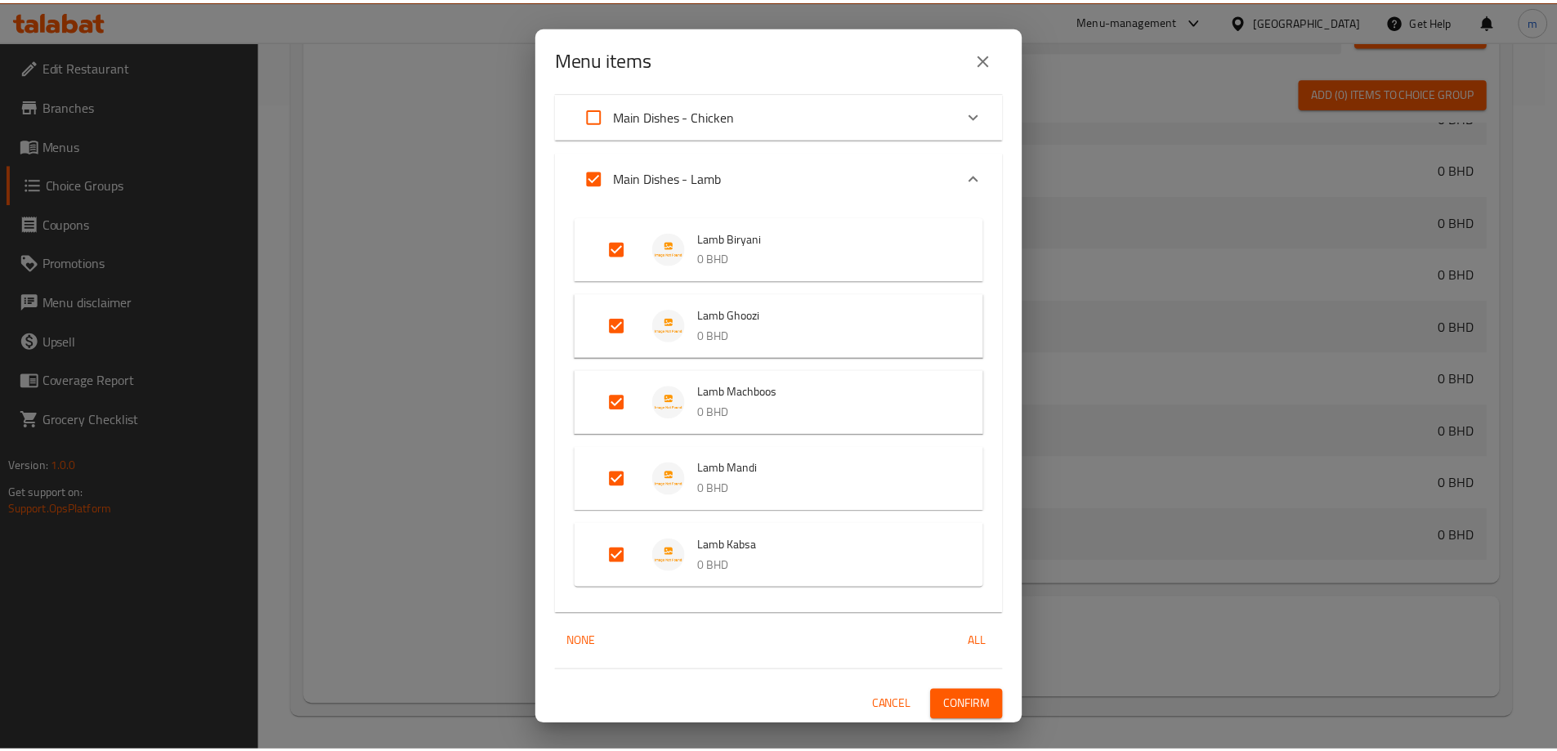
scroll to position [53, 0]
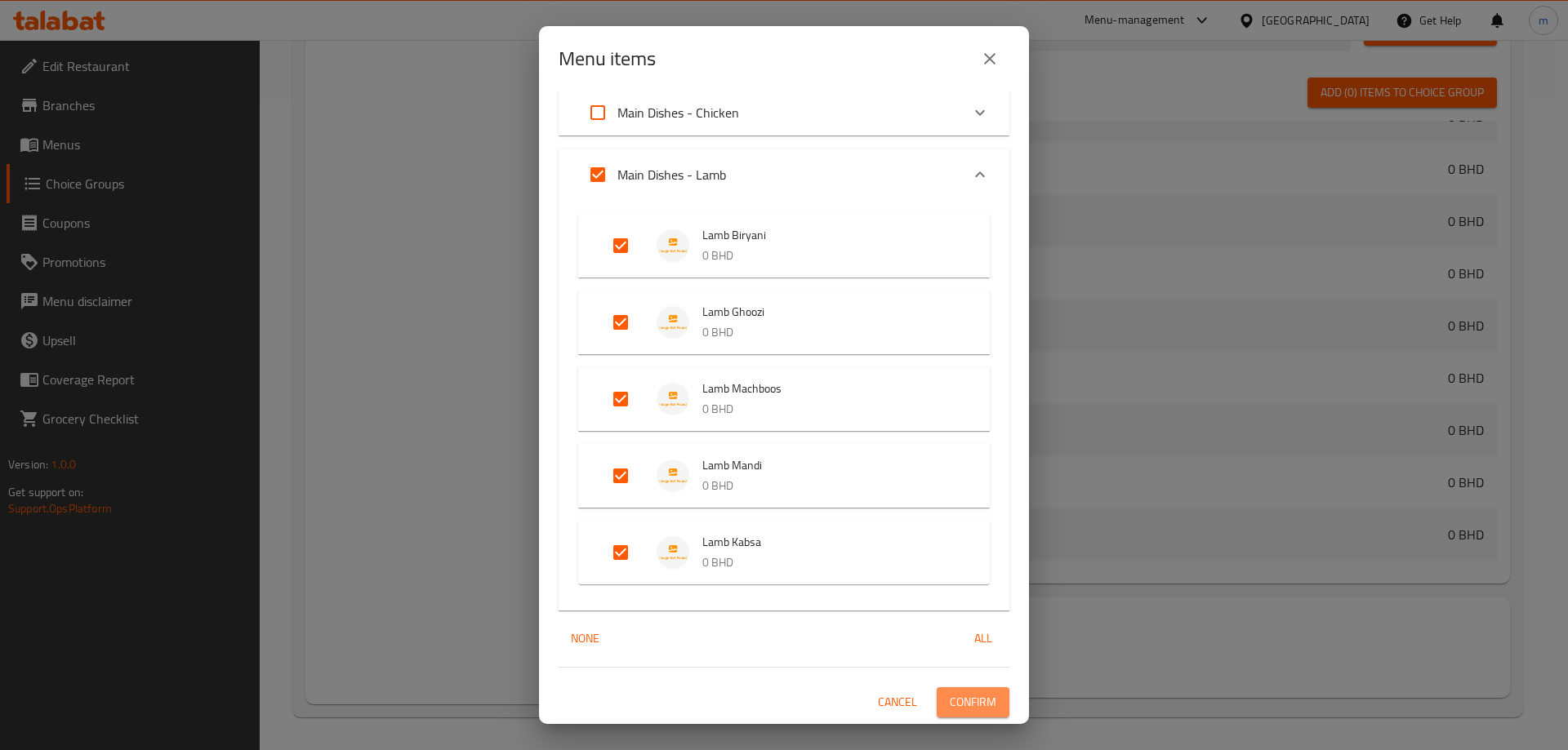
click at [964, 706] on span "Confirm" at bounding box center [973, 702] width 47 height 20
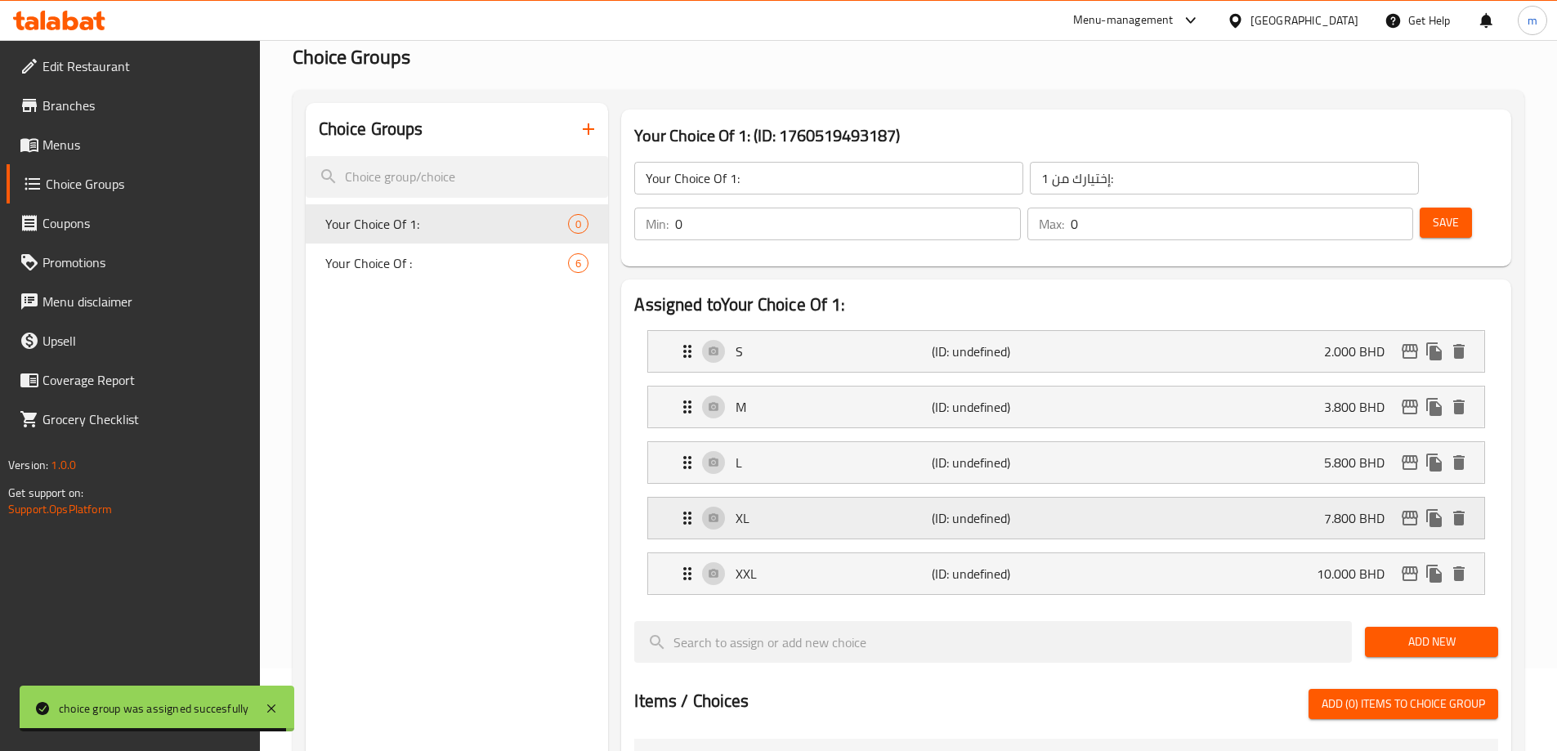
scroll to position [0, 0]
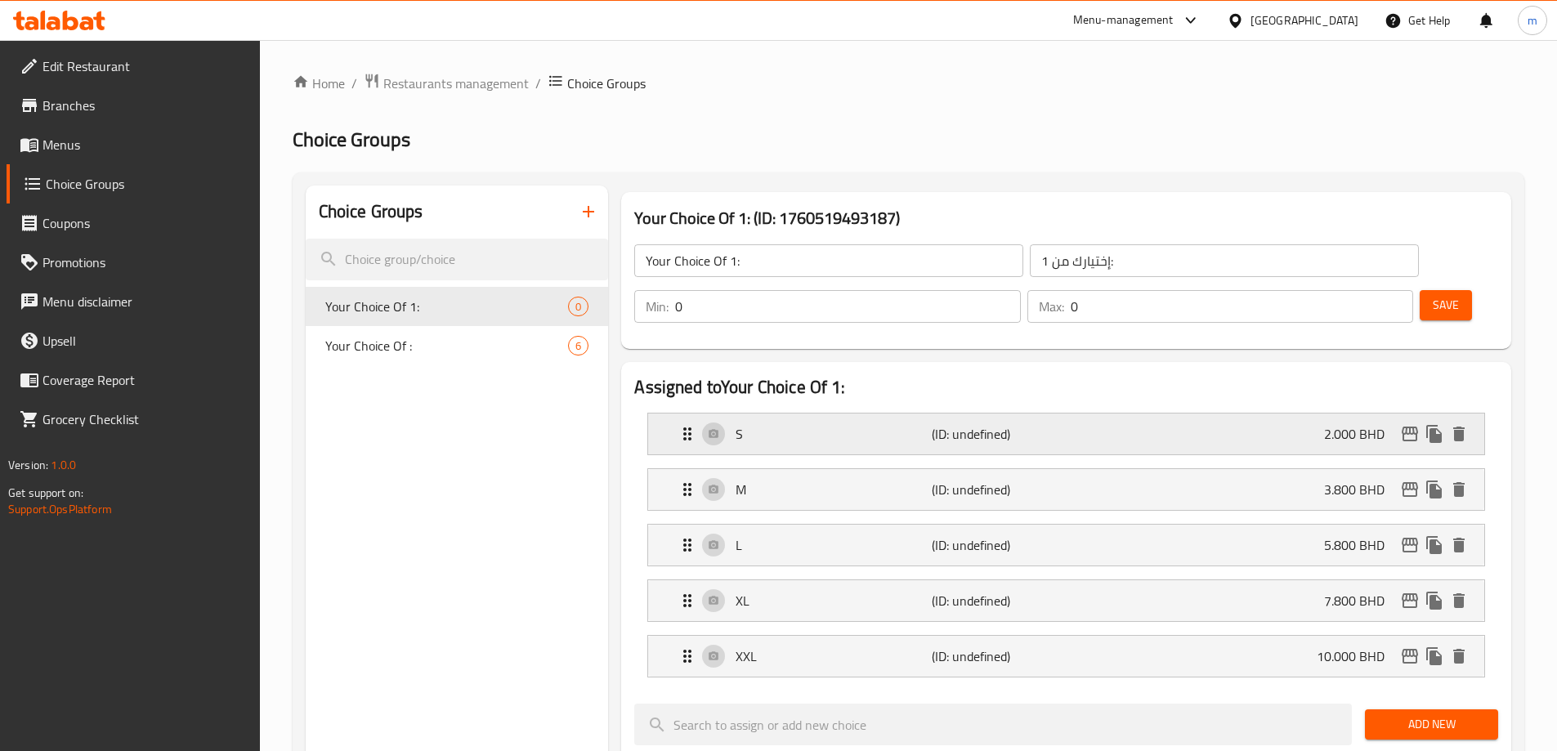
click at [938, 424] on p "(ID: undefined)" at bounding box center [997, 434] width 131 height 20
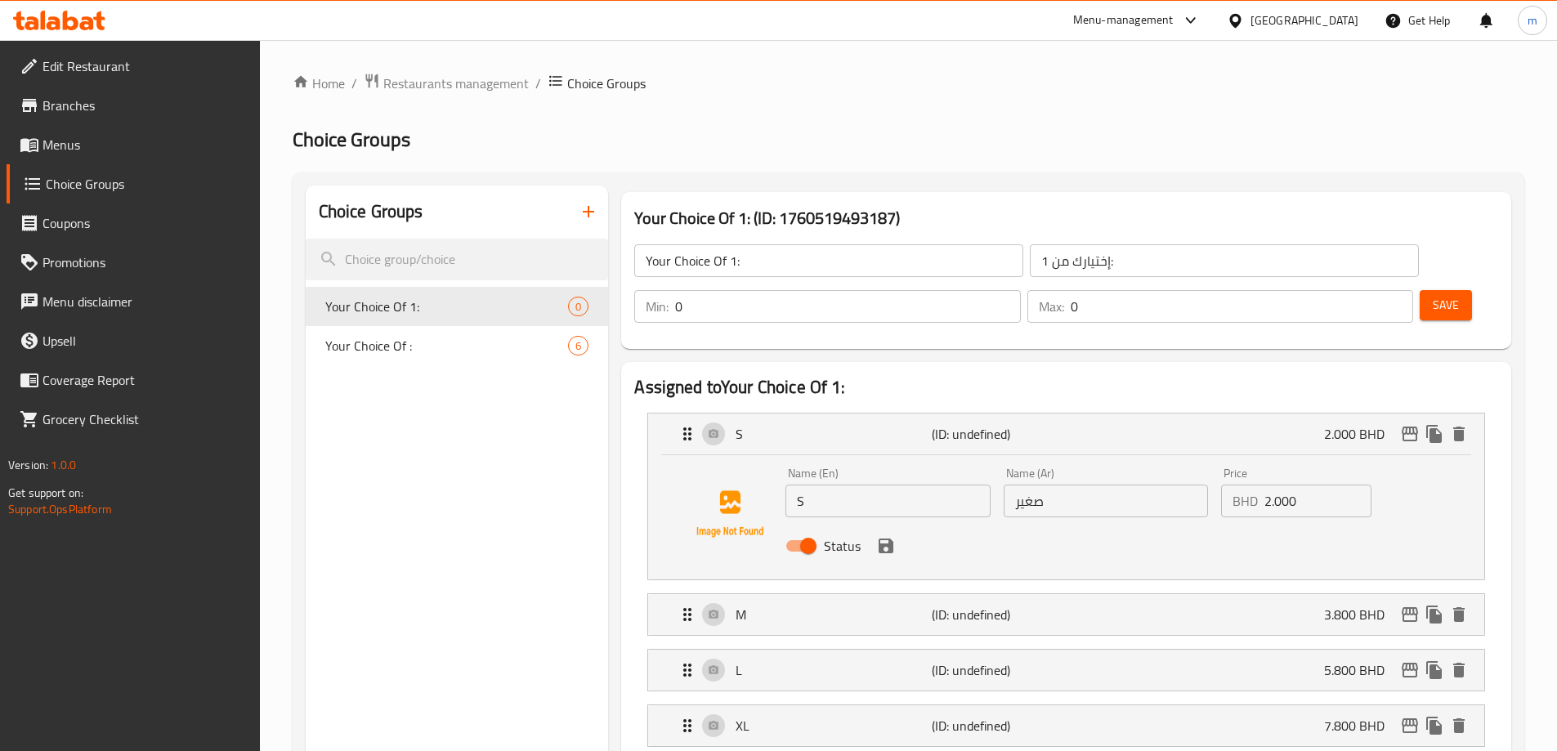
click at [885, 534] on button "save" at bounding box center [886, 546] width 25 height 25
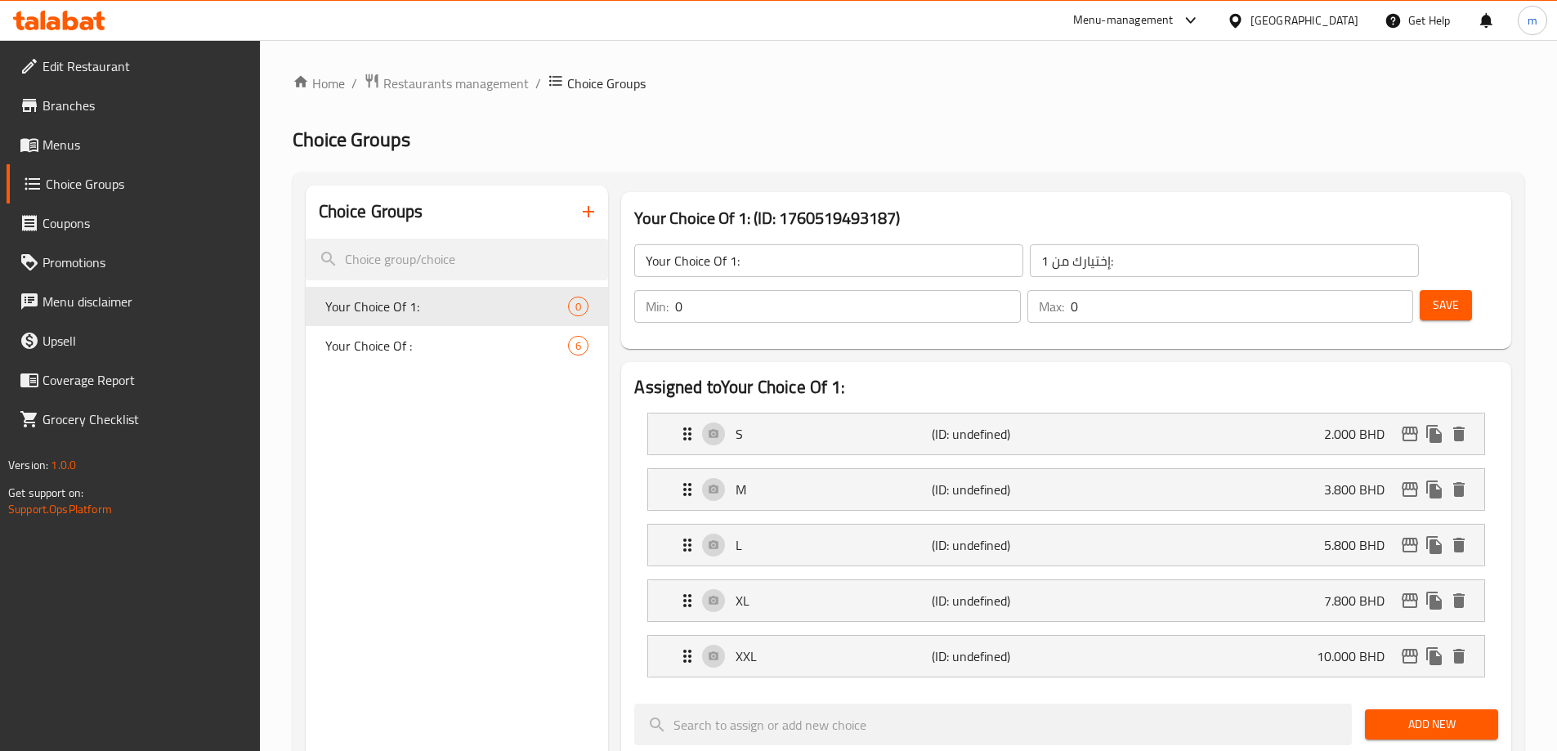
click at [924, 465] on li "M (ID: undefined) 3.800 BHD Name (En) M Name (En) Name (Ar) وسط Name (Ar) Price…" at bounding box center [1066, 490] width 864 height 56
click at [916, 480] on p "M" at bounding box center [833, 490] width 195 height 20
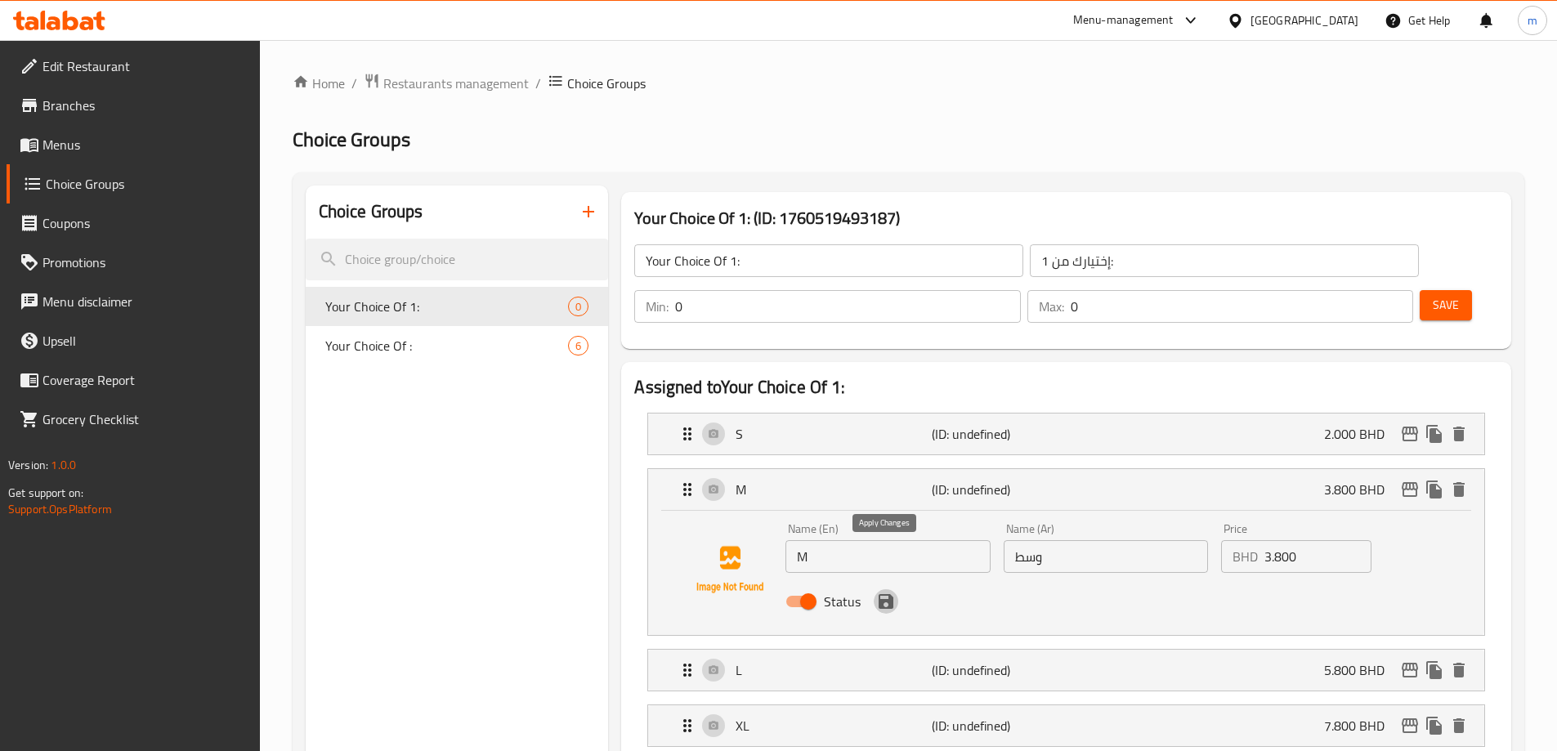
click at [886, 592] on icon "save" at bounding box center [886, 602] width 20 height 20
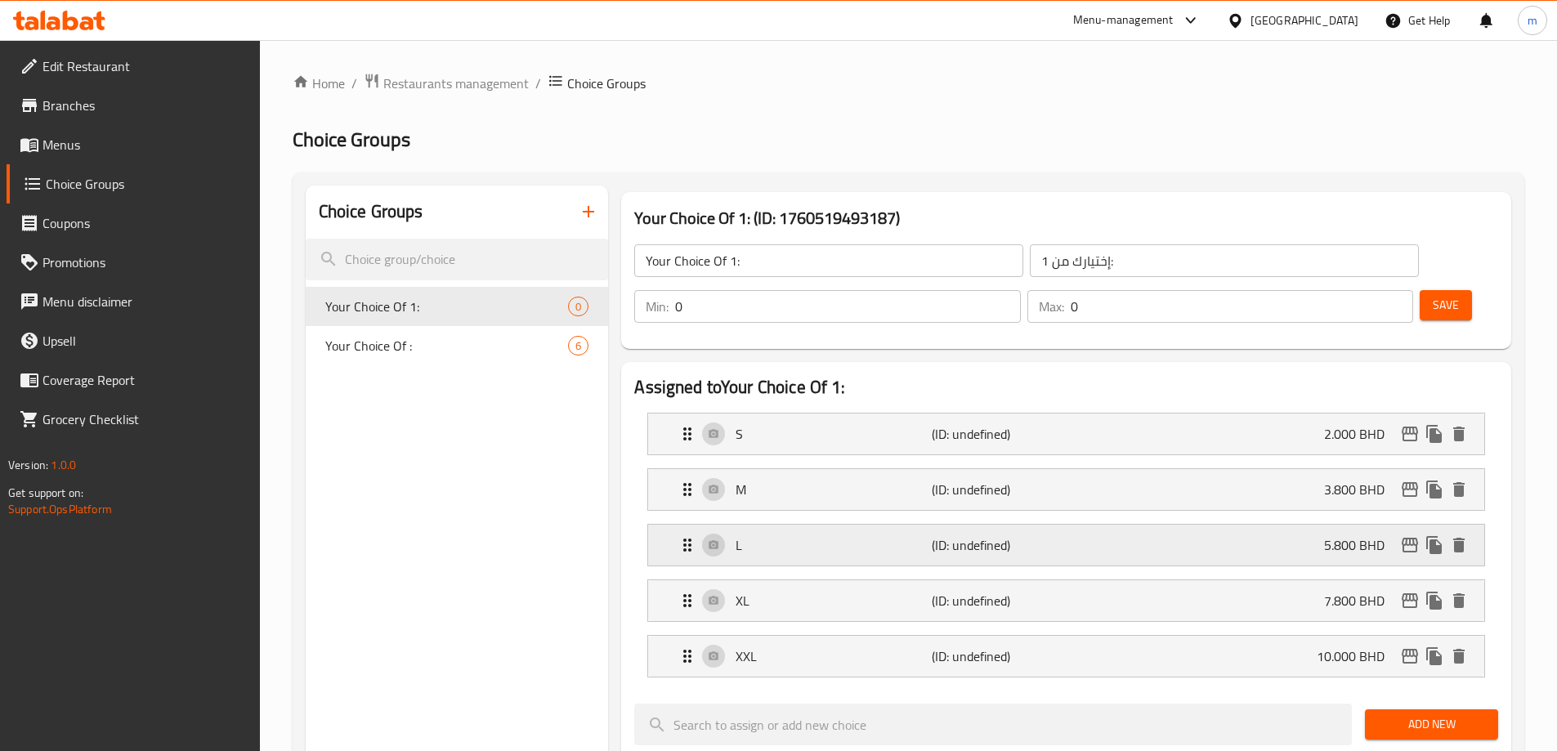
click at [885, 525] on div "L (ID: undefined) 5.800 BHD" at bounding box center [1071, 545] width 787 height 41
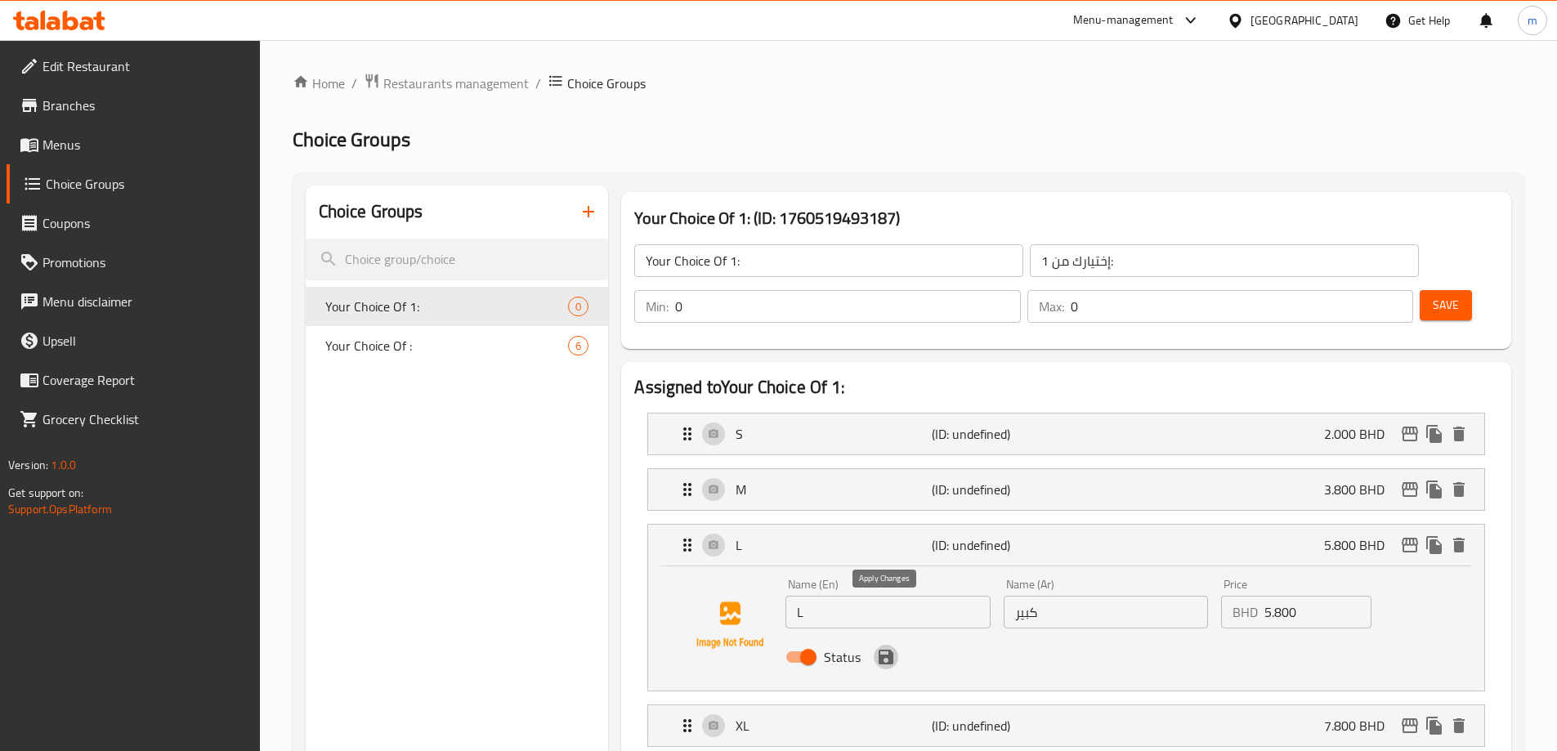
click at [883, 650] on icon "save" at bounding box center [886, 657] width 15 height 15
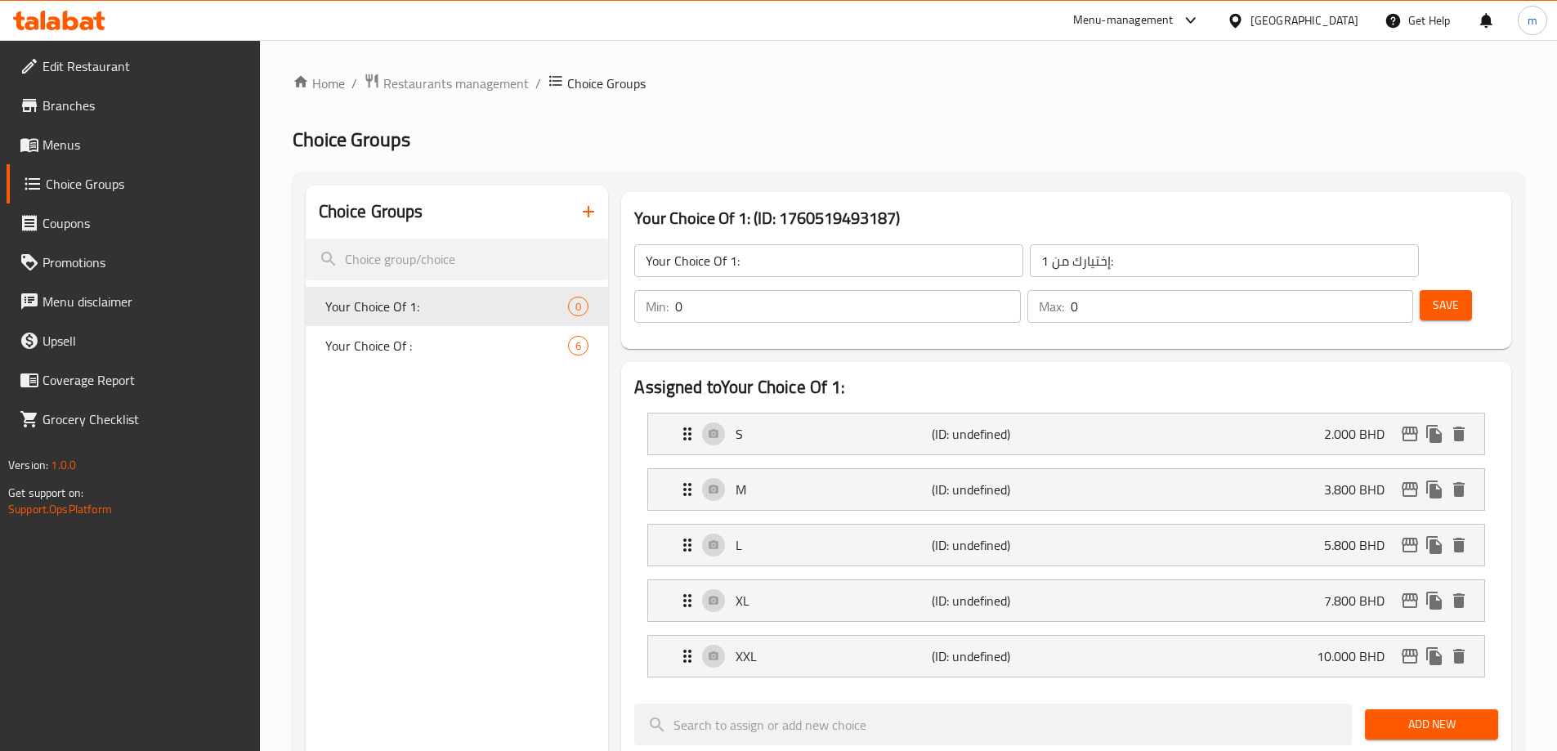
click at [893, 576] on li "XL (ID: undefined) 7.800 BHD Name (En) XL Name (En) Name (Ar) حجم أكبر Name (Ar…" at bounding box center [1066, 601] width 864 height 56
drag, startPoint x: 944, startPoint y: 574, endPoint x: 954, endPoint y: 565, distance: 13.3
click at [943, 580] on div "XL (ID: undefined) 7.800 BHD" at bounding box center [1071, 600] width 787 height 41
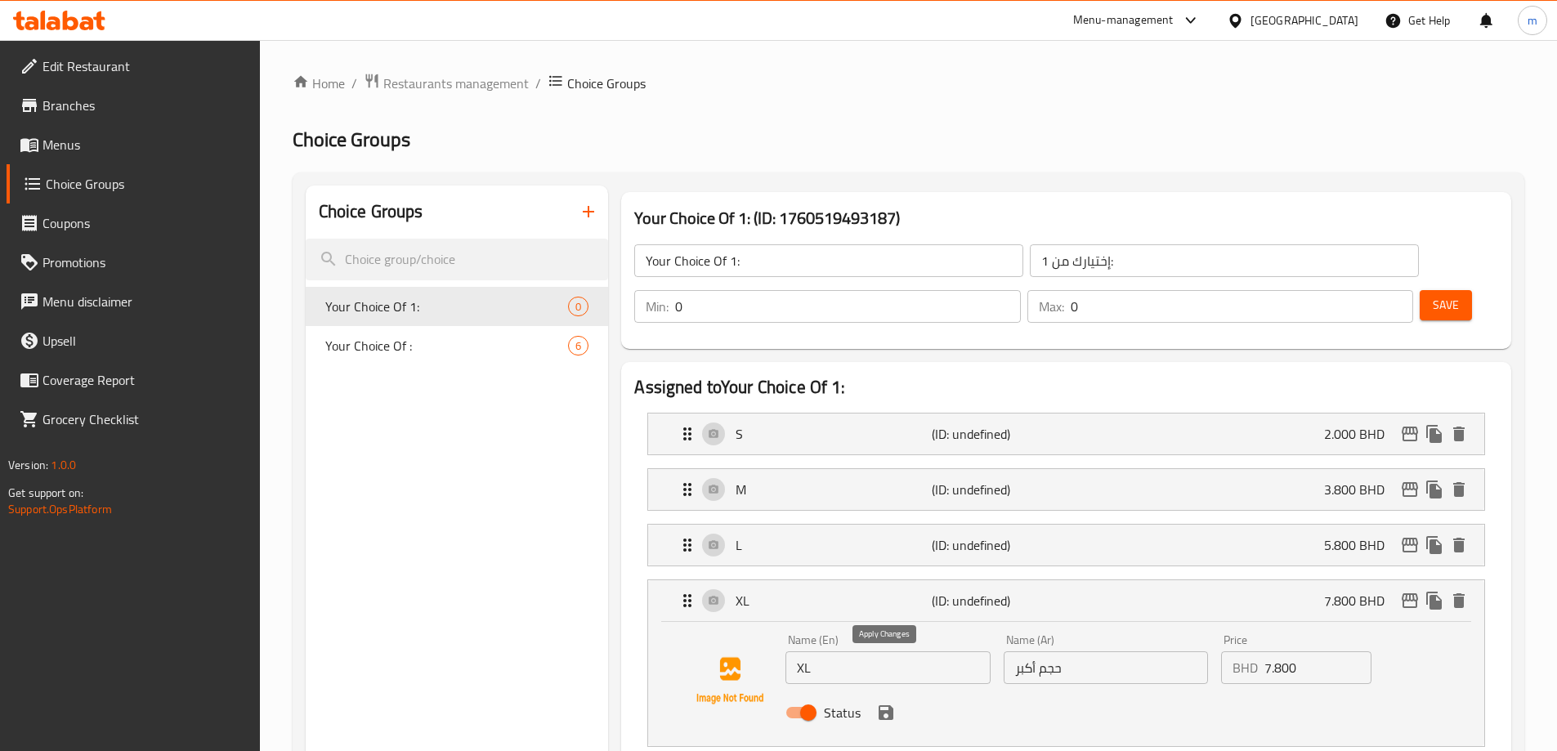
click at [892, 706] on icon "save" at bounding box center [886, 713] width 15 height 15
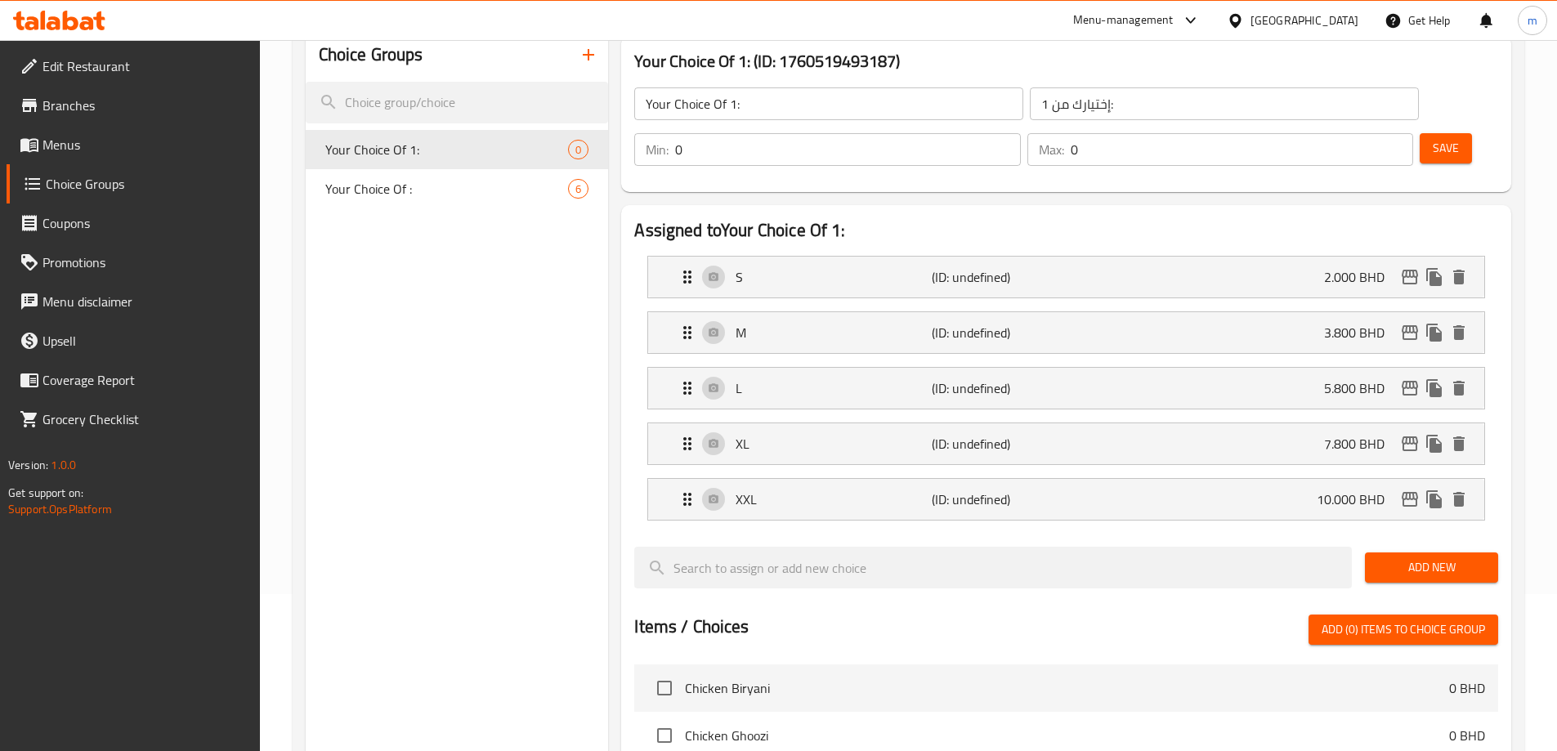
scroll to position [164, 0]
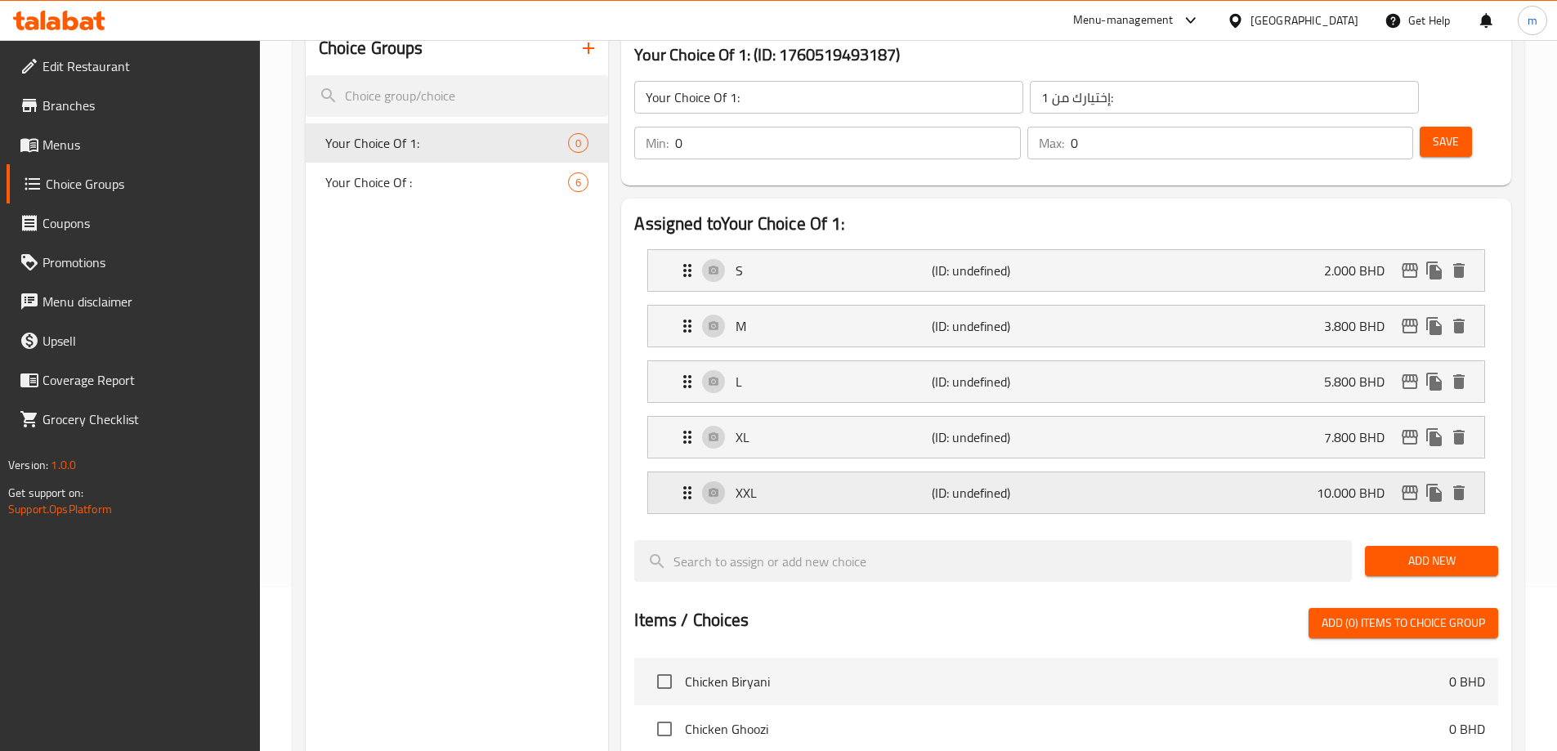
click at [910, 473] on div "XXL (ID: undefined) 10.000 BHD" at bounding box center [1071, 493] width 787 height 41
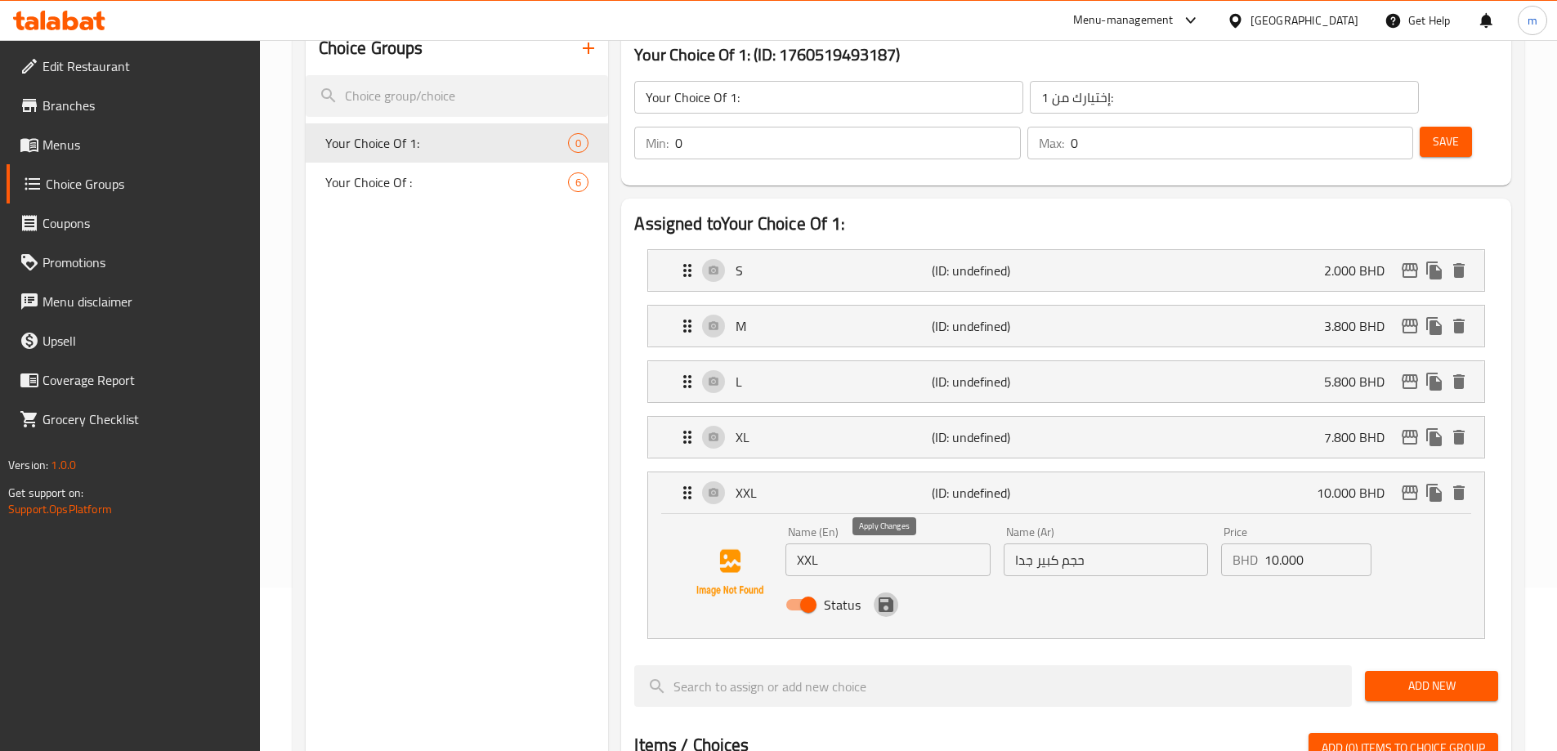
click at [883, 595] on icon "save" at bounding box center [886, 605] width 20 height 20
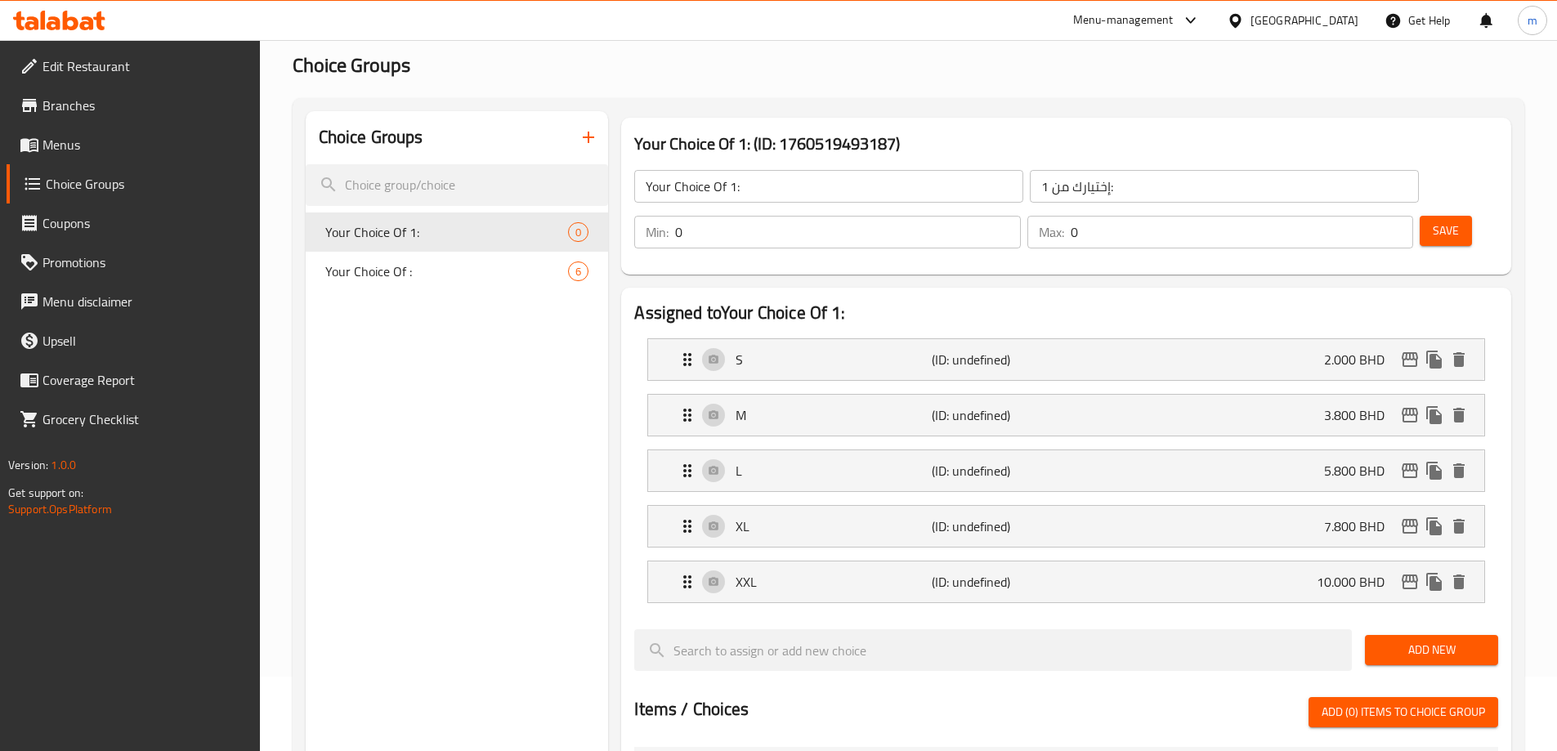
scroll to position [0, 0]
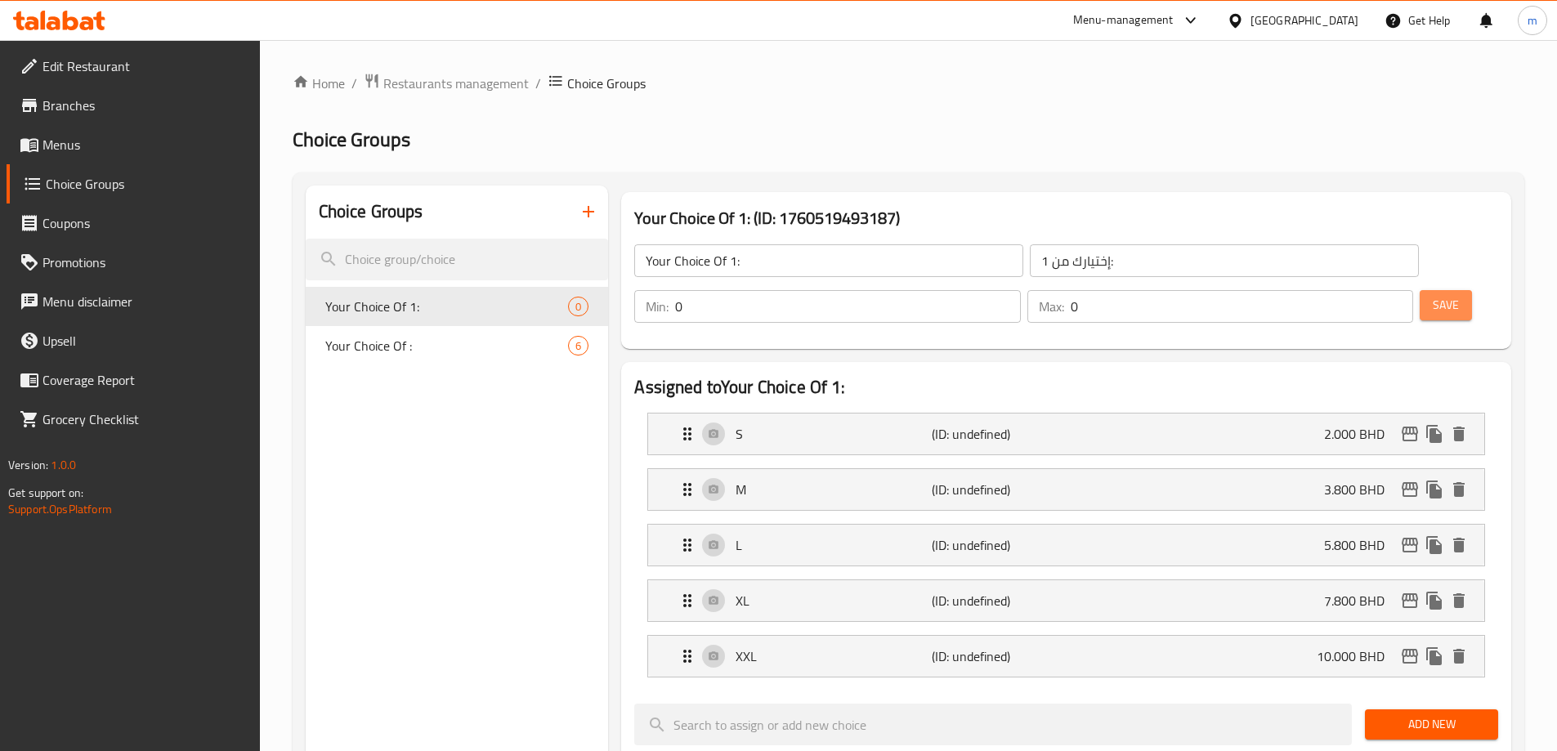
click at [1434, 290] on button "Save" at bounding box center [1446, 305] width 52 height 30
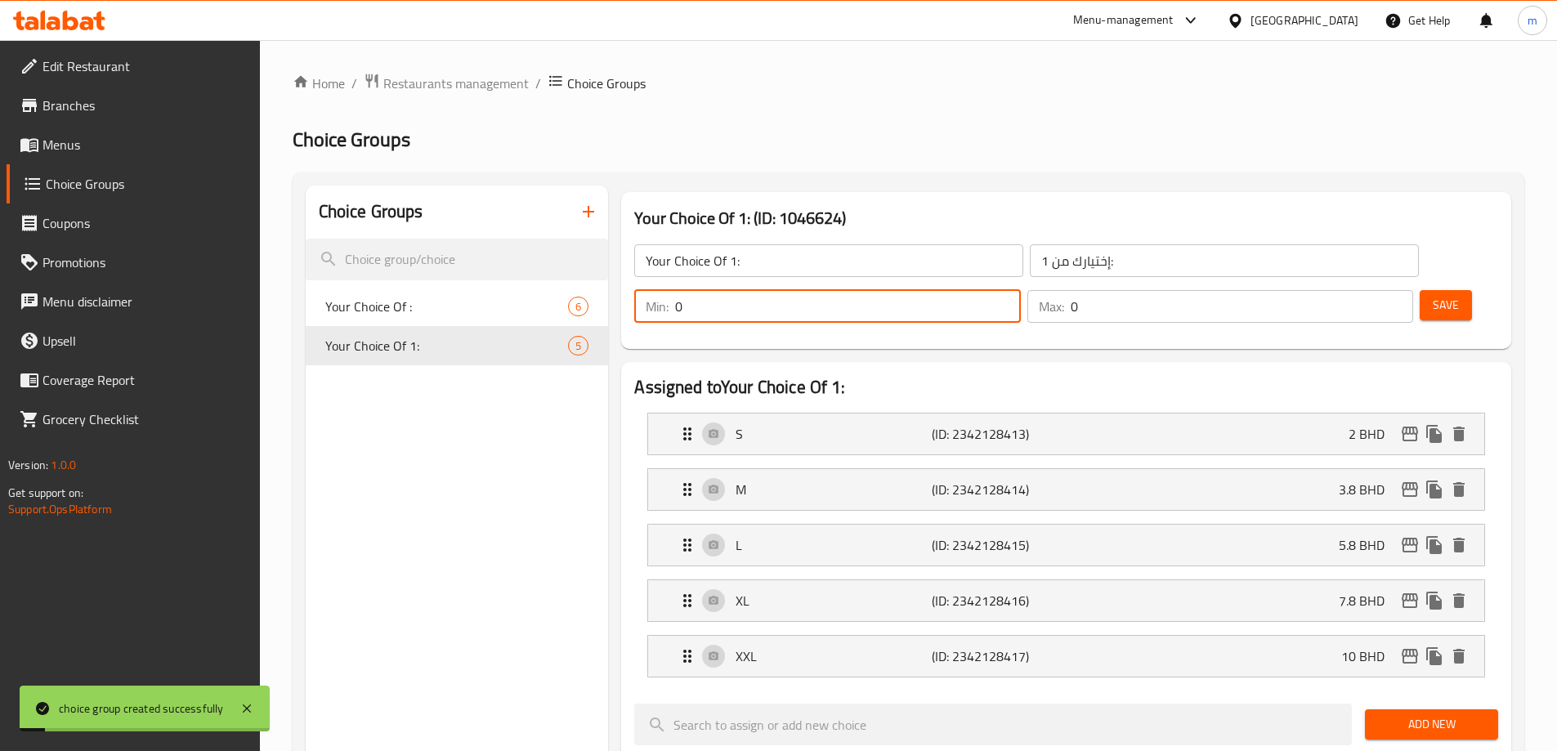
click at [1020, 290] on input "0" at bounding box center [847, 306] width 345 height 33
type input "1"
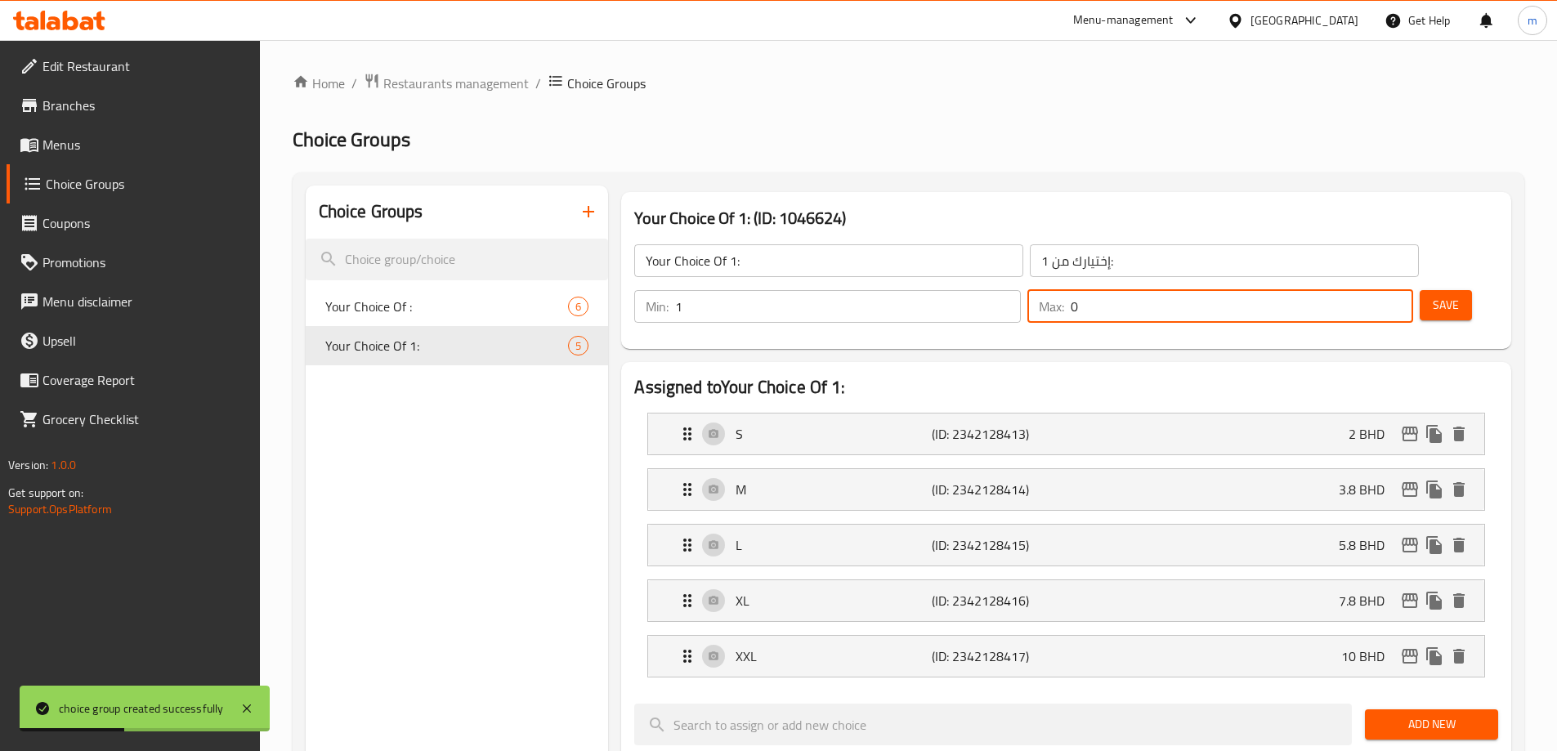
click at [1353, 290] on input "0" at bounding box center [1242, 306] width 343 height 33
type input "1"
click at [1433, 295] on span "Save" at bounding box center [1446, 305] width 26 height 20
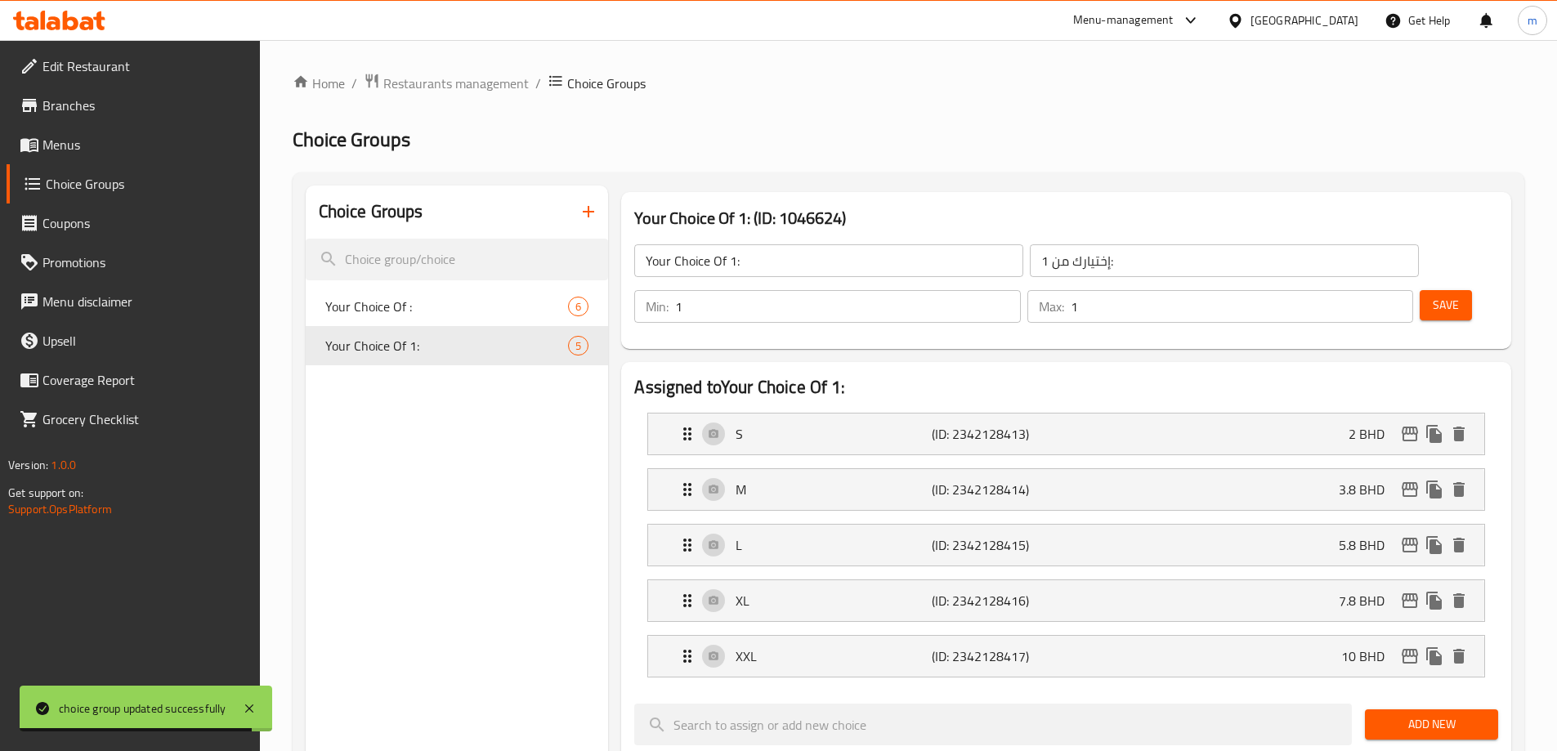
click at [1433, 295] on span "Save" at bounding box center [1446, 305] width 26 height 20
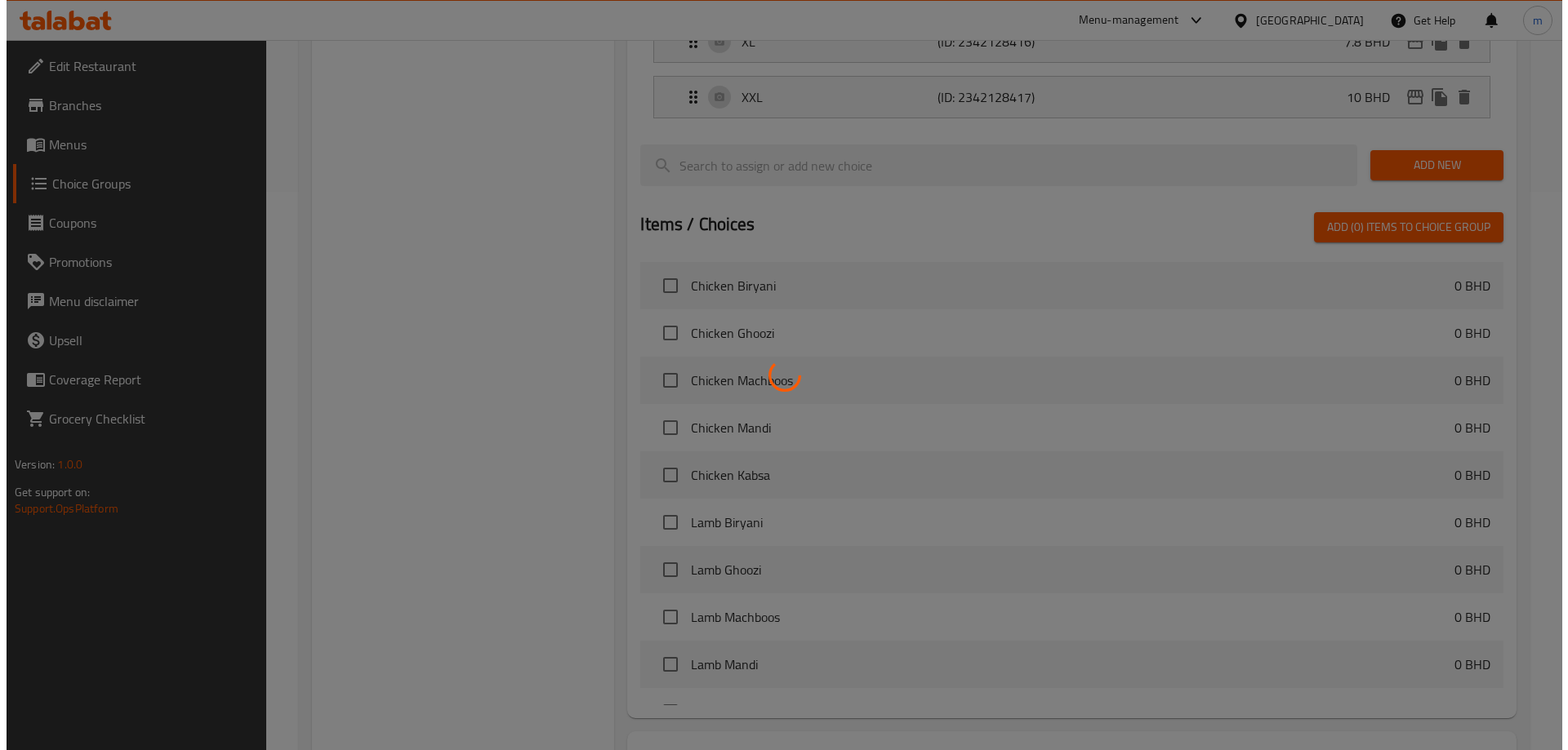
scroll to position [647, 0]
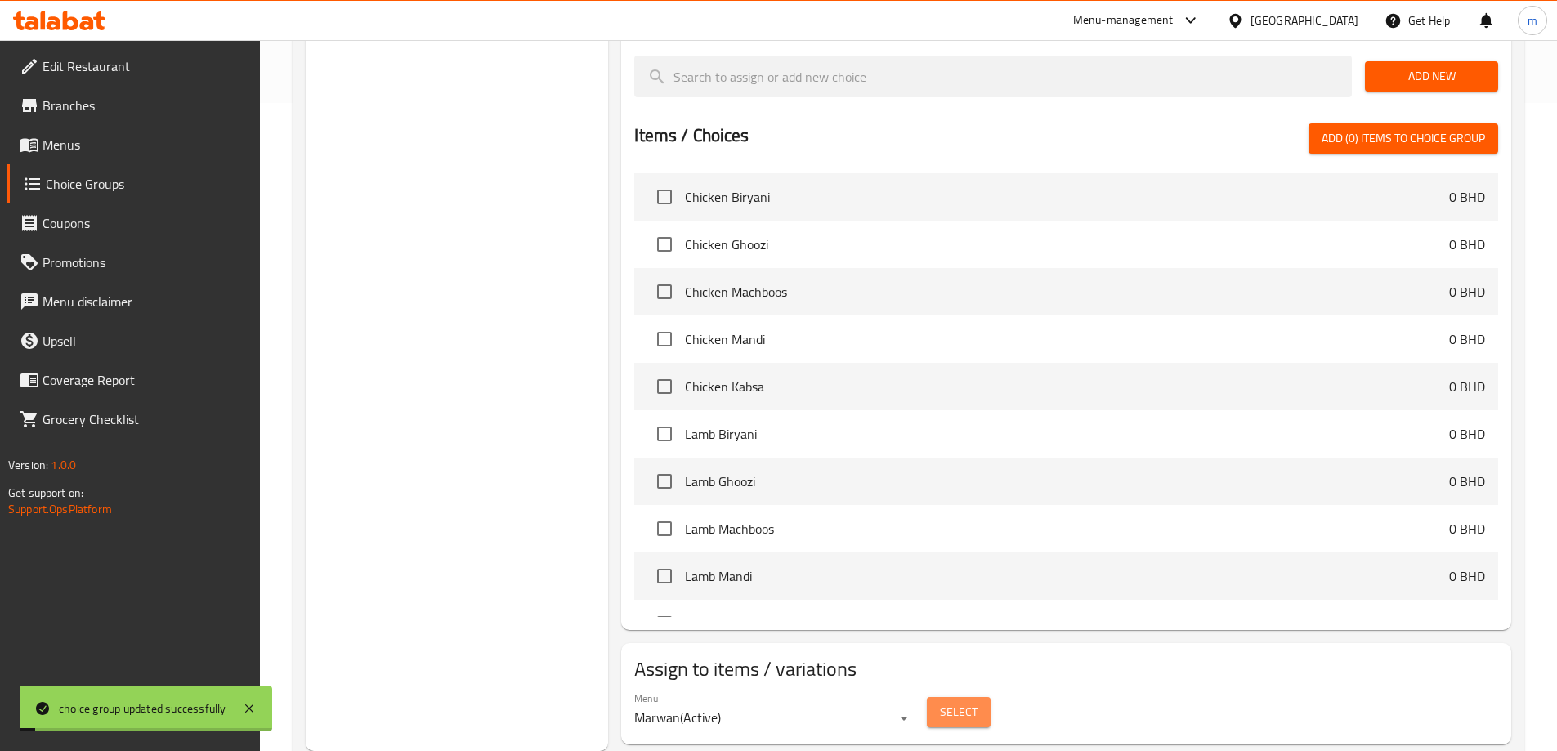
click at [947, 702] on span "Select" at bounding box center [959, 712] width 38 height 20
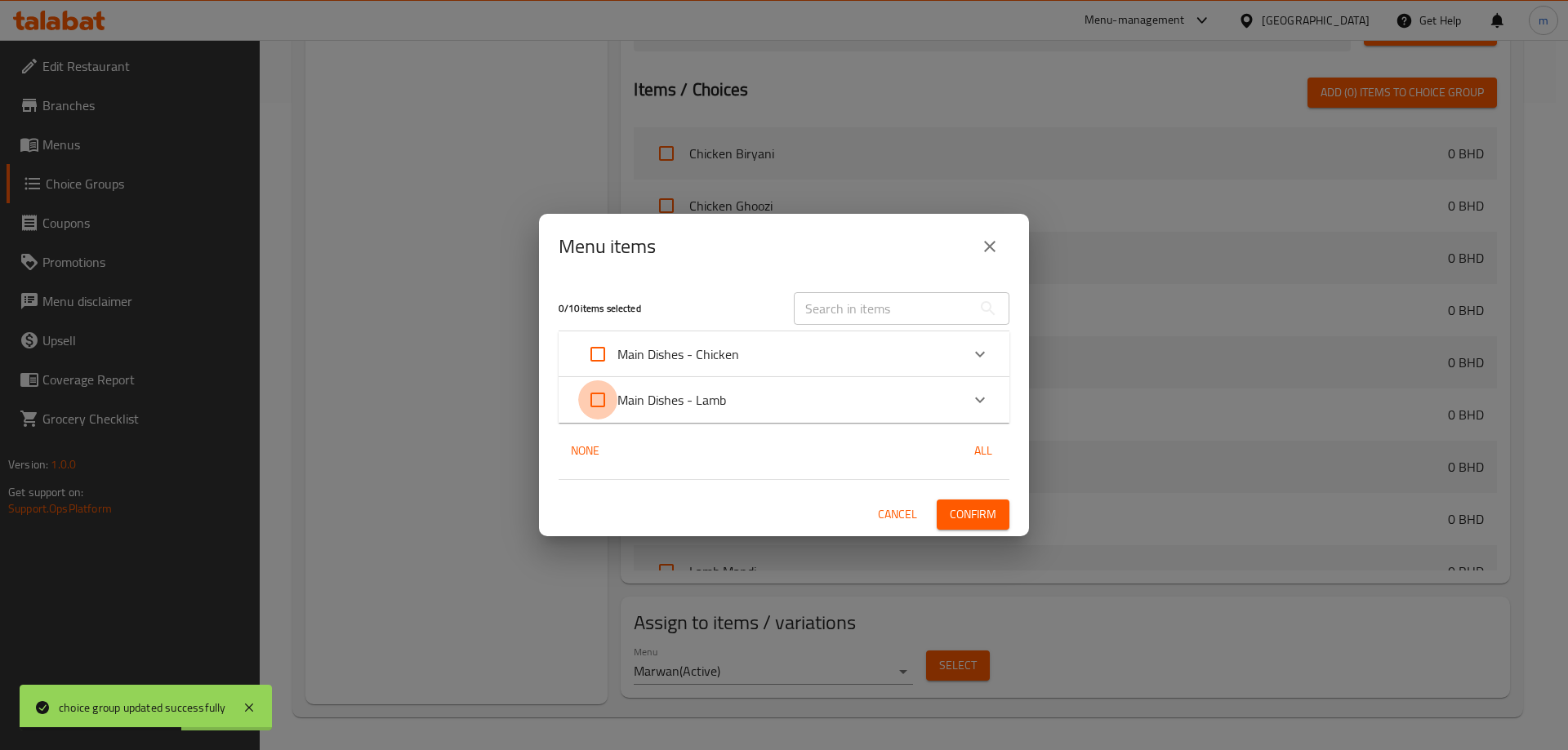
click at [597, 402] on input "Expand" at bounding box center [597, 399] width 39 height 39
checkbox input "true"
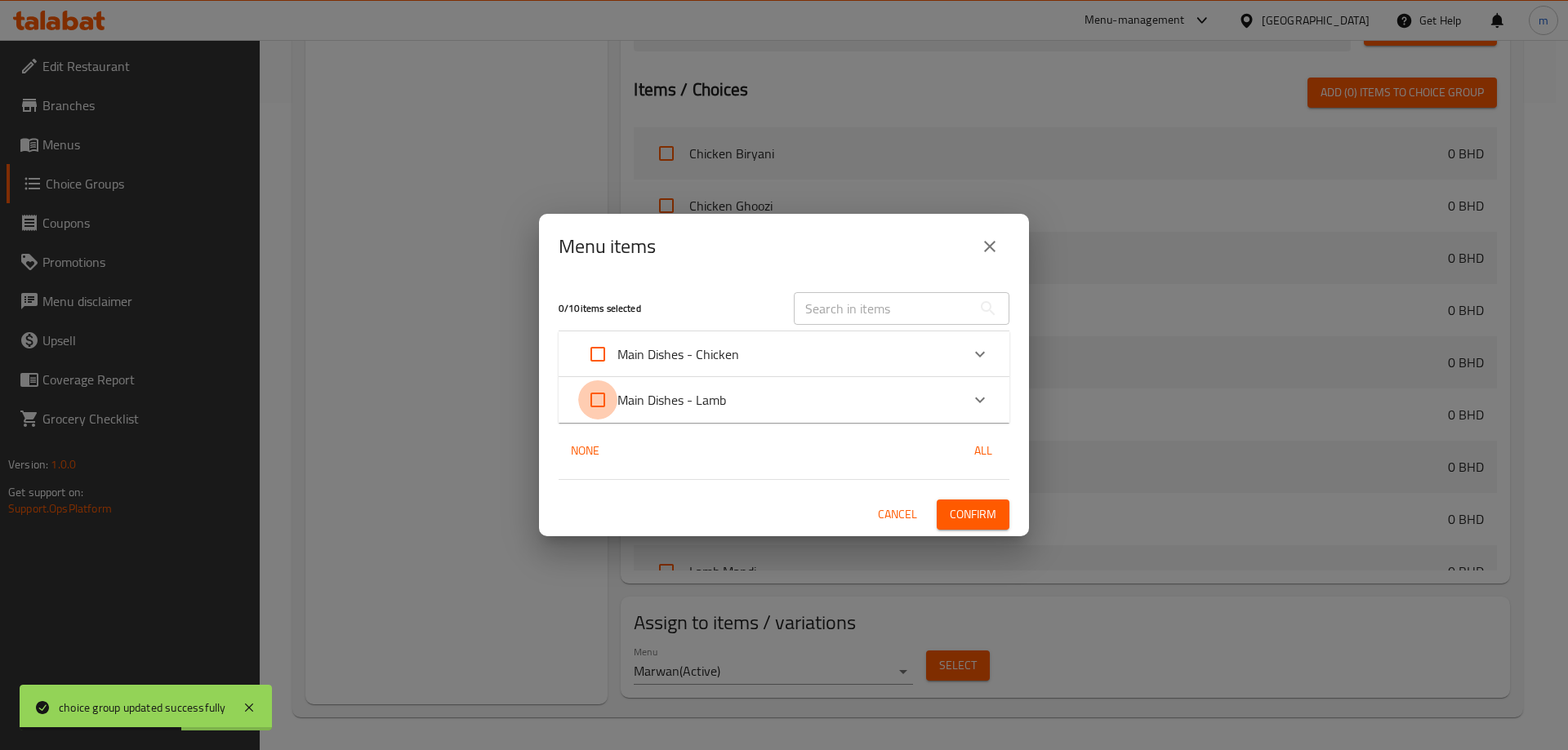
checkbox input "true"
click at [971, 512] on span "Confirm" at bounding box center [973, 514] width 47 height 20
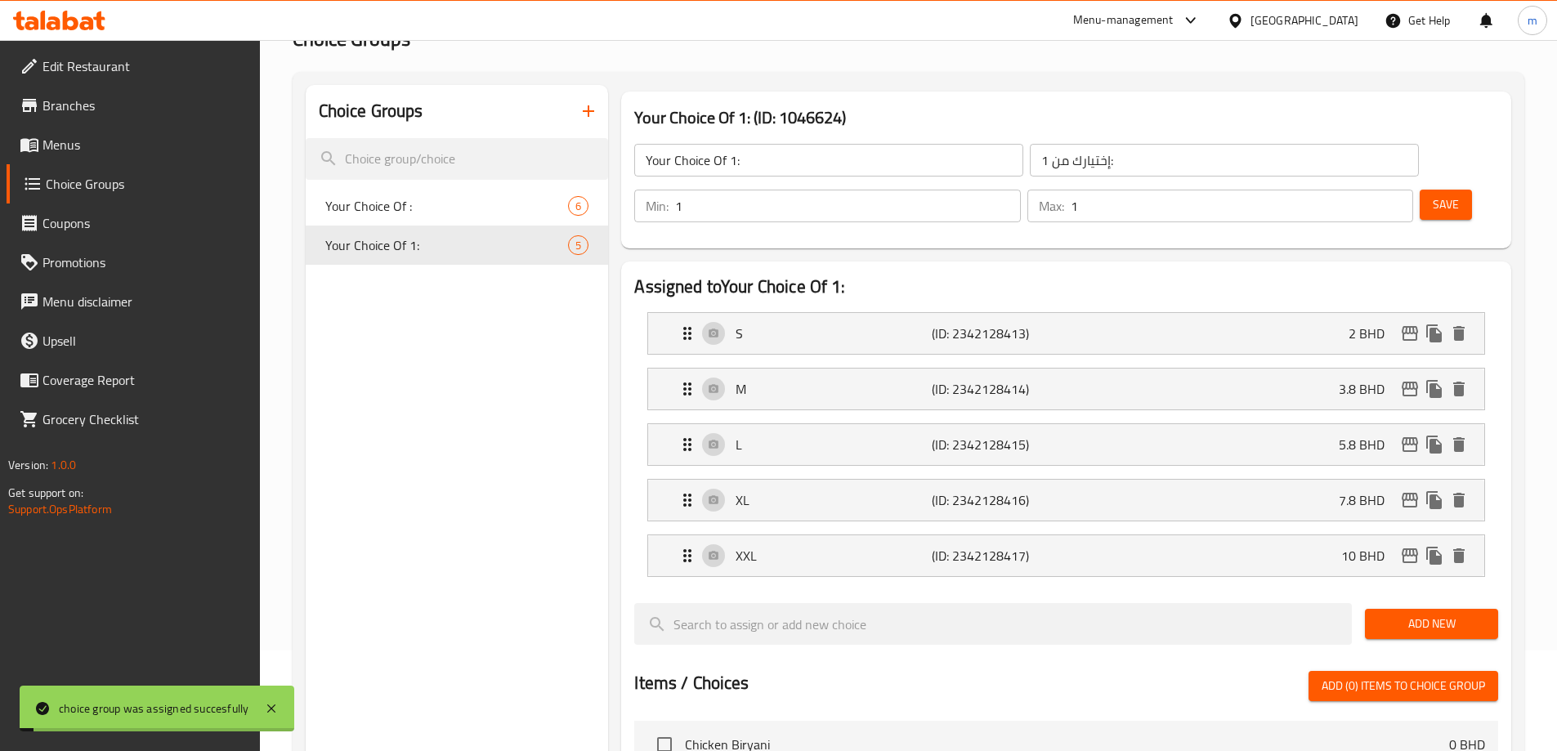
scroll to position [0, 0]
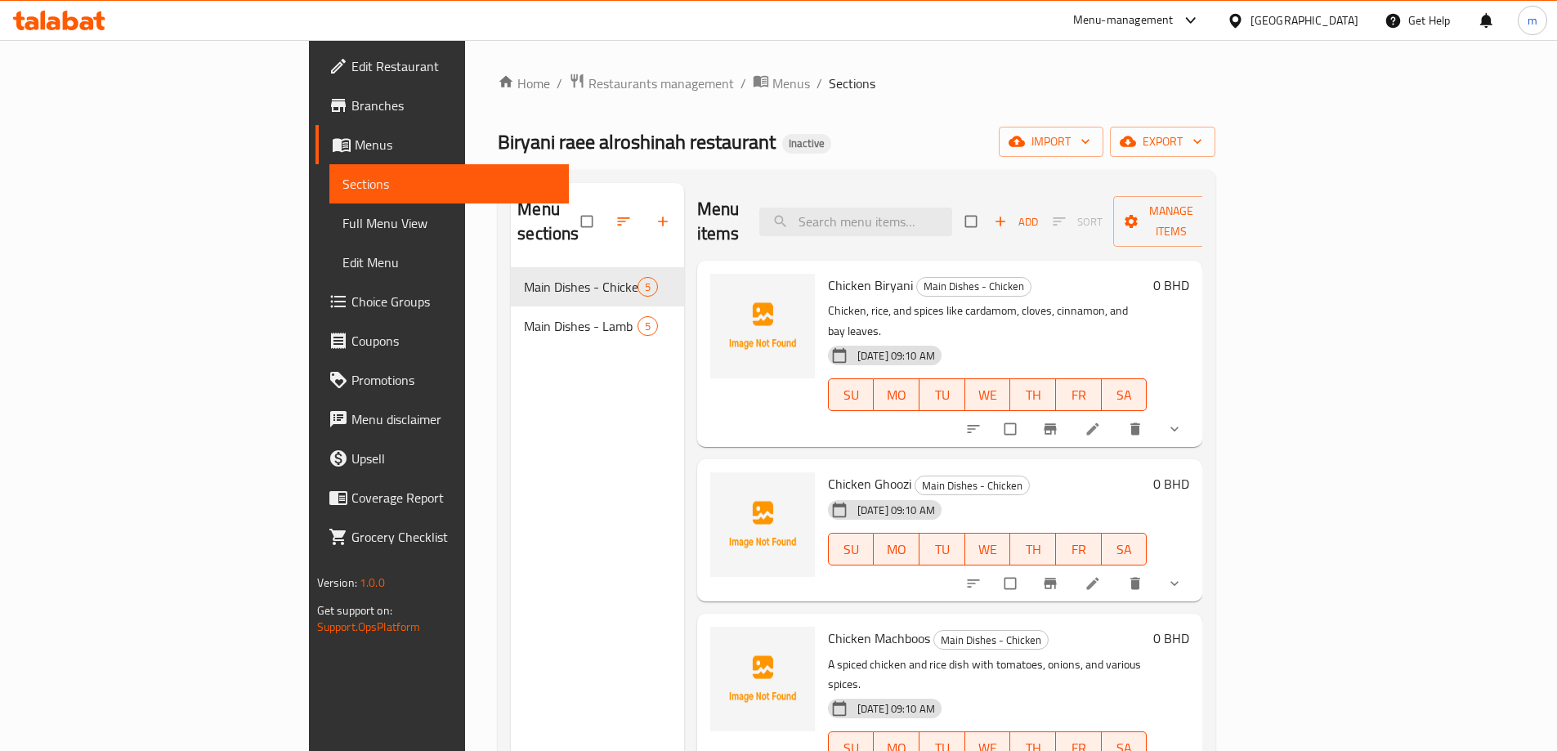
click at [343, 216] on span "Full Menu View" at bounding box center [449, 223] width 213 height 20
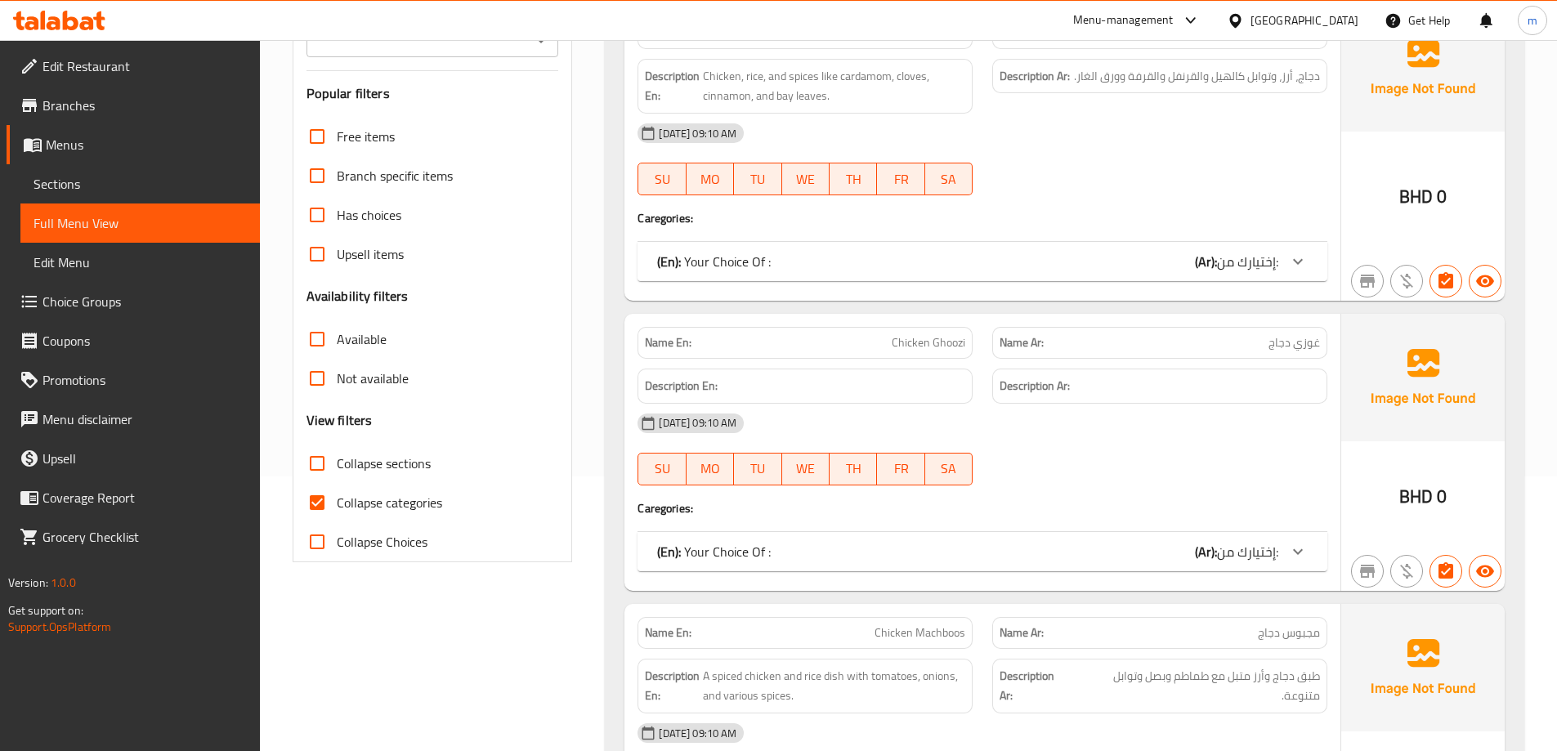
scroll to position [327, 0]
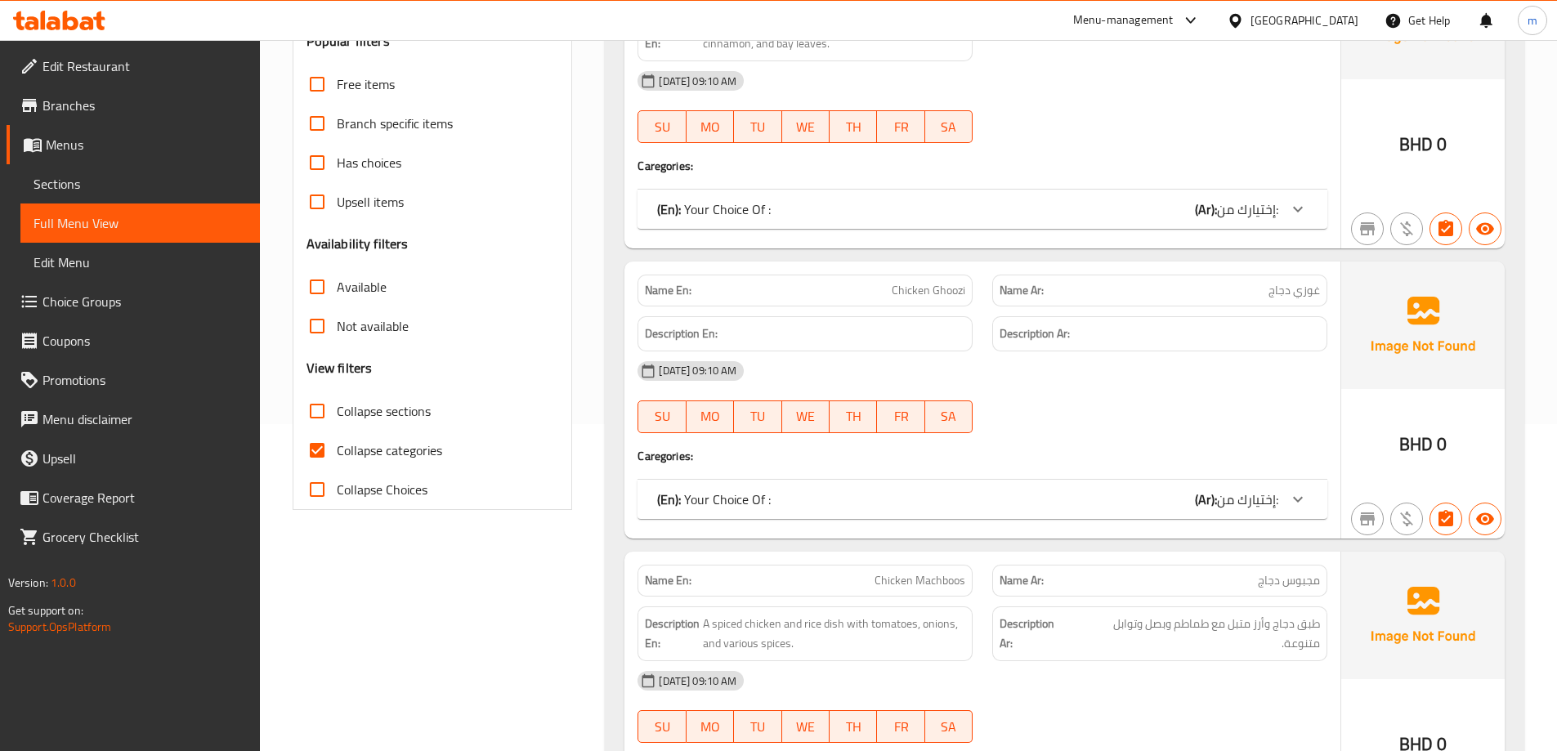
click at [325, 448] on input "Collapse categories" at bounding box center [317, 450] width 39 height 39
checkbox input "false"
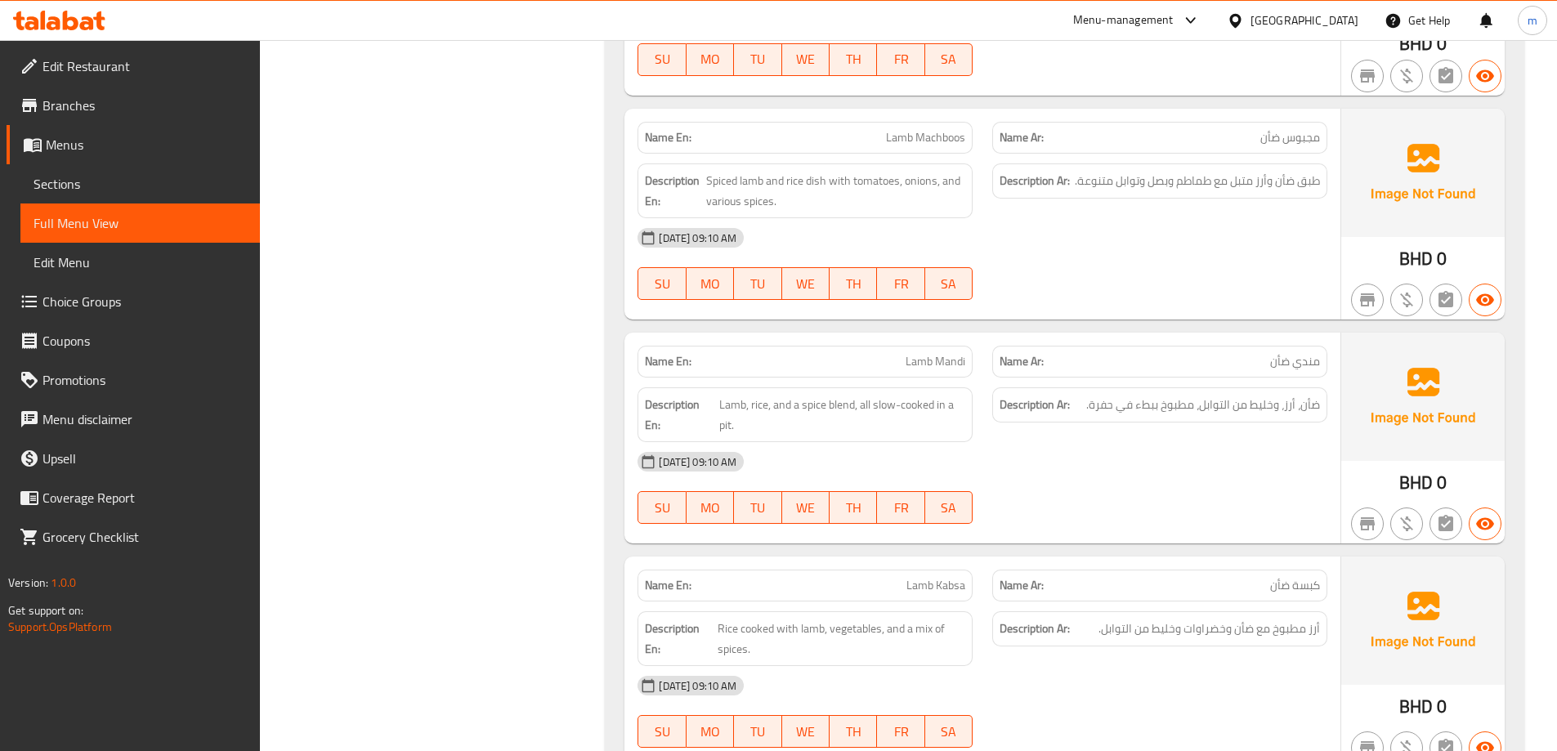
scroll to position [4170, 0]
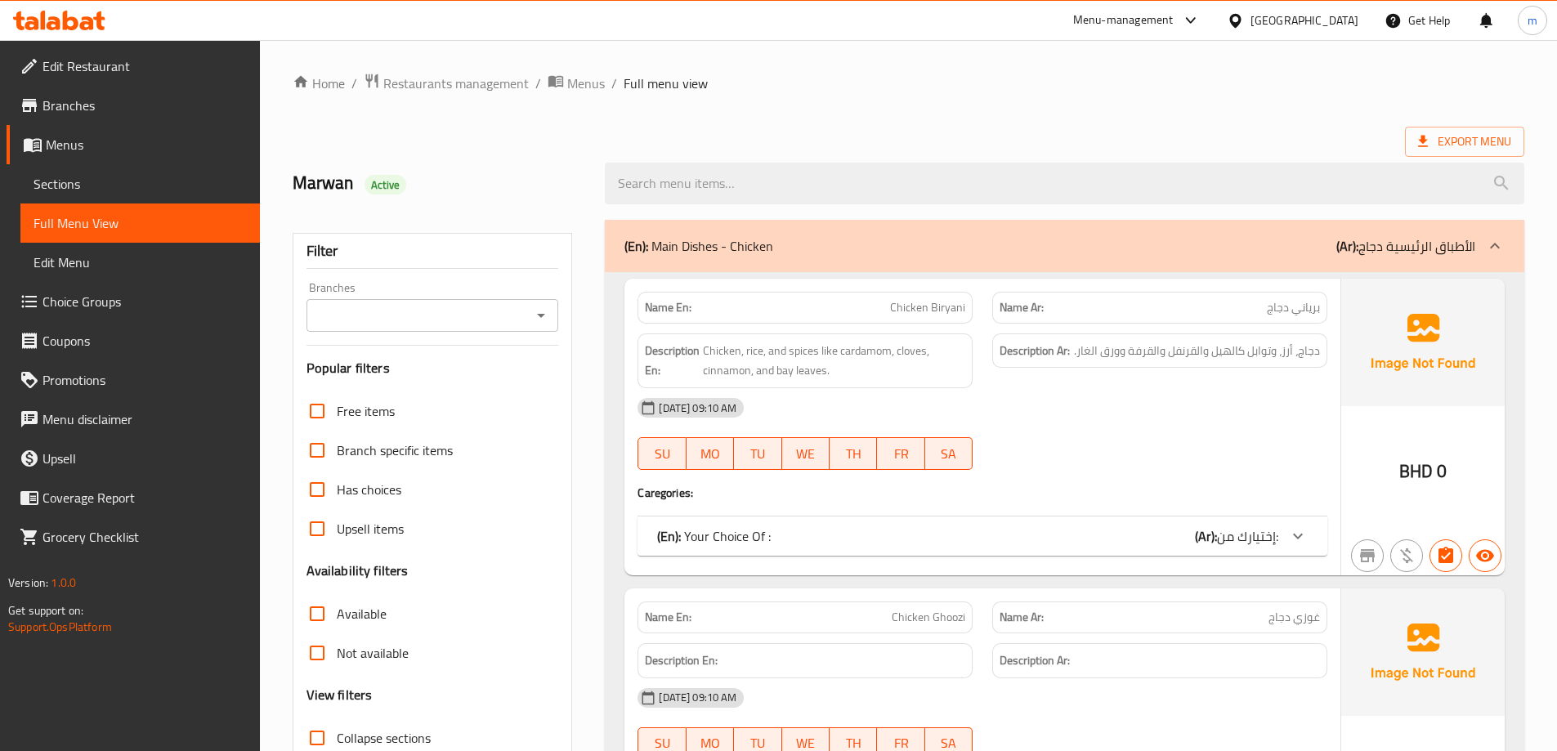
scroll to position [409, 0]
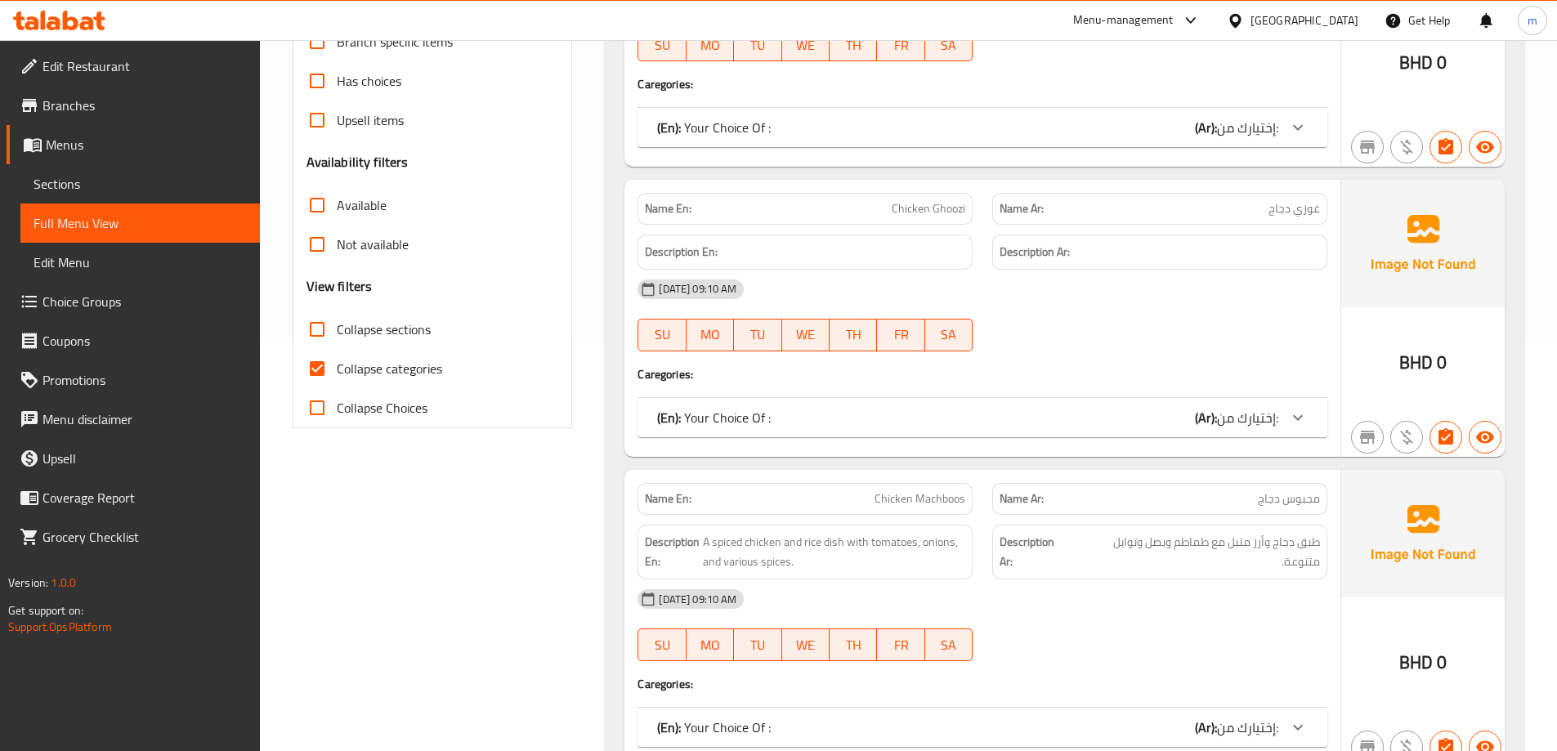
click at [356, 365] on span "Collapse categories" at bounding box center [389, 369] width 105 height 20
click at [337, 365] on input "Collapse categories" at bounding box center [317, 368] width 39 height 39
checkbox input "false"
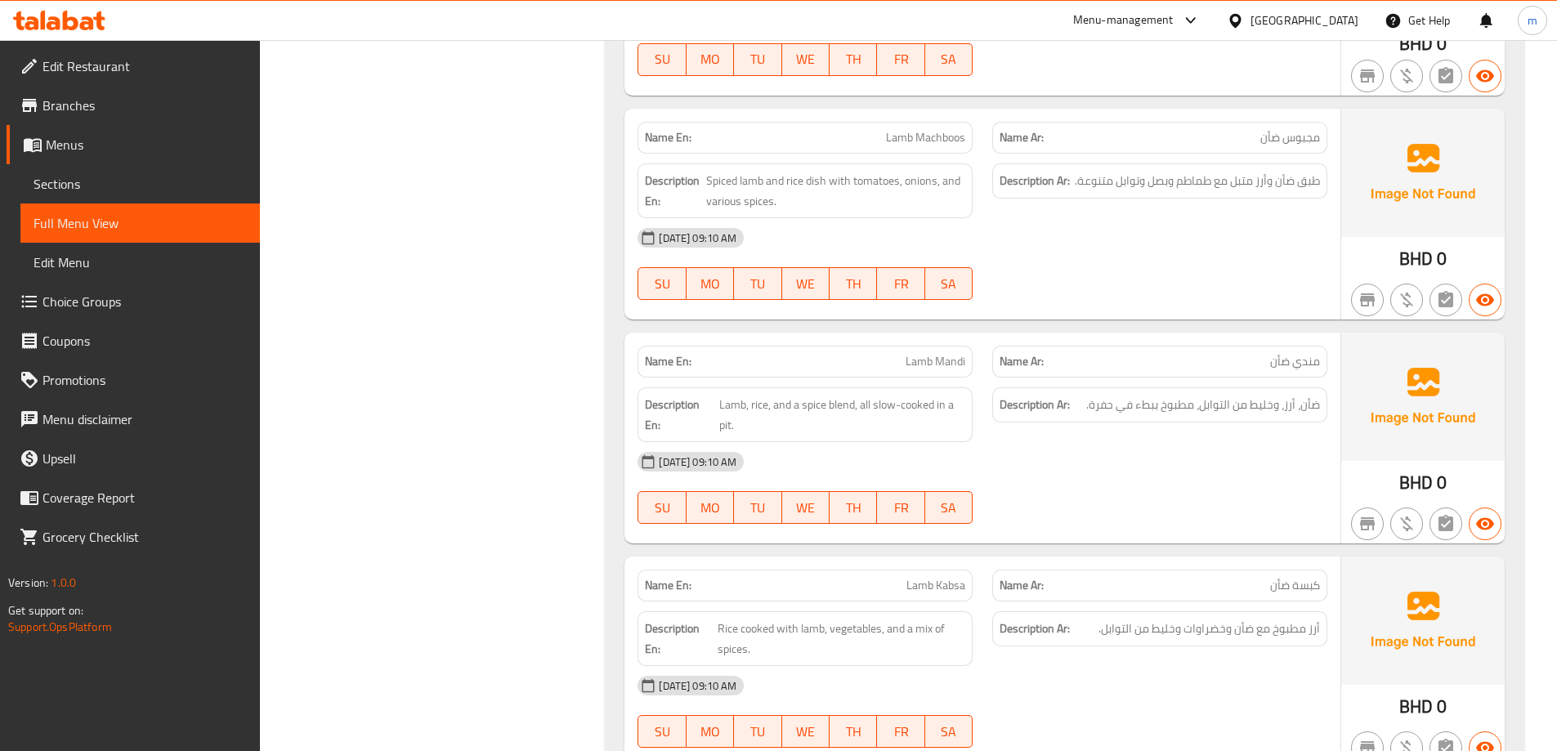
scroll to position [4170, 0]
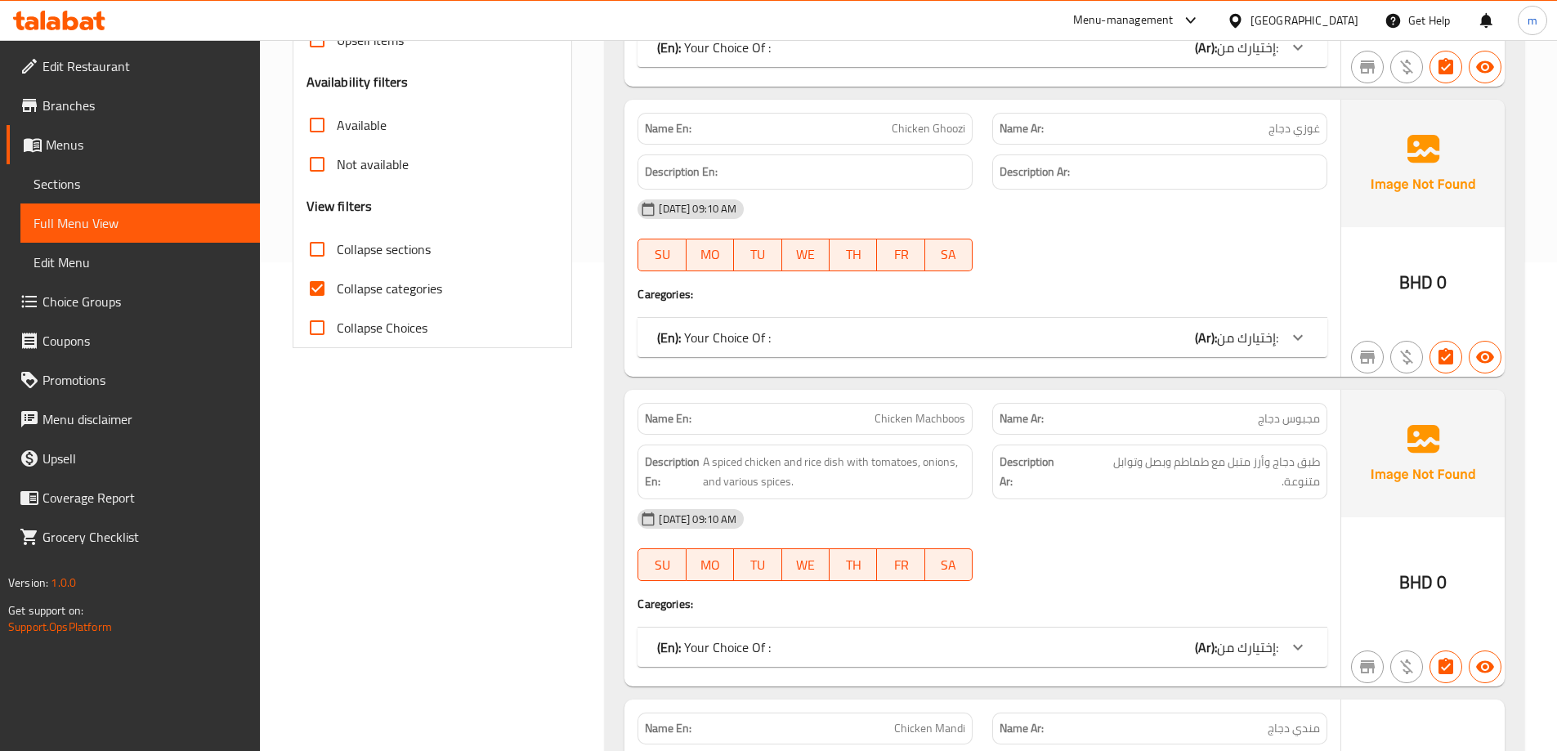
scroll to position [491, 0]
click at [359, 280] on span "Collapse categories" at bounding box center [389, 287] width 105 height 20
click at [337, 280] on input "Collapse categories" at bounding box center [317, 286] width 39 height 39
checkbox input "false"
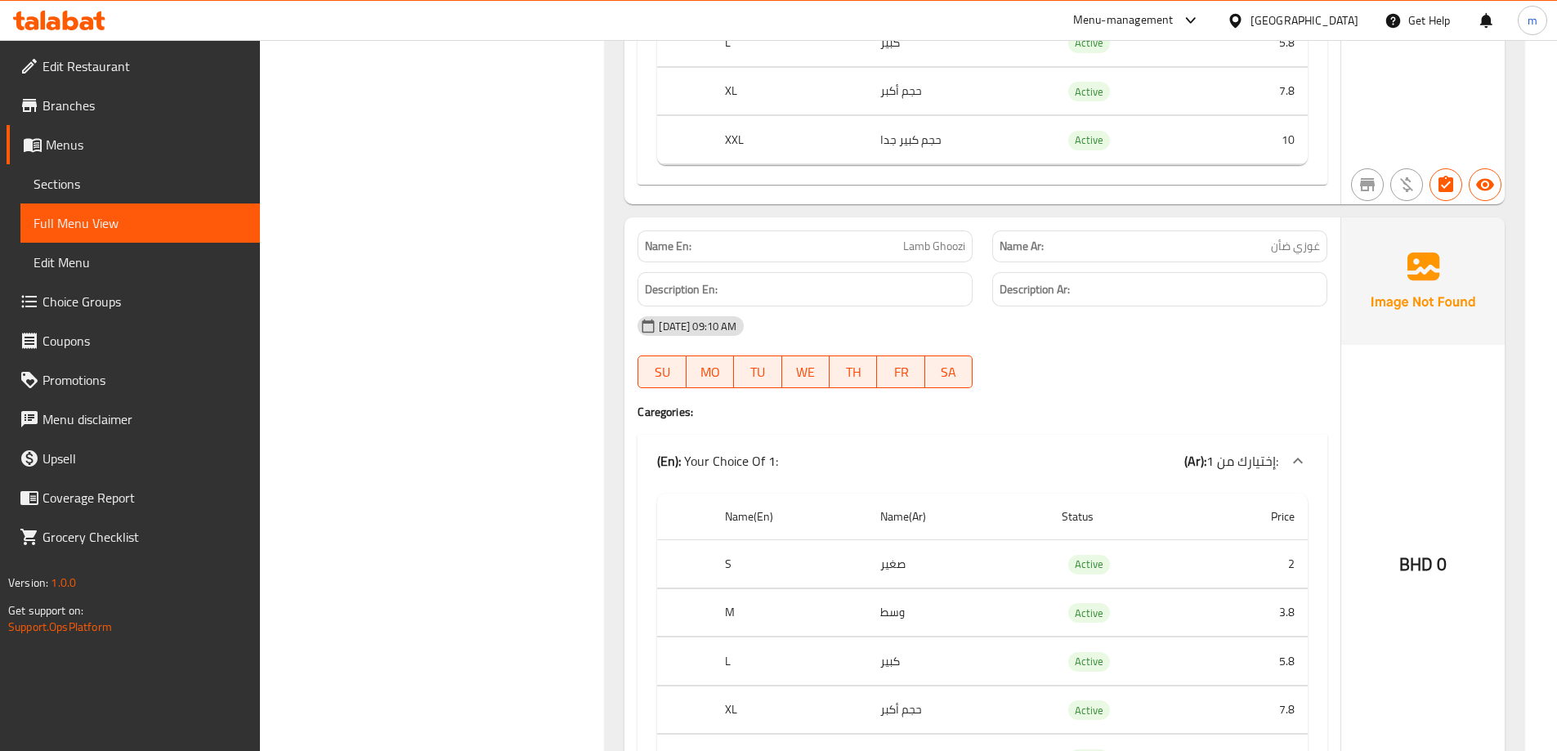
scroll to position [0, 0]
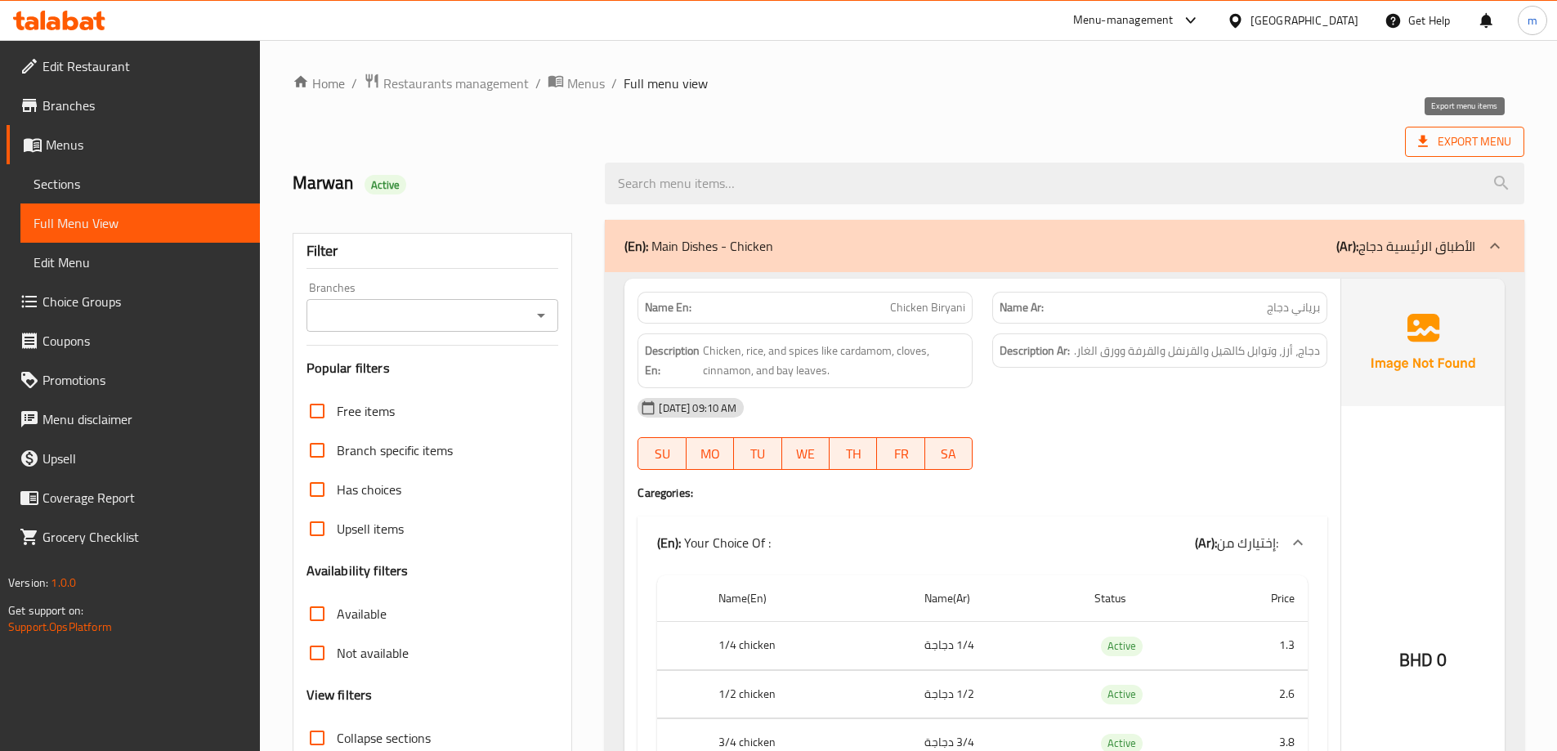
click at [1456, 141] on span "Export Menu" at bounding box center [1464, 142] width 93 height 20
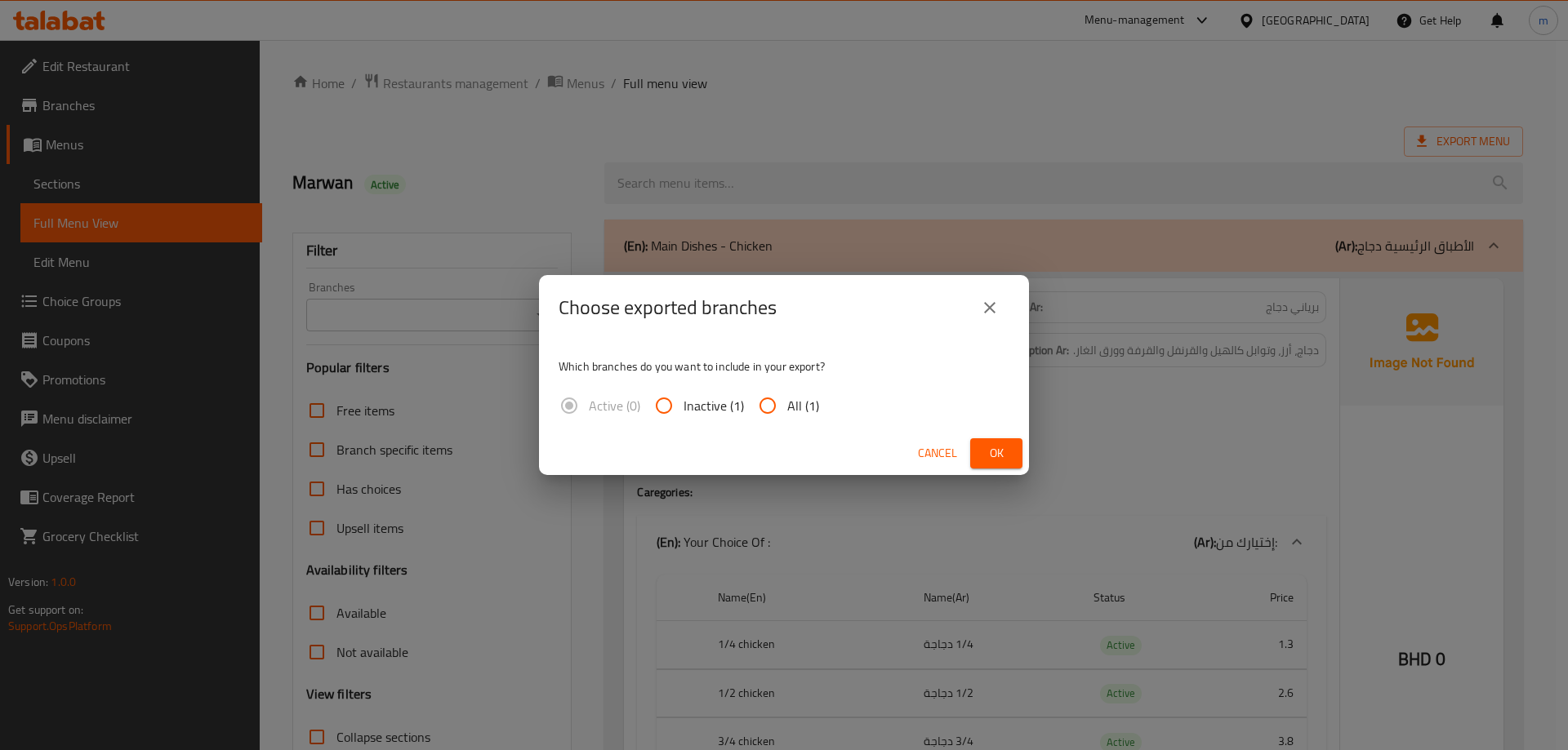
click at [803, 397] on span "All (1)" at bounding box center [803, 405] width 32 height 20
click at [787, 397] on input "All (1)" at bounding box center [767, 405] width 39 height 39
radio input "true"
click at [993, 448] on span "Ok" at bounding box center [996, 453] width 26 height 20
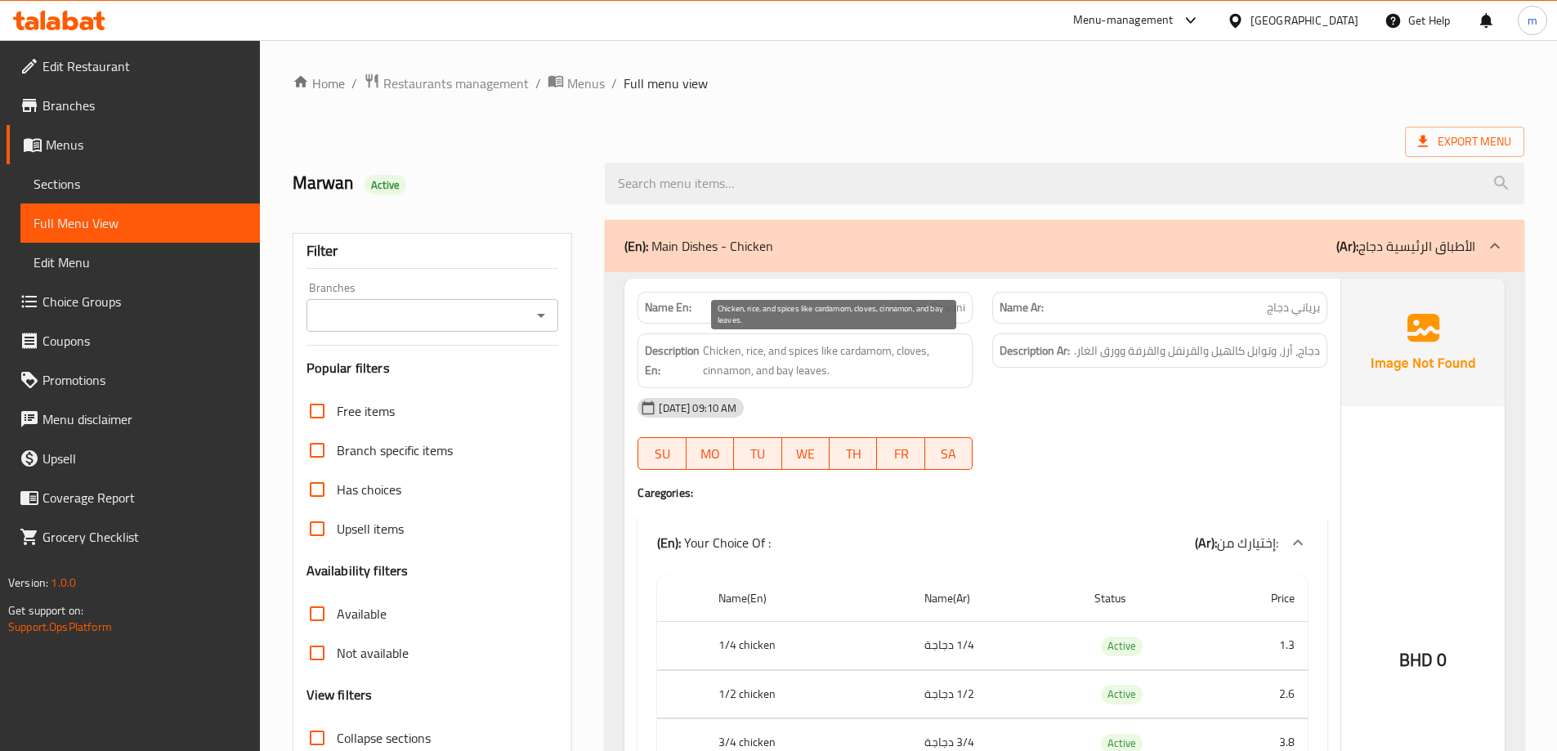
click at [839, 357] on span "Chicken, rice, and spices like cardamom, cloves, cinnamon, and bay leaves." at bounding box center [834, 361] width 262 height 40
click at [825, 352] on span "Chicken, rice, and spices like cardamom, cloves, cinnamon, and bay leaves." at bounding box center [834, 361] width 262 height 40
click at [1198, 440] on div "15-10-2025 09:10 AM SU MO TU WE TH FR SA" at bounding box center [983, 434] width 710 height 92
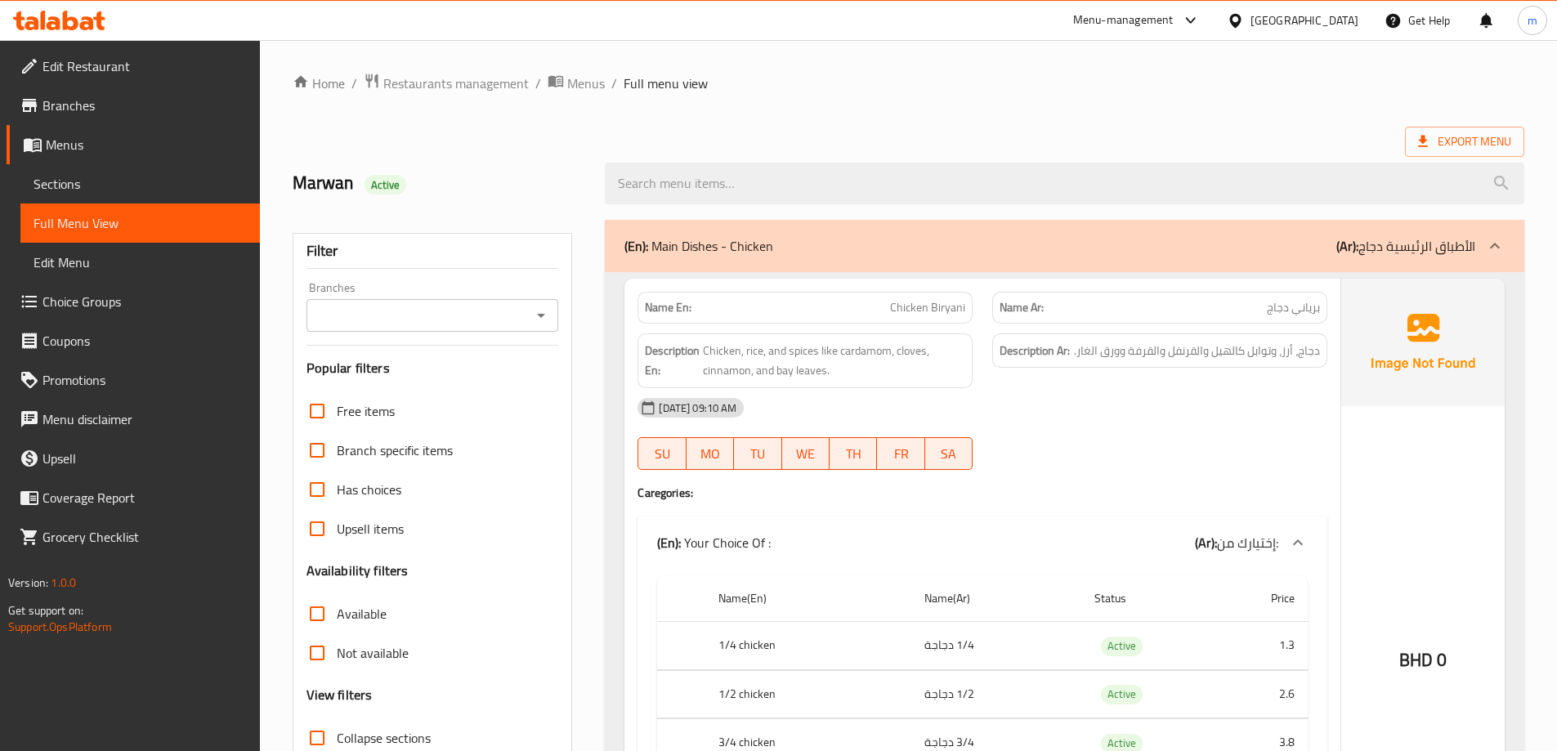
click at [1054, 449] on div "15-10-2025 09:10 AM SU MO TU WE TH FR SA" at bounding box center [983, 434] width 710 height 92
click at [834, 351] on span "Chicken, rice, and spices like cardamom, cloves, cinnamon, and bay leaves." at bounding box center [834, 361] width 262 height 40
click at [1072, 444] on div "15-10-2025 09:10 AM SU MO TU WE TH FR SA" at bounding box center [983, 434] width 710 height 92
click at [826, 356] on span "Chicken, rice, and spices like cardamom, cloves, cinnamon, and bay leaves." at bounding box center [834, 361] width 262 height 40
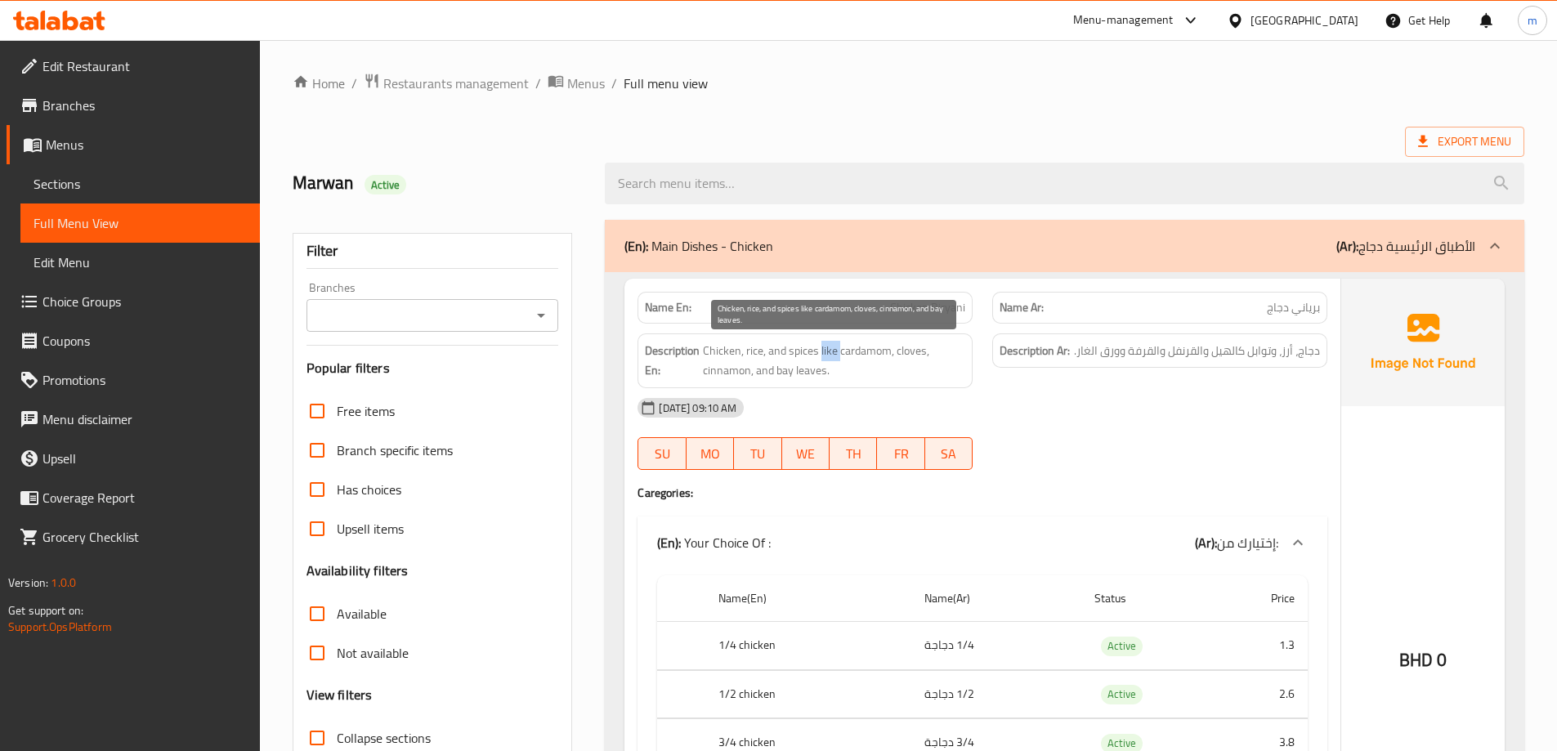
click at [826, 356] on span "Chicken, rice, and spices like cardamom, cloves, cinnamon, and bay leaves." at bounding box center [834, 361] width 262 height 40
click at [829, 356] on span "Chicken, rice, and spices like cardamom, cloves, cinnamon, and bay leaves." at bounding box center [834, 361] width 262 height 40
click at [1091, 423] on div "[DATE] 09:10 AM" at bounding box center [983, 407] width 710 height 39
click at [1063, 484] on div "Name En: Chicken Biryani Name Ar: برياني دجاج Description En: Chicken, rice, an…" at bounding box center [983, 616] width 716 height 674
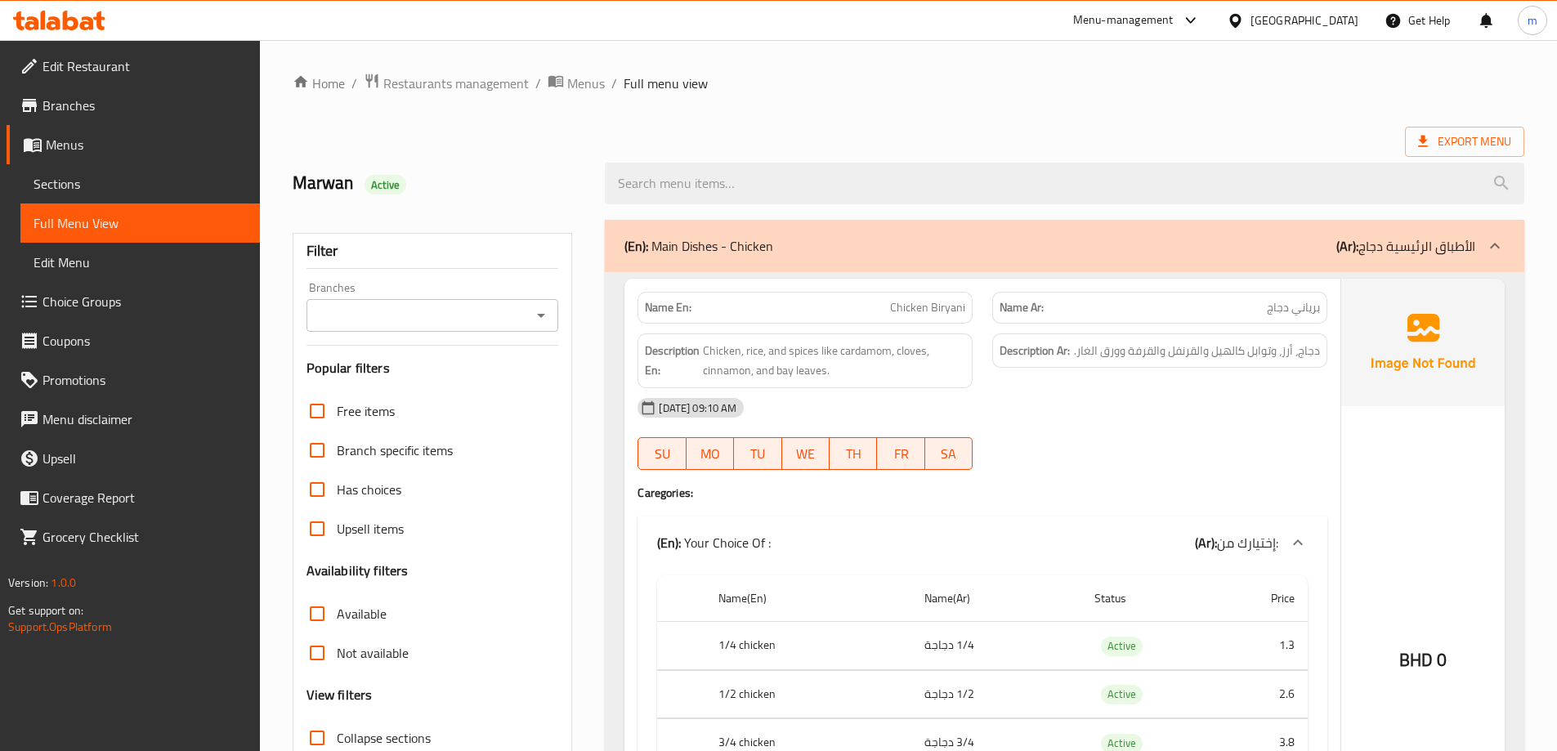
click at [1167, 458] on div "15-10-2025 09:10 AM SU MO TU WE TH FR SA" at bounding box center [983, 434] width 710 height 92
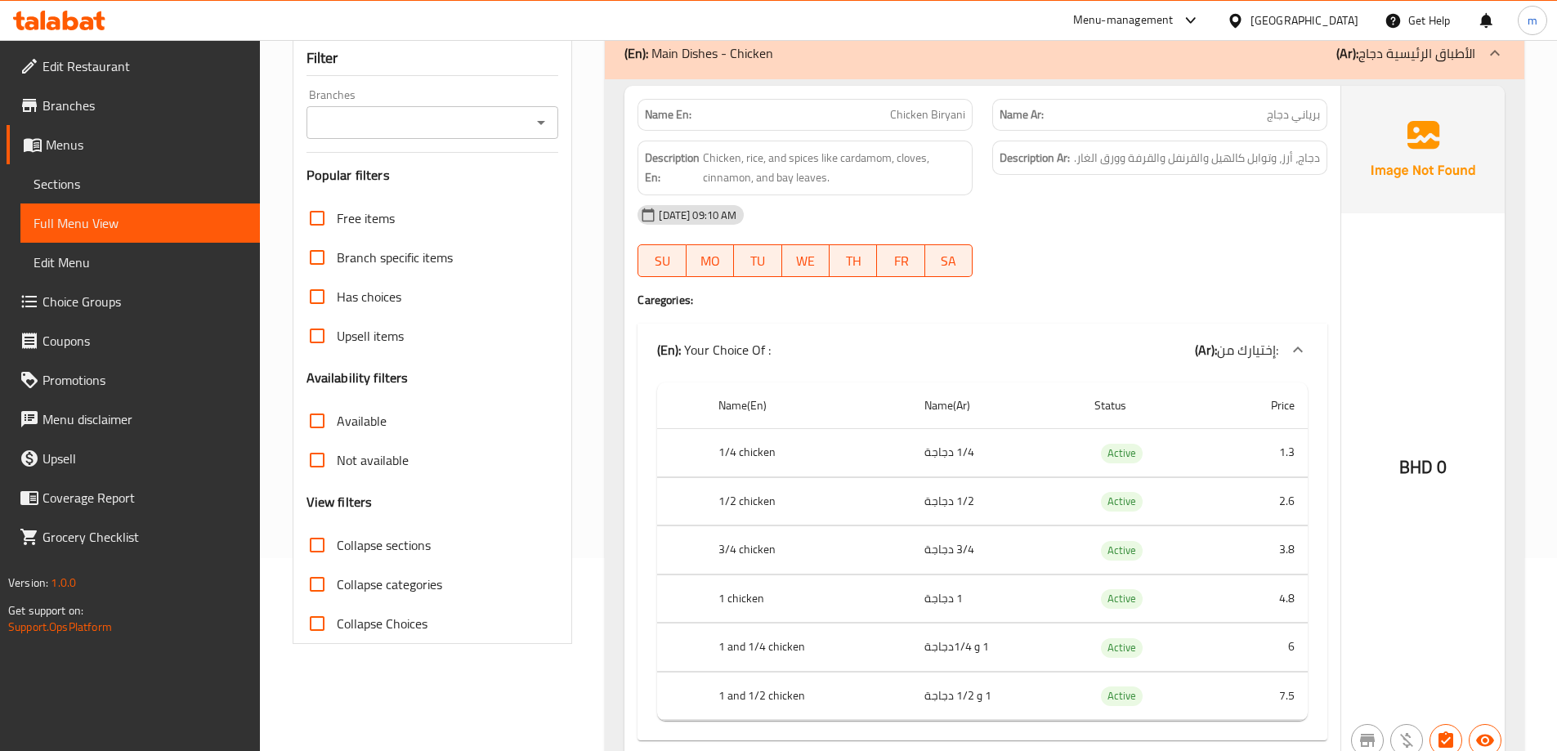
scroll to position [164, 0]
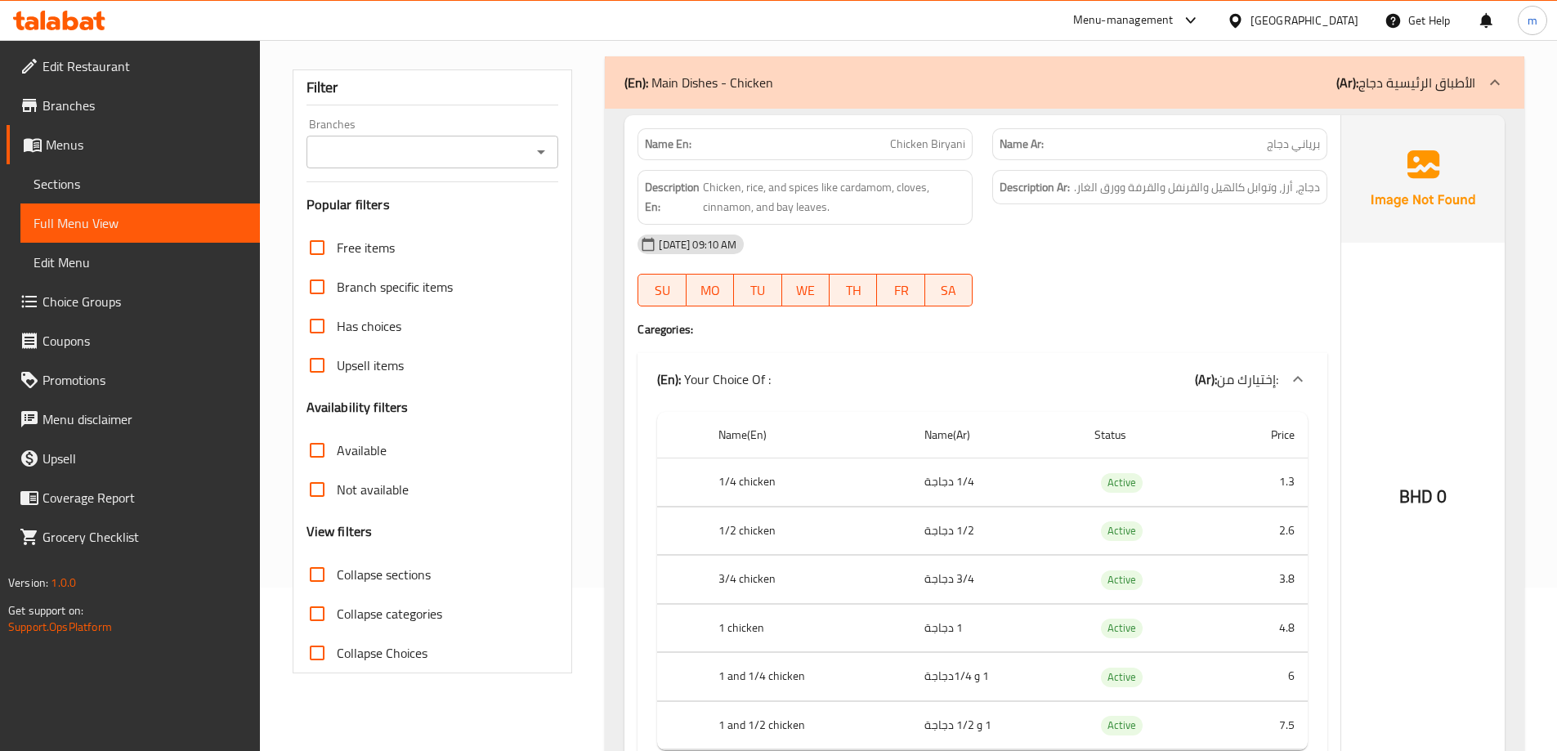
click at [1010, 311] on div at bounding box center [1160, 307] width 355 height 20
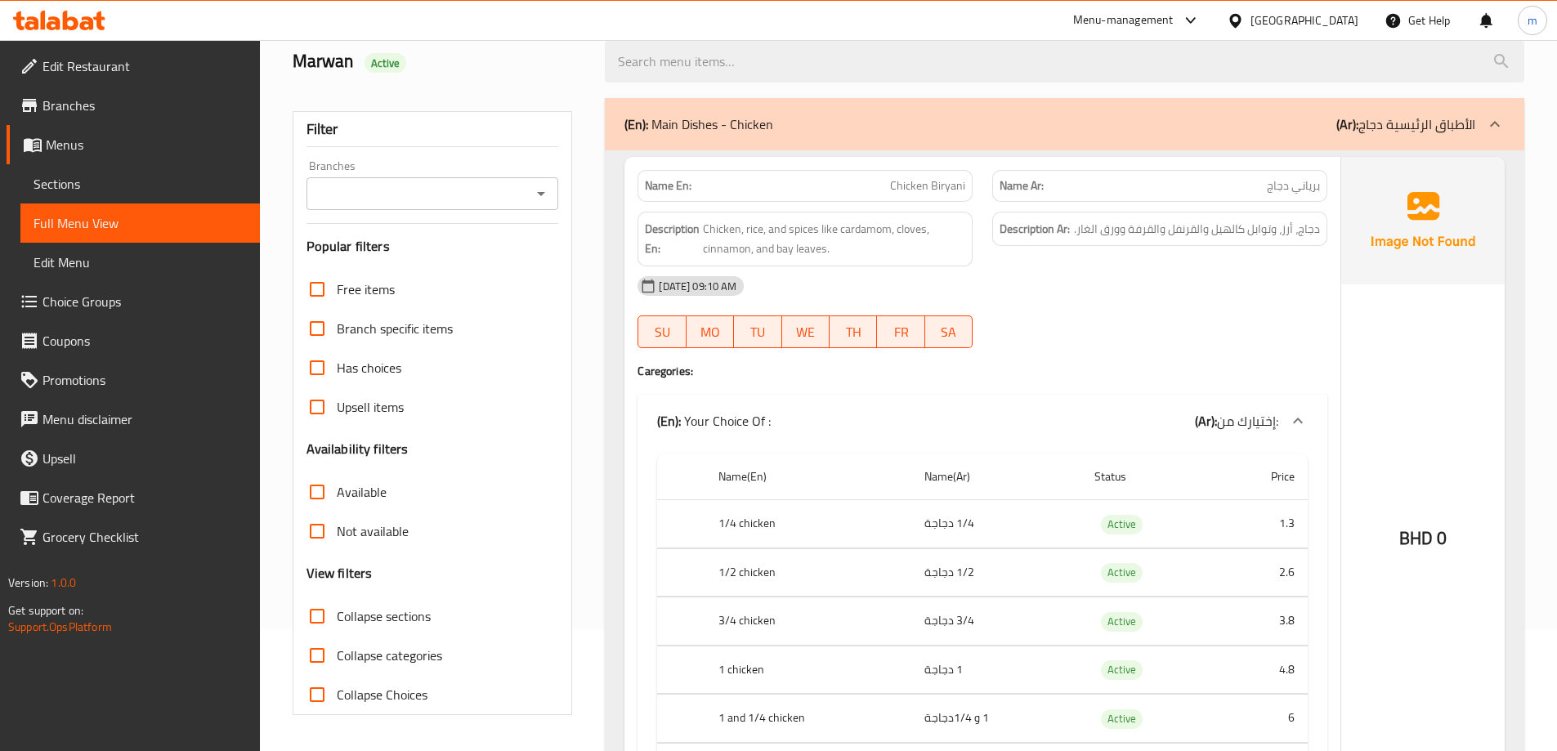
scroll to position [245, 0]
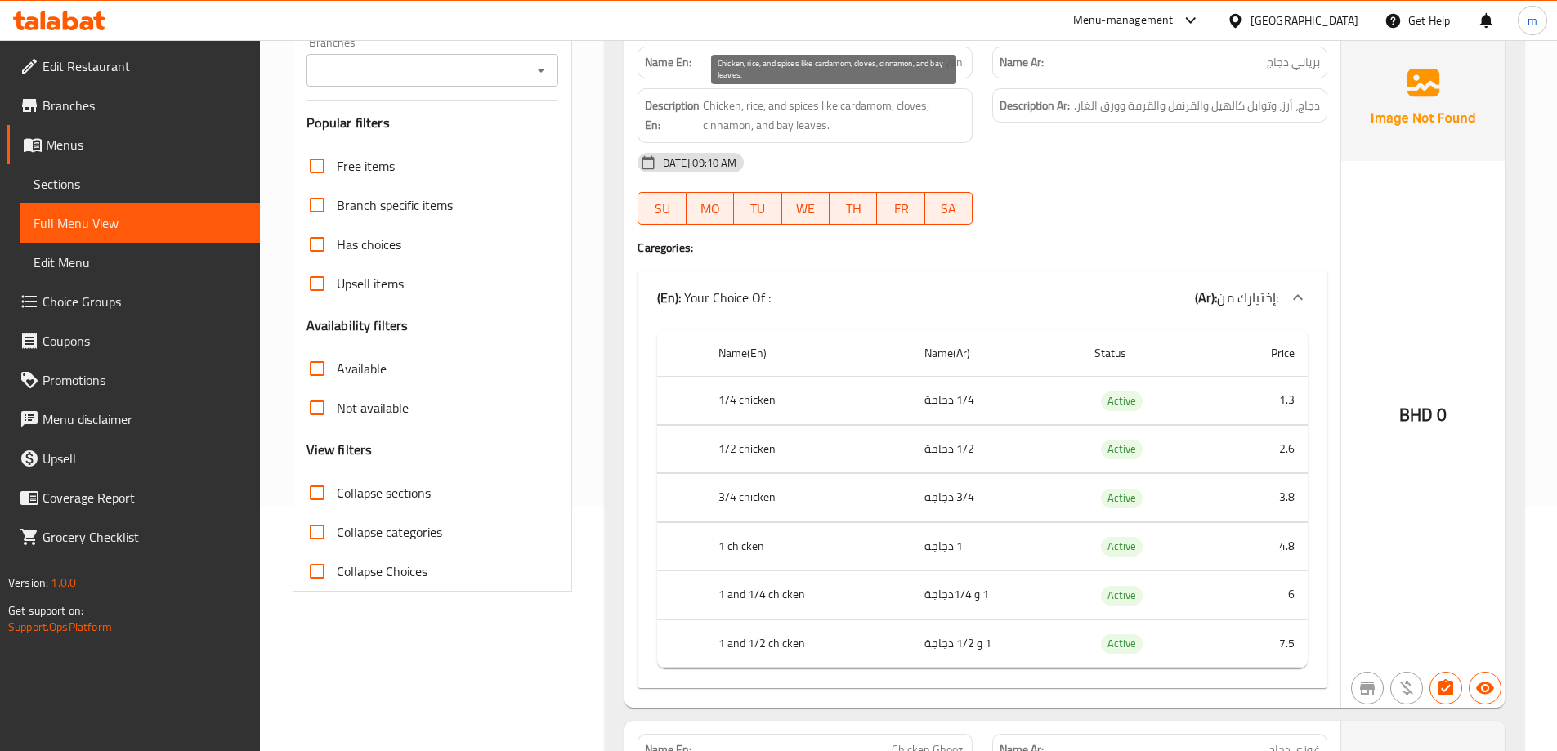
click at [833, 106] on span "Chicken, rice, and spices like cardamom, cloves, cinnamon, and bay leaves." at bounding box center [834, 116] width 262 height 40
click at [1205, 144] on div "[DATE] 09:10 AM" at bounding box center [983, 162] width 710 height 39
click at [1071, 231] on div at bounding box center [1160, 225] width 355 height 20
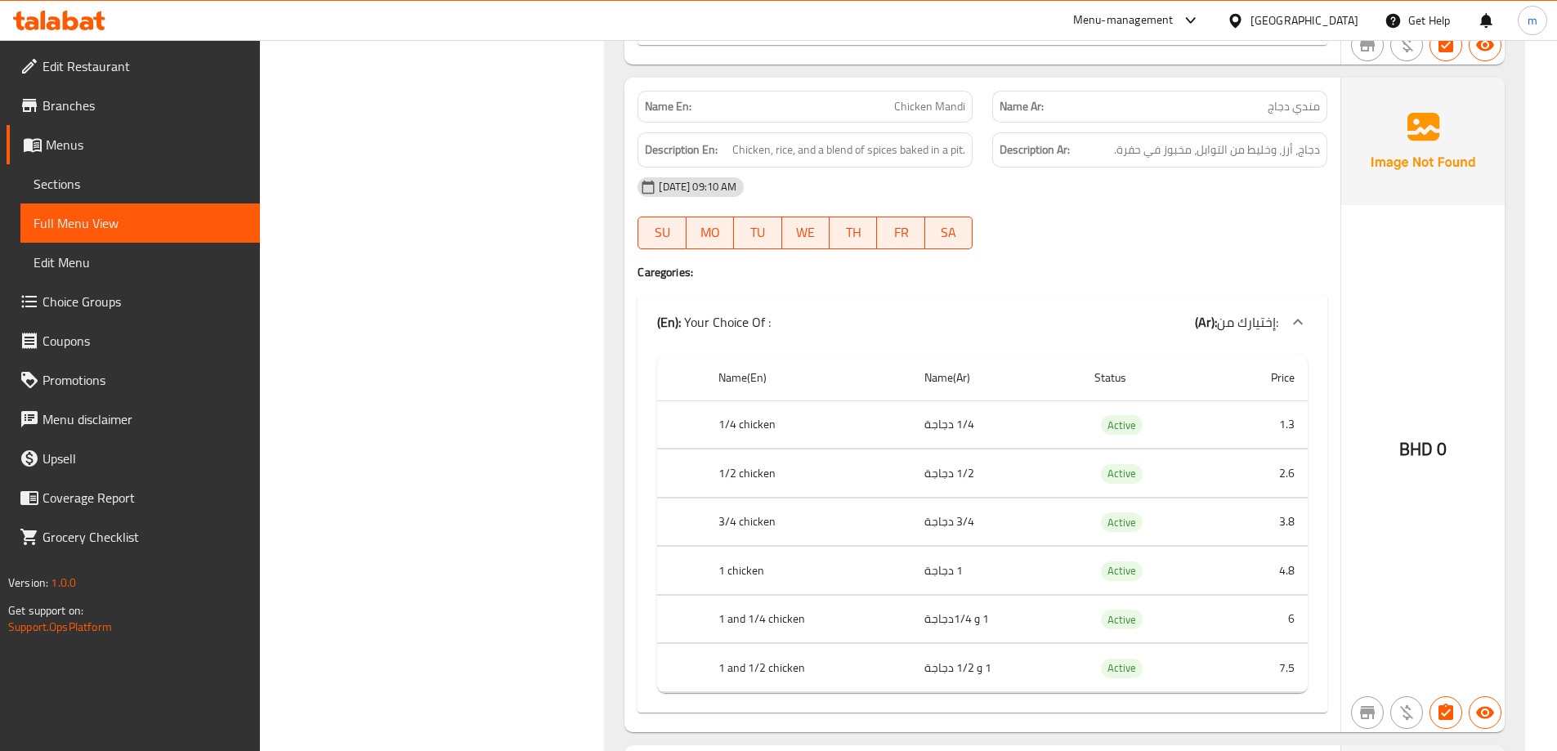
scroll to position [2207, 0]
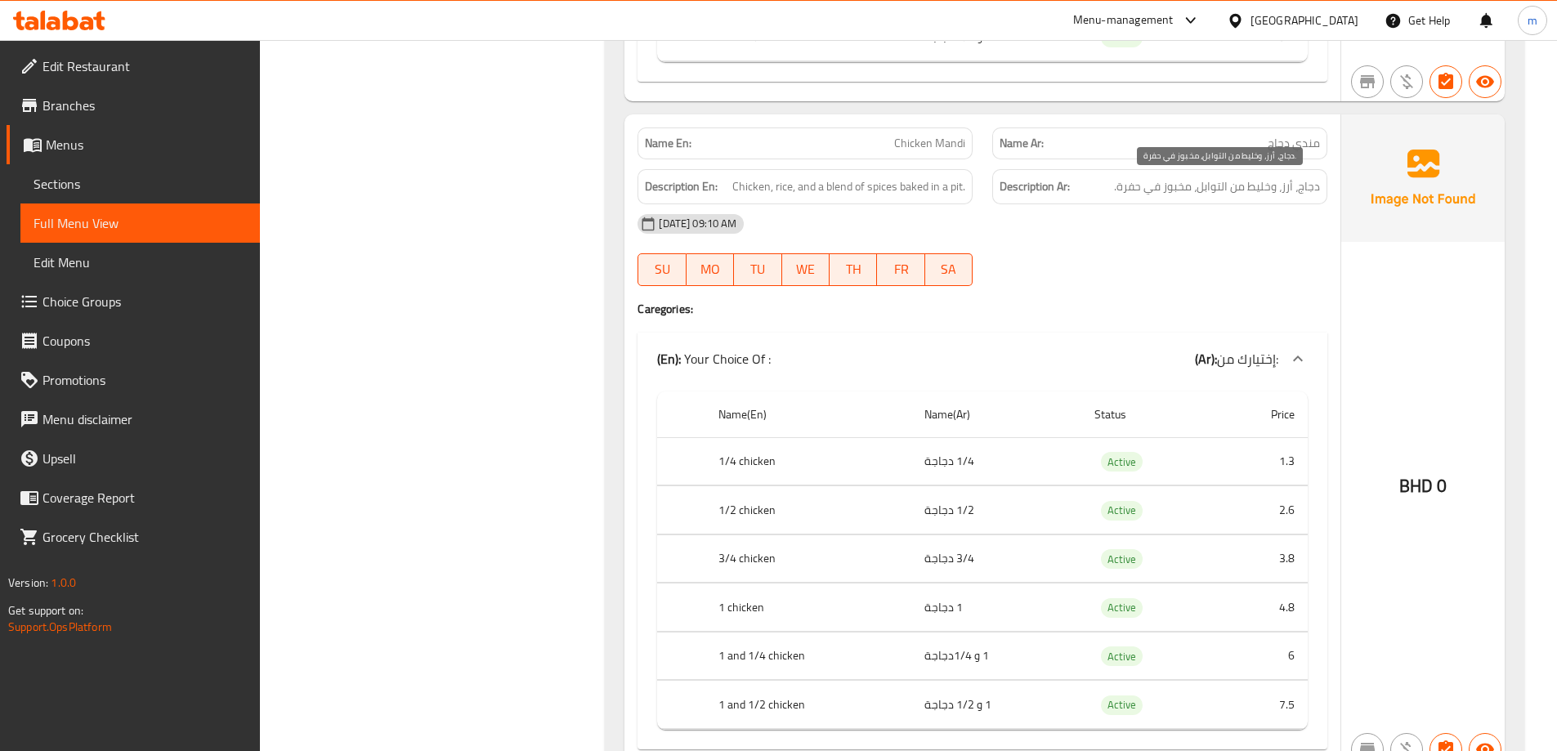
click at [1123, 181] on span "دجاج، أرز، وخليط من التوابل، مخبوز في حفرة." at bounding box center [1217, 187] width 206 height 20
click at [1140, 271] on div "15-10-2025 09:10 AM SU MO TU WE TH FR SA" at bounding box center [983, 250] width 710 height 92
click at [1163, 252] on div "15-10-2025 09:10 AM SU MO TU WE TH FR SA" at bounding box center [983, 250] width 710 height 92
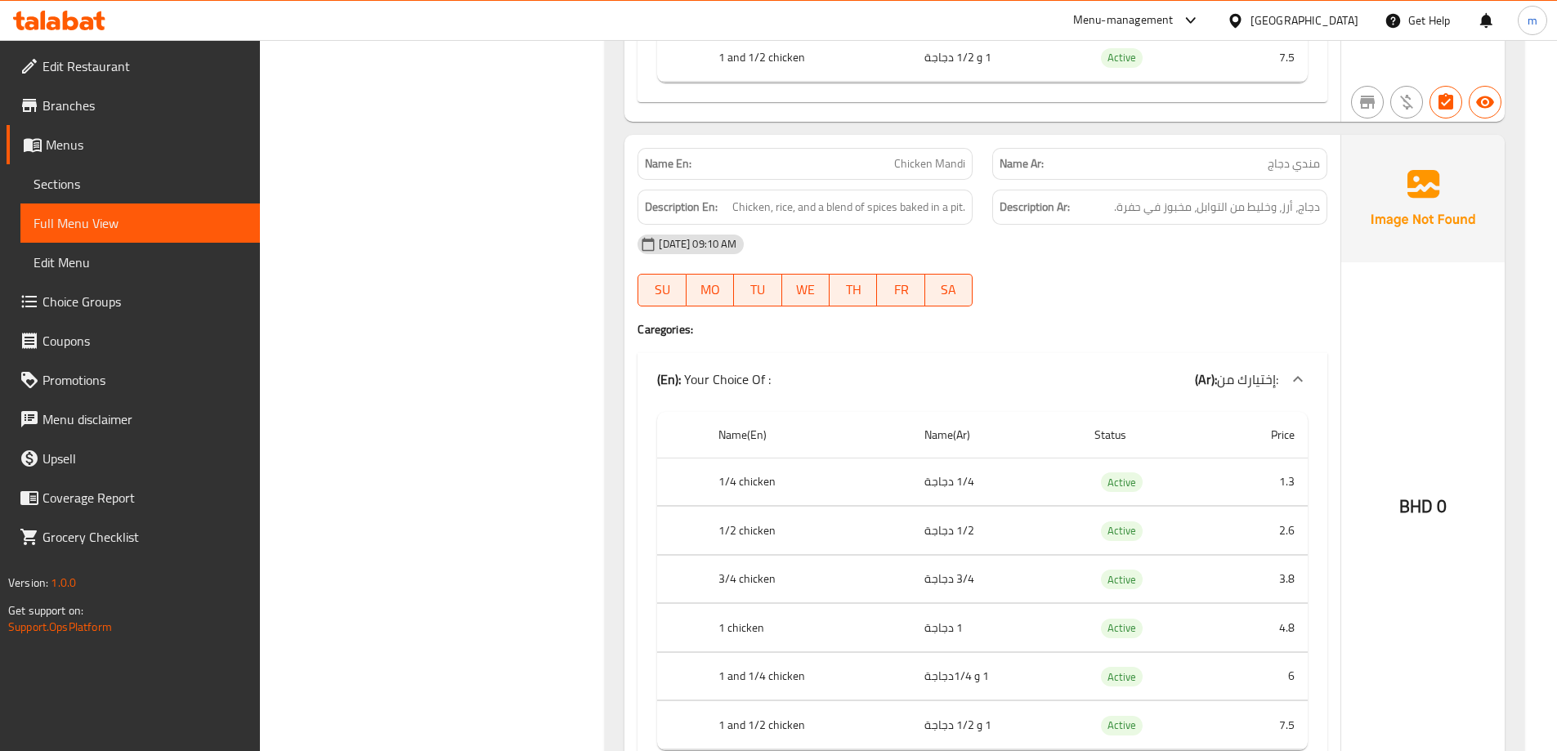
scroll to position [2044, 0]
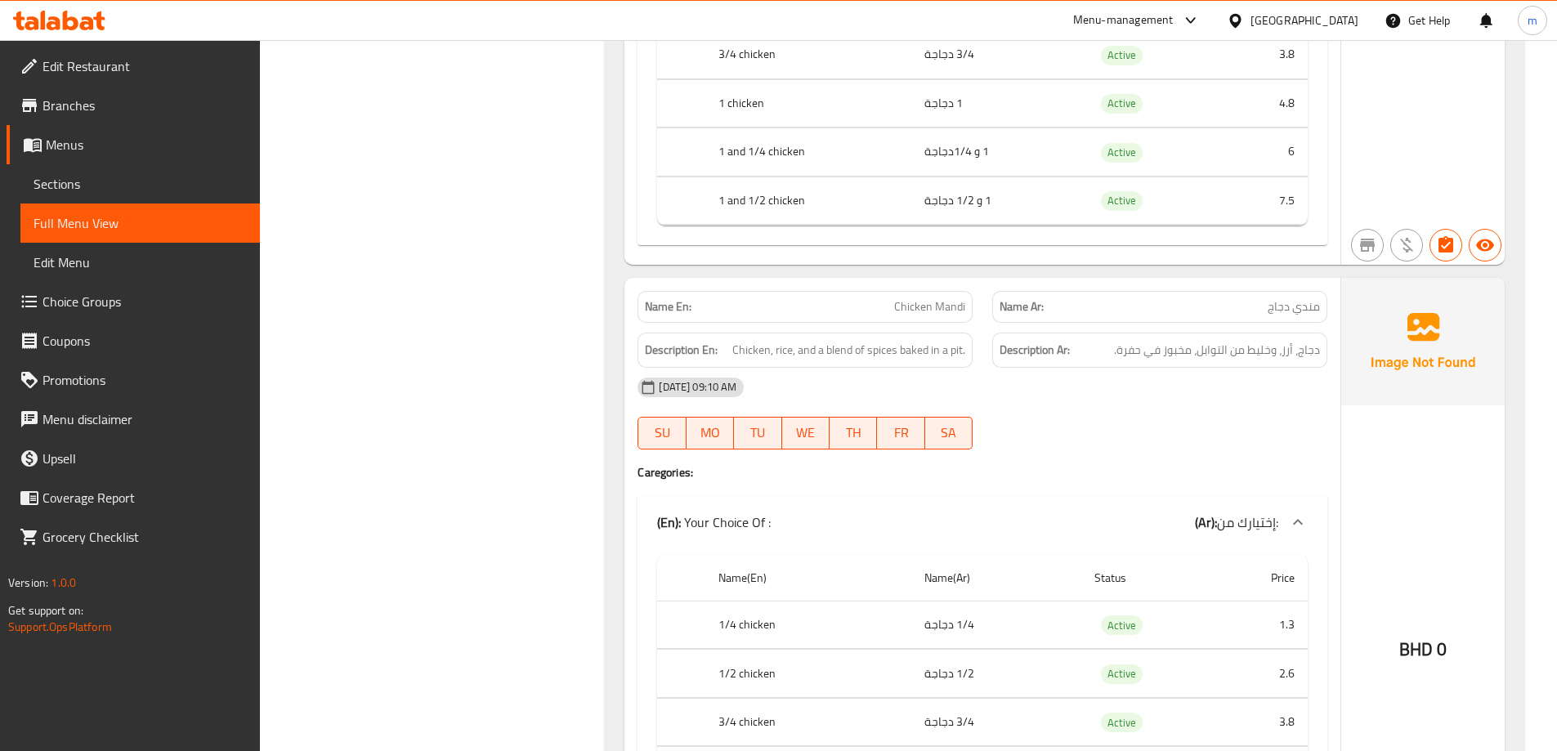
click at [1108, 424] on div "15-10-2025 09:10 AM SU MO TU WE TH FR SA" at bounding box center [983, 414] width 710 height 92
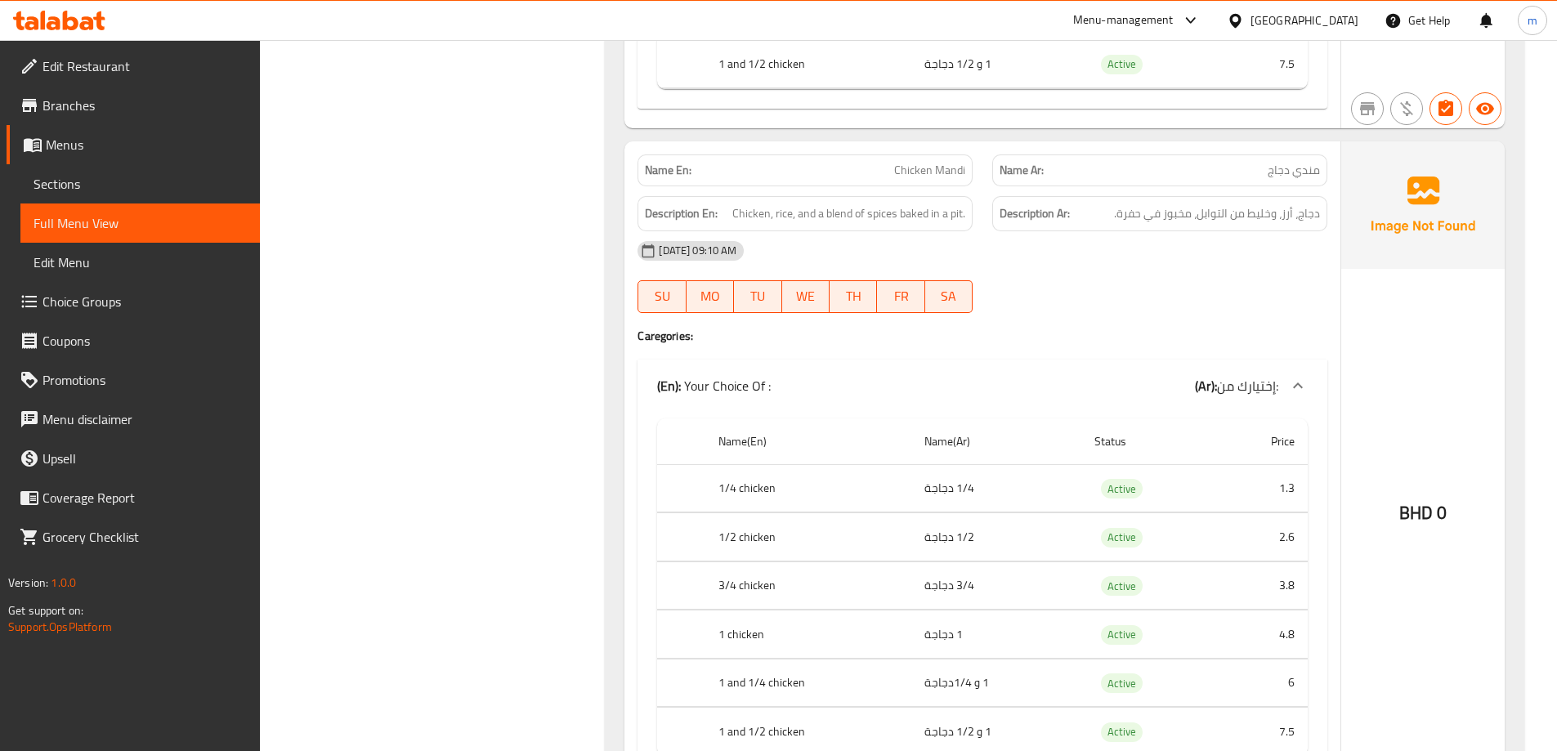
scroll to position [2207, 0]
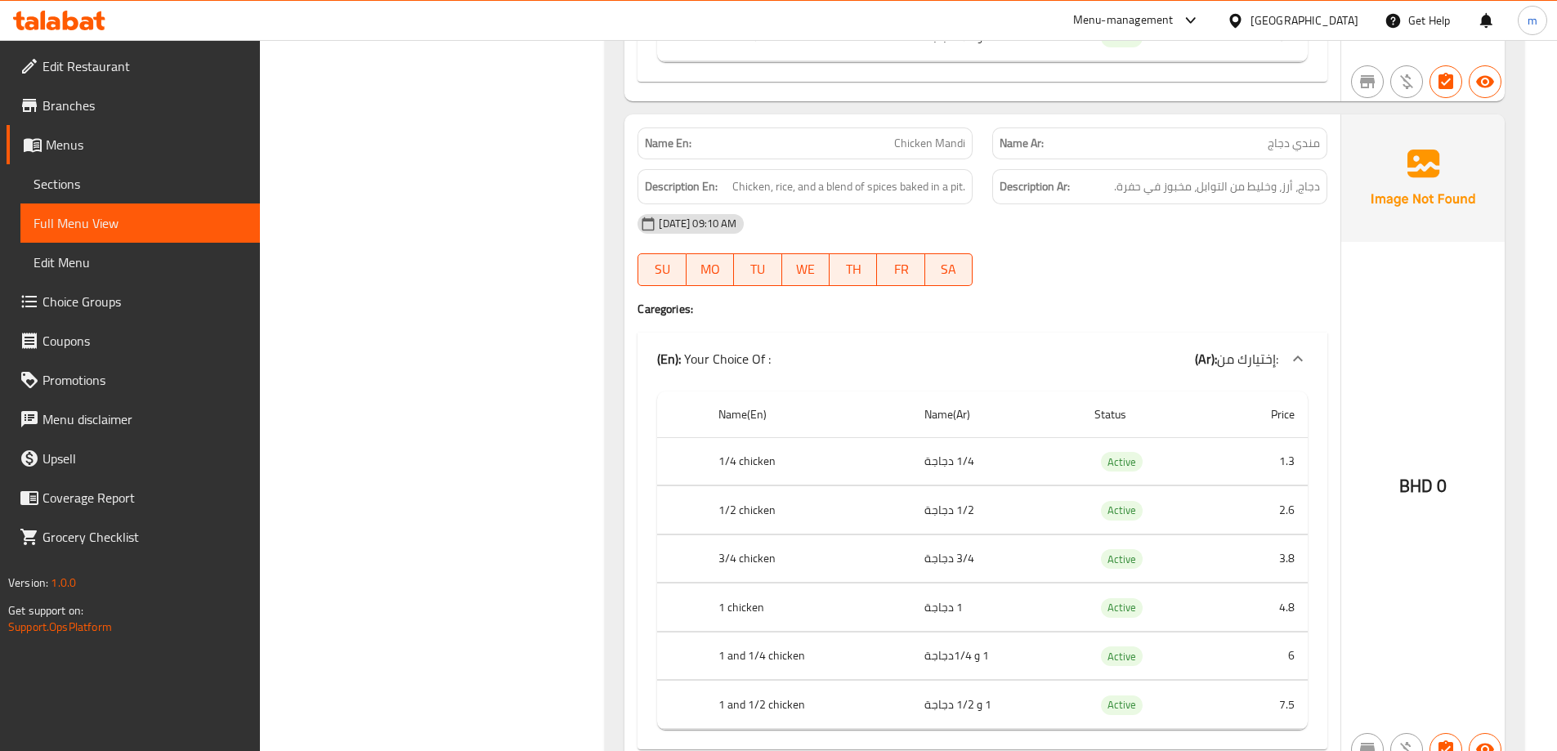
click at [1092, 271] on div "15-10-2025 09:10 AM SU MO TU WE TH FR SA" at bounding box center [983, 250] width 710 height 92
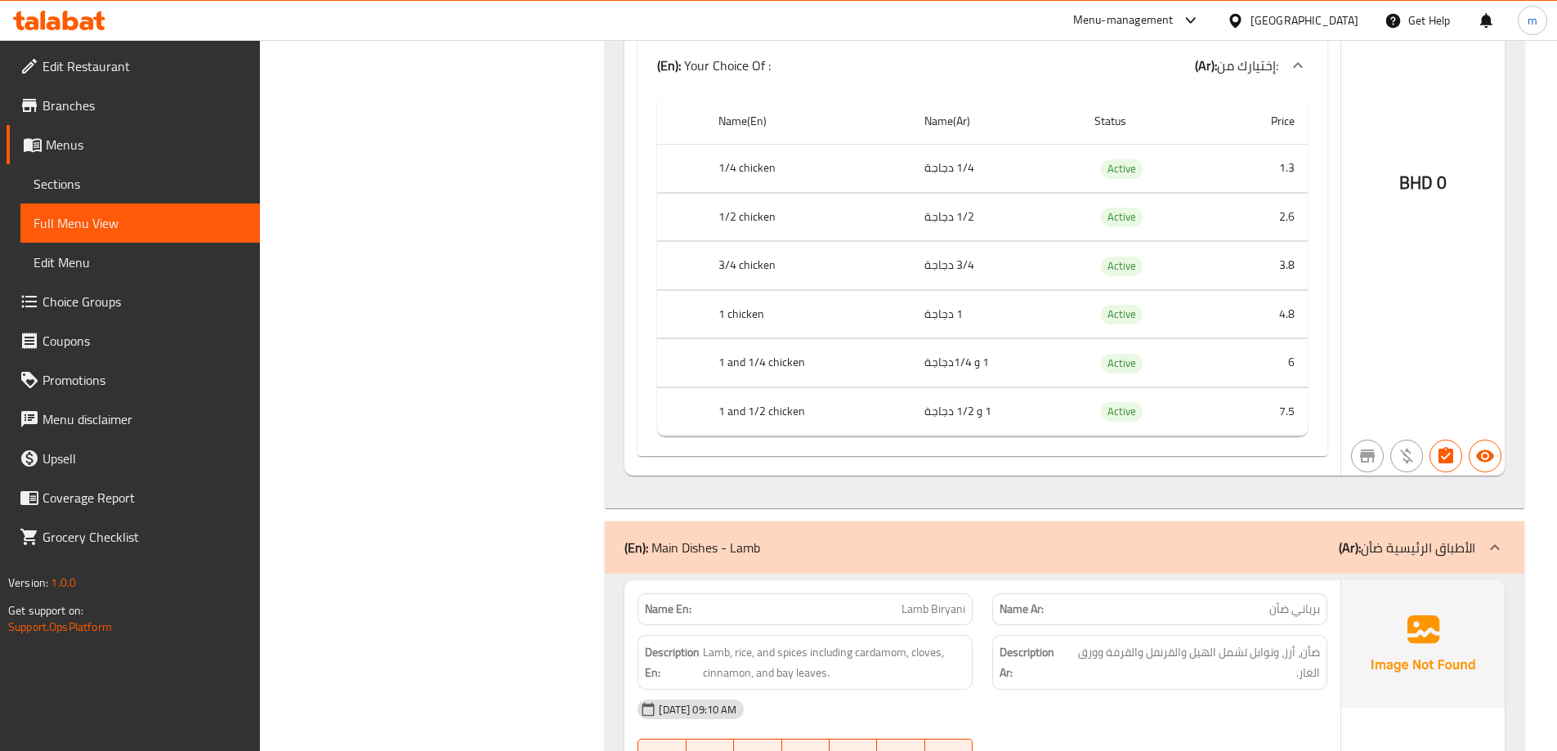
scroll to position [3515, 0]
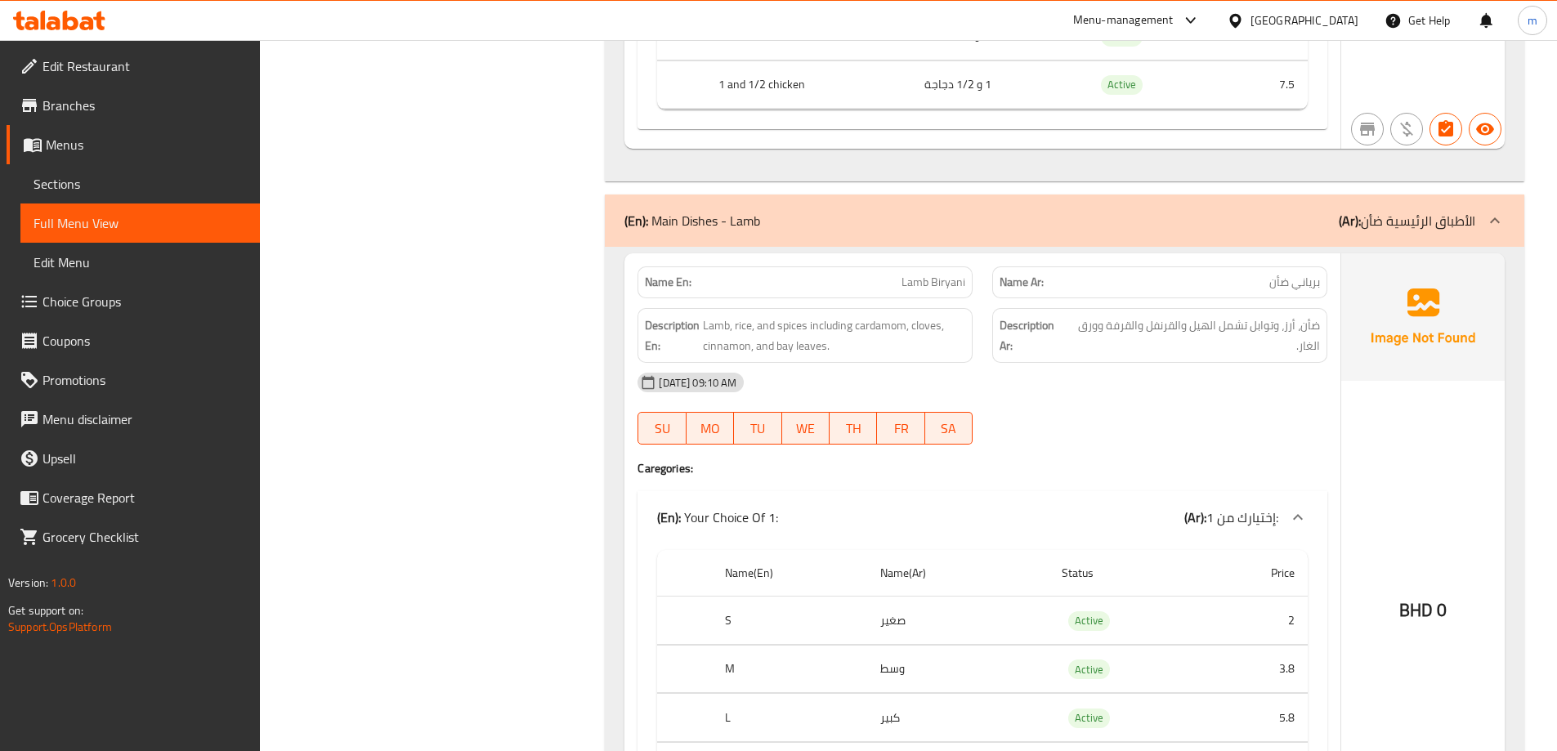
click at [1135, 440] on div at bounding box center [1160, 445] width 355 height 20
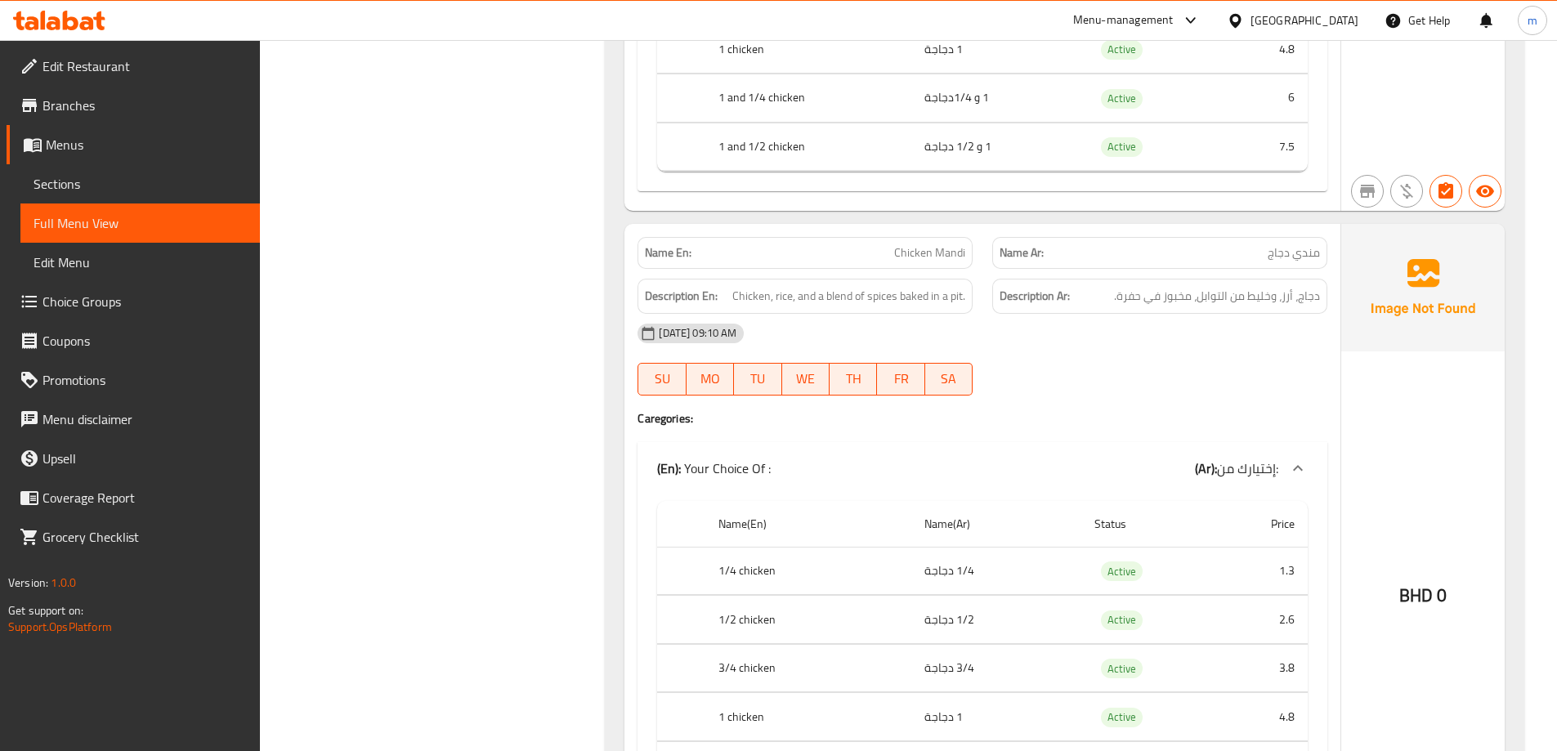
scroll to position [2126, 0]
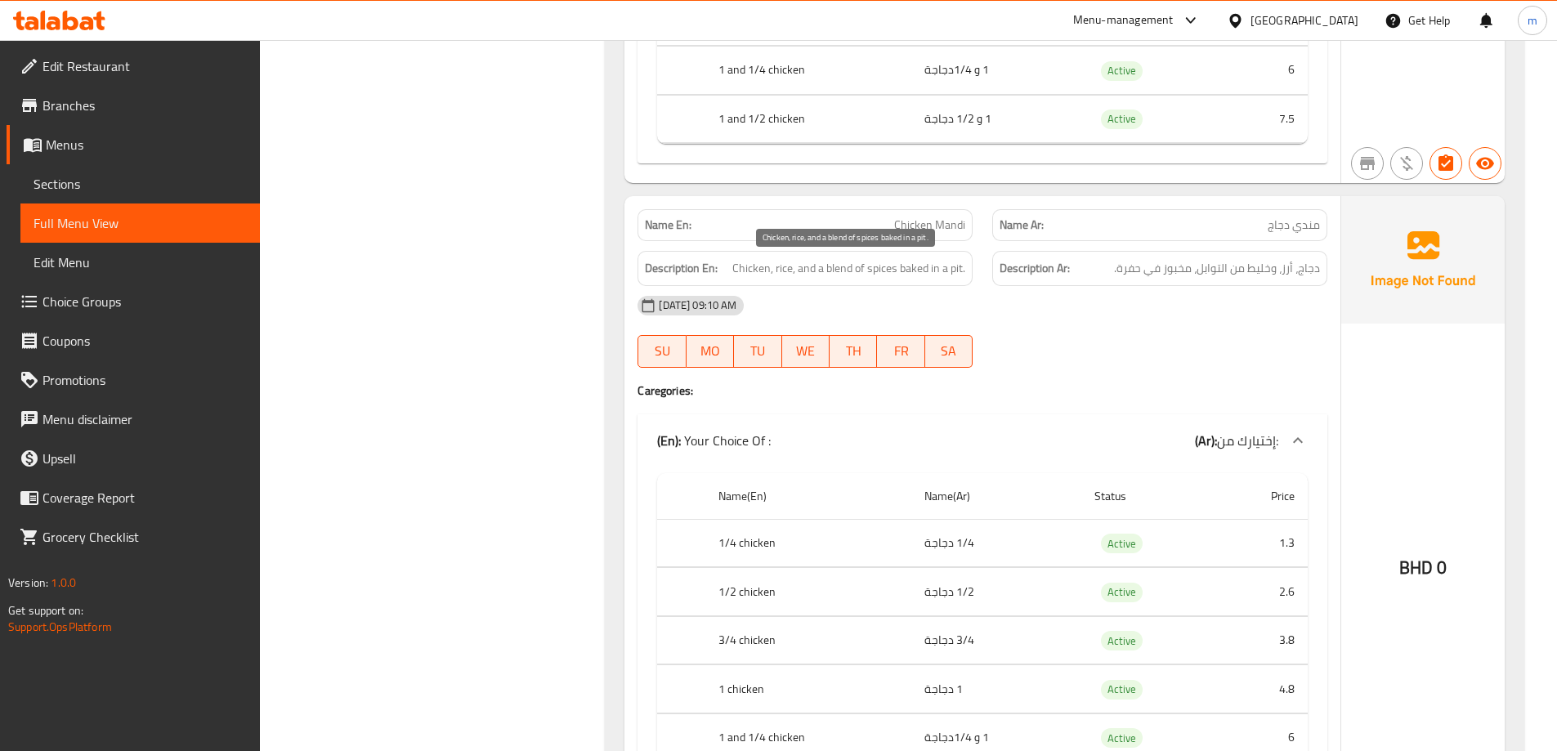
click at [963, 273] on span "Chicken, rice, and a blend of spices baked in a pit." at bounding box center [848, 268] width 233 height 20
click at [961, 271] on span "Chicken, rice, and a blend of spices baked in a pit." at bounding box center [848, 268] width 233 height 20
click at [1232, 398] on h4 "Caregories:" at bounding box center [983, 391] width 690 height 16
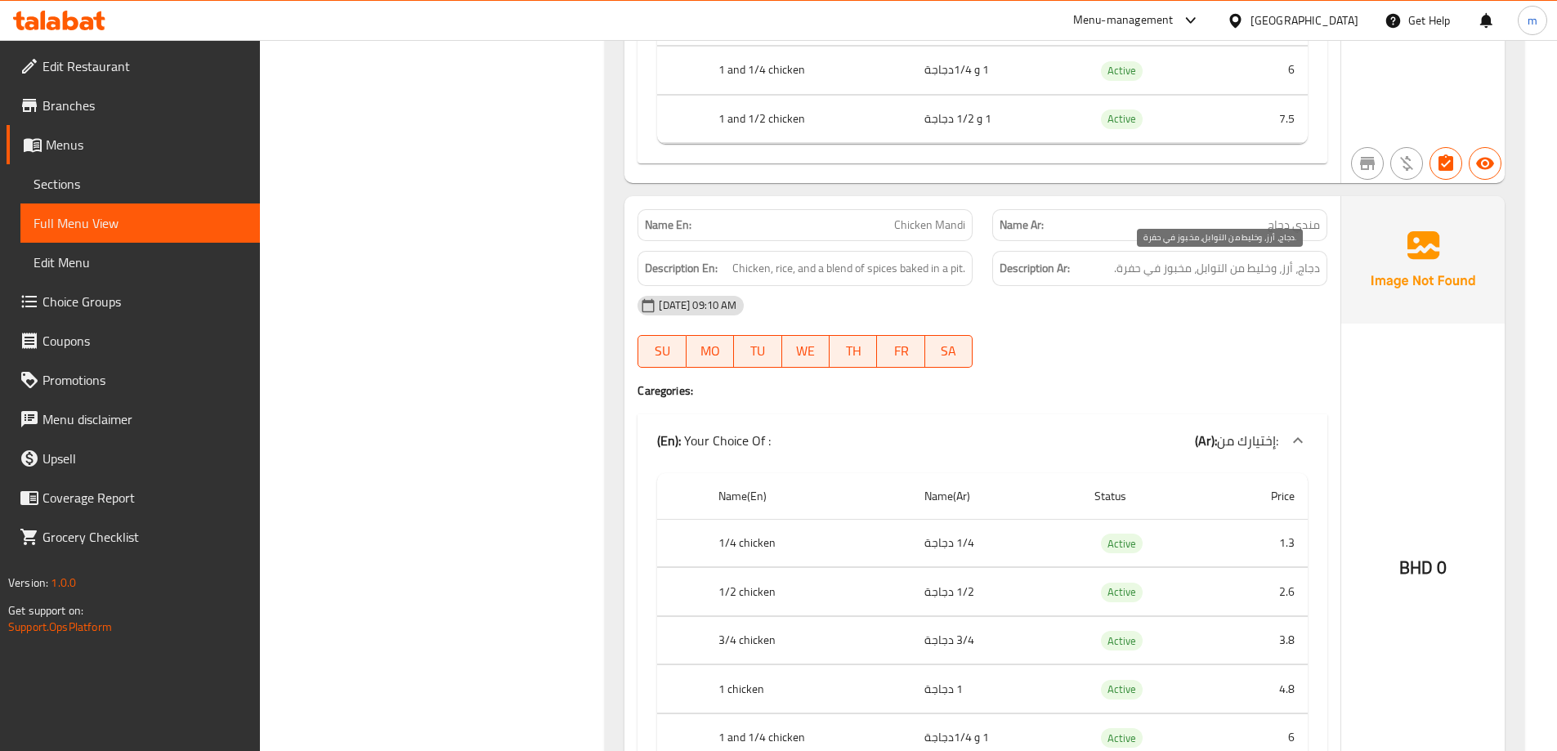
click at [1126, 269] on span "دجاج، أرز، وخليط من التوابل، مخبوز في حفرة." at bounding box center [1217, 268] width 206 height 20
click at [1178, 315] on div "[DATE] 09:10 AM" at bounding box center [983, 305] width 710 height 39
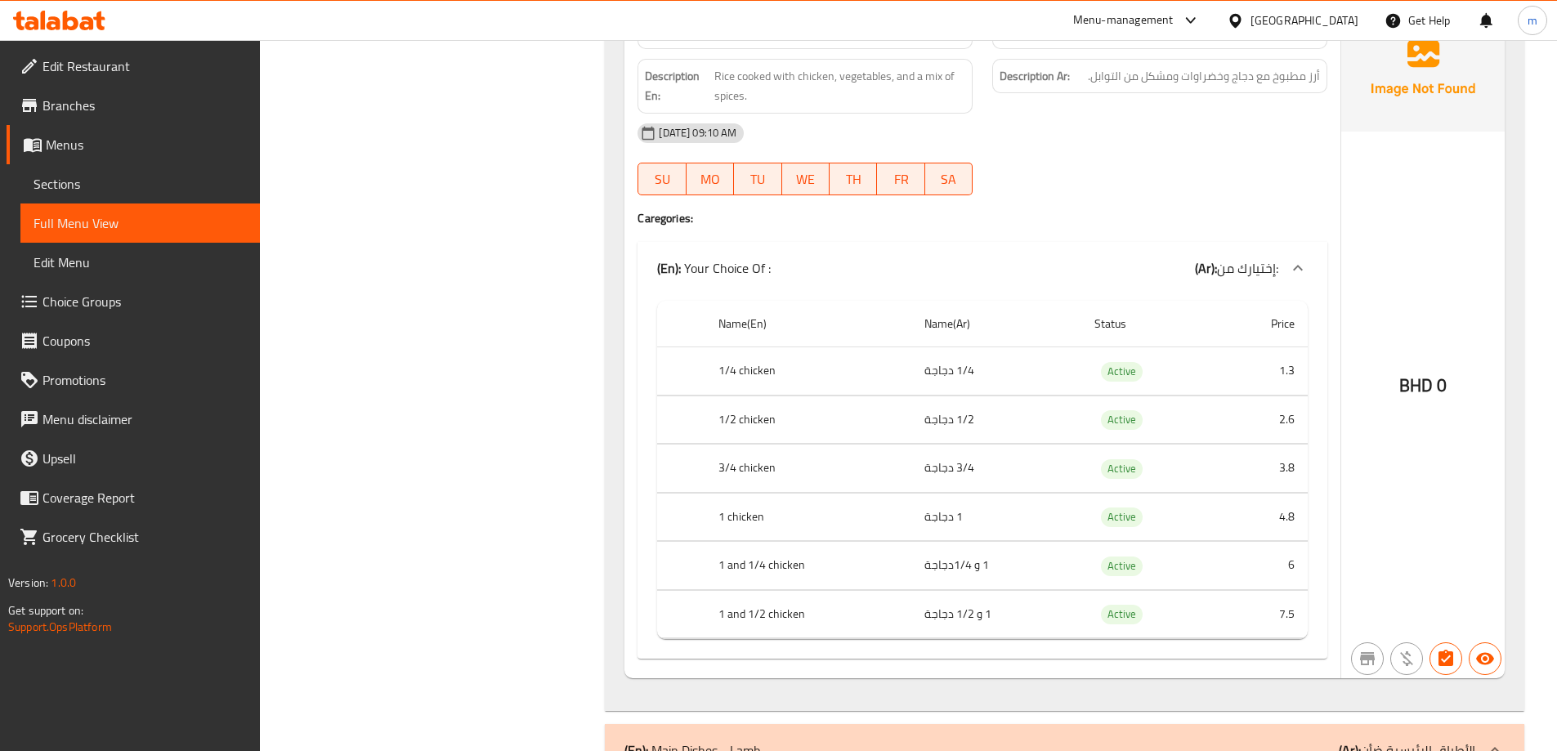
scroll to position [2943, 0]
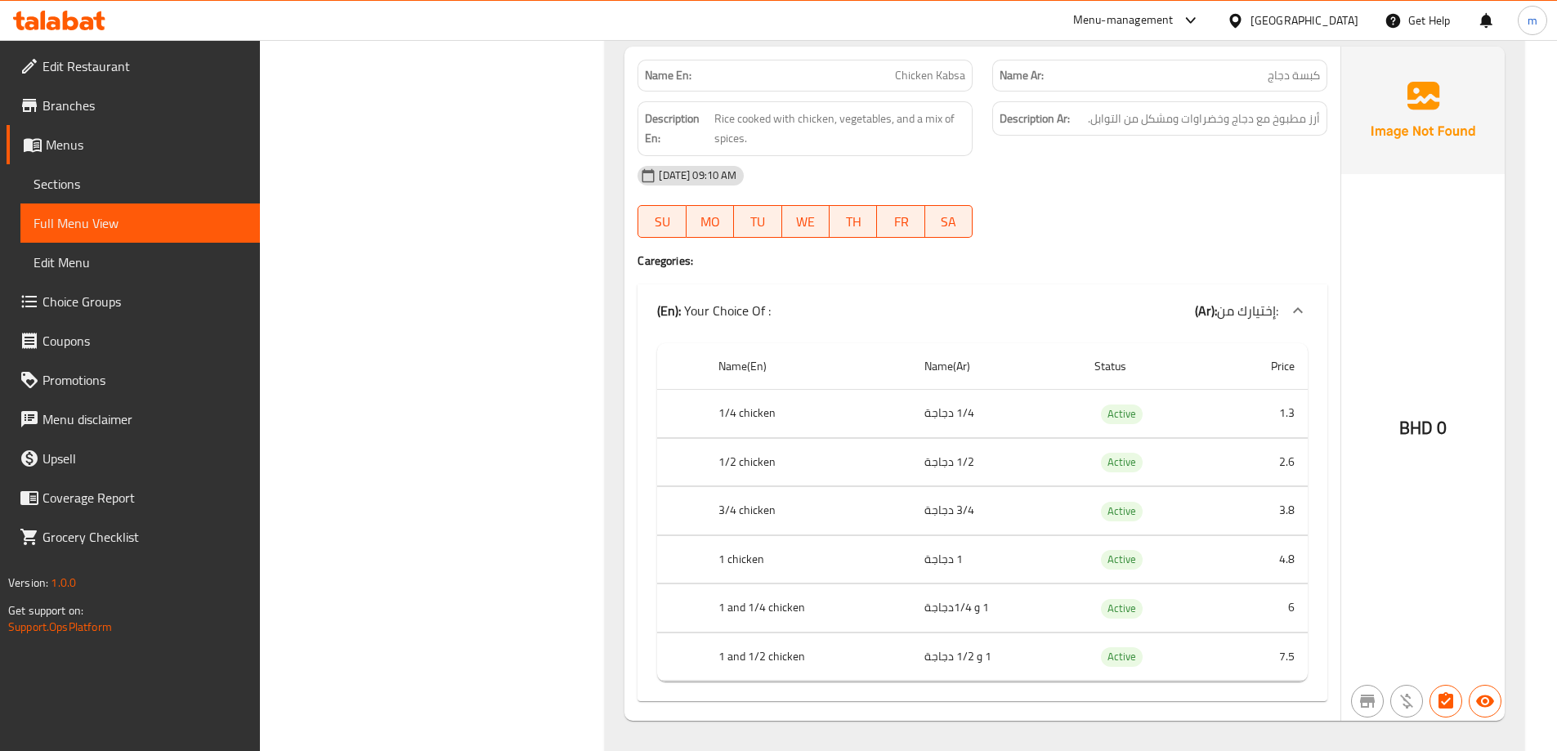
click at [1286, 172] on div "[DATE] 09:10 AM" at bounding box center [983, 175] width 710 height 39
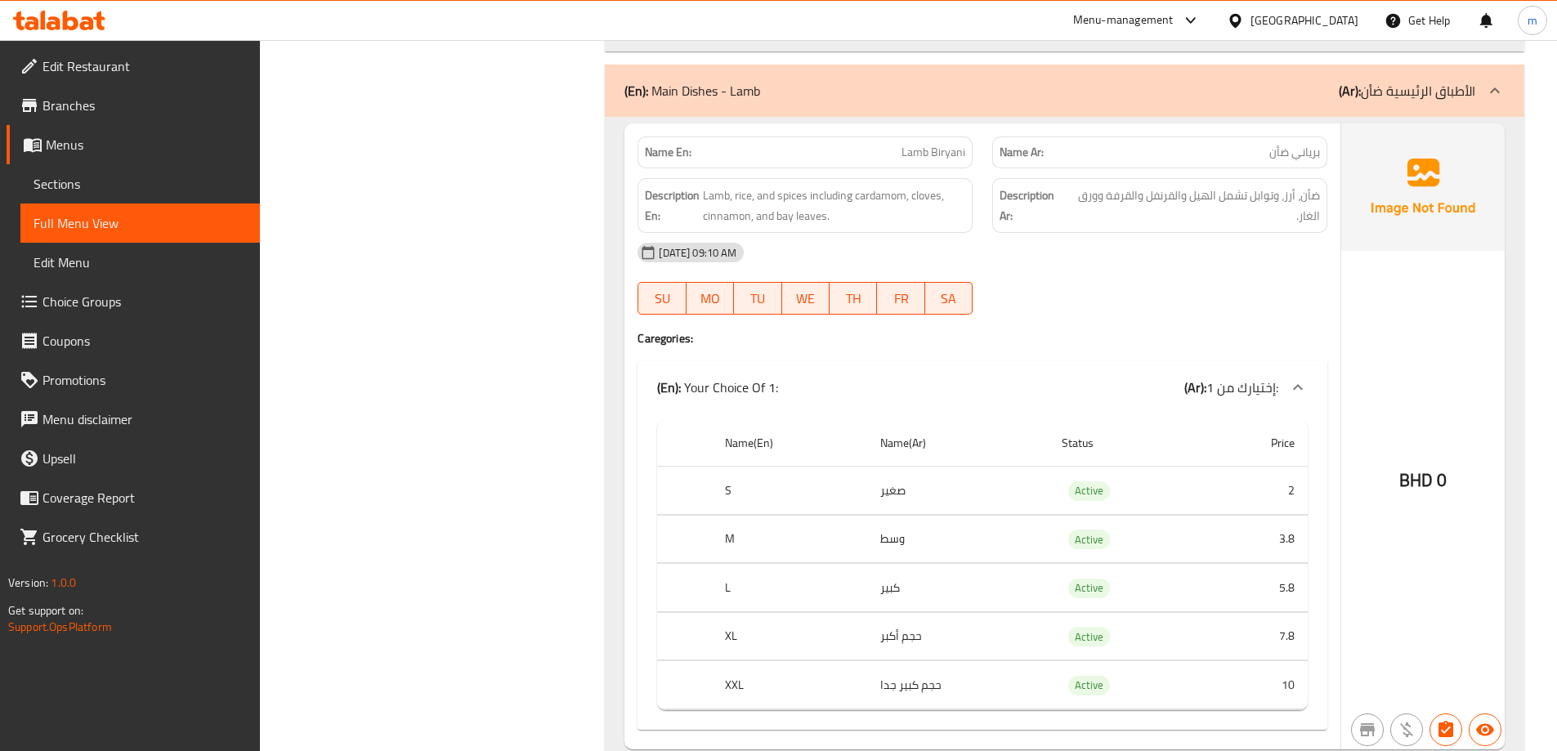
scroll to position [3679, 0]
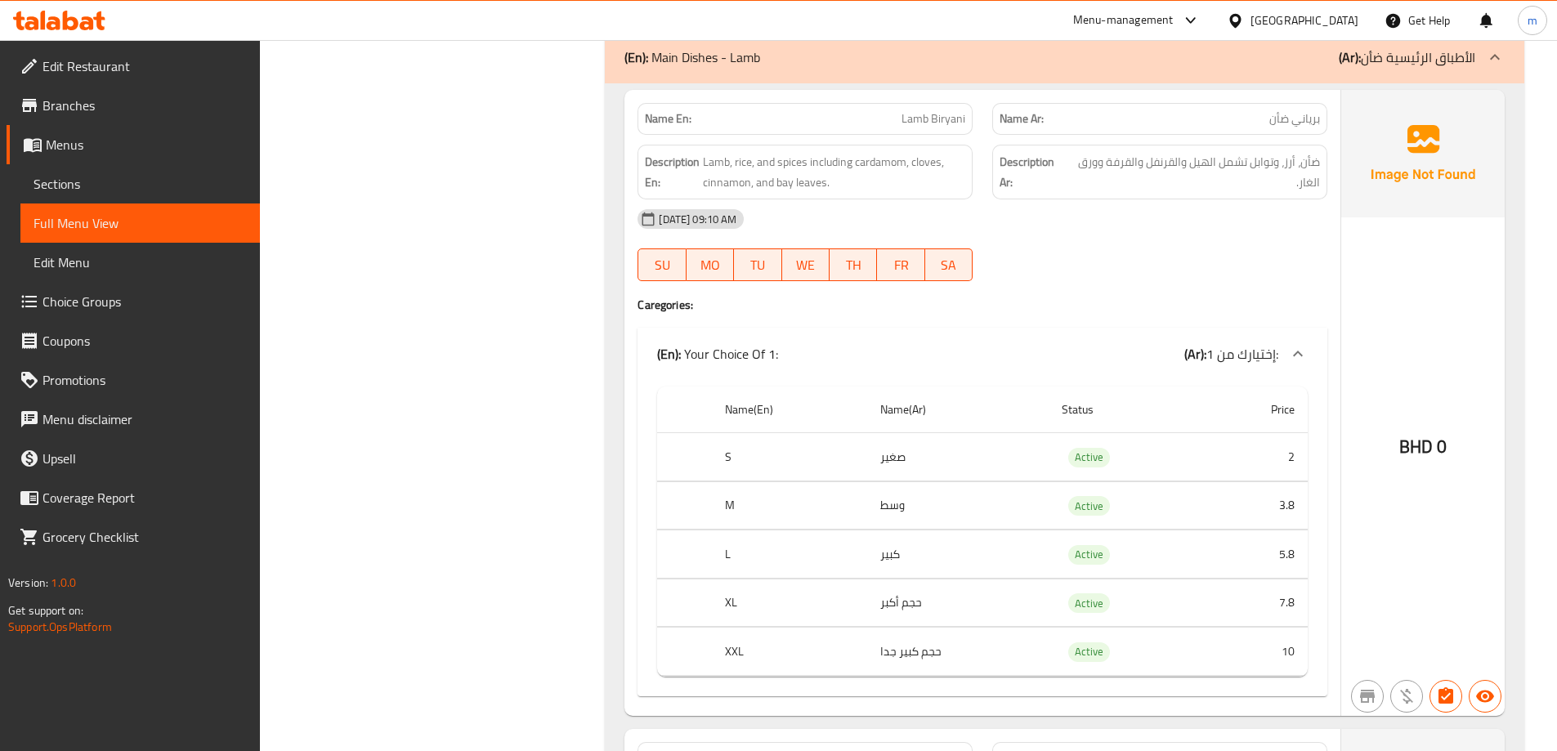
click at [1210, 267] on div "15-10-2025 09:10 AM SU MO TU WE TH FR SA" at bounding box center [983, 245] width 710 height 92
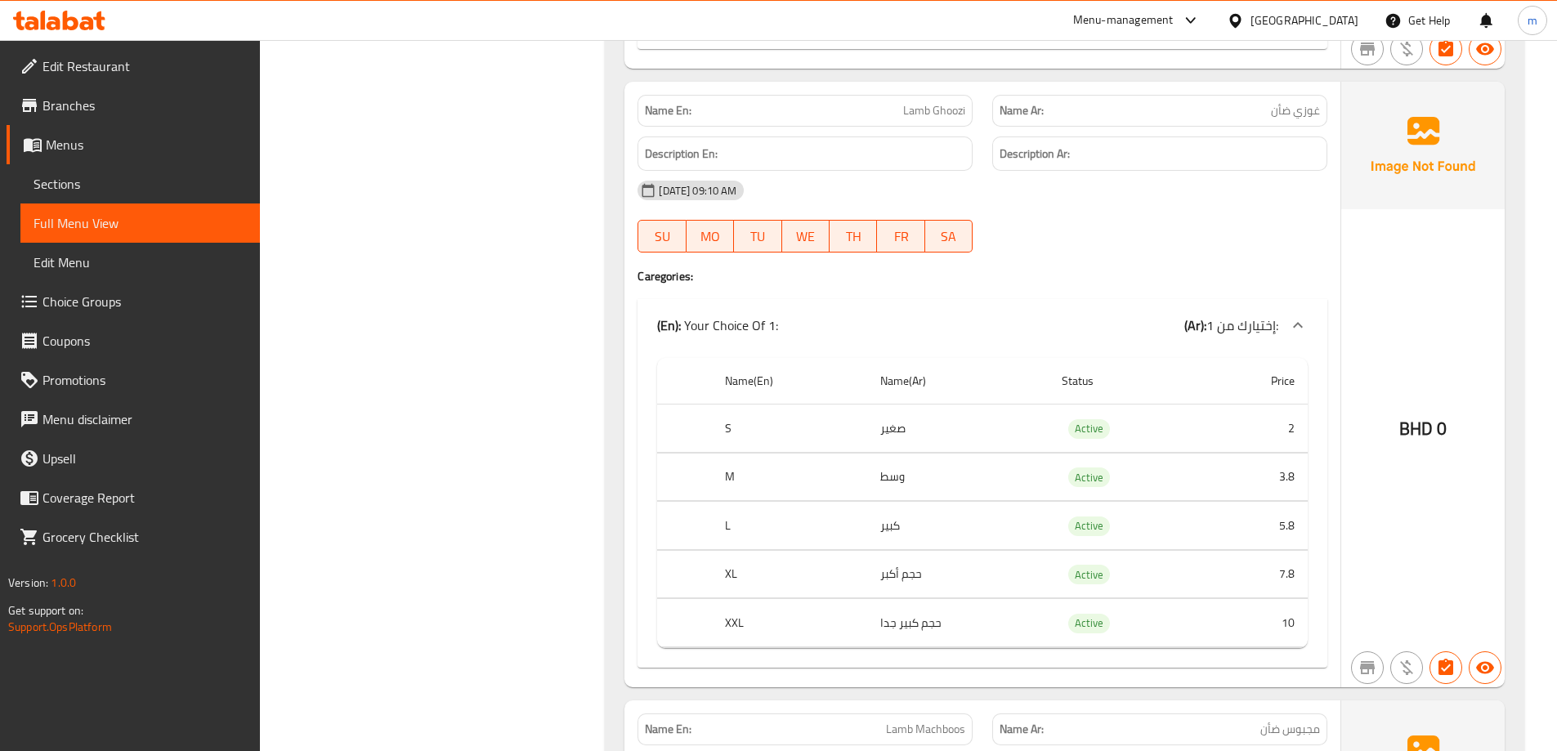
scroll to position [4333, 0]
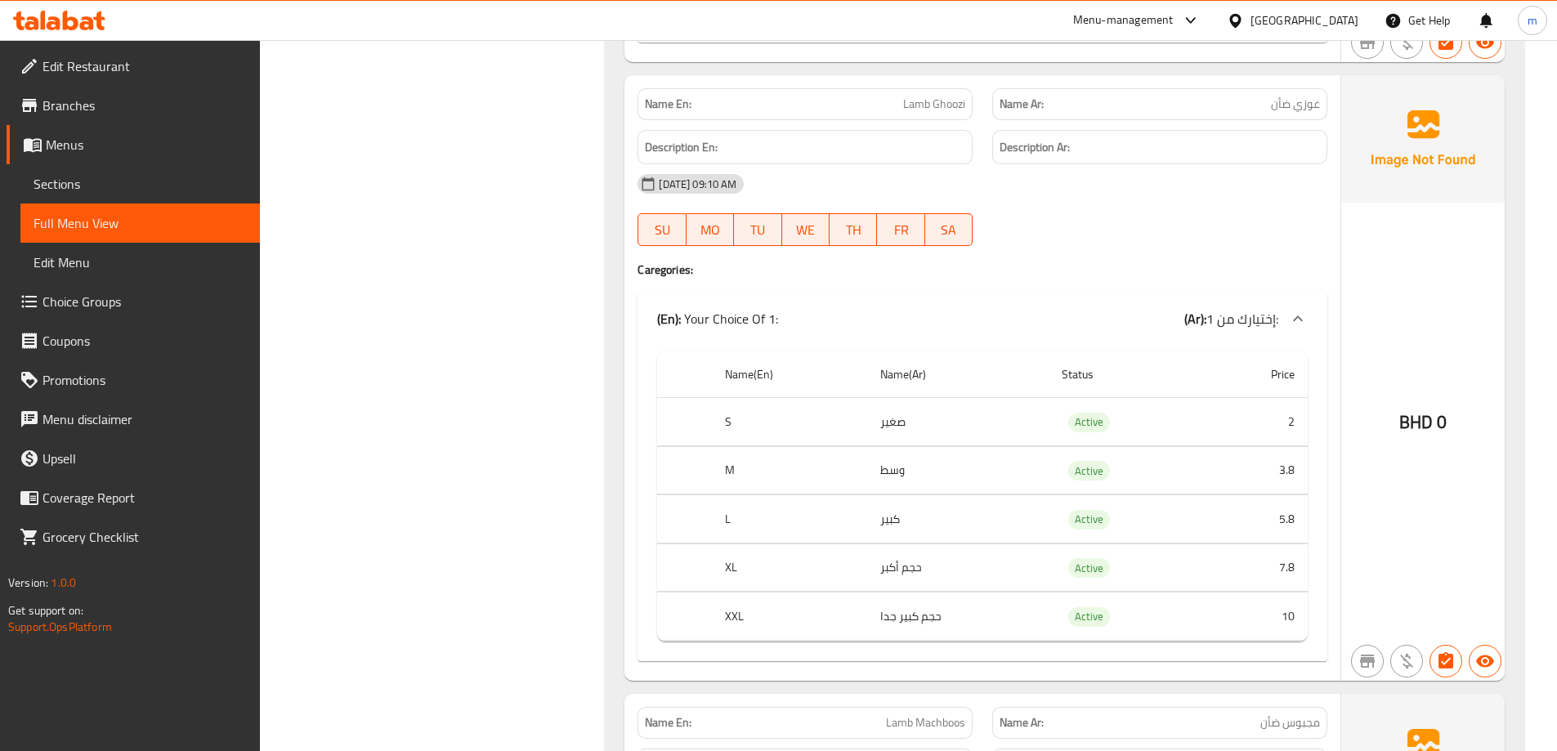
click at [1100, 259] on div "Name En: Lamb Ghoozi Name Ar: غوزي ضأن Description En: Description Ar: 15-10-20…" at bounding box center [983, 378] width 716 height 606
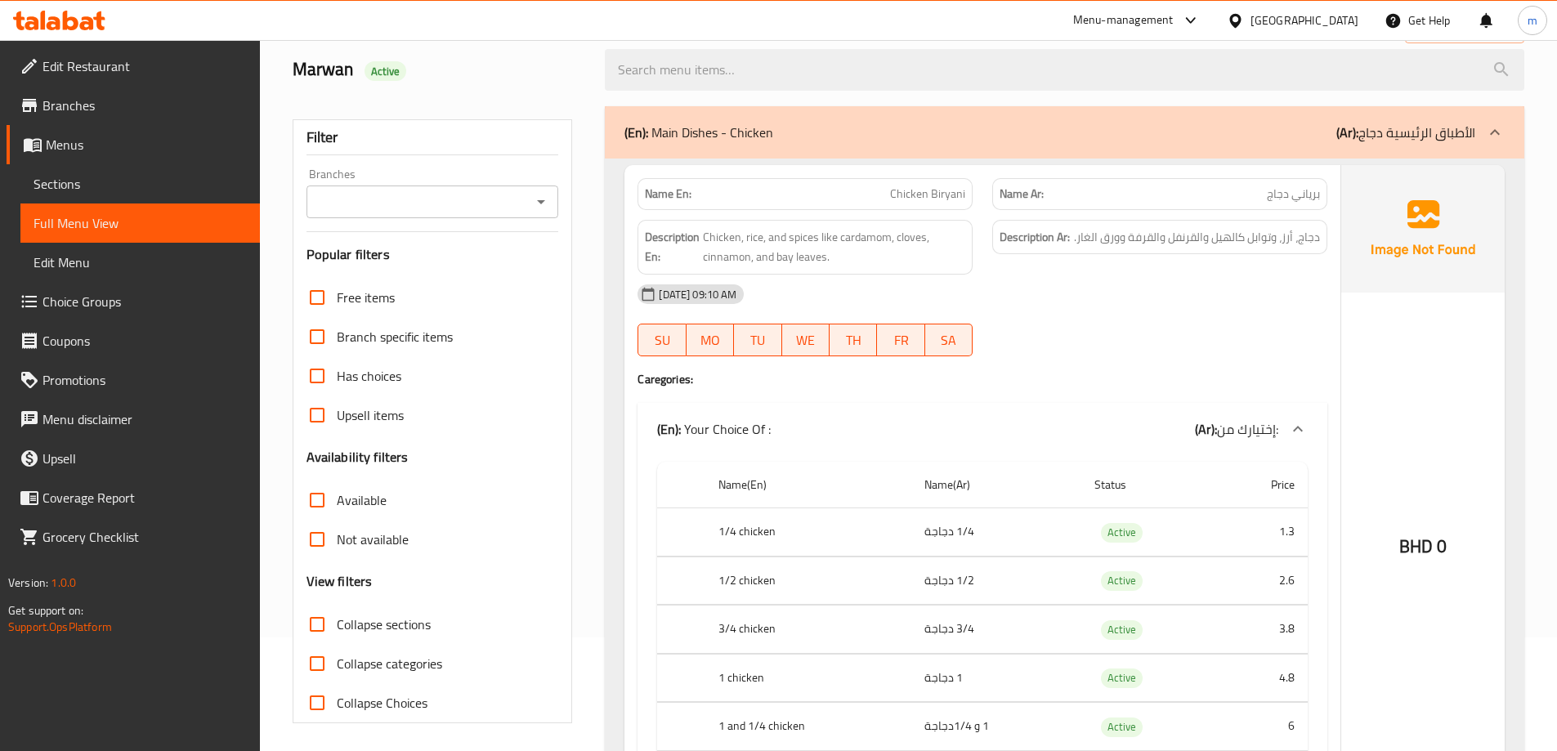
scroll to position [0, 0]
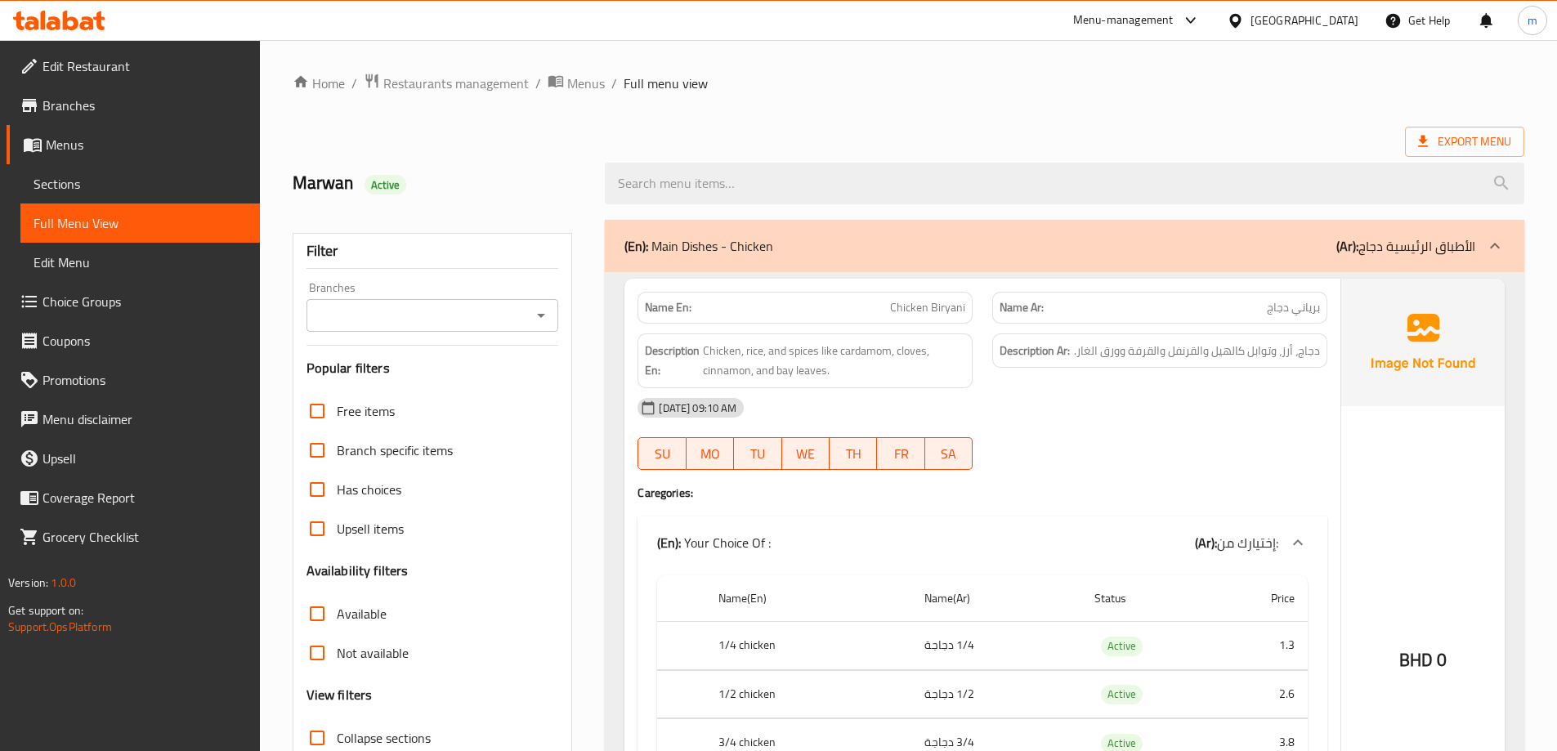
click at [872, 83] on ol "Home / Restaurants management / Menus / Full menu view" at bounding box center [909, 83] width 1232 height 21
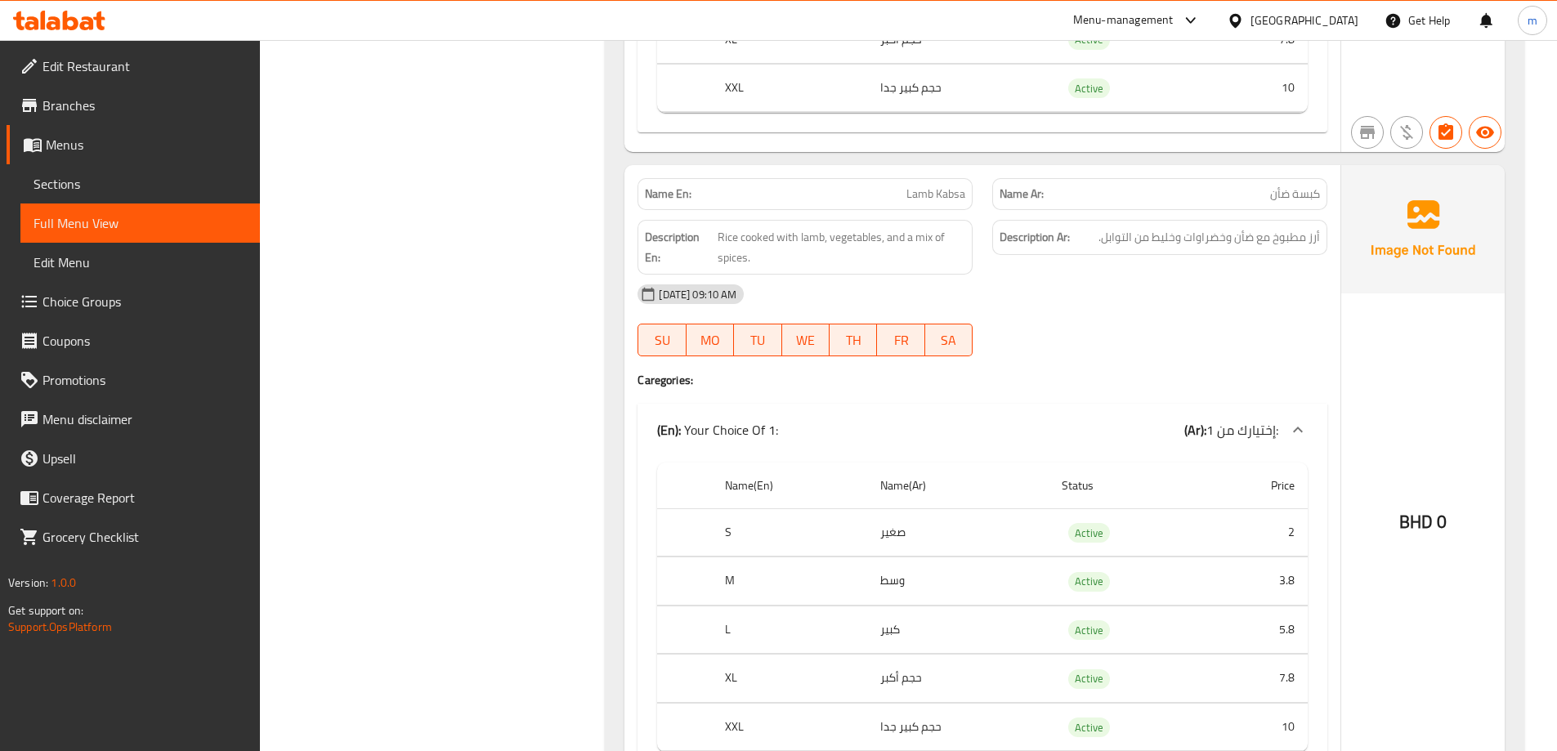
scroll to position [6245, 0]
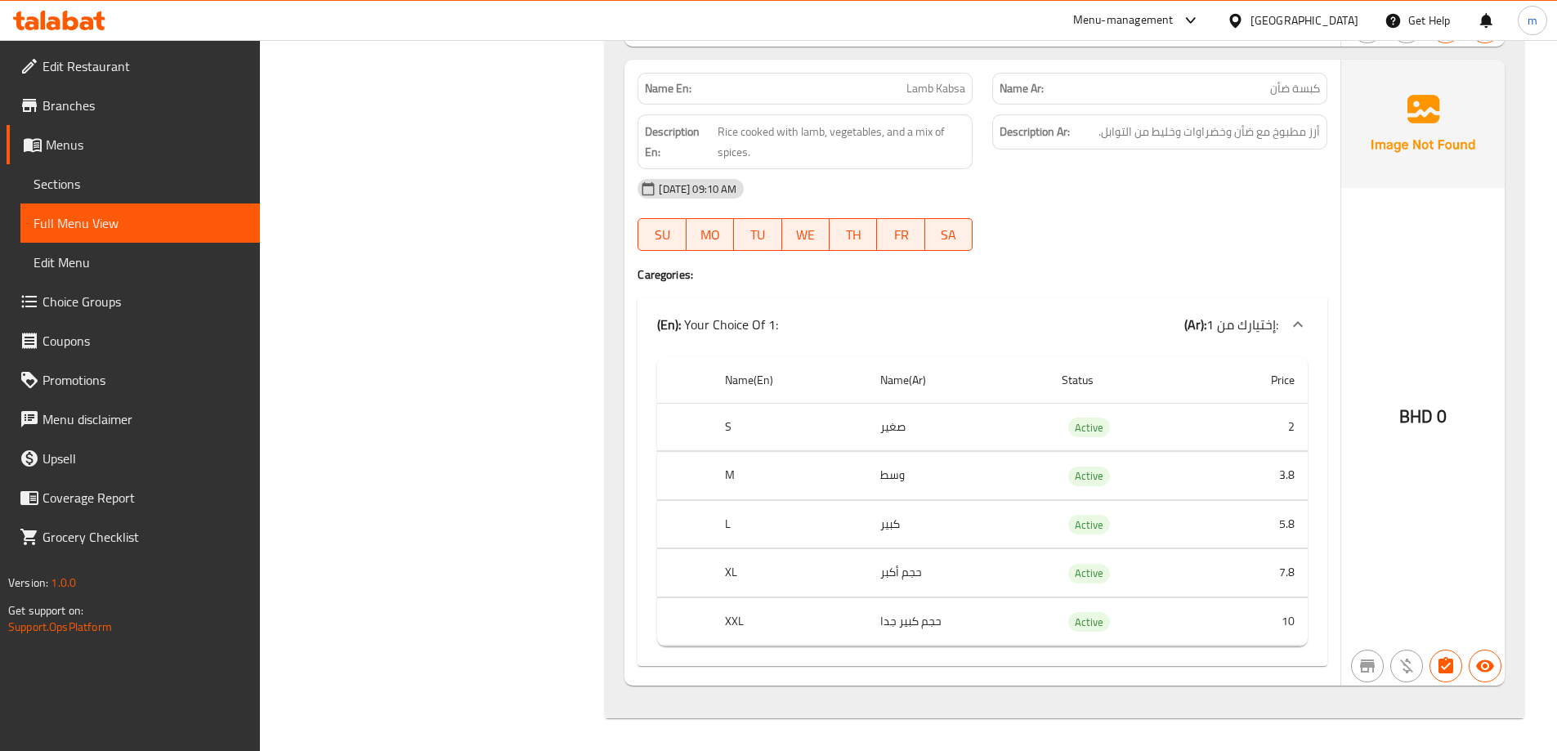
click at [891, 571] on td "حجم أكبر" at bounding box center [958, 573] width 182 height 48
click at [737, 585] on th "XL" at bounding box center [789, 573] width 155 height 48
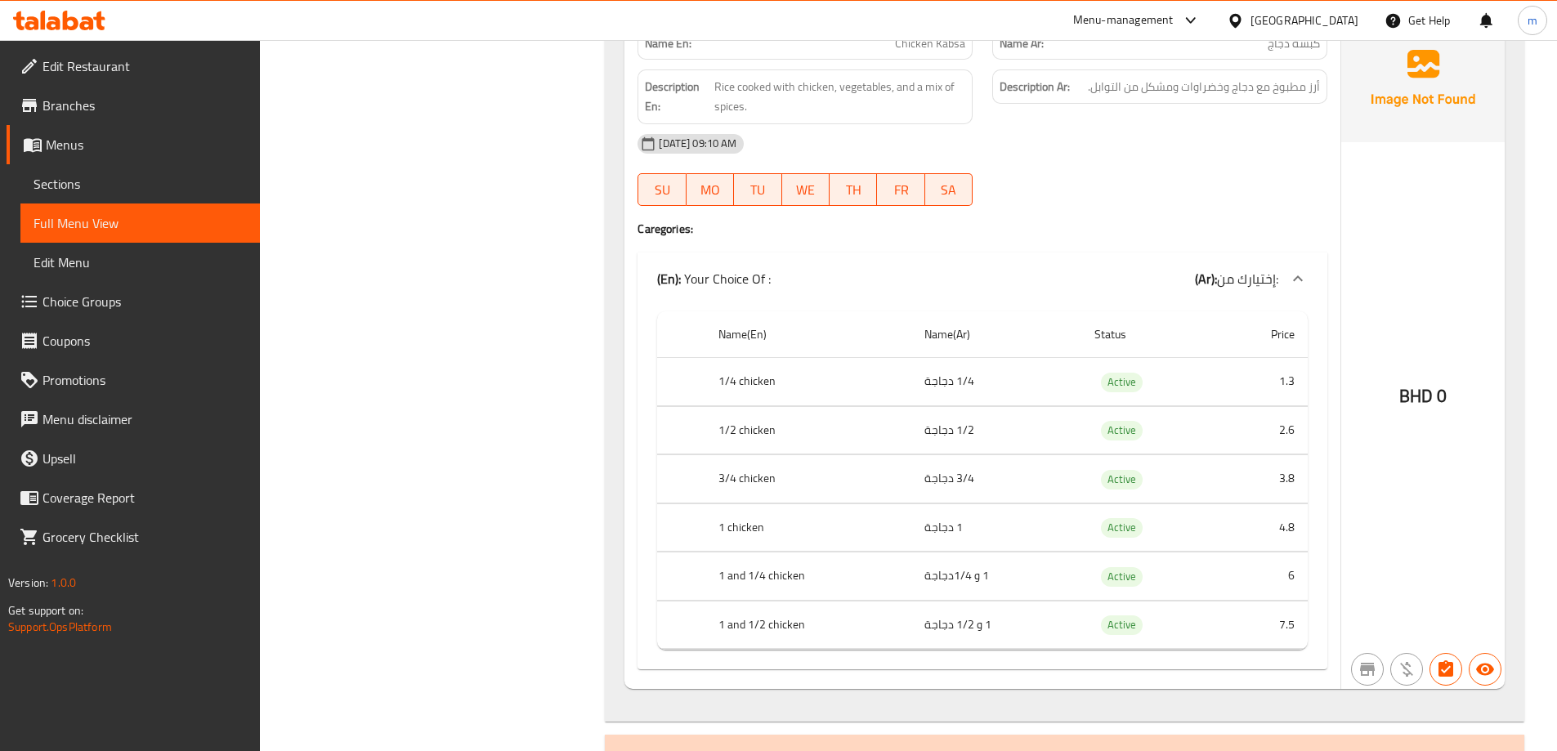
scroll to position [2484, 0]
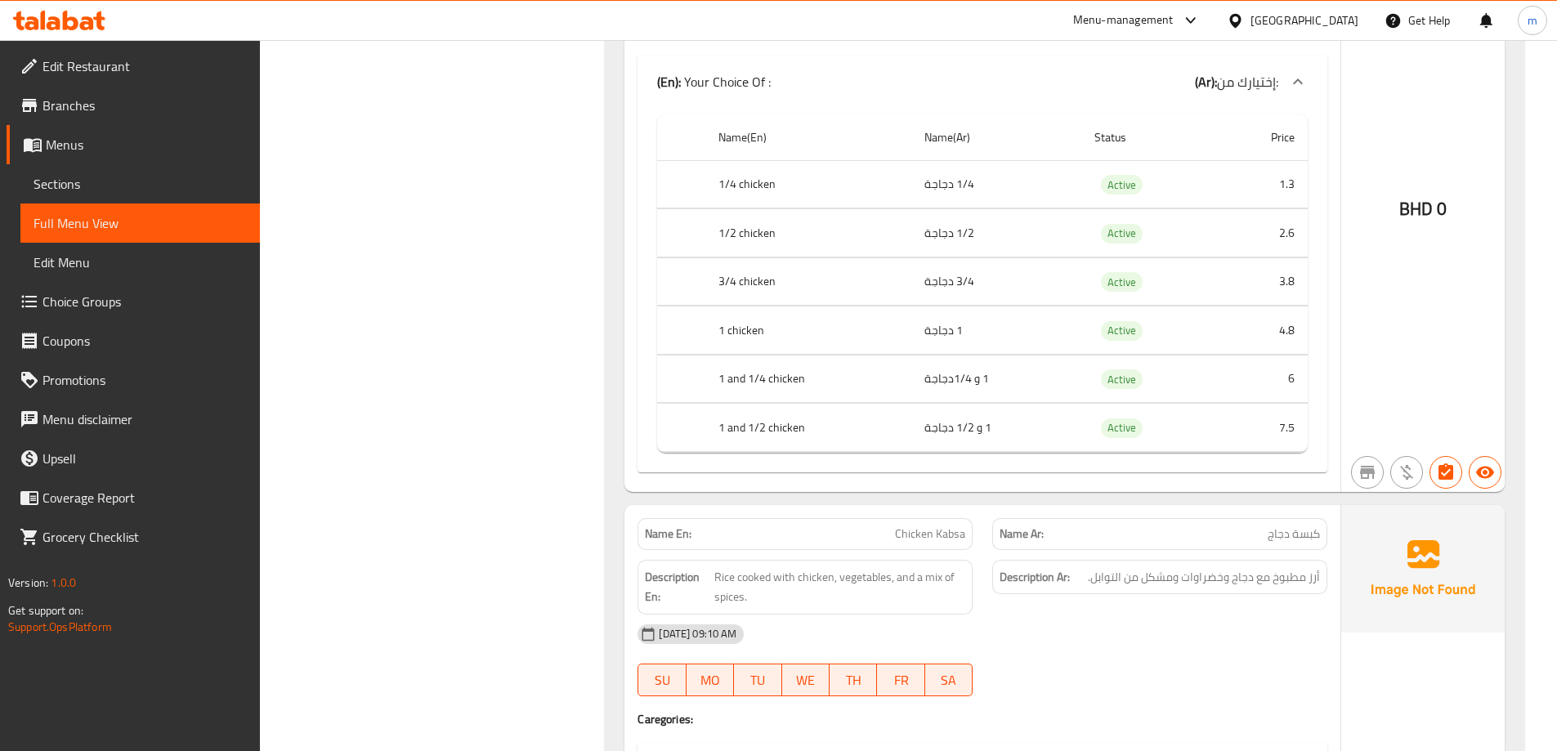
click at [107, 66] on span "Edit Restaurant" at bounding box center [145, 66] width 204 height 20
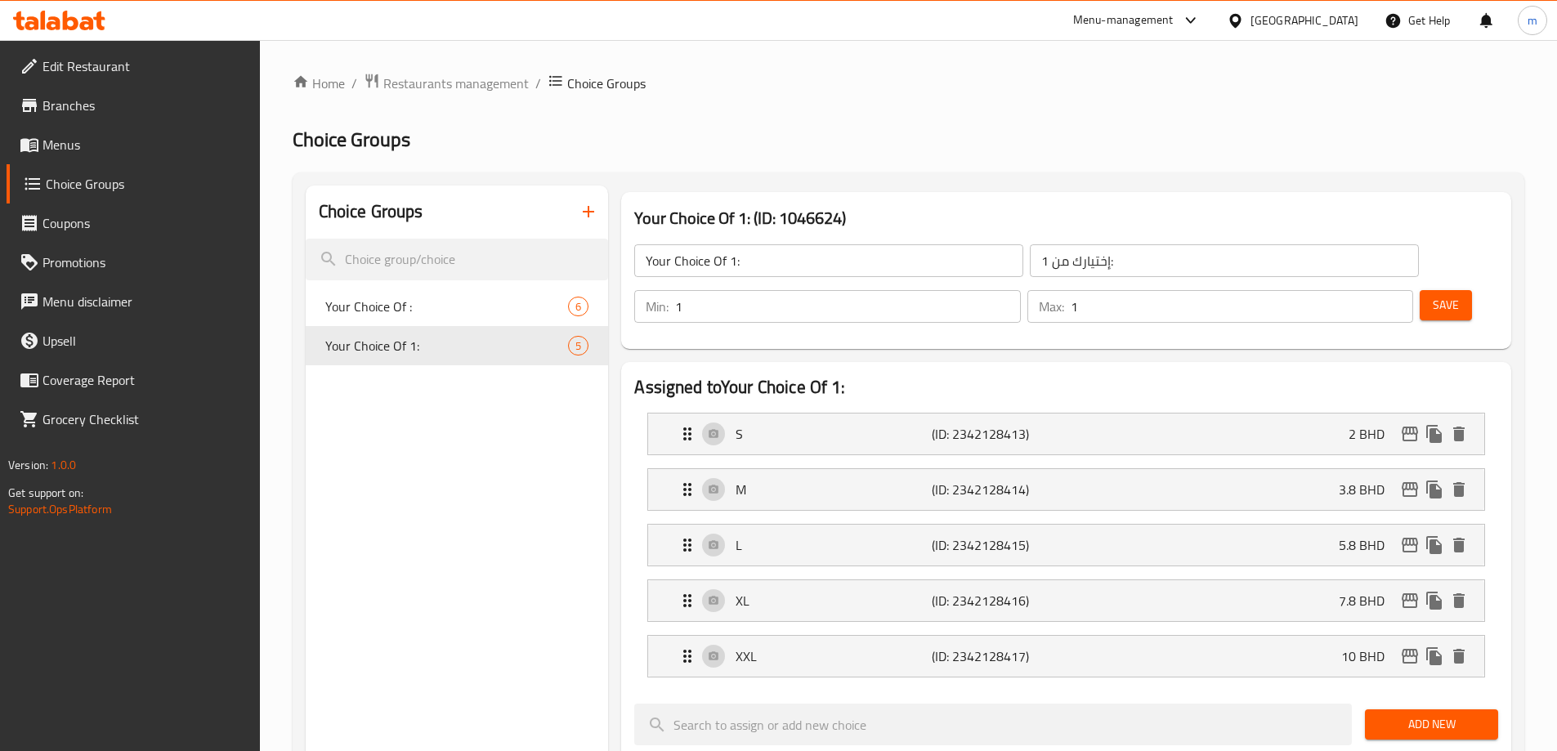
click at [127, 145] on span "Menus" at bounding box center [145, 145] width 204 height 20
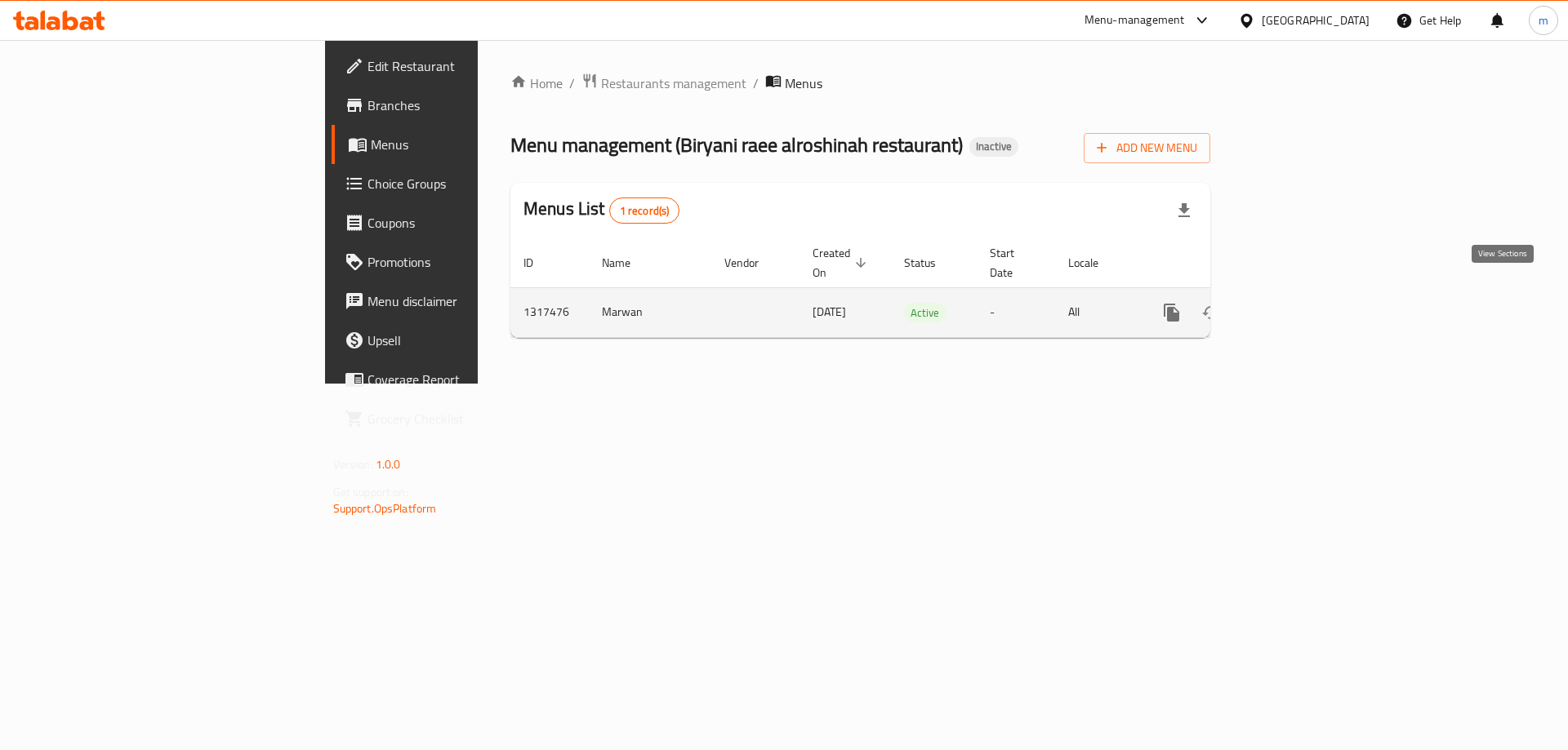
click at [1299, 303] on icon "enhanced table" at bounding box center [1289, 313] width 20 height 20
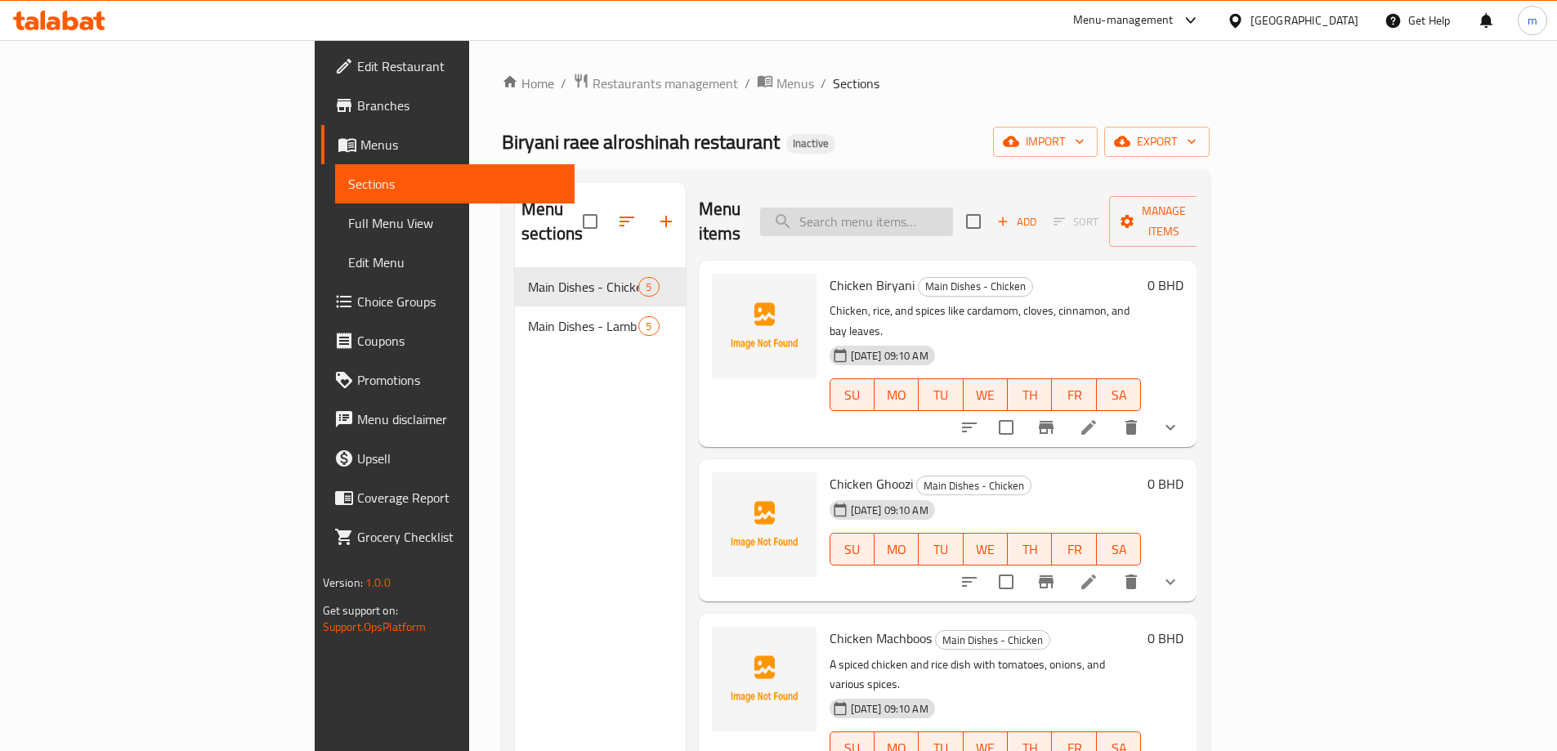
click at [953, 208] on input "search" at bounding box center [856, 222] width 193 height 29
paste input "Chicken Biryani"
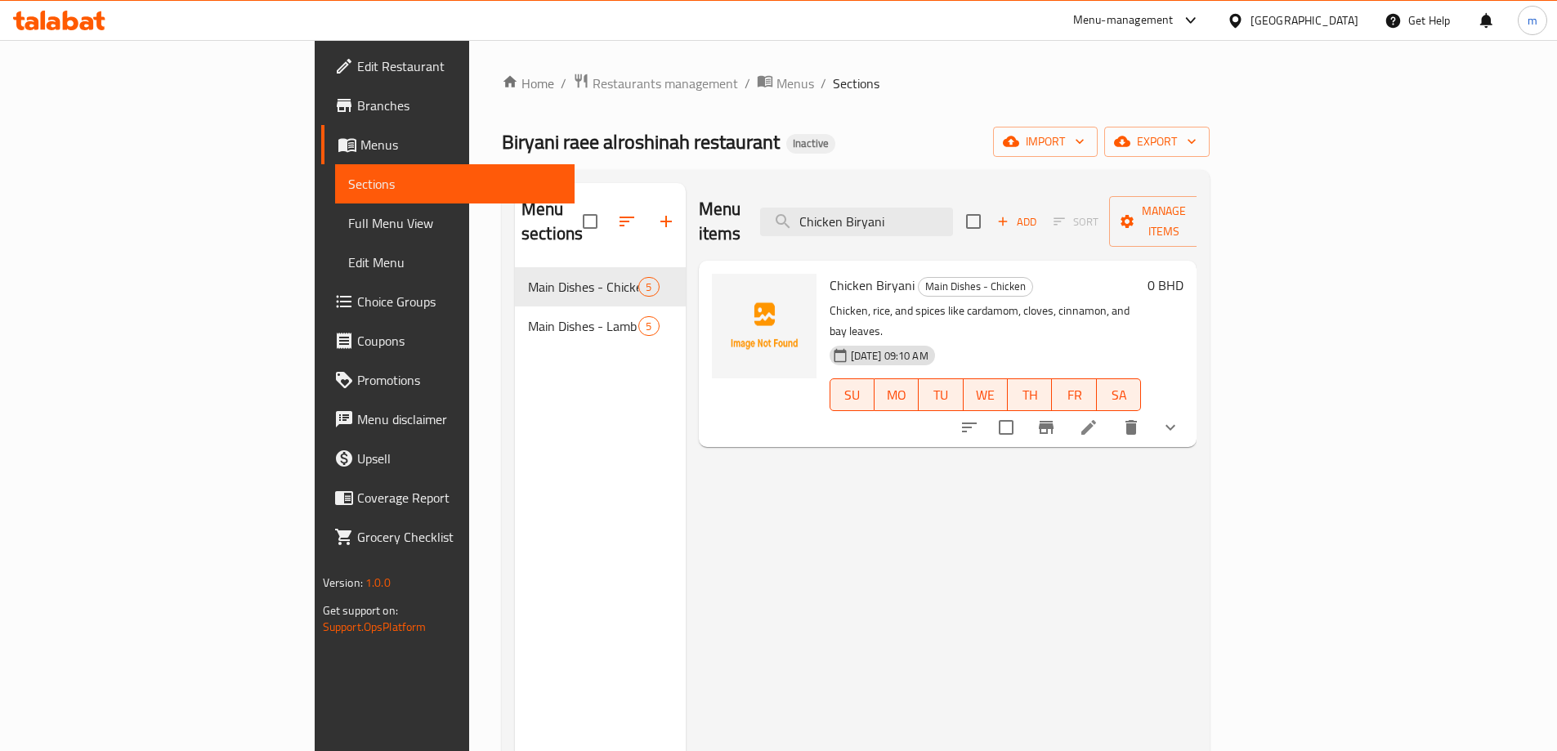
type input "Chicken Biryani"
click at [1096, 420] on icon at bounding box center [1089, 427] width 15 height 15
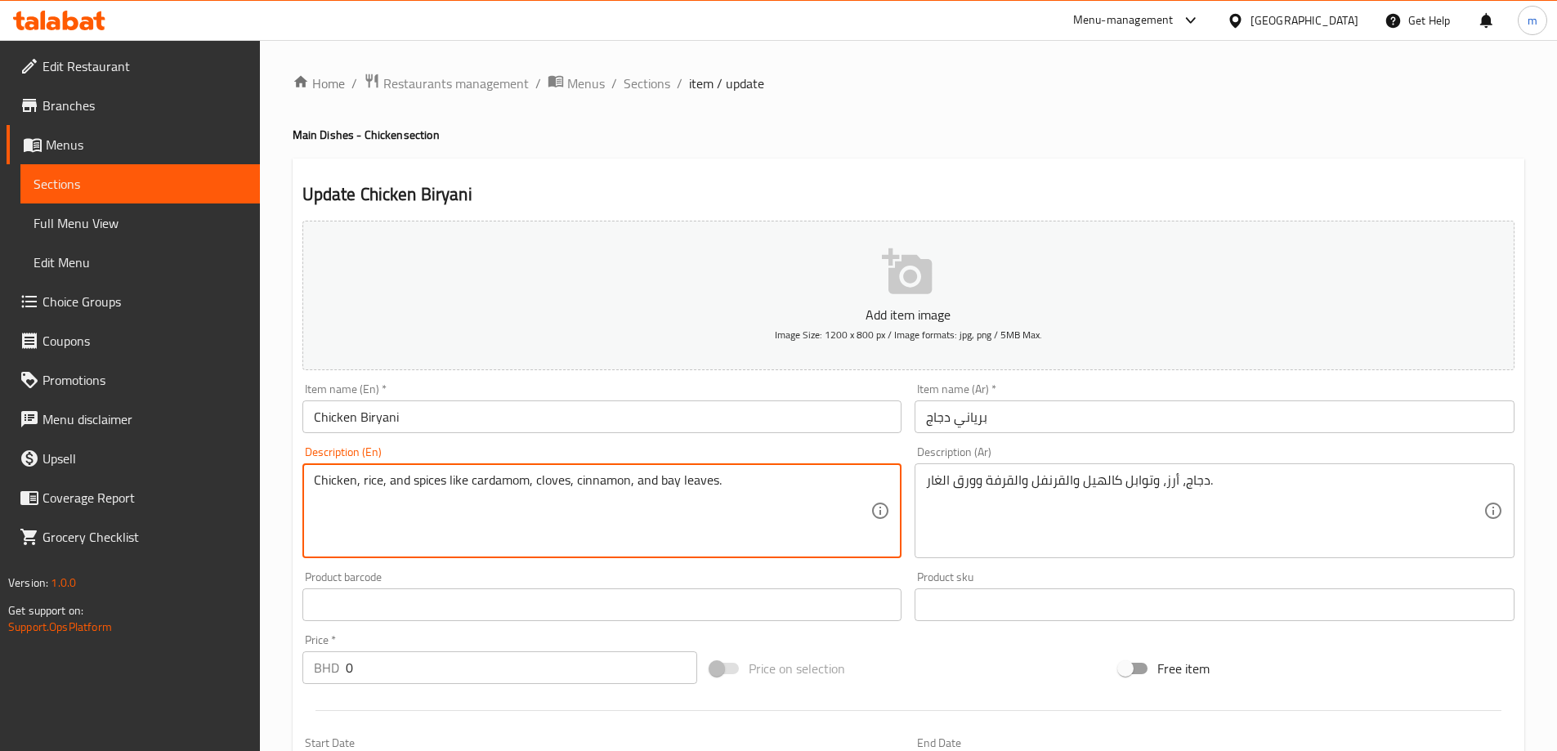
drag, startPoint x: 711, startPoint y: 485, endPoint x: 171, endPoint y: 495, distance: 540.5
type textarea "."
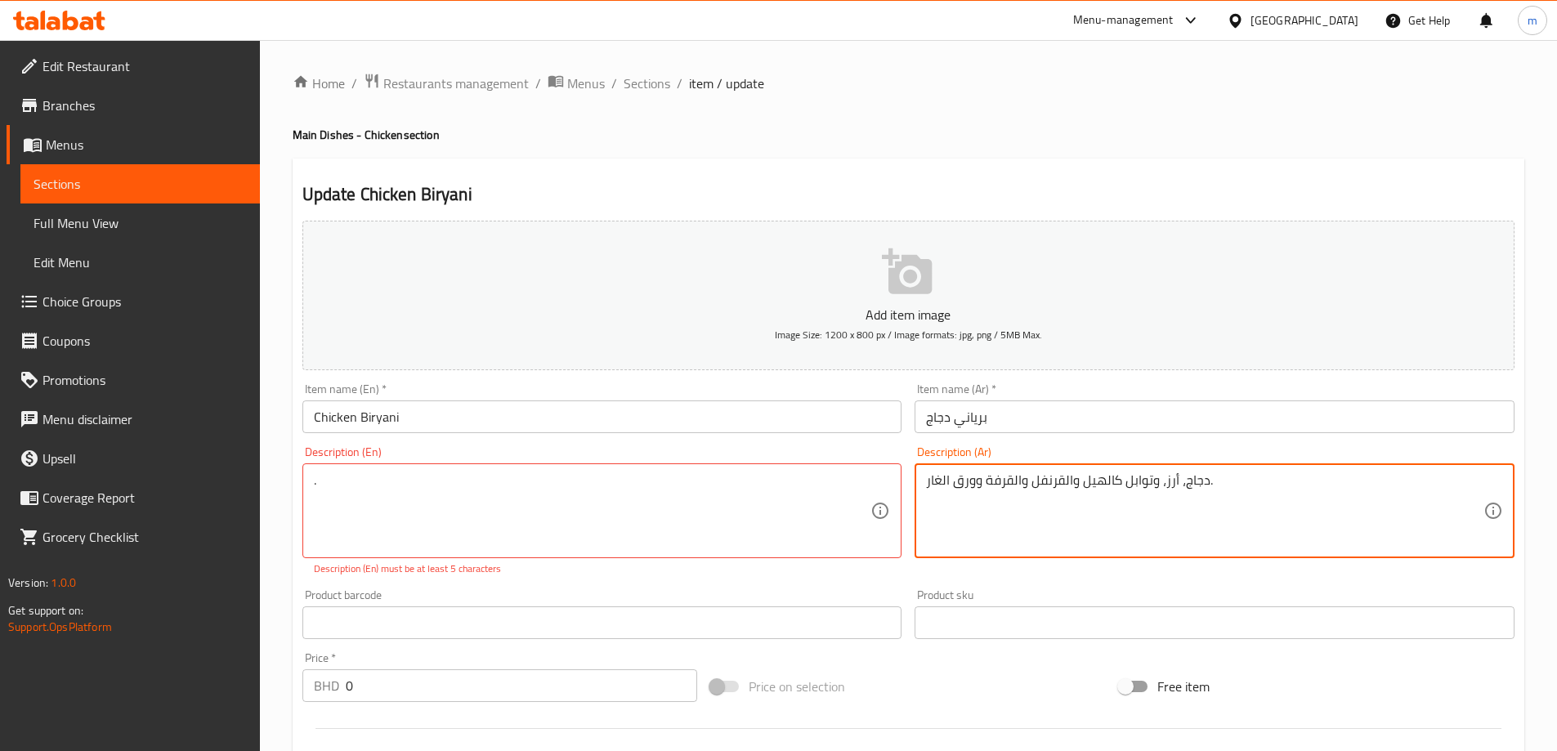
drag, startPoint x: 1174, startPoint y: 489, endPoint x: 829, endPoint y: 504, distance: 345.3
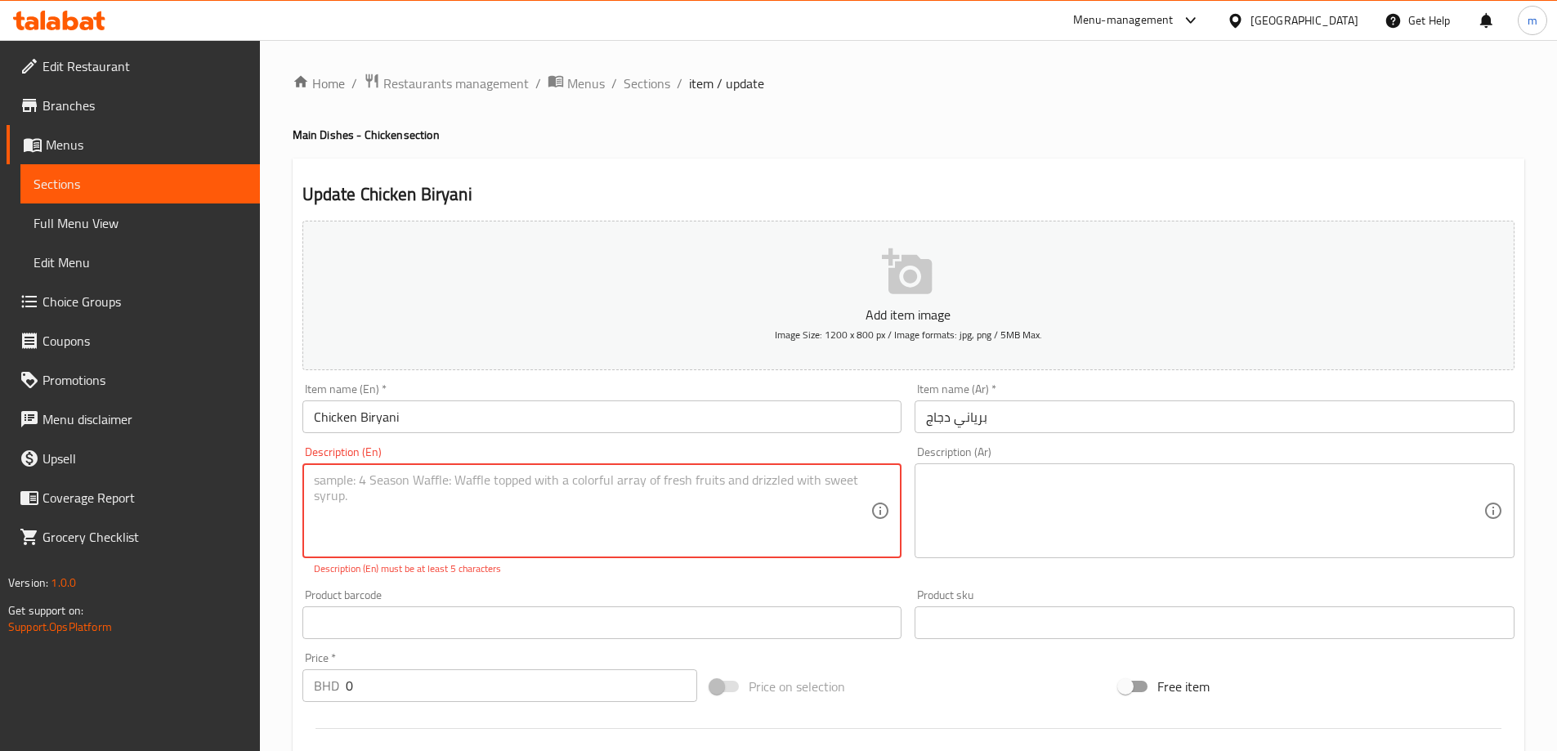
click at [1137, 504] on textarea at bounding box center [1205, 512] width 558 height 78
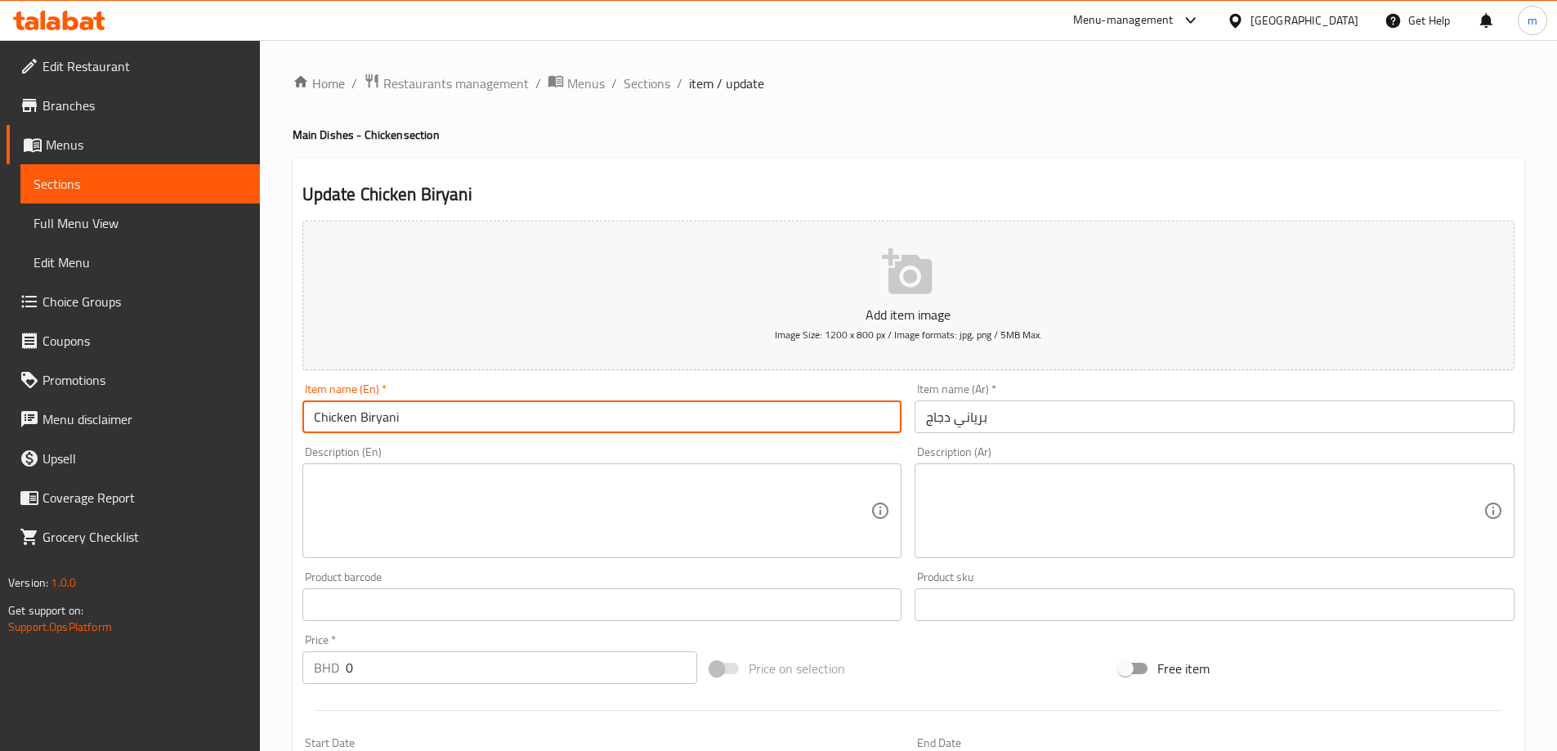
drag, startPoint x: 399, startPoint y: 417, endPoint x: 301, endPoint y: 408, distance: 98.5
click at [301, 408] on div "Item name (En)   * Chicken Biryani Item name (En) *" at bounding box center [602, 408] width 613 height 63
click at [429, 427] on input "Chicken Biryani" at bounding box center [602, 417] width 600 height 33
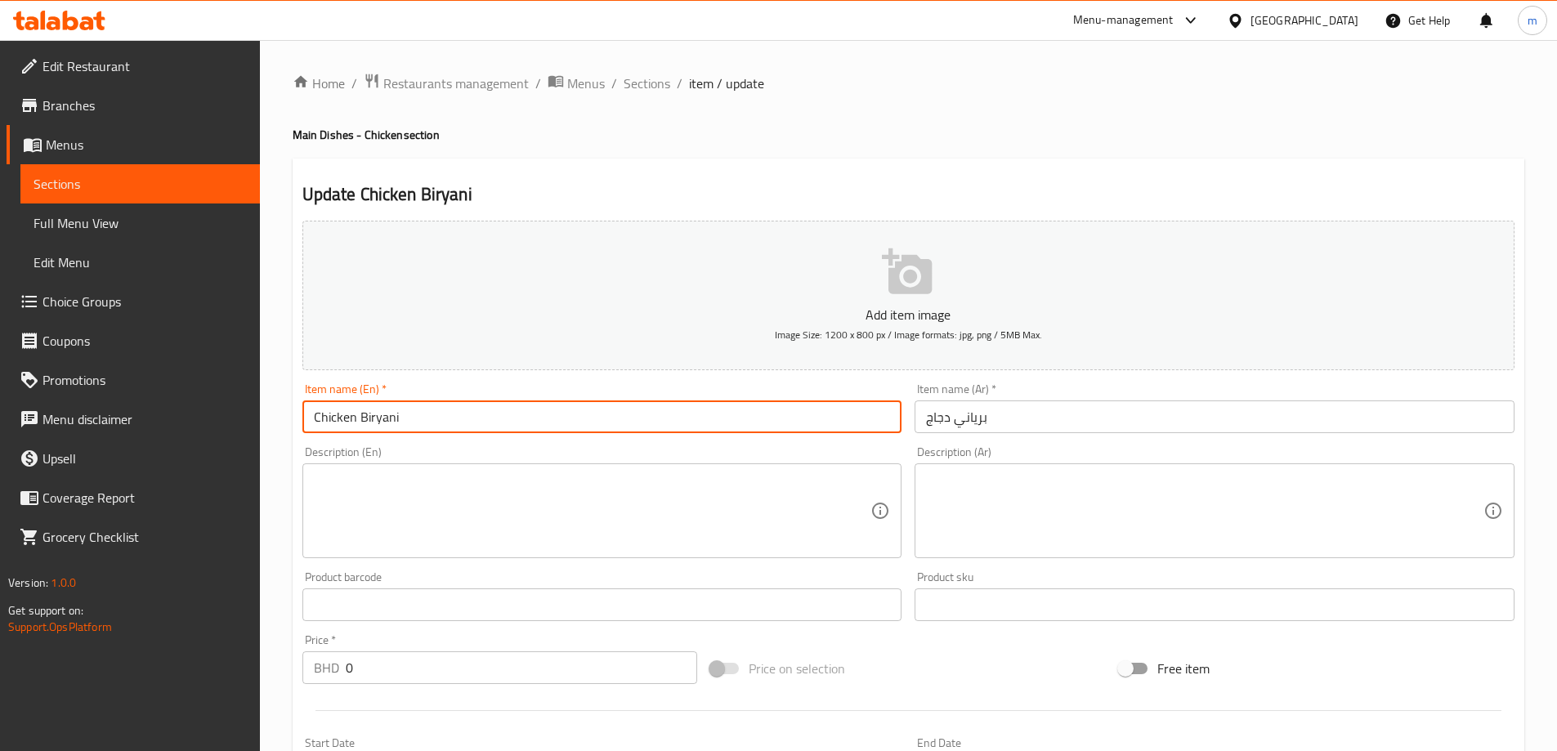
click at [585, 488] on textarea at bounding box center [593, 512] width 558 height 78
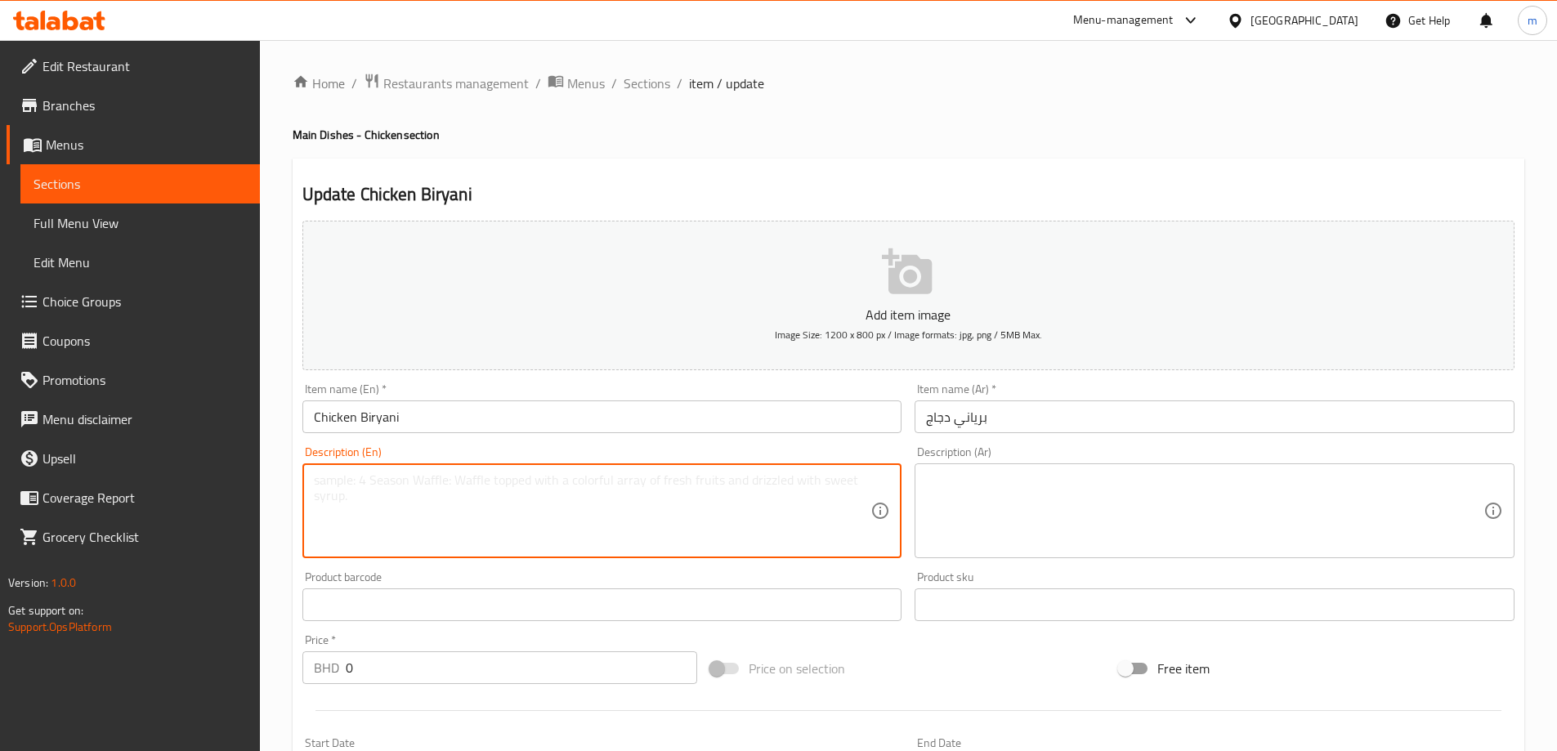
paste textarea "chicken served with biryani rice."
type textarea "chicken served with biryani rice."
click at [1110, 511] on textarea at bounding box center [1205, 512] width 558 height 78
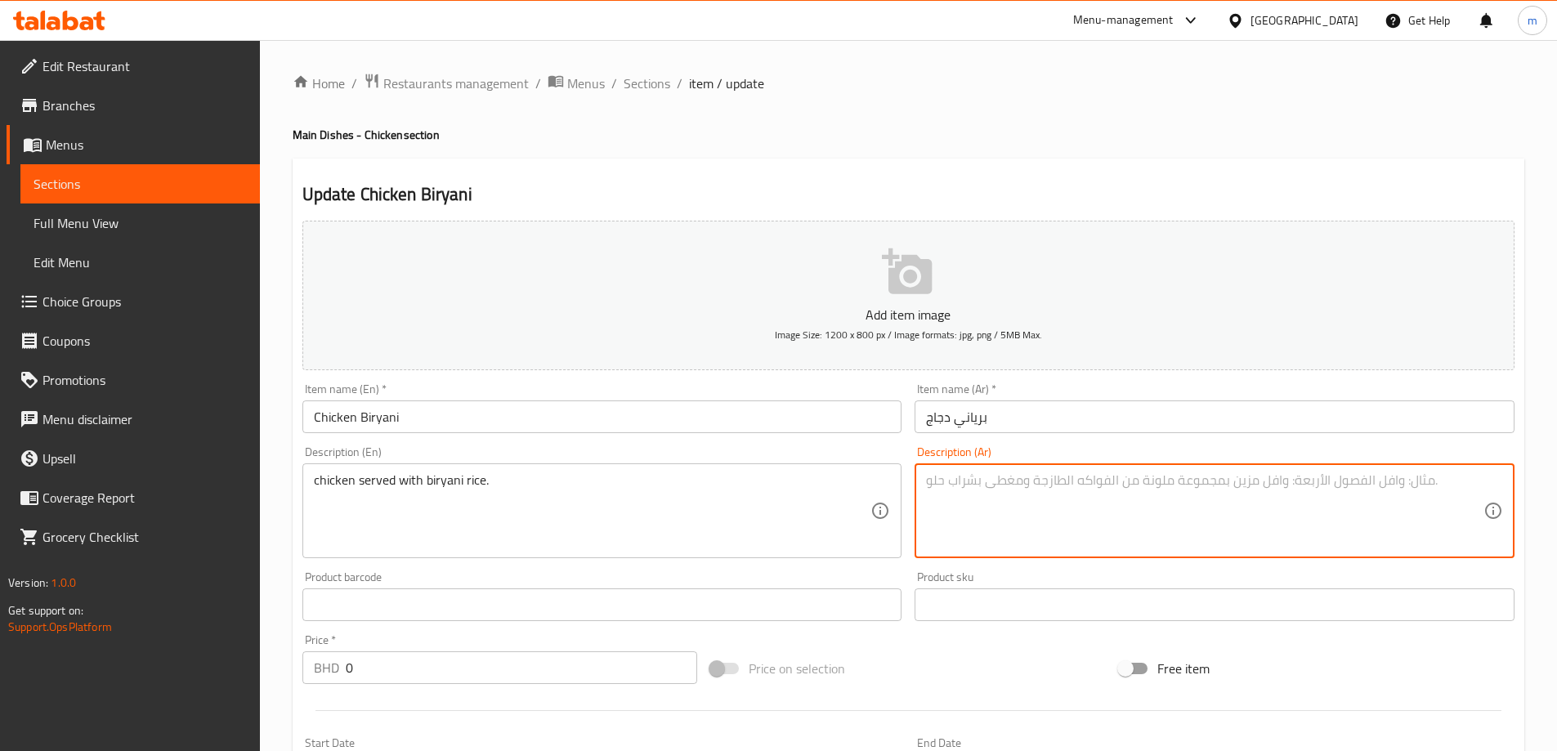
paste textarea "دجاج يقدم مع أرز البرياني."
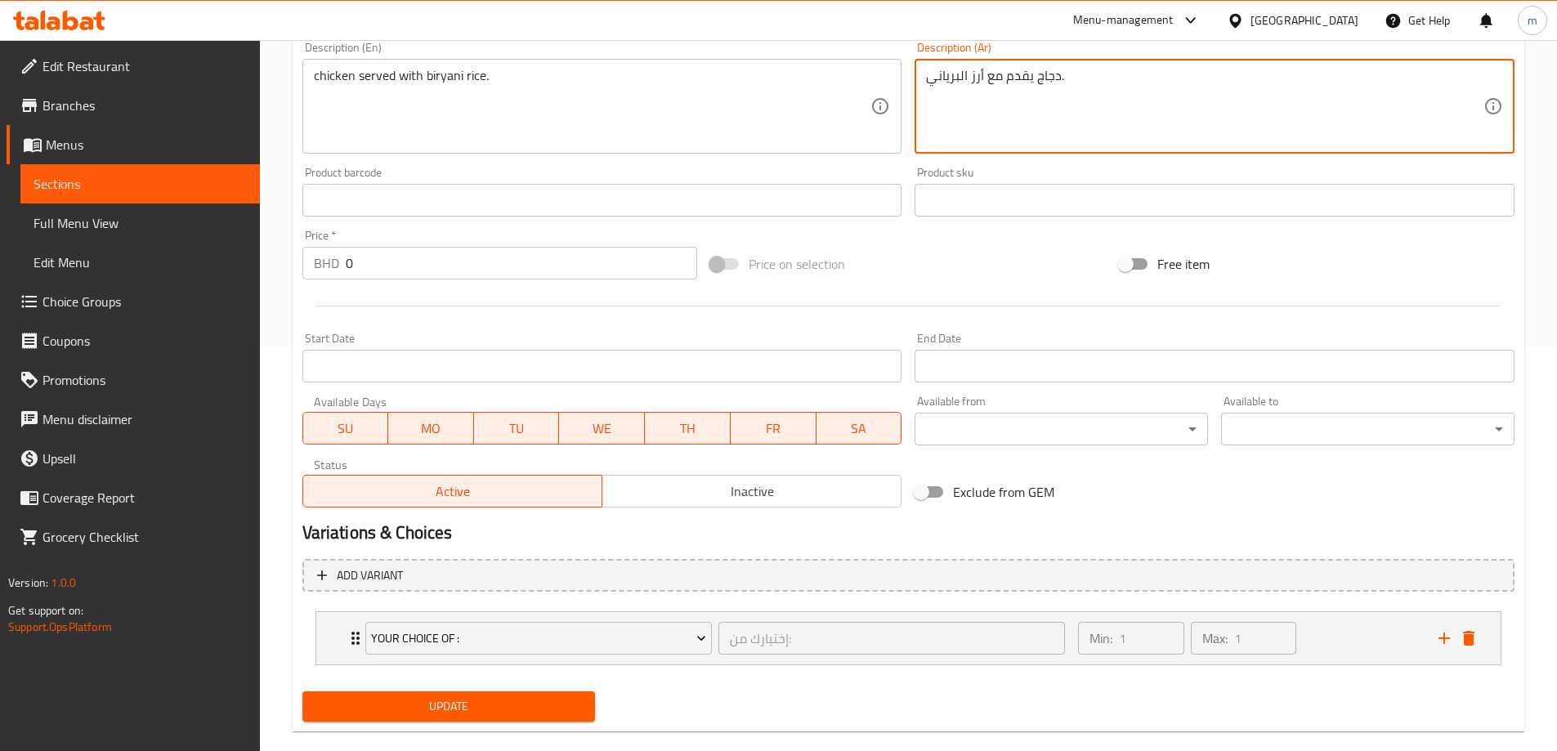
scroll to position [409, 0]
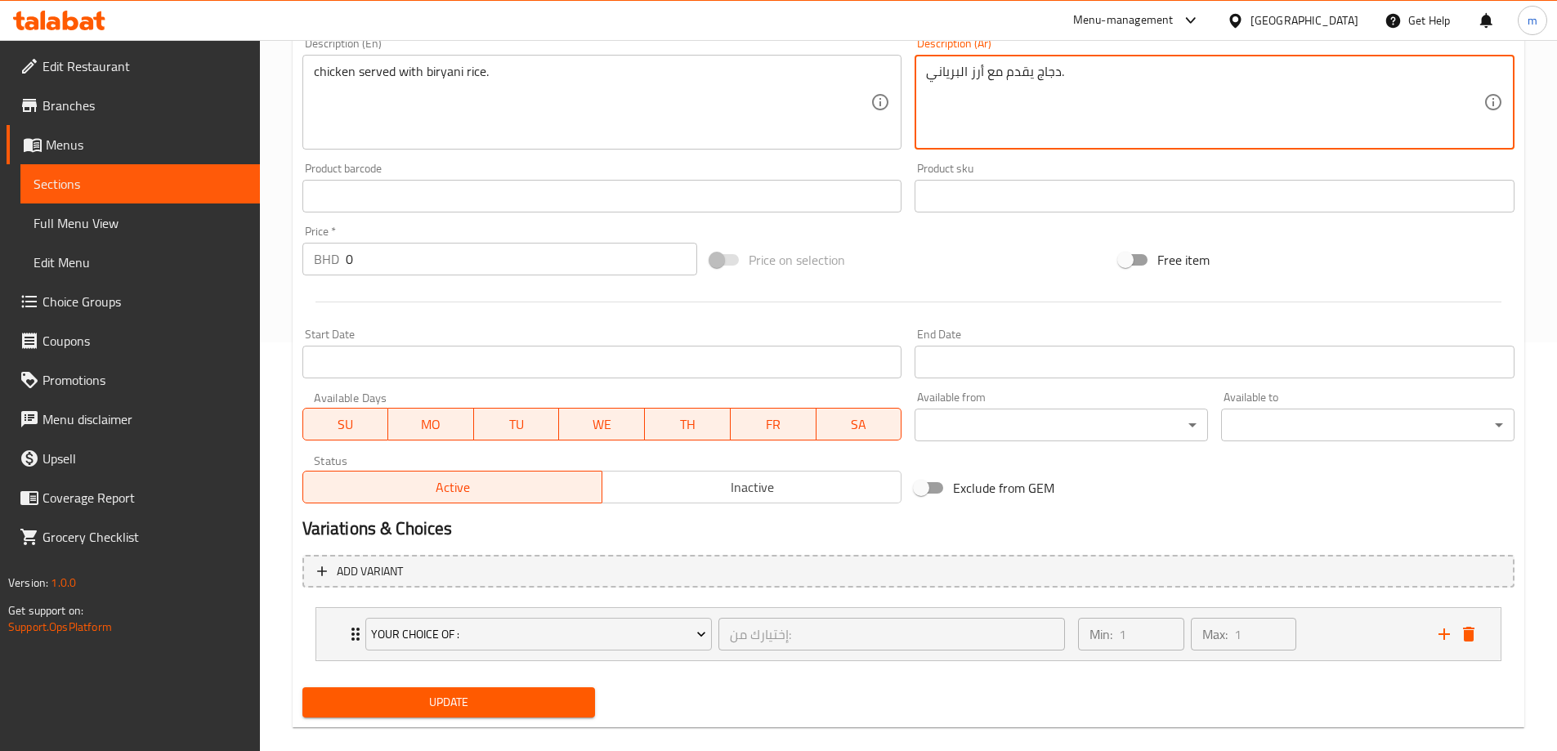
type textarea "دجاج يقدم مع أرز البرياني."
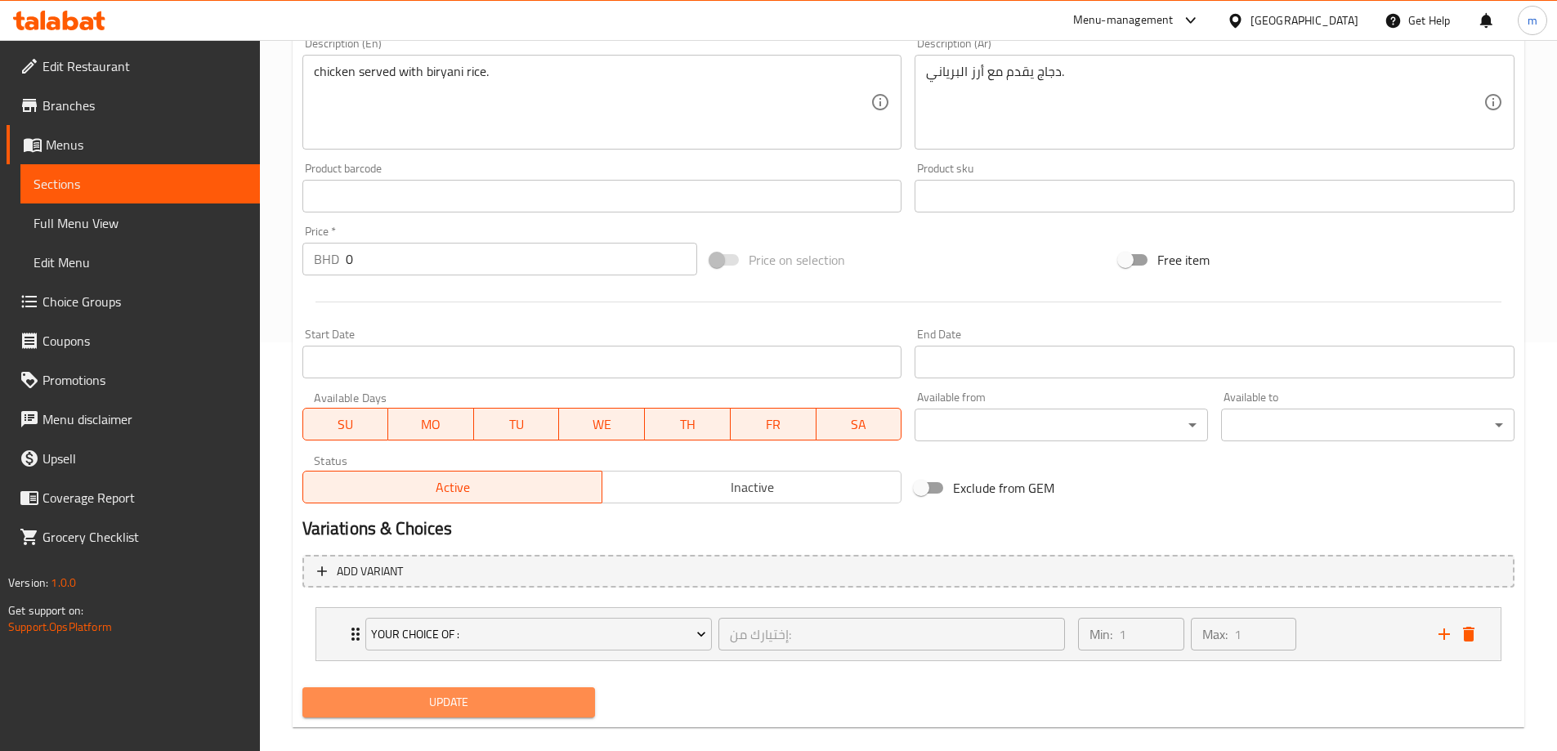
click at [474, 705] on span "Update" at bounding box center [449, 702] width 267 height 20
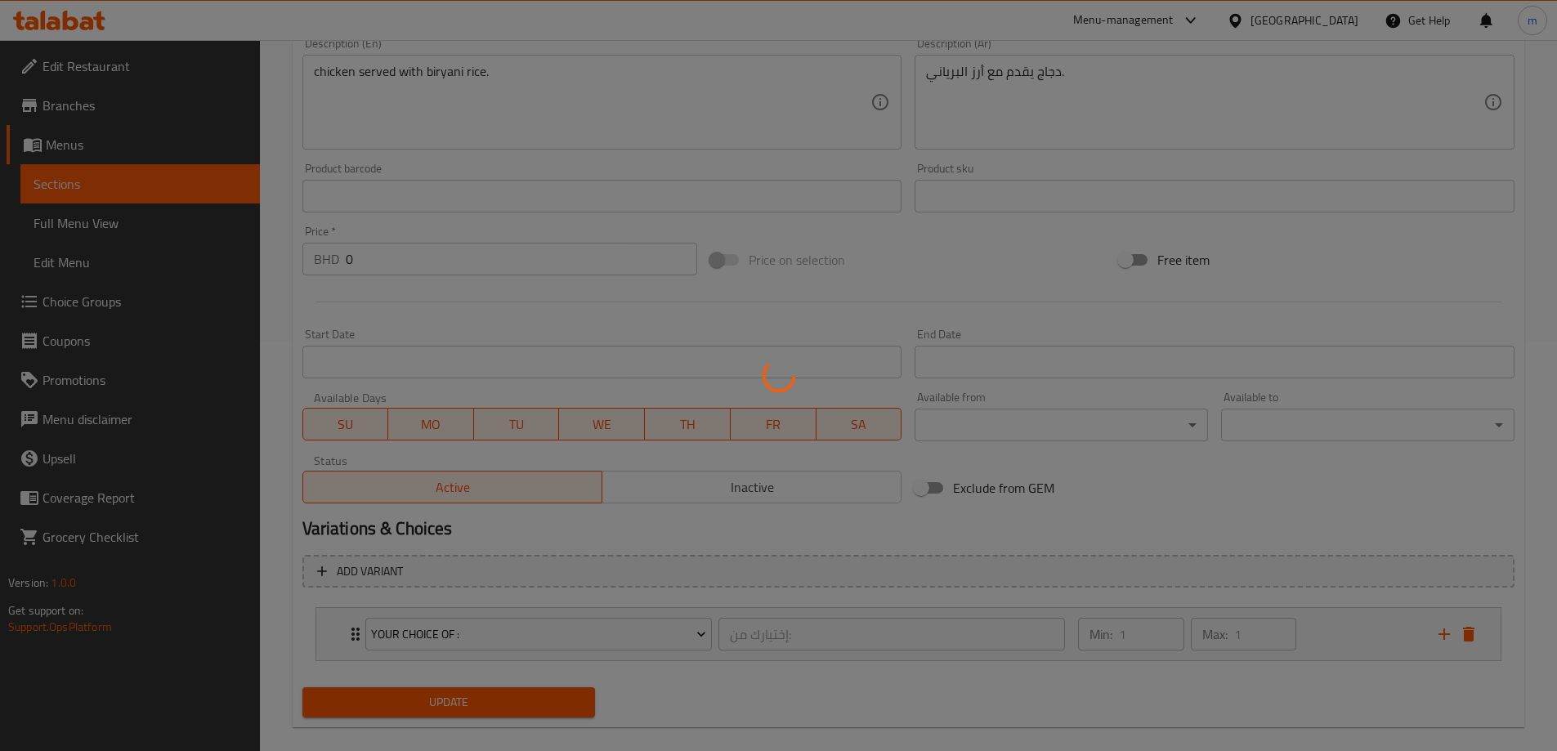
scroll to position [82, 0]
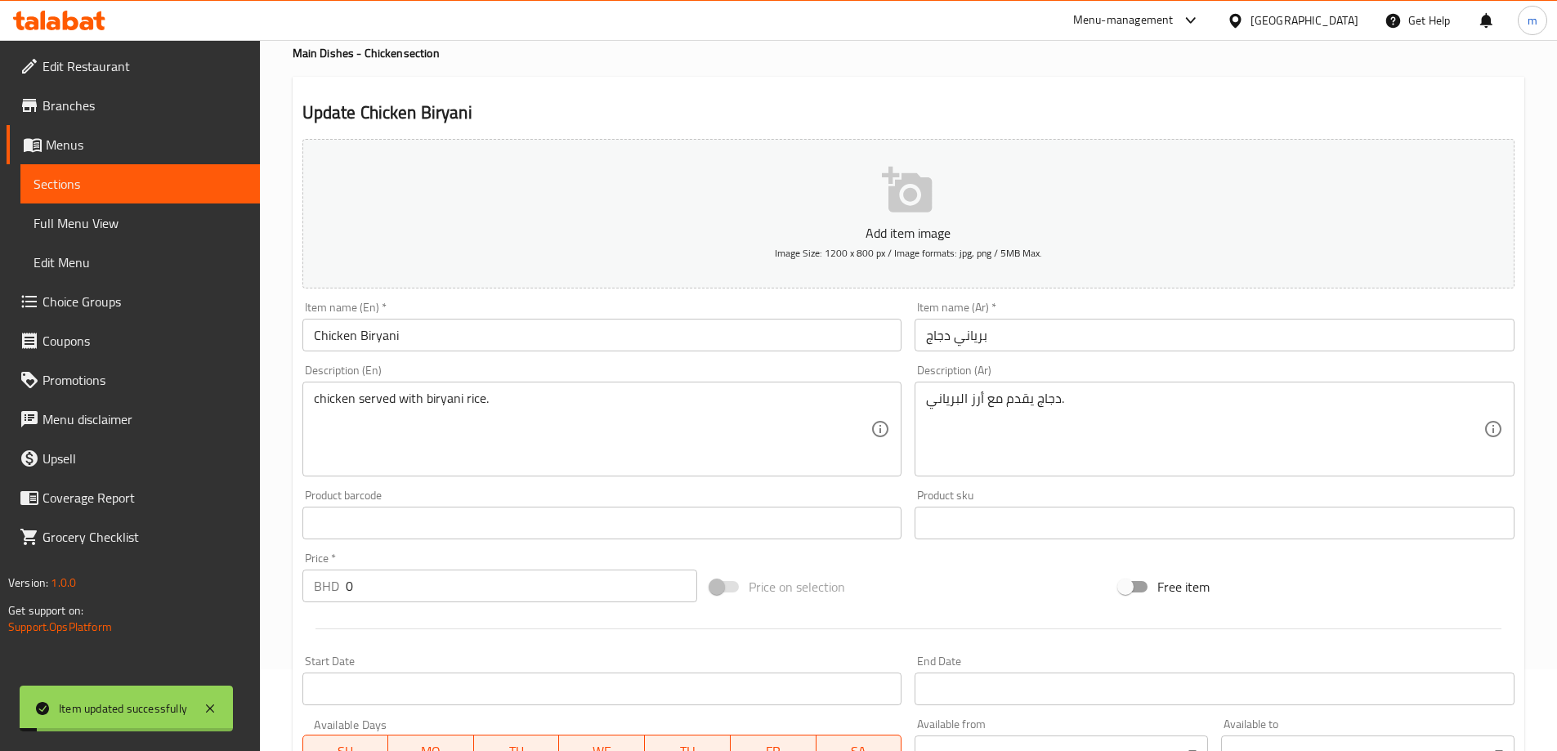
click at [160, 189] on span "Sections" at bounding box center [140, 184] width 213 height 20
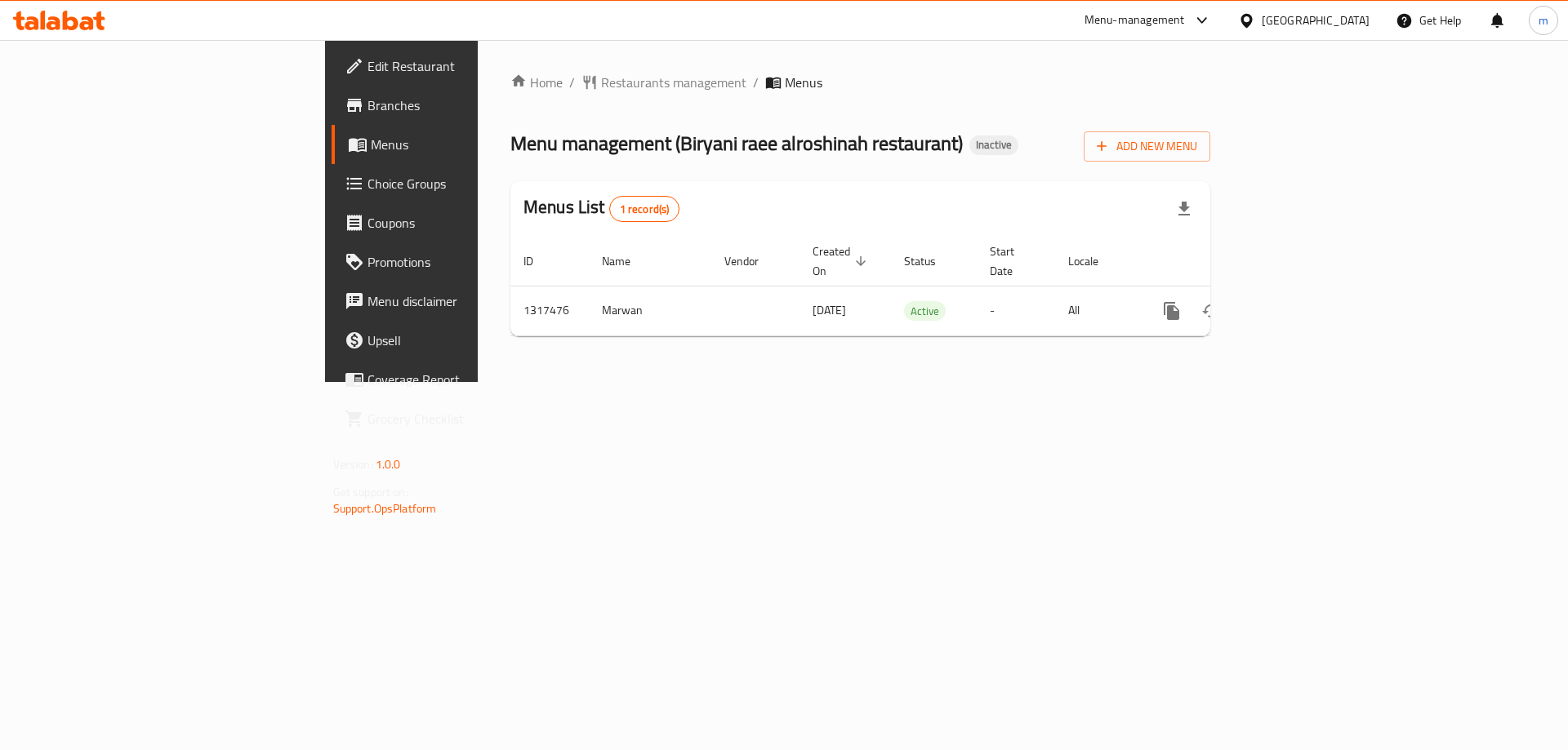
click at [902, 382] on div "Home / Restaurants management / Menus Menu management ( [PERSON_NAME] alroshina…" at bounding box center [860, 211] width 765 height 343
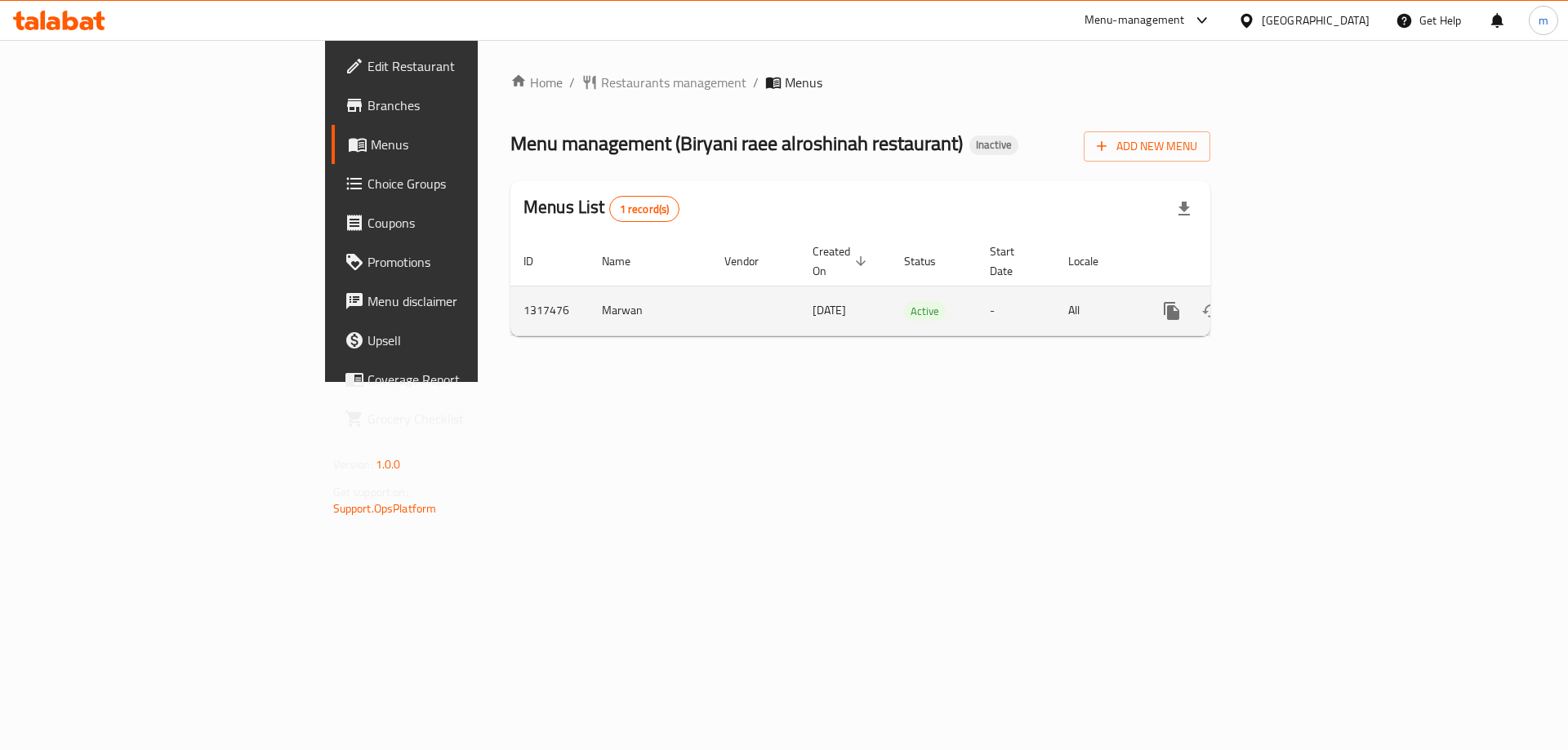
click at [1308, 304] on link "enhanced table" at bounding box center [1288, 311] width 39 height 39
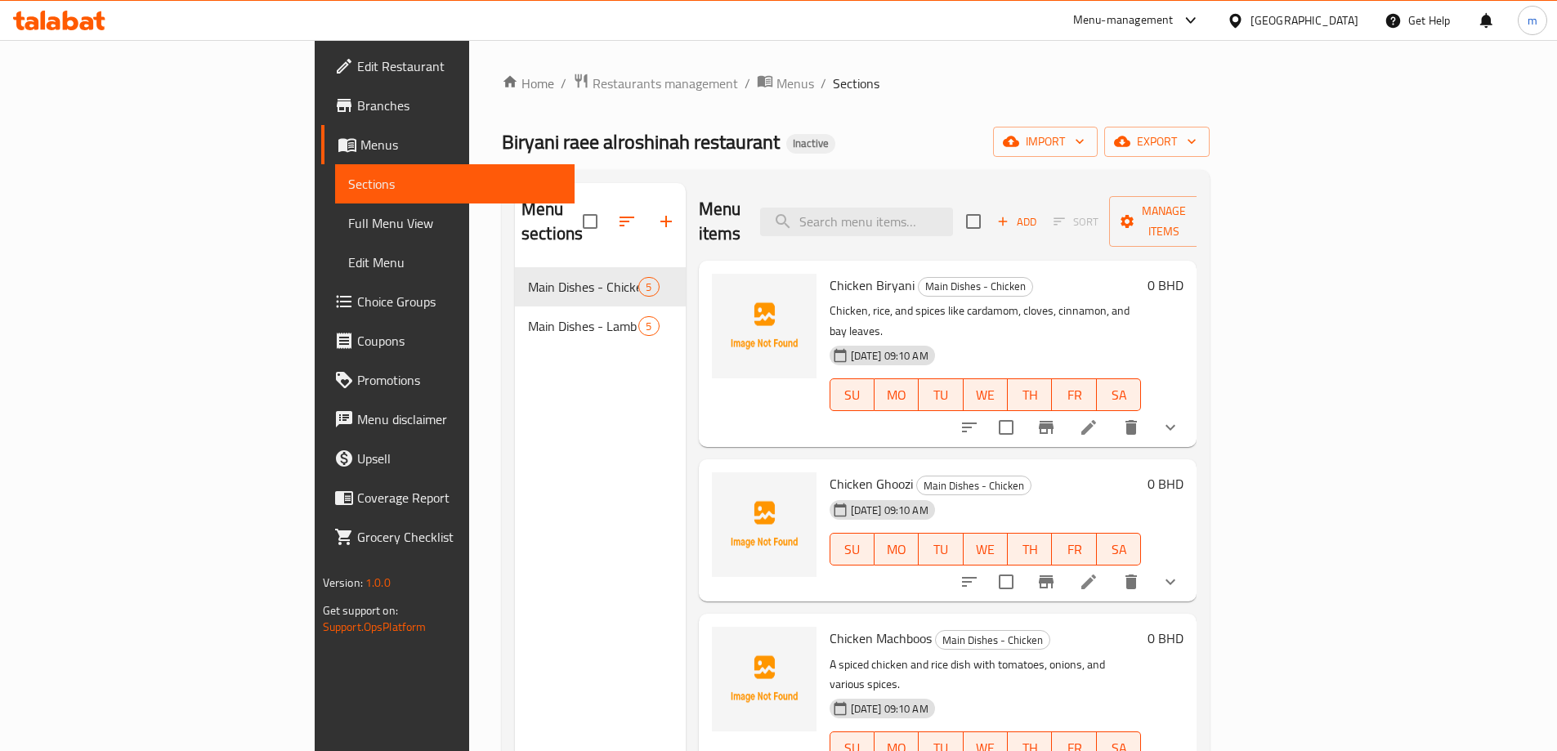
click at [348, 217] on span "Full Menu View" at bounding box center [454, 223] width 213 height 20
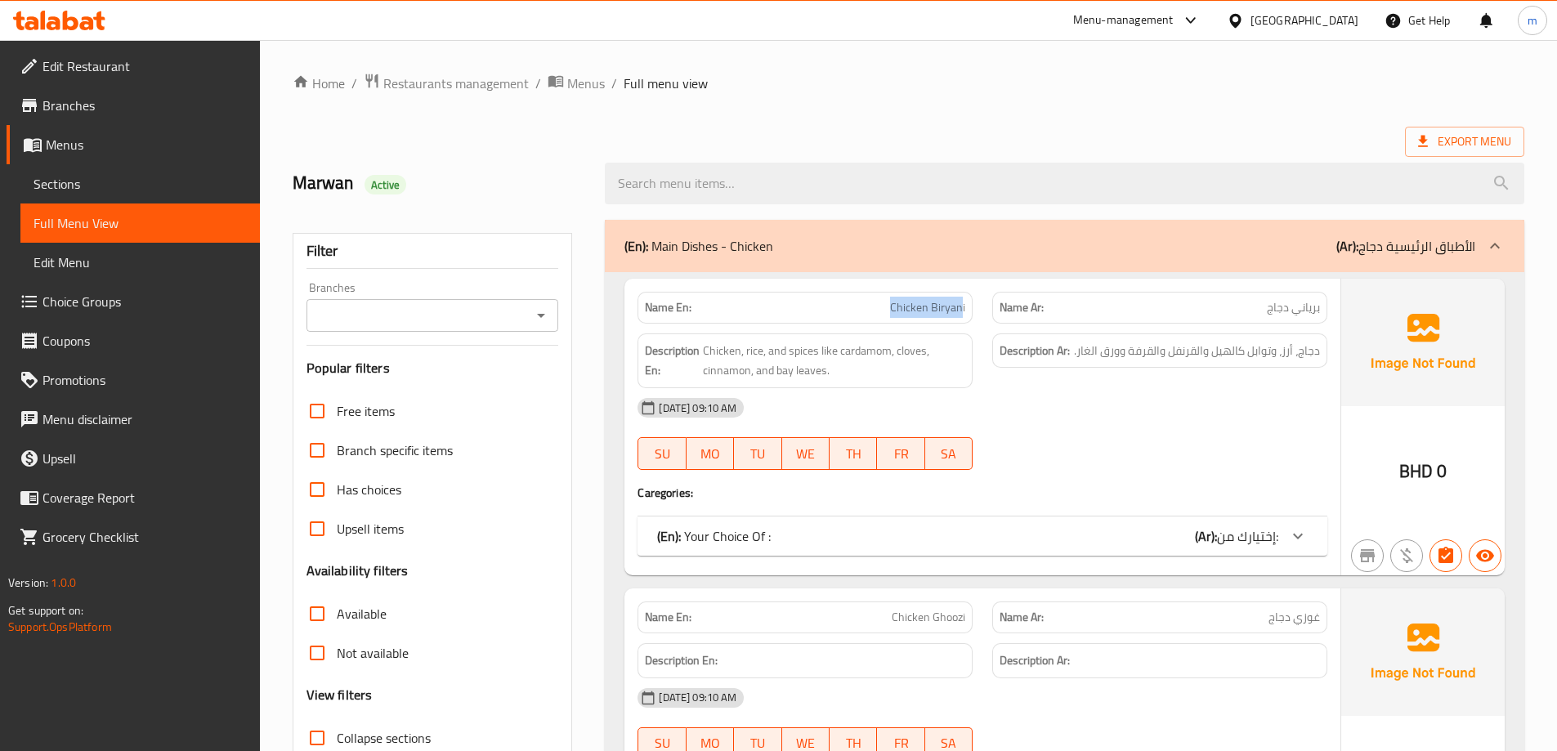
drag, startPoint x: 849, startPoint y: 315, endPoint x: 964, endPoint y: 316, distance: 114.5
click at [964, 316] on p "Name En: Chicken Biryani" at bounding box center [805, 307] width 320 height 17
click at [945, 305] on span "Chicken Biryani" at bounding box center [927, 307] width 75 height 17
drag, startPoint x: 879, startPoint y: 307, endPoint x: 992, endPoint y: 311, distance: 113.7
click at [992, 311] on div "Name En: Chicken Biryani Name Ar: برياني دجاج" at bounding box center [983, 308] width 710 height 52
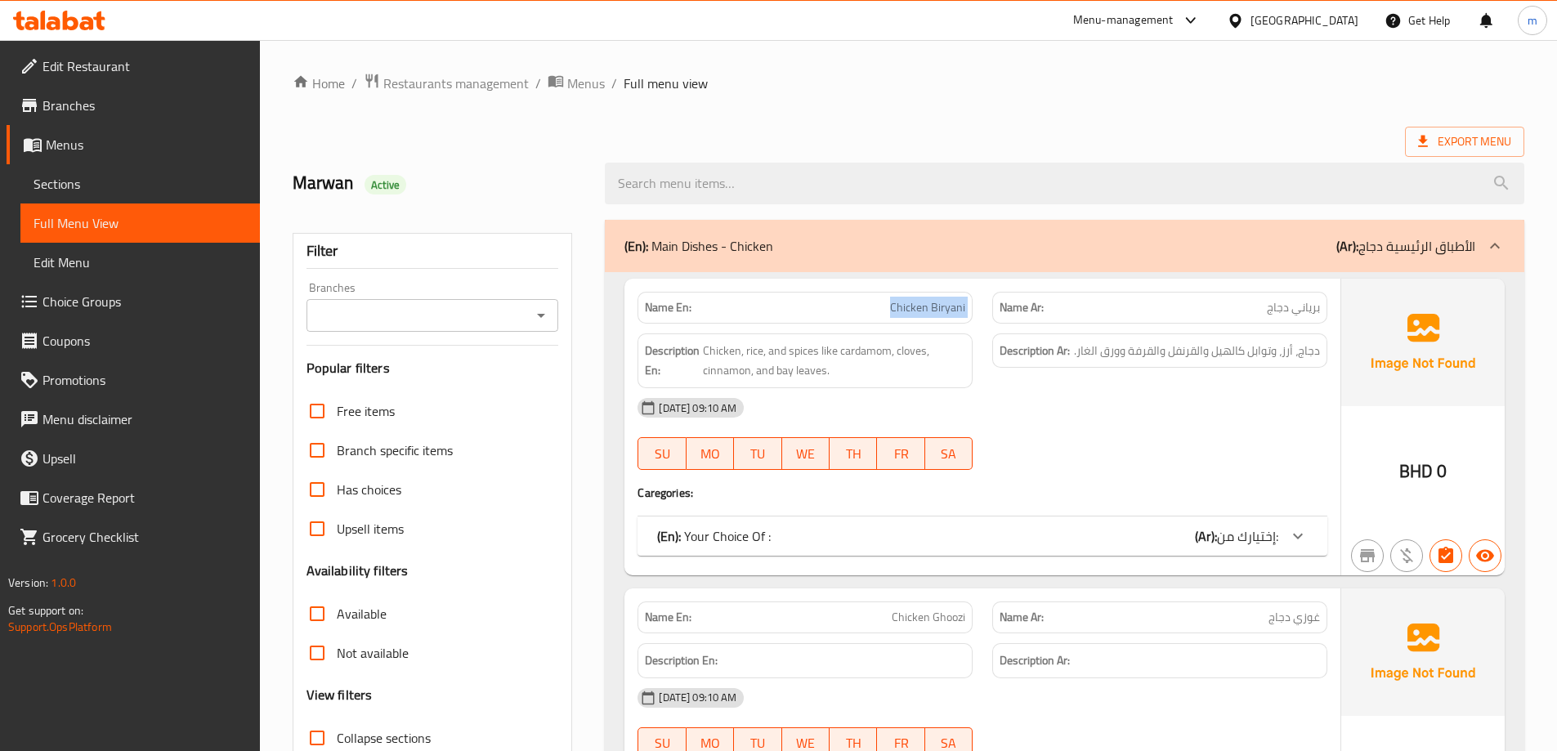
copy span "Chicken Biryani"
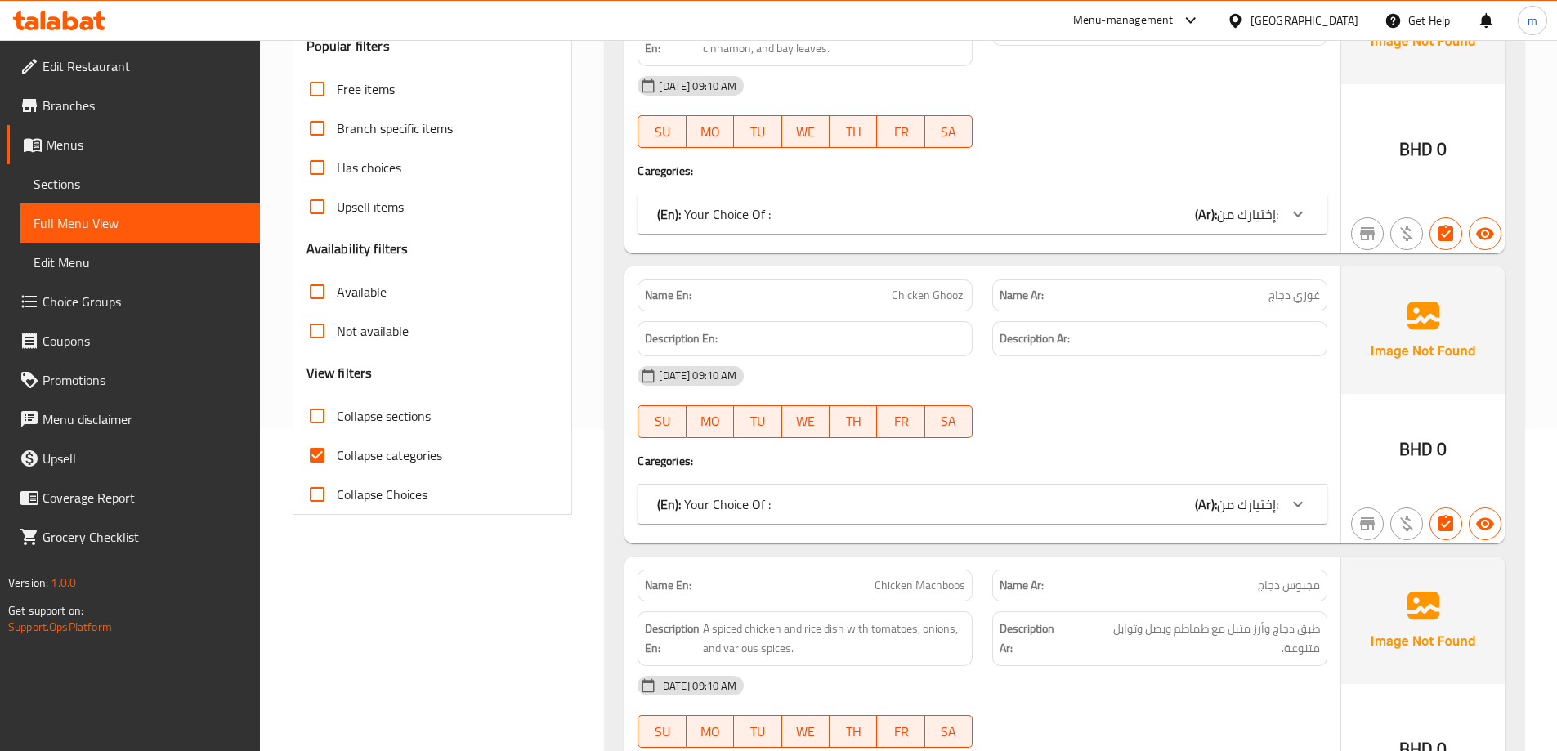
scroll to position [327, 0]
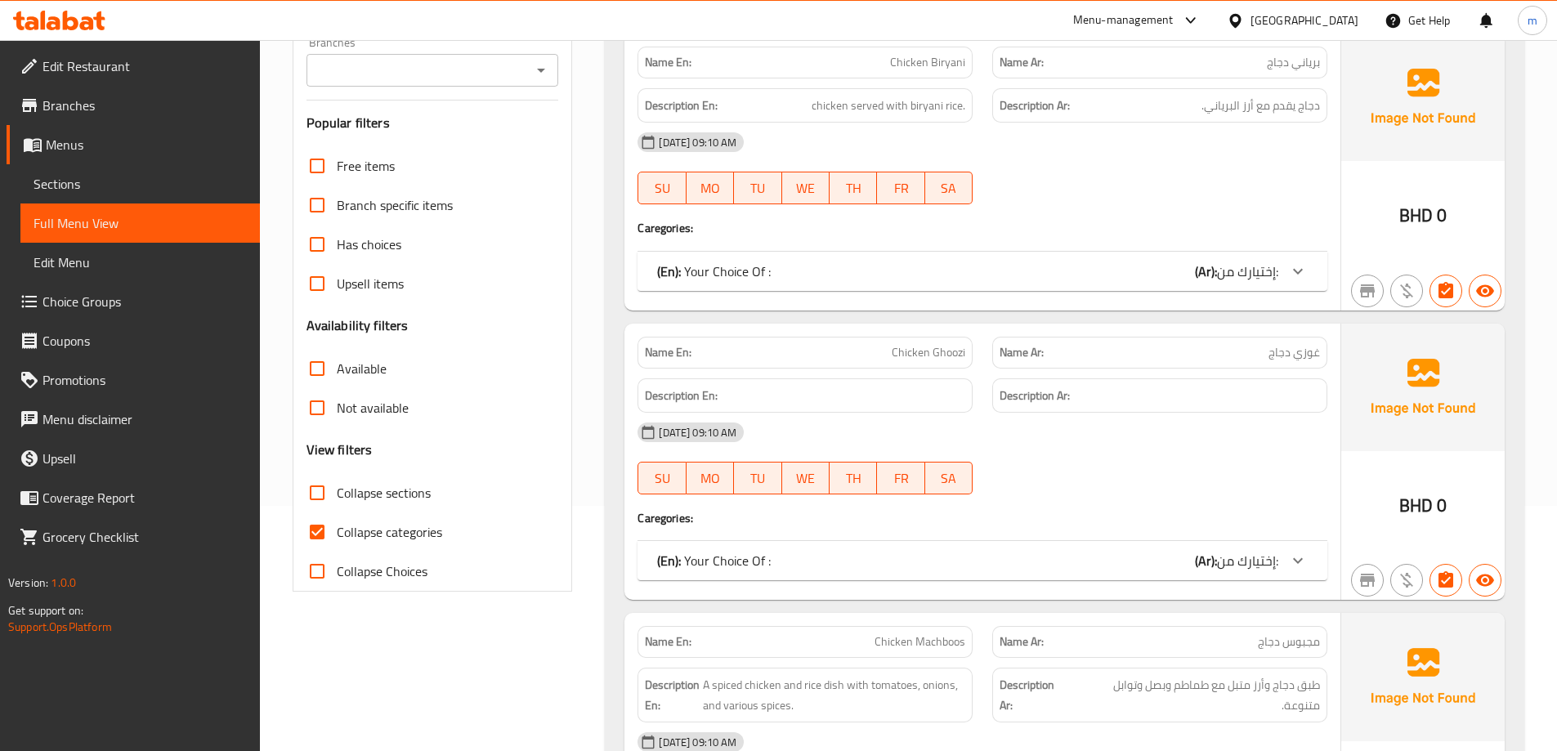
scroll to position [491, 0]
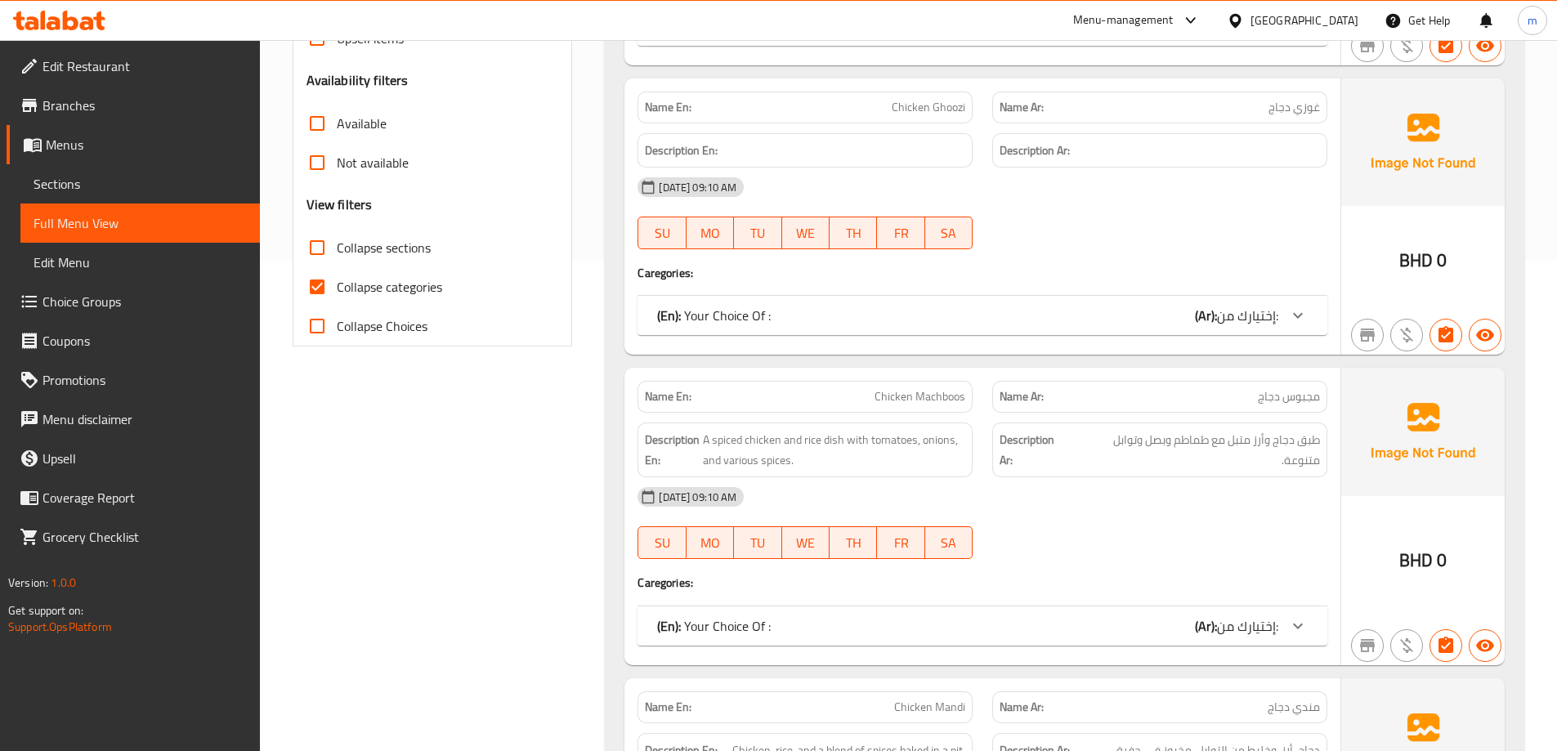
click at [320, 275] on input "Collapse categories" at bounding box center [317, 286] width 39 height 39
checkbox input "false"
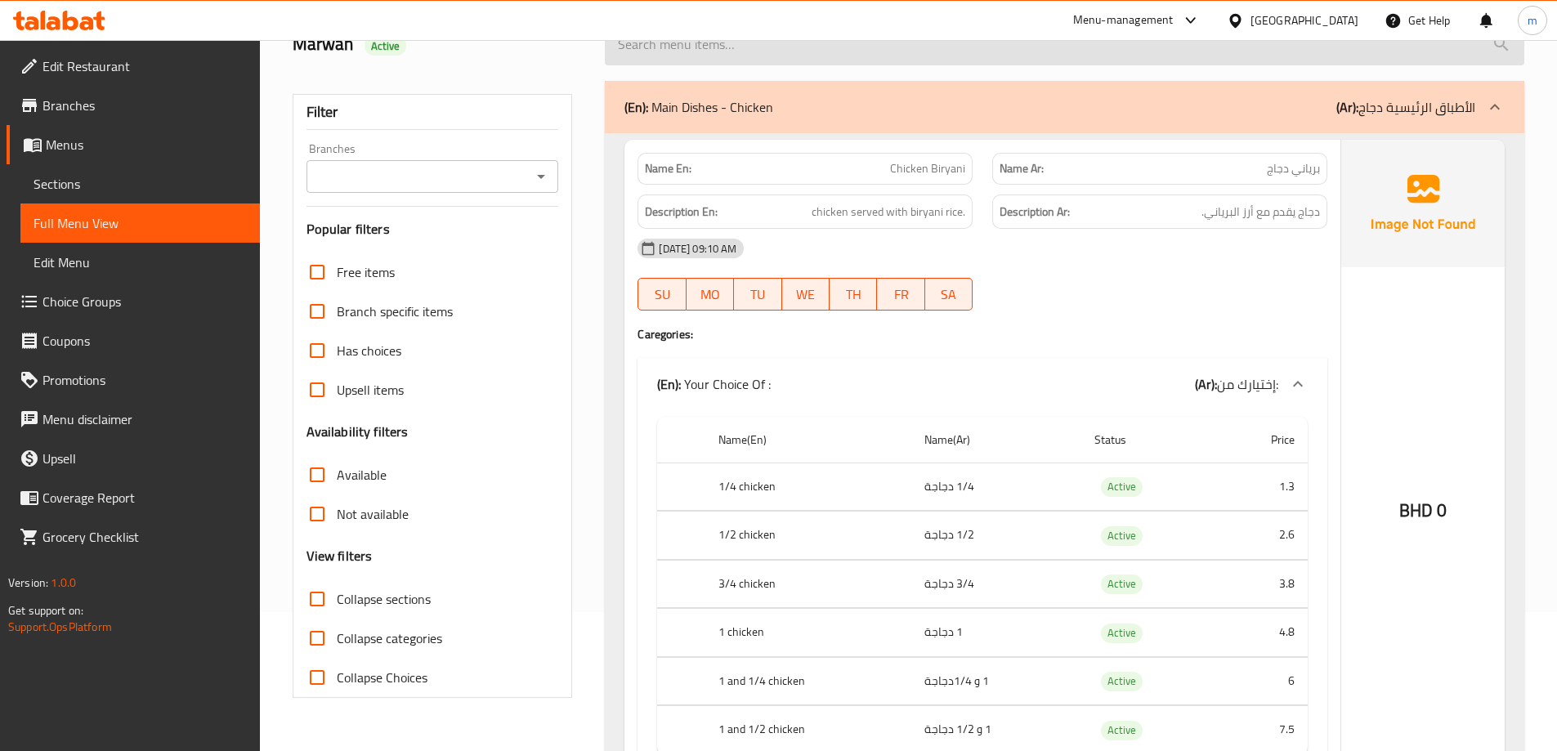
scroll to position [0, 0]
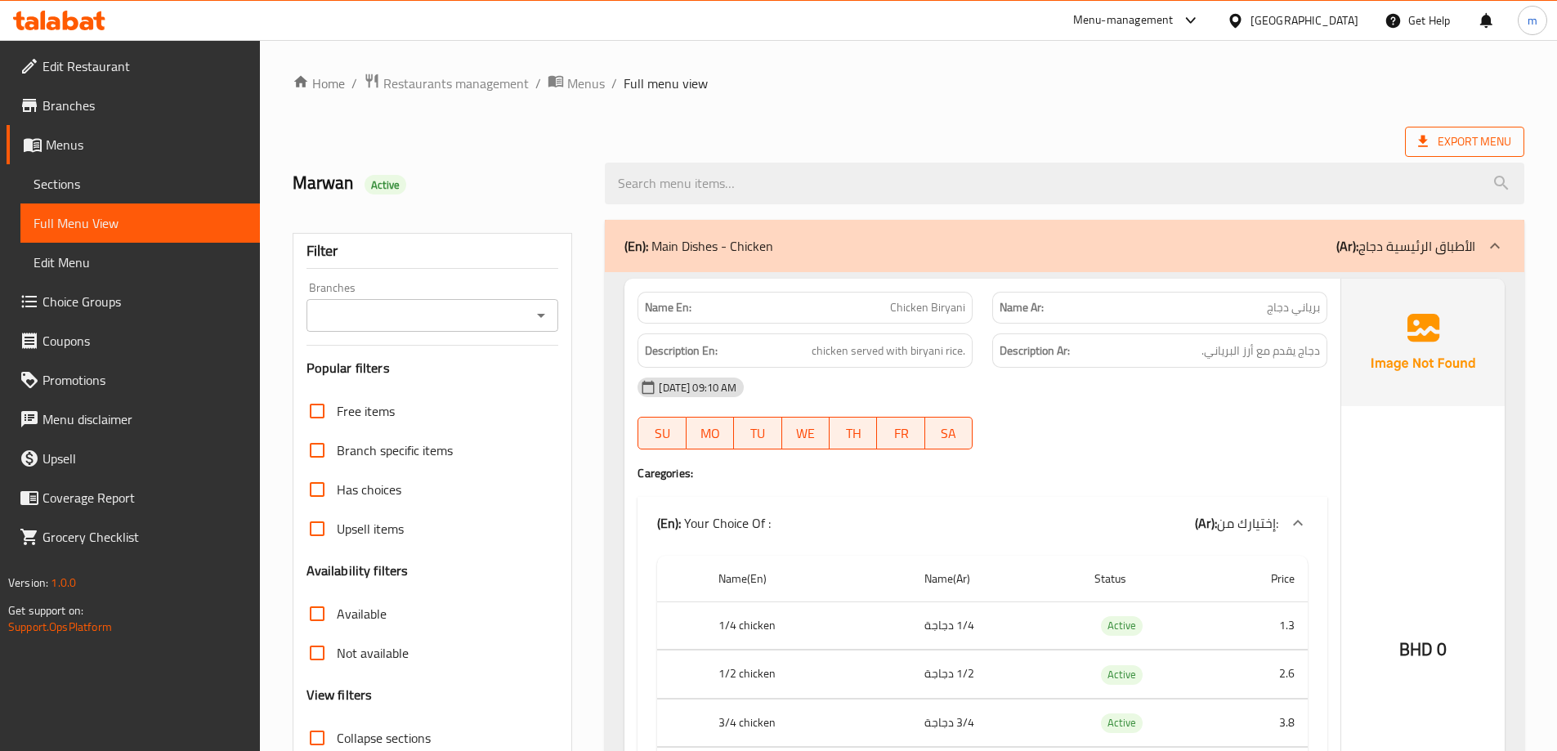
click at [1432, 152] on span "Export Menu" at bounding box center [1464, 142] width 119 height 30
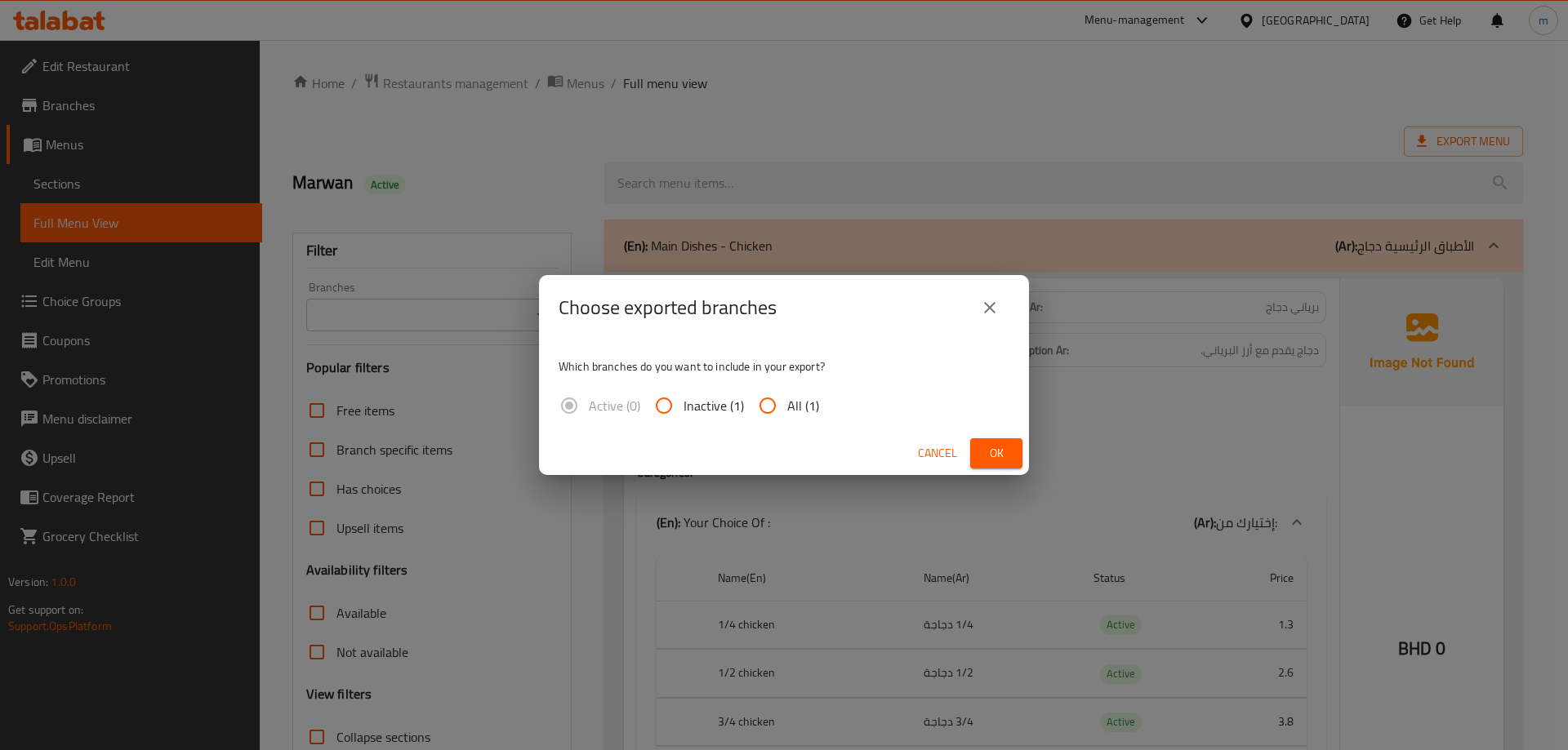
click at [784, 383] on div "Which branches do you want to include in your export? Active (0) Inactive (1) A…" at bounding box center [784, 386] width 490 height 92
click at [781, 400] on input "All (1)" at bounding box center [767, 405] width 39 height 39
radio input "true"
click at [1007, 454] on span "Ok" at bounding box center [996, 453] width 26 height 20
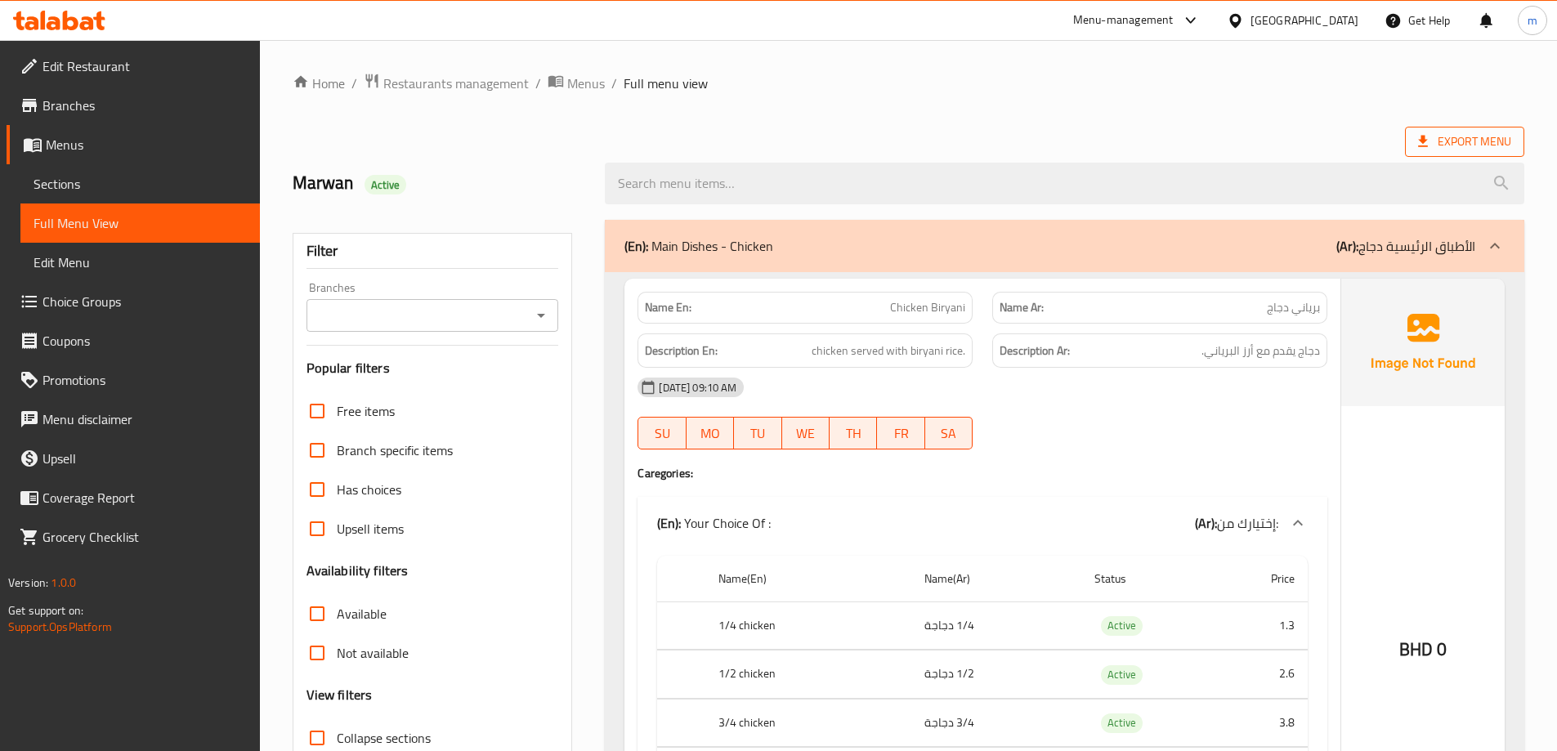
click at [1469, 137] on span "Export Menu" at bounding box center [1464, 142] width 93 height 20
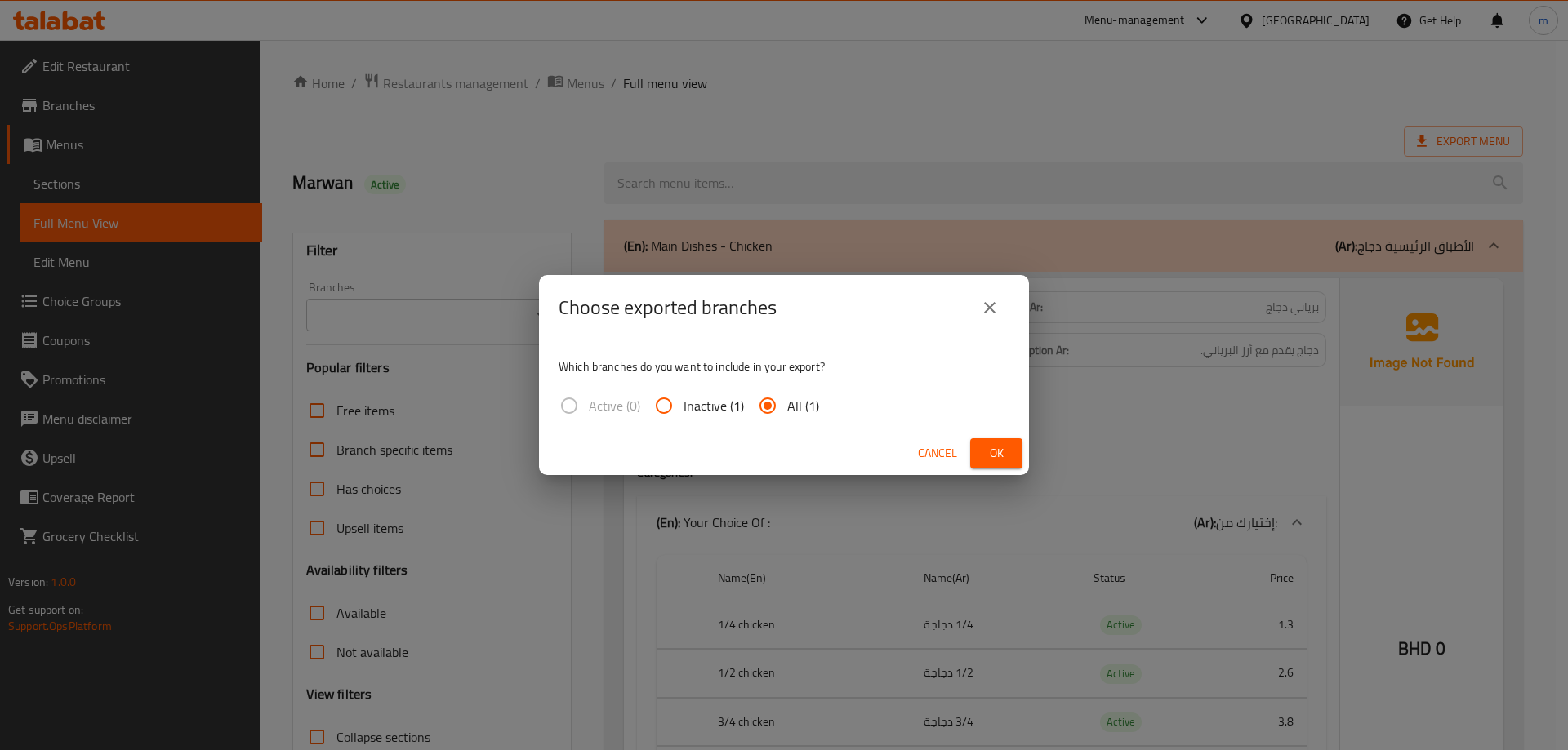
click at [1001, 453] on span "Ok" at bounding box center [996, 453] width 26 height 20
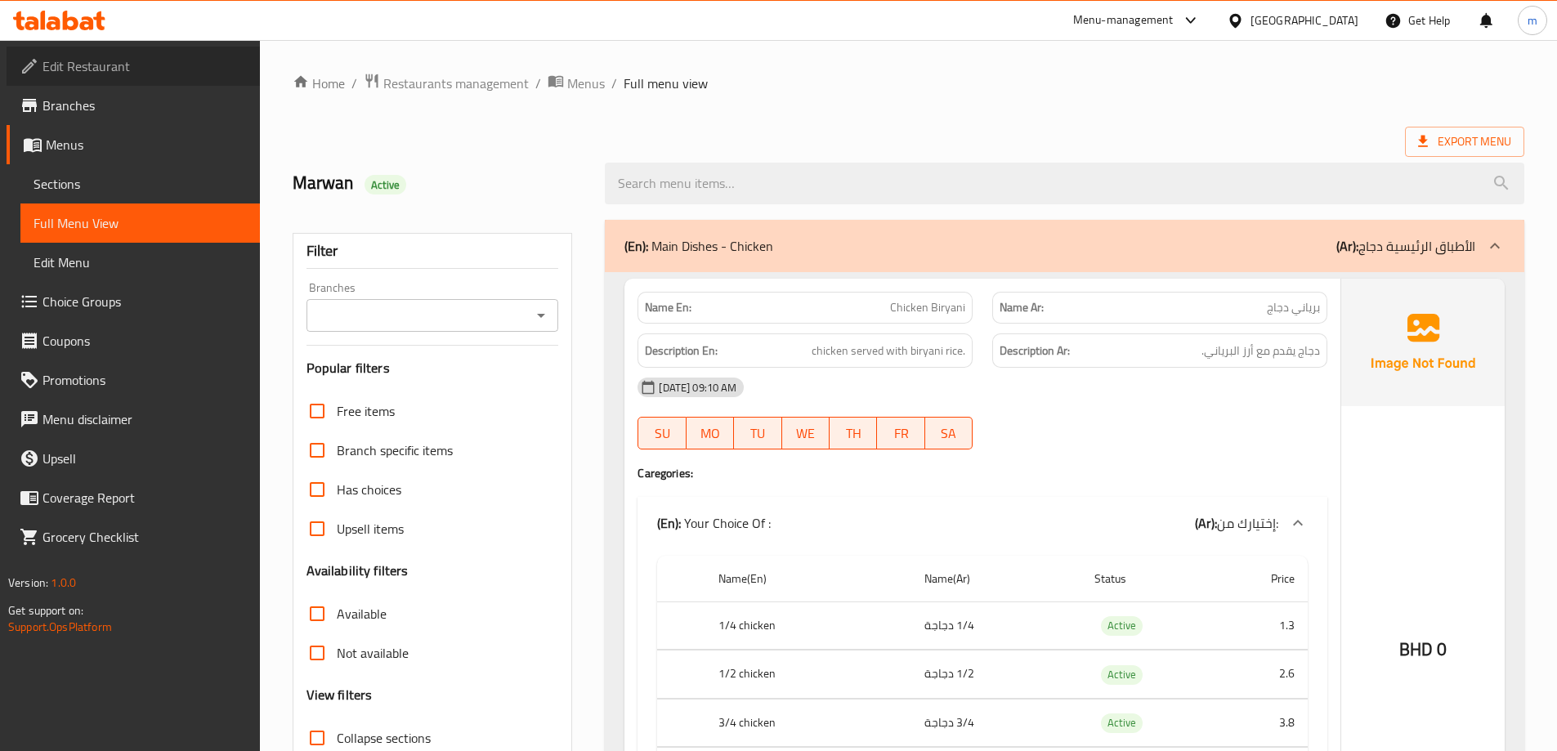
click at [165, 64] on span "Edit Restaurant" at bounding box center [145, 66] width 204 height 20
